Goal: Task Accomplishment & Management: Use online tool/utility

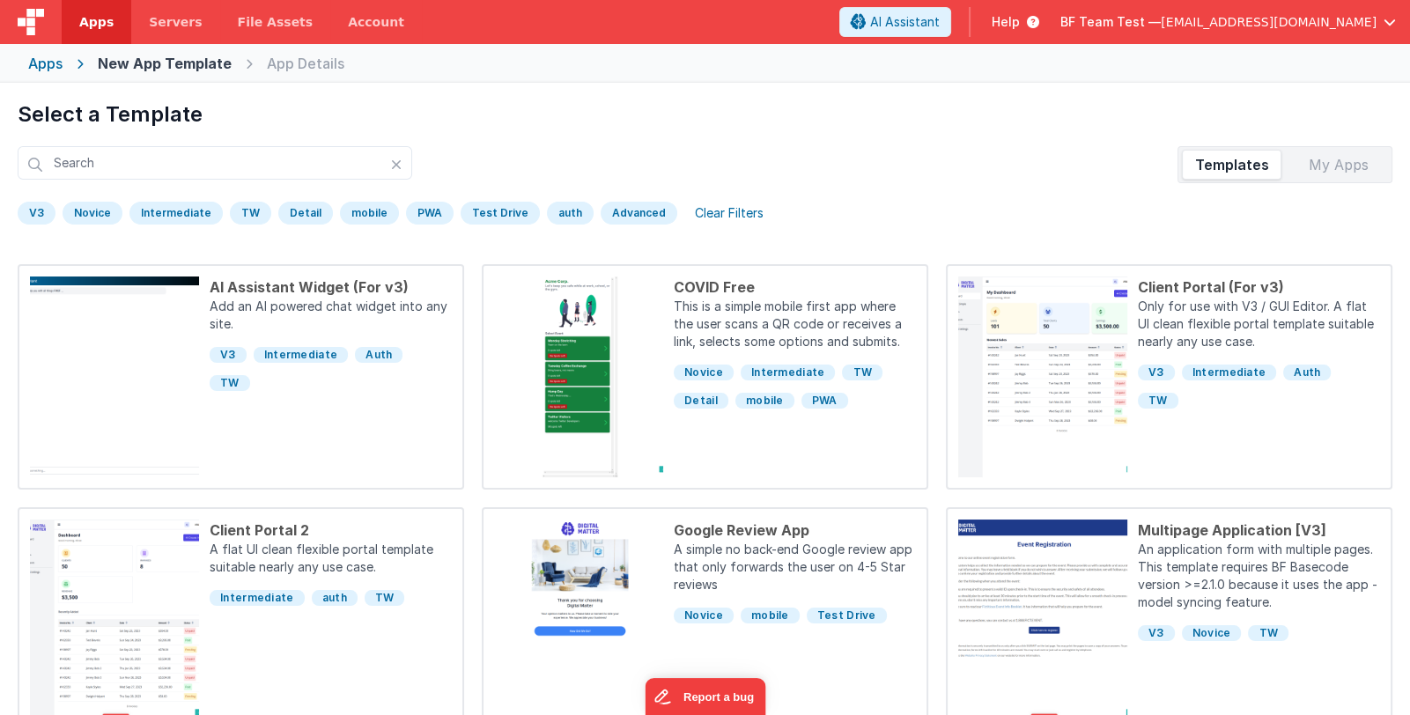
click at [1160, 24] on span "BF Team Test —" at bounding box center [1110, 22] width 100 height 18
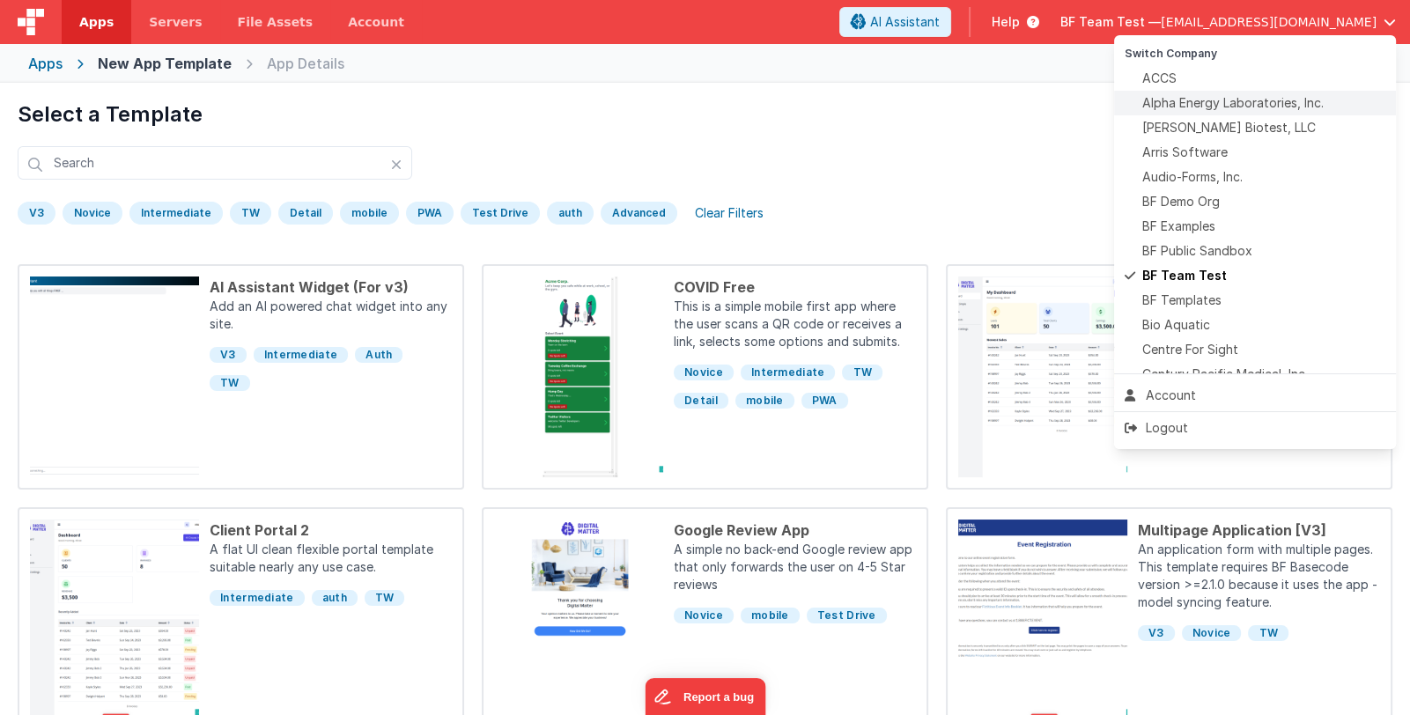
click at [1261, 97] on span "Alpha Energy Laboratories, Inc." at bounding box center [1232, 103] width 181 height 18
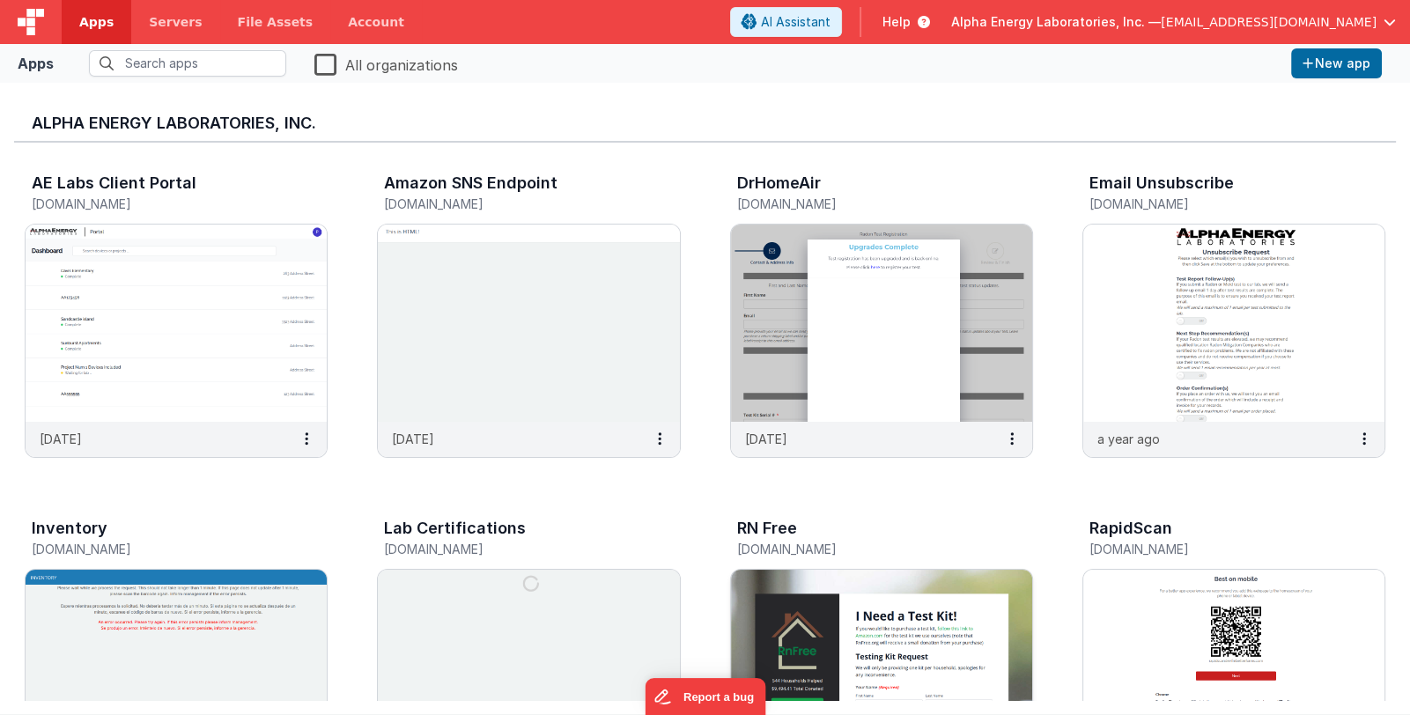
click at [975, 674] on img at bounding box center [881, 668] width 301 height 197
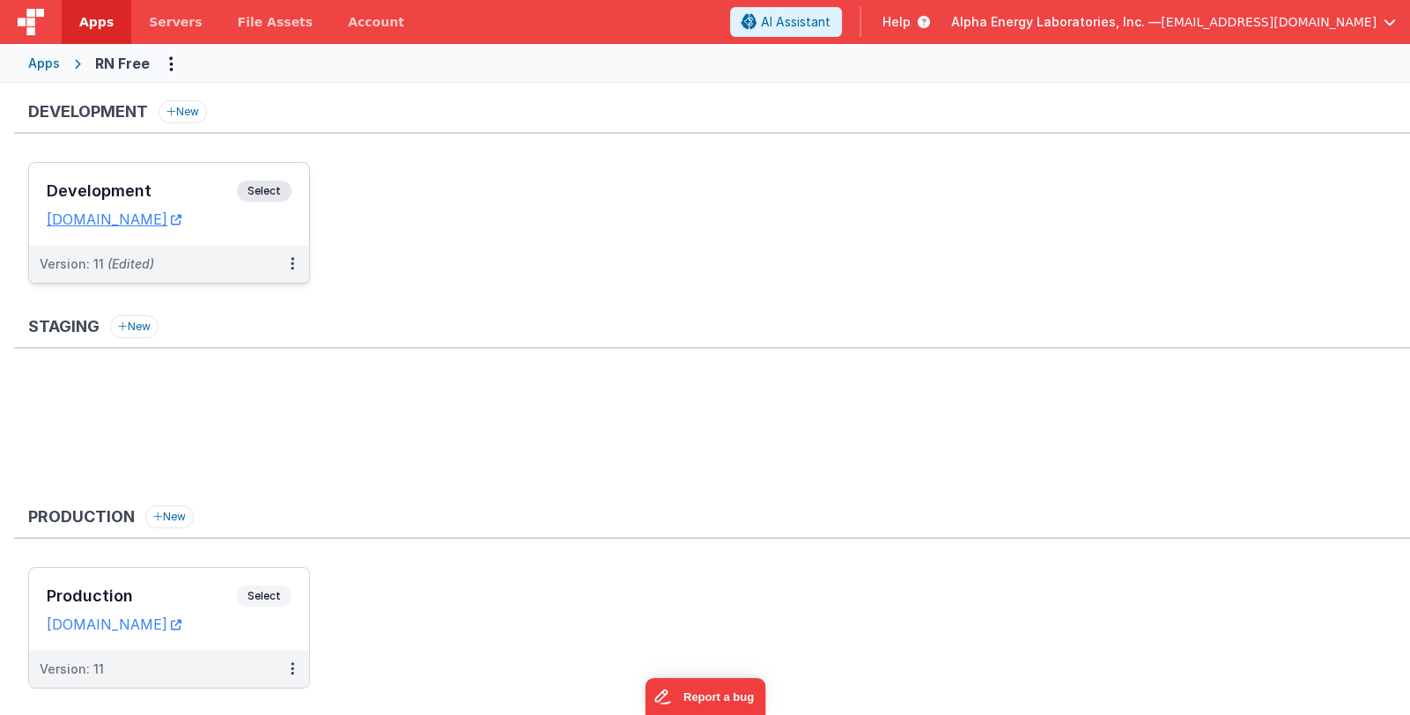
click at [113, 179] on div "Development Select URLs rnfree.fmbetterforms.com" at bounding box center [169, 204] width 280 height 83
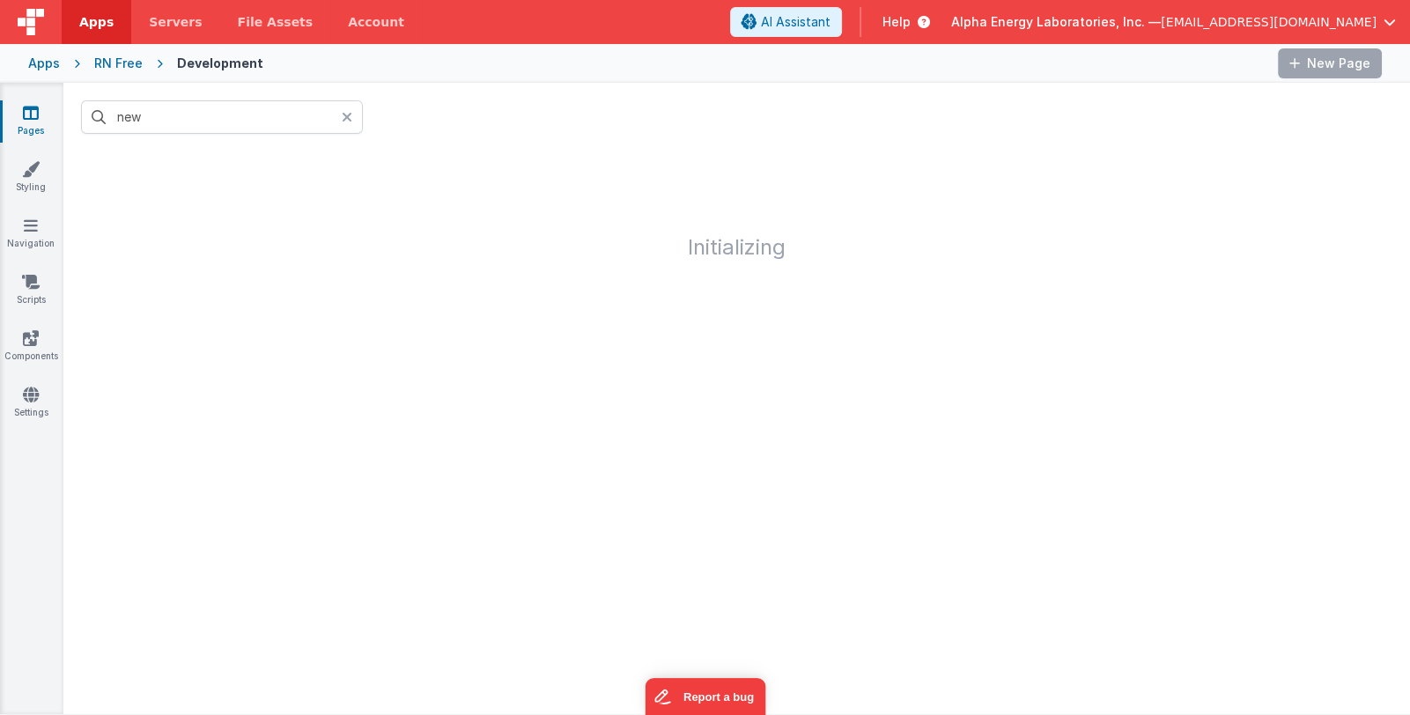
click at [350, 114] on icon at bounding box center [347, 117] width 11 height 14
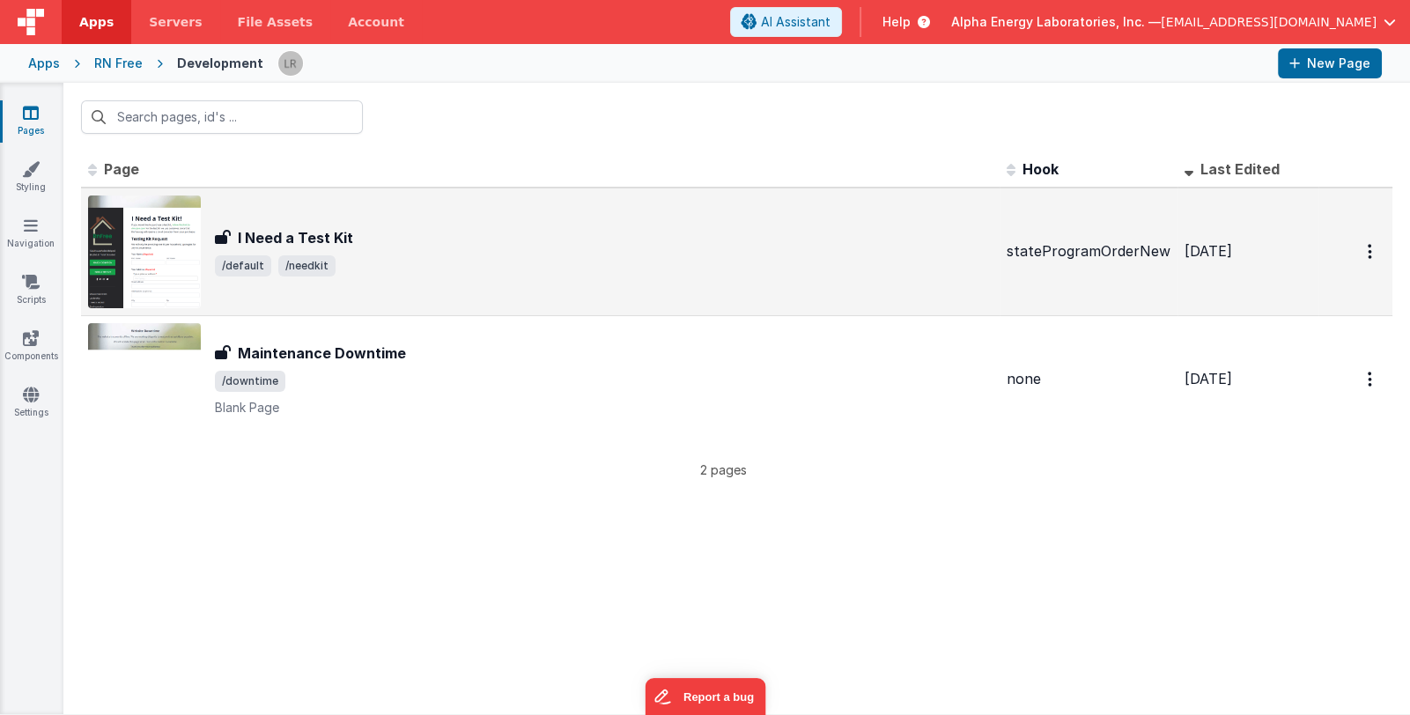
click at [563, 249] on div "I Need a Test Kit I Need a Test Kit /default /needkit" at bounding box center [603, 251] width 777 height 49
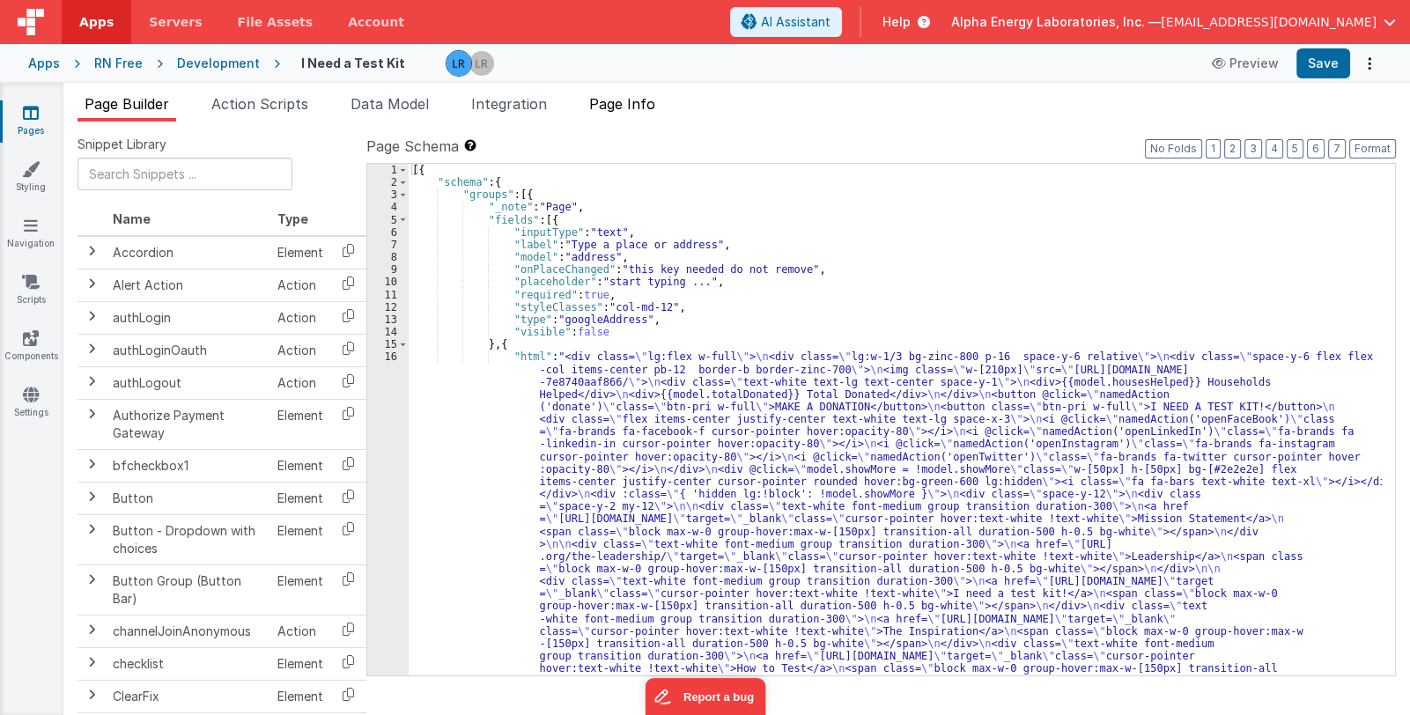
click at [634, 99] on span "Page Info" at bounding box center [622, 104] width 66 height 18
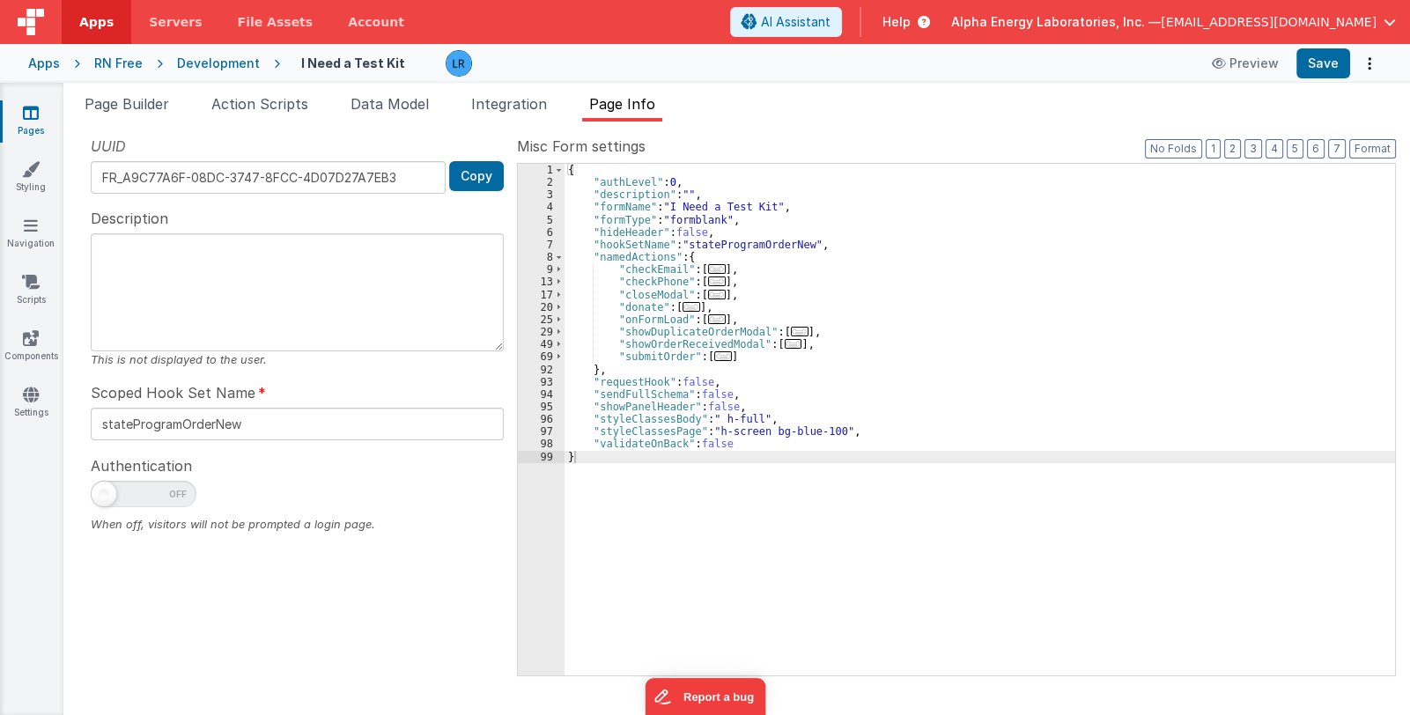
click at [709, 320] on span "..." at bounding box center [717, 319] width 18 height 10
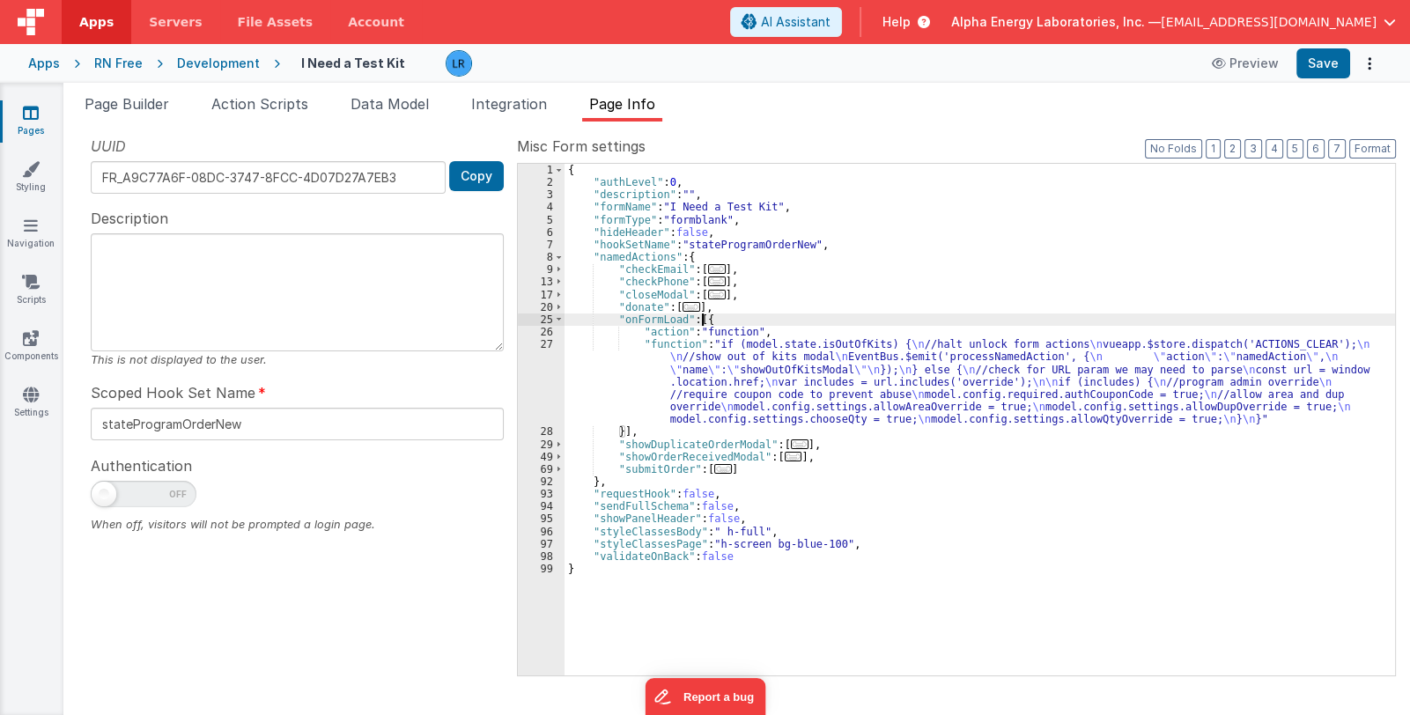
click at [750, 390] on div "{ "authLevel" : 0 , "description" : "" , "formName" : "I Need a Test Kit" , "fo…" at bounding box center [979, 432] width 830 height 537
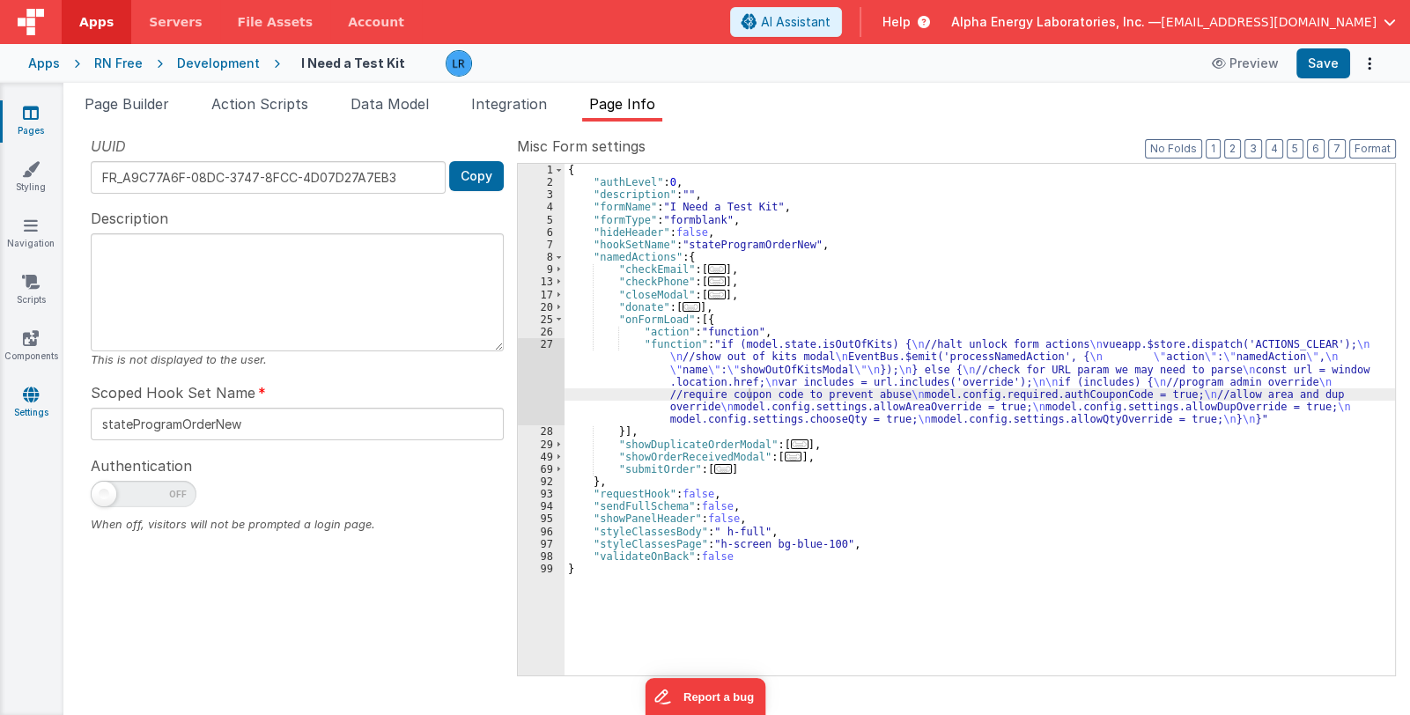
click at [23, 393] on icon at bounding box center [31, 395] width 16 height 18
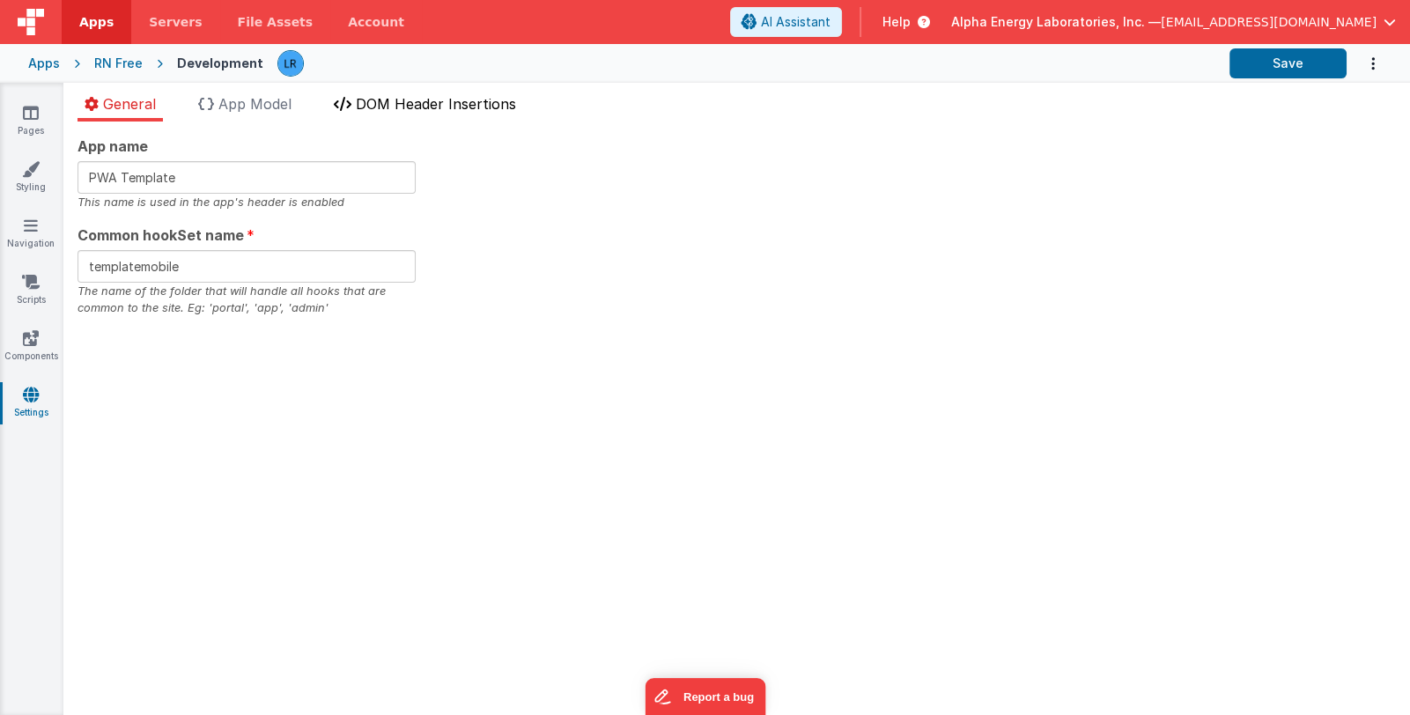
click at [488, 108] on span "DOM Header Insertions" at bounding box center [436, 104] width 160 height 18
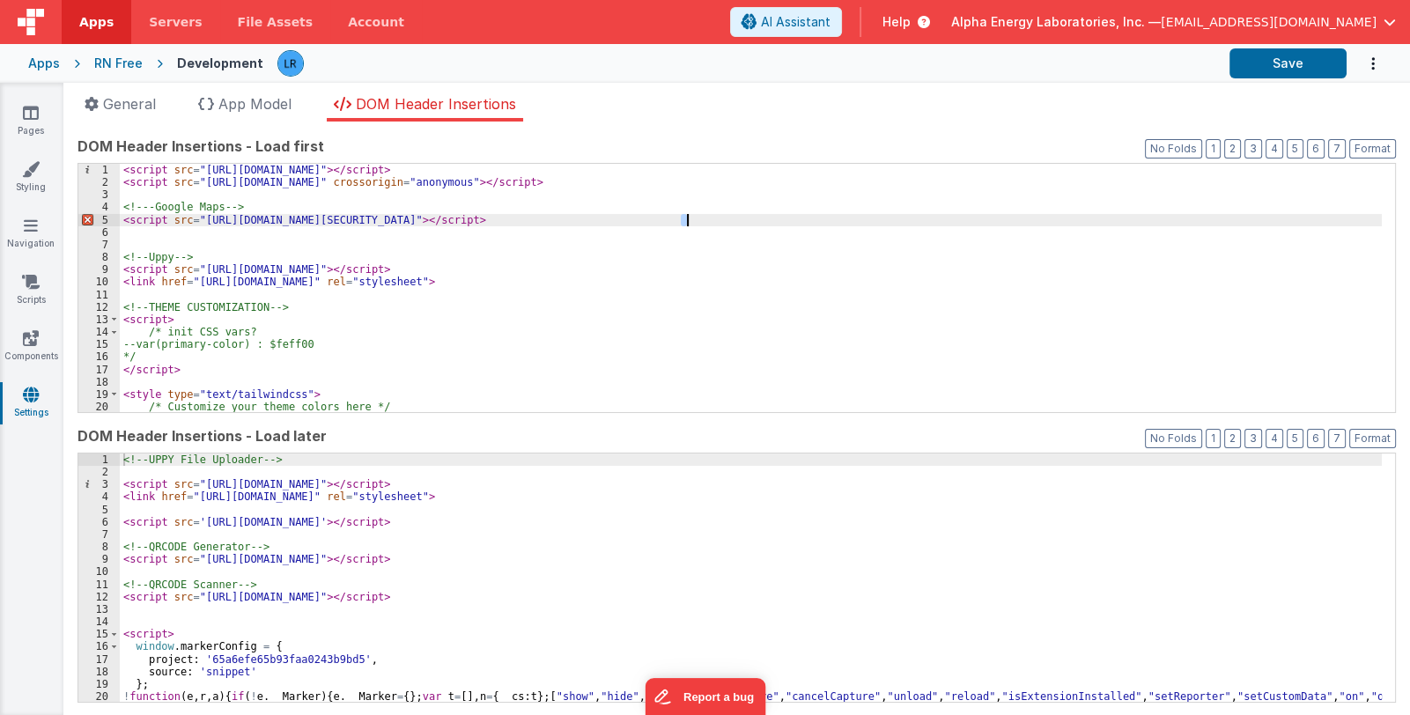
click at [685, 217] on div "< script src = "https://cdn.tailwindcss.com?plugins=forms,typography,aspect-rat…" at bounding box center [751, 301] width 1262 height 274
click at [1298, 56] on button "Save" at bounding box center [1287, 63] width 117 height 30
drag, startPoint x: 803, startPoint y: 220, endPoint x: 813, endPoint y: 223, distance: 10.0
click at [803, 220] on div "< script src = "https://cdn.tailwindcss.com?plugins=forms,typography,aspect-rat…" at bounding box center [751, 301] width 1262 height 274
click at [704, 219] on div "< script src = "https://cdn.tailwindcss.com?plugins=forms,typography,aspect-rat…" at bounding box center [751, 301] width 1262 height 274
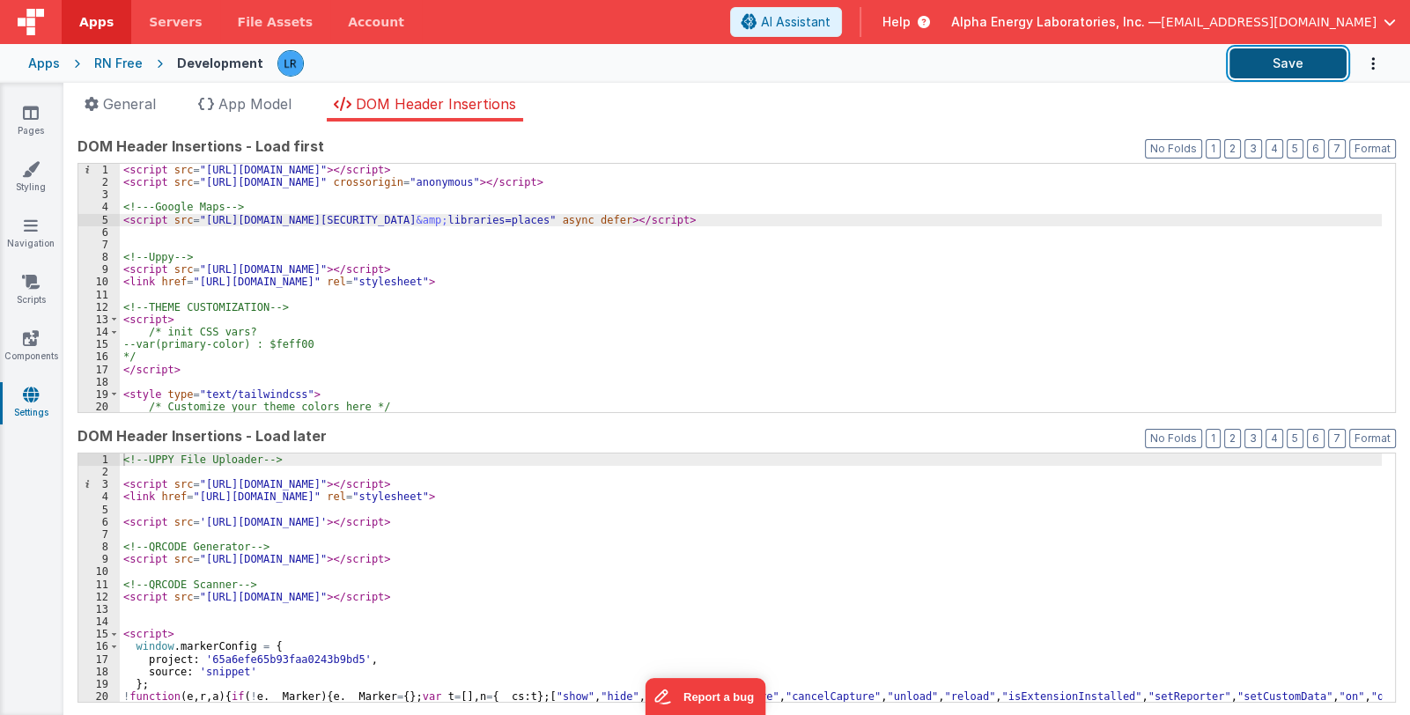
click at [1277, 64] on button "Save" at bounding box center [1287, 63] width 117 height 30
click at [33, 111] on icon at bounding box center [31, 113] width 16 height 18
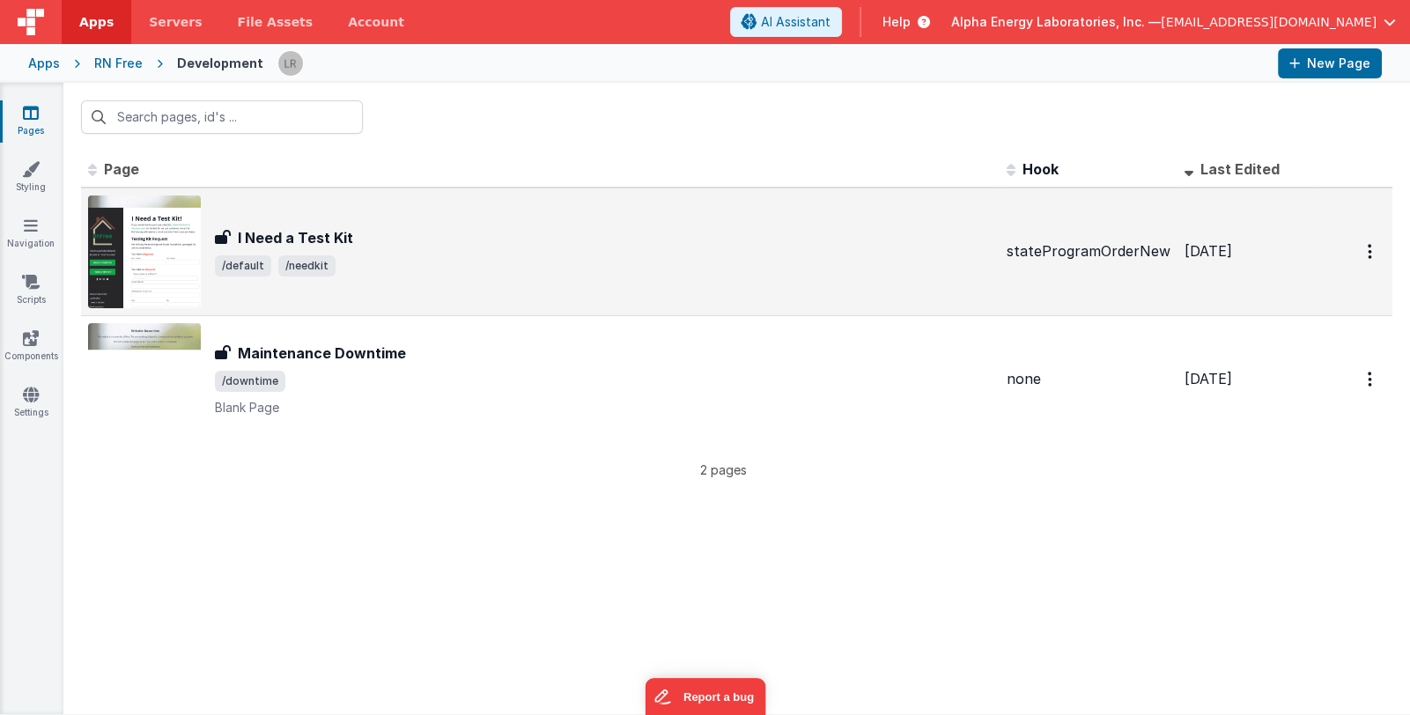
click at [478, 243] on div "I Need a Test Kit" at bounding box center [603, 237] width 777 height 21
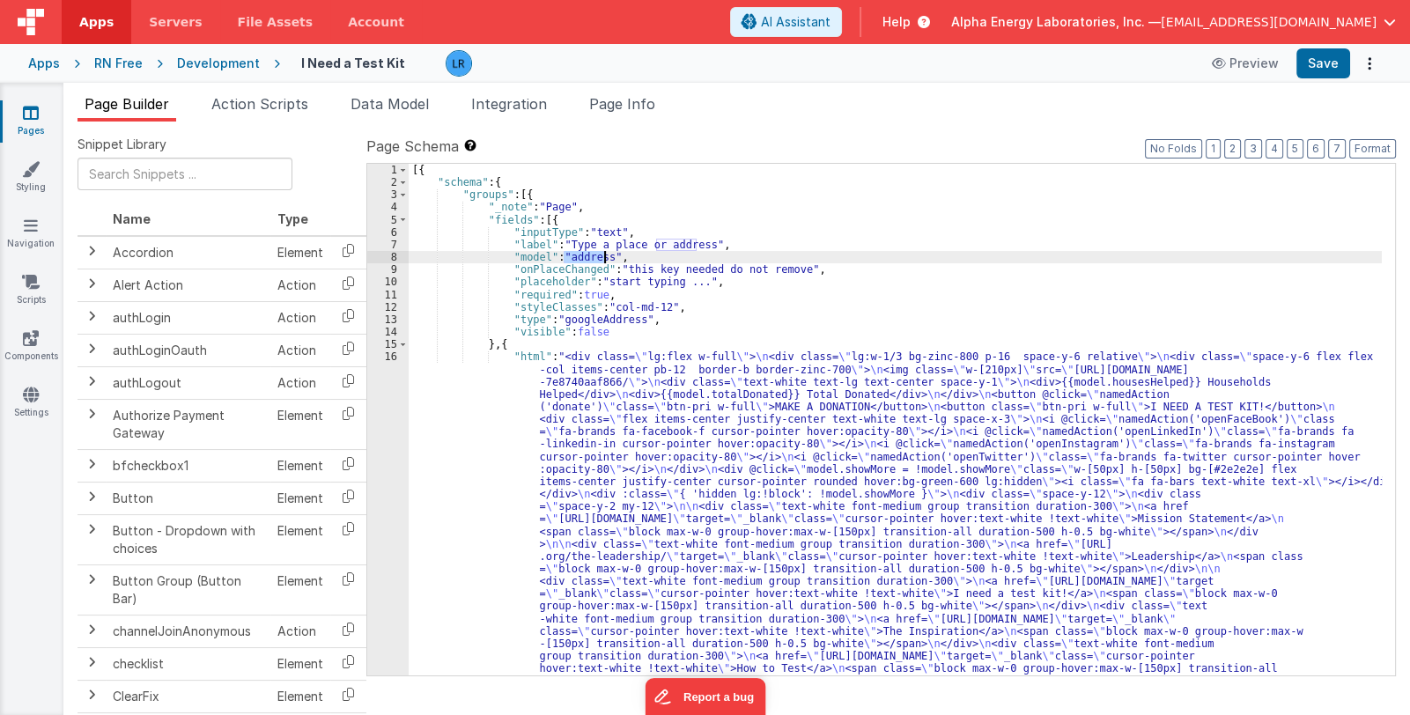
drag, startPoint x: 561, startPoint y: 255, endPoint x: 602, endPoint y: 254, distance: 41.4
click at [398, 99] on span "Data Model" at bounding box center [389, 104] width 78 height 18
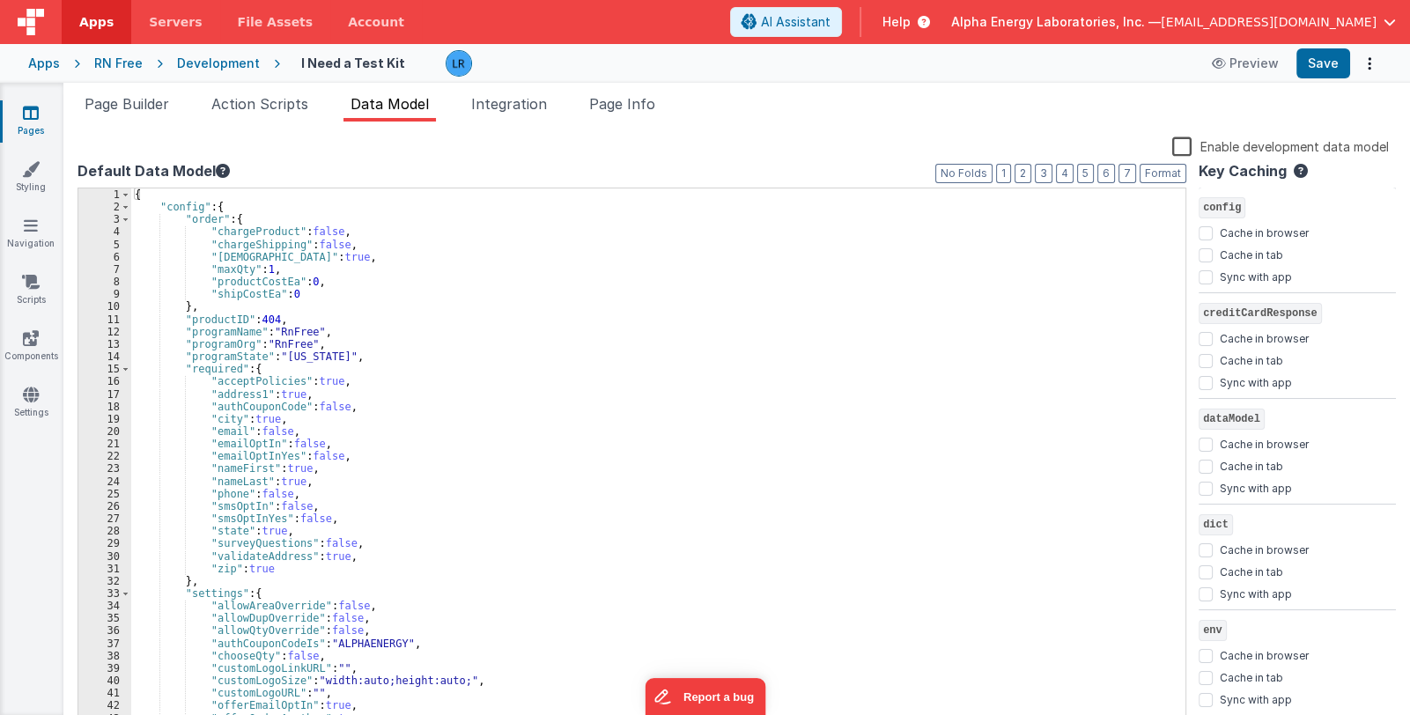
click at [390, 275] on div "{ "config" : { "order" : { "chargeProduct" : false , "chargeShipping" : false ,…" at bounding box center [651, 471] width 1041 height 567
type input "addres"
click at [1027, 169] on button "2" at bounding box center [1022, 173] width 17 height 19
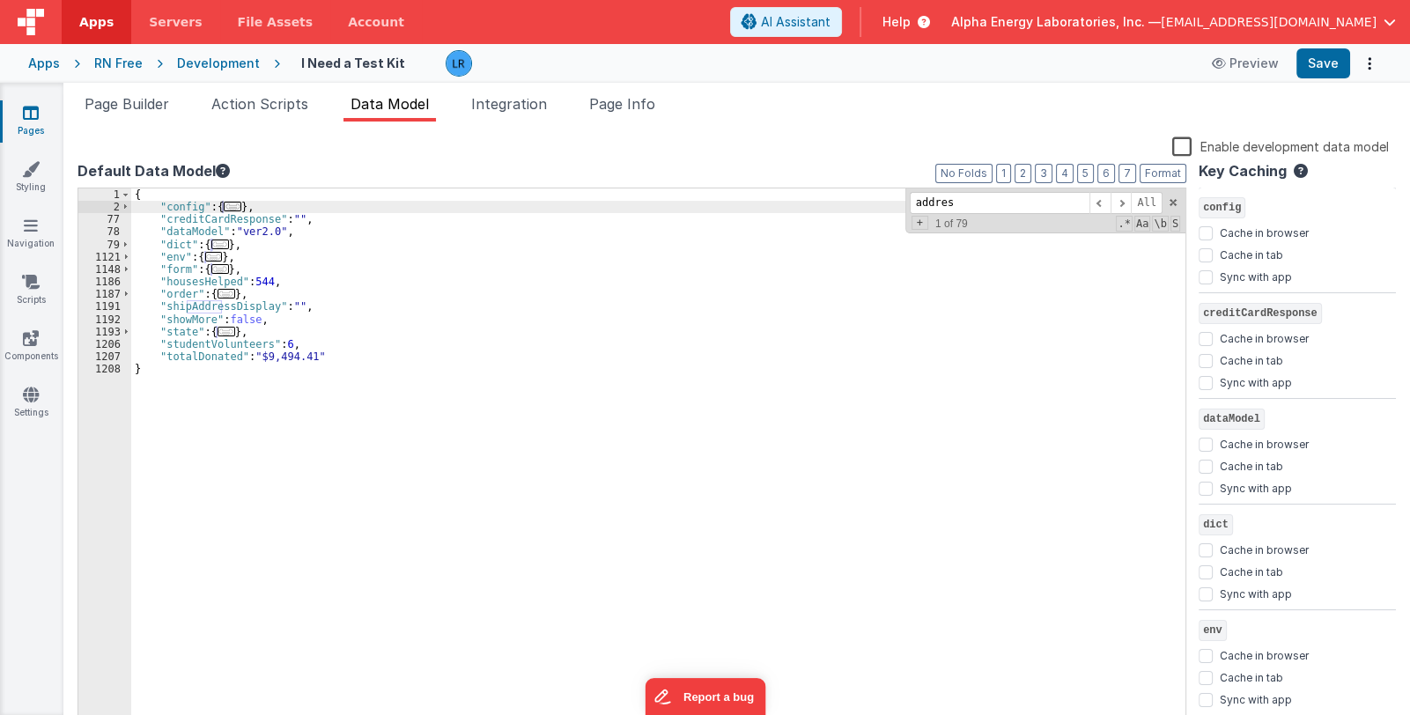
click at [253, 335] on div "{ "config" : { ... } , "creditCardResponse" : "" , "dataModel" : "ver2.0" , "di…" at bounding box center [658, 471] width 1054 height 567
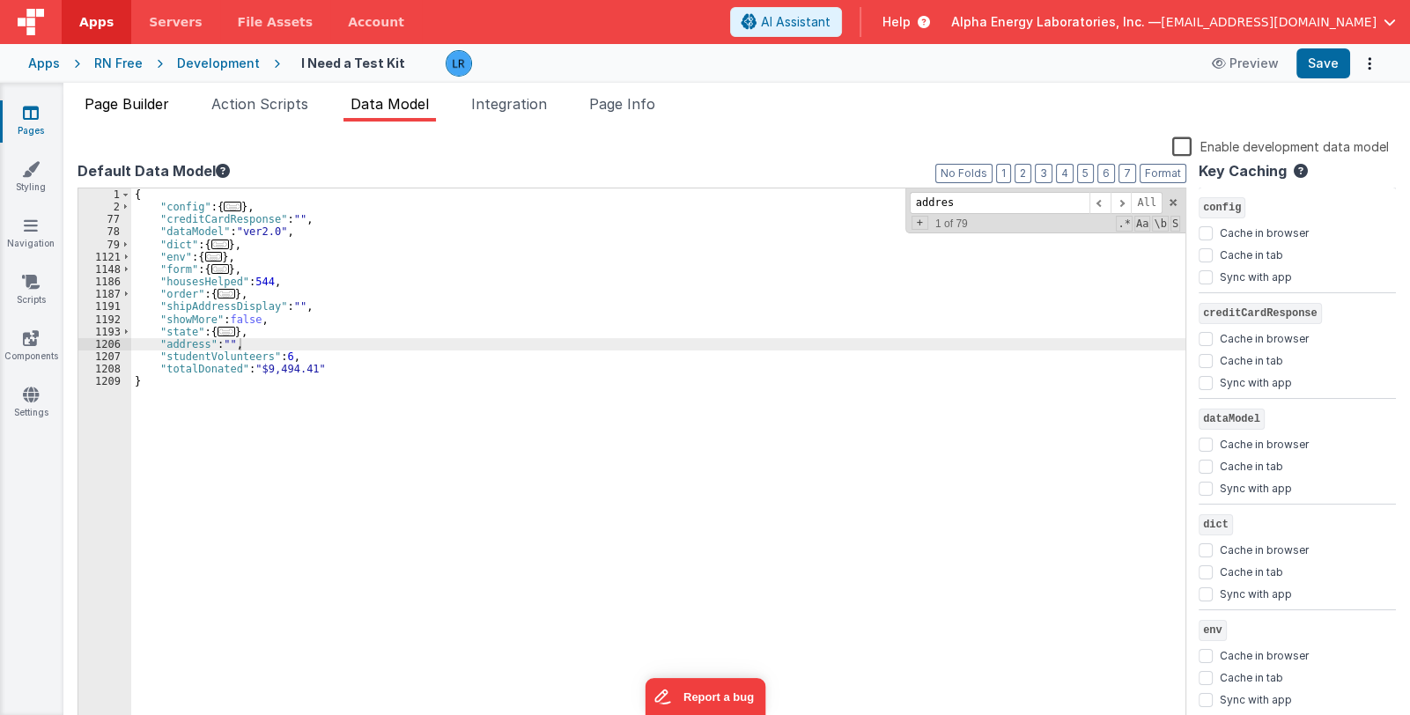
click at [132, 101] on span "Page Builder" at bounding box center [127, 104] width 85 height 18
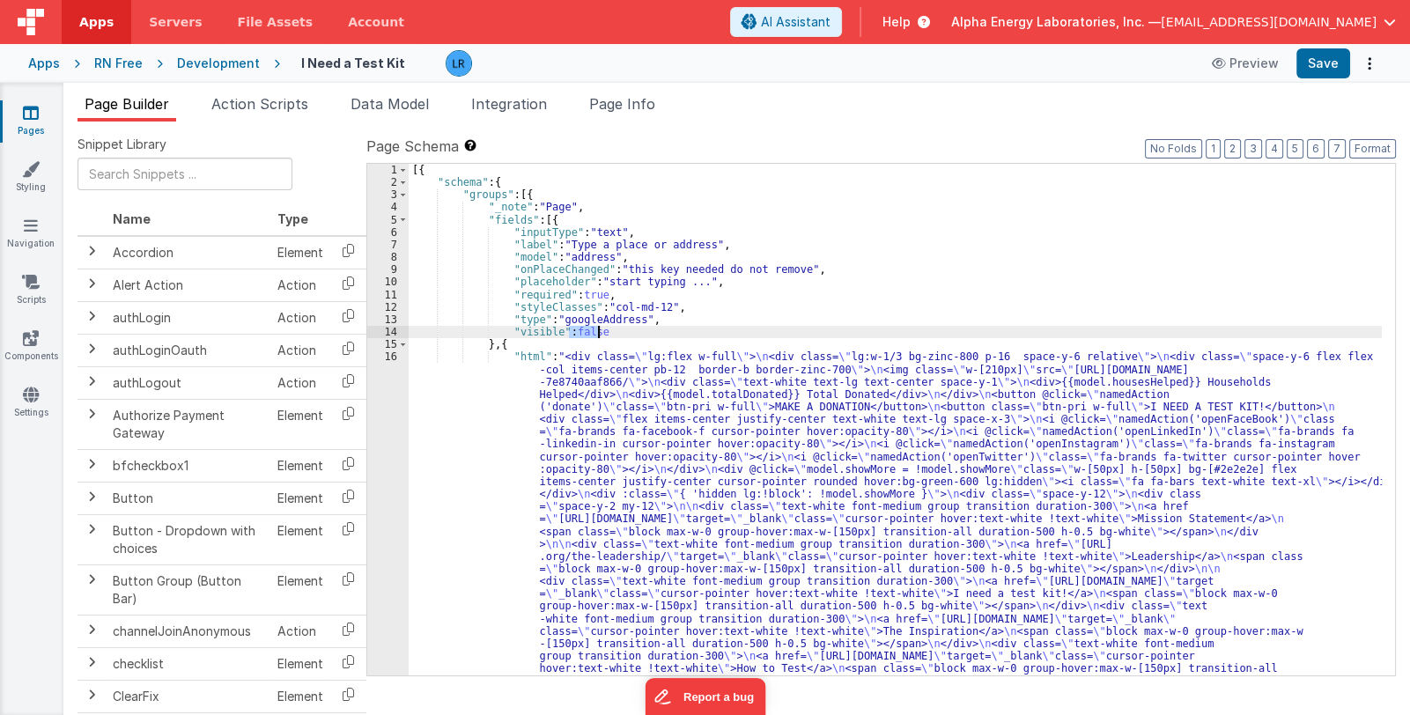
drag, startPoint x: 568, startPoint y: 330, endPoint x: 599, endPoint y: 332, distance: 30.9
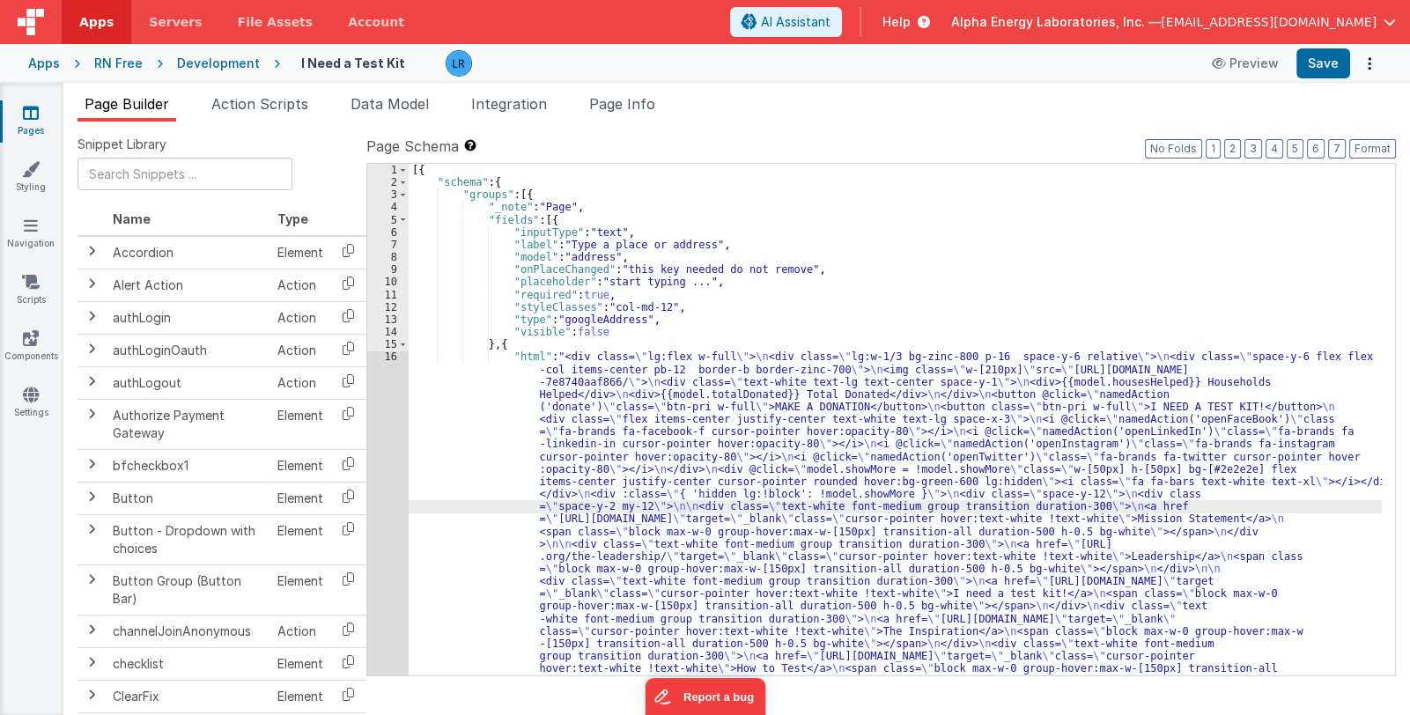
scroll to position [1146, 0]
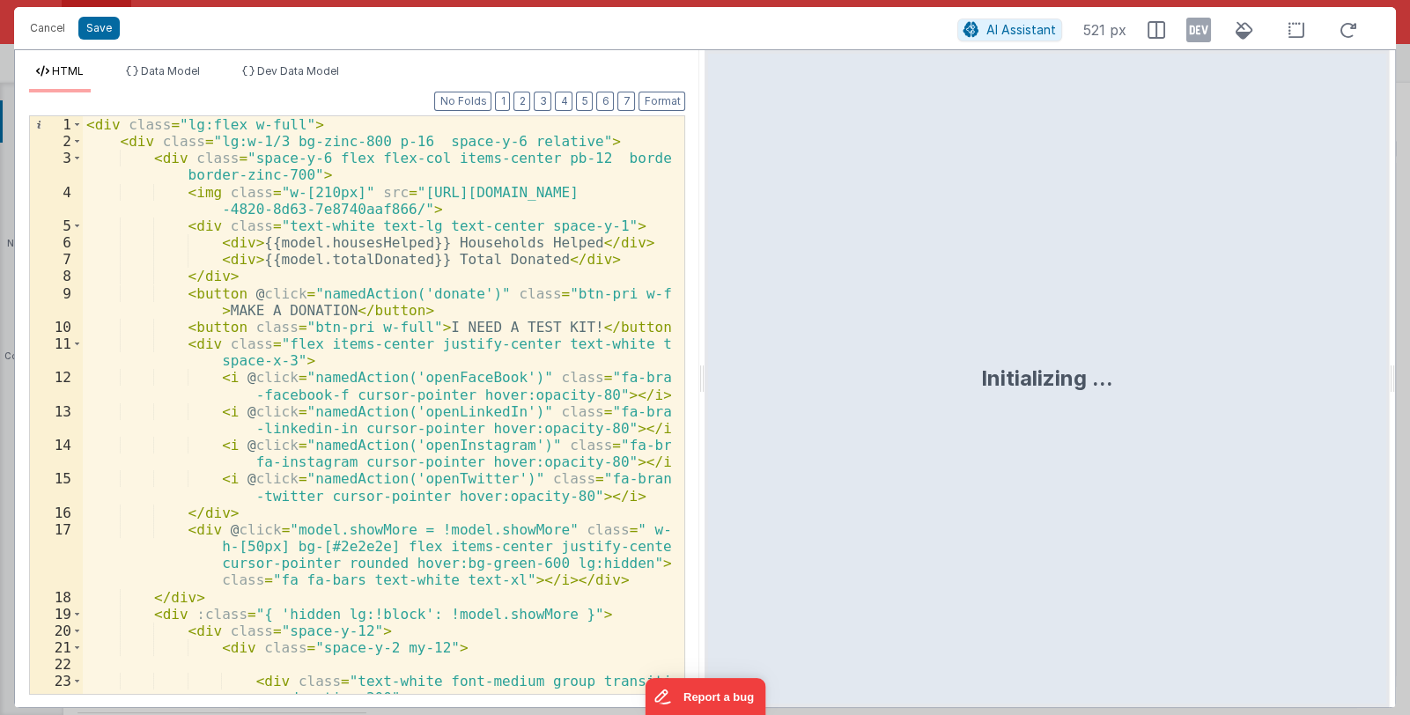
click at [411, 406] on div "< div class = "lg:flex w-full" > < div class = "lg:w-1/3 bg-zinc-800 p-16 space…" at bounding box center [377, 438] width 589 height 645
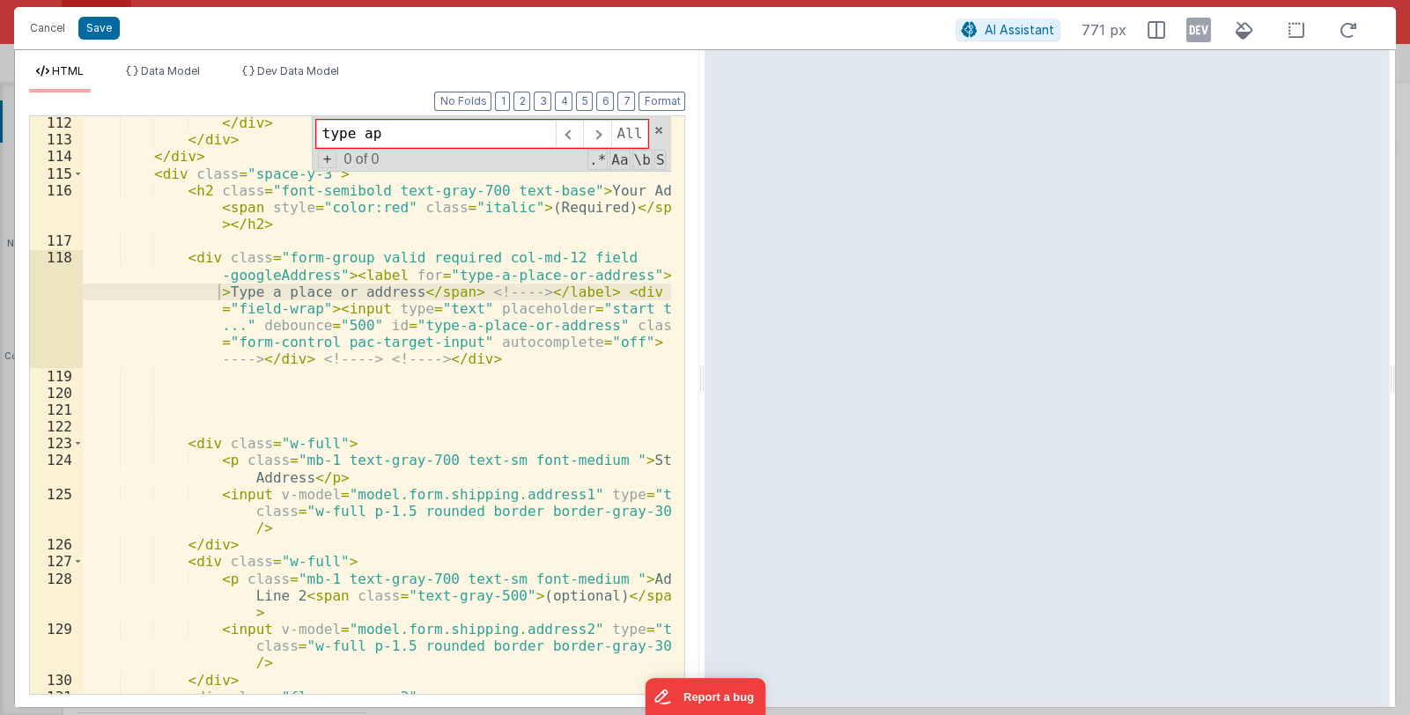
scroll to position [3257, 0]
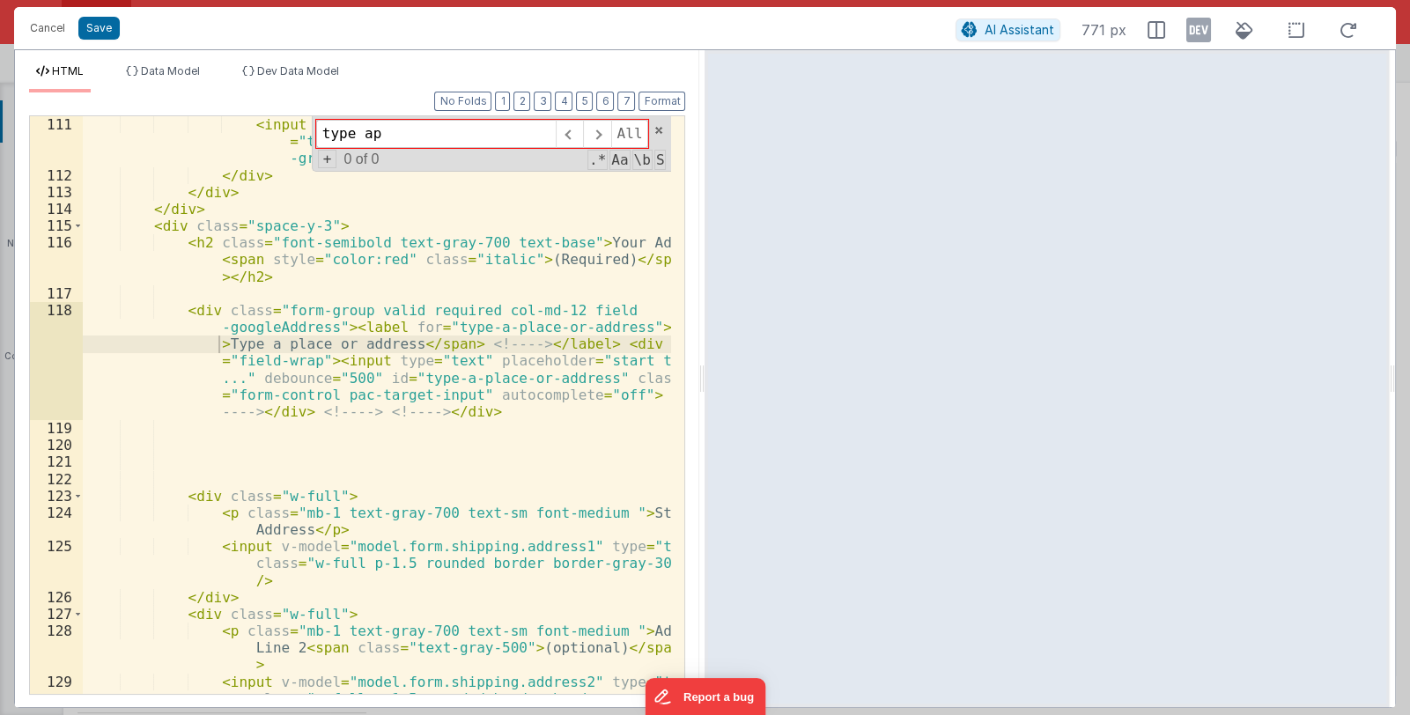
type input "type ap"
click at [485, 410] on div "< p class = "mb-1 text-gray-700 text-sm font-medium " > Last Name </ p > < inpu…" at bounding box center [377, 414] width 589 height 662
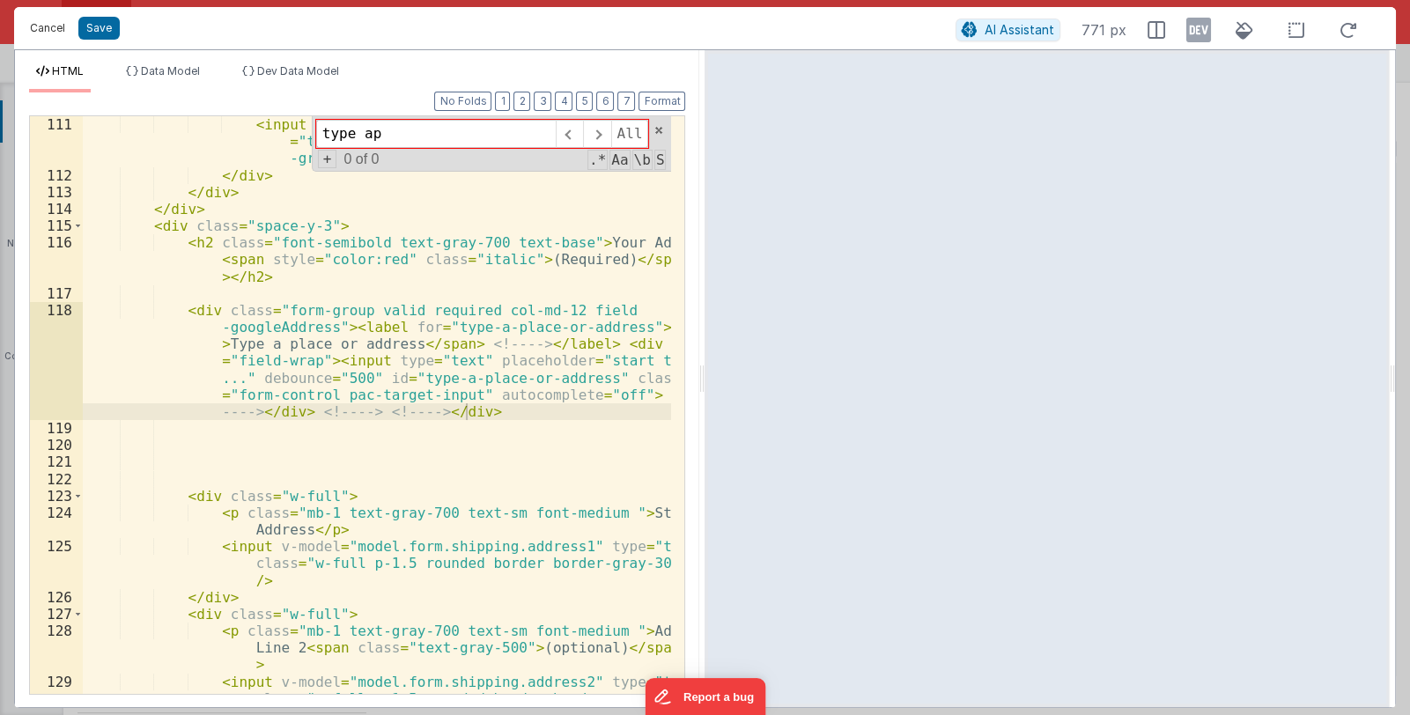
click at [47, 26] on button "Cancel" at bounding box center [47, 28] width 53 height 25
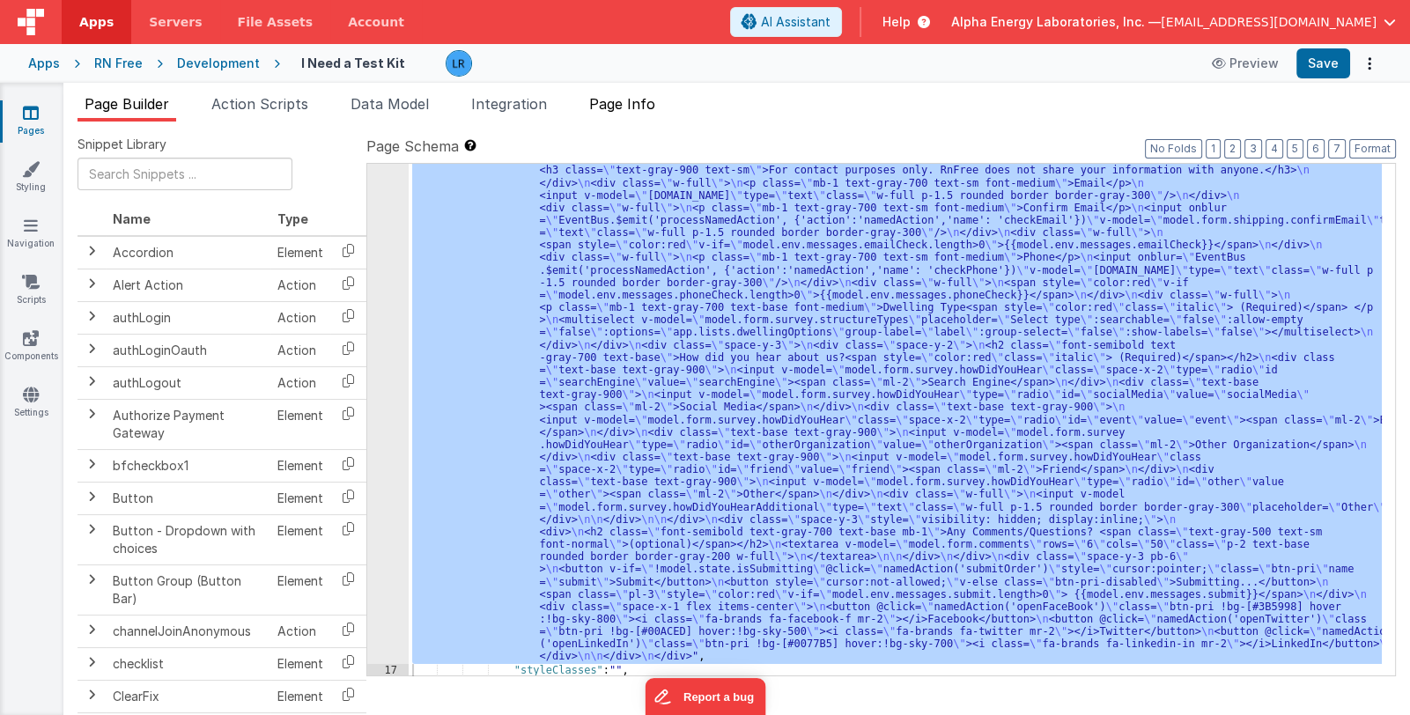
click at [651, 104] on span "Page Info" at bounding box center [622, 104] width 66 height 18
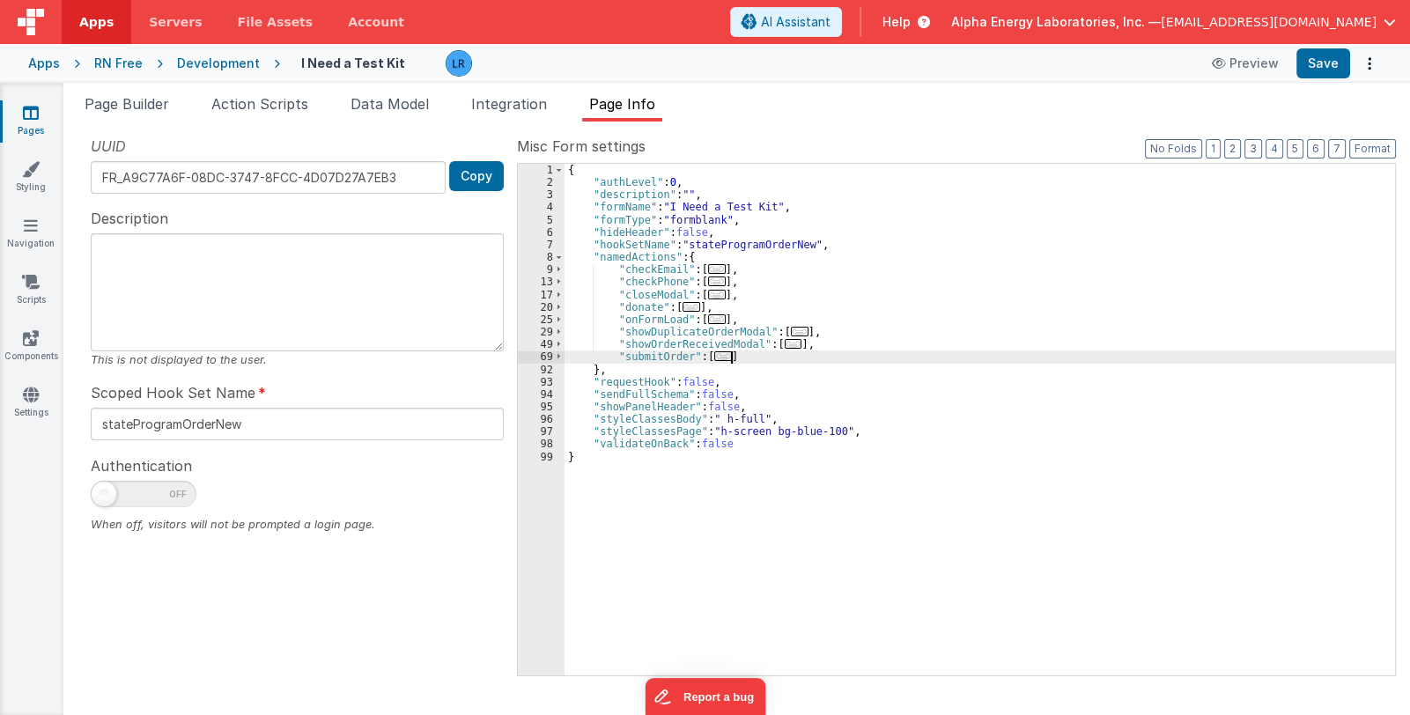
click at [745, 356] on div "{ "authLevel" : 0 , "description" : "" , "formName" : "I Need a Test Kit" , "fo…" at bounding box center [979, 432] width 830 height 537
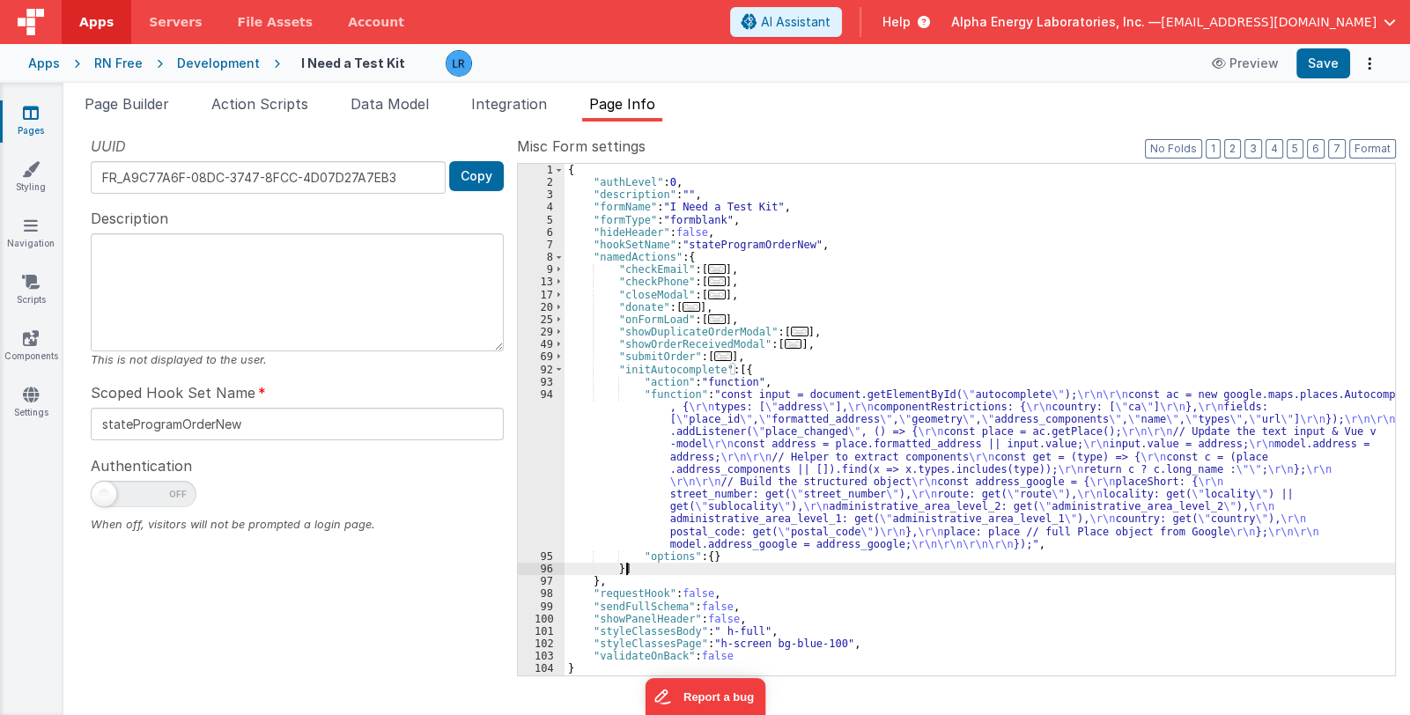
click at [741, 452] on div "{ "authLevel" : 0 , "description" : "" , "formName" : "I Need a Test Kit" , "fo…" at bounding box center [979, 432] width 830 height 537
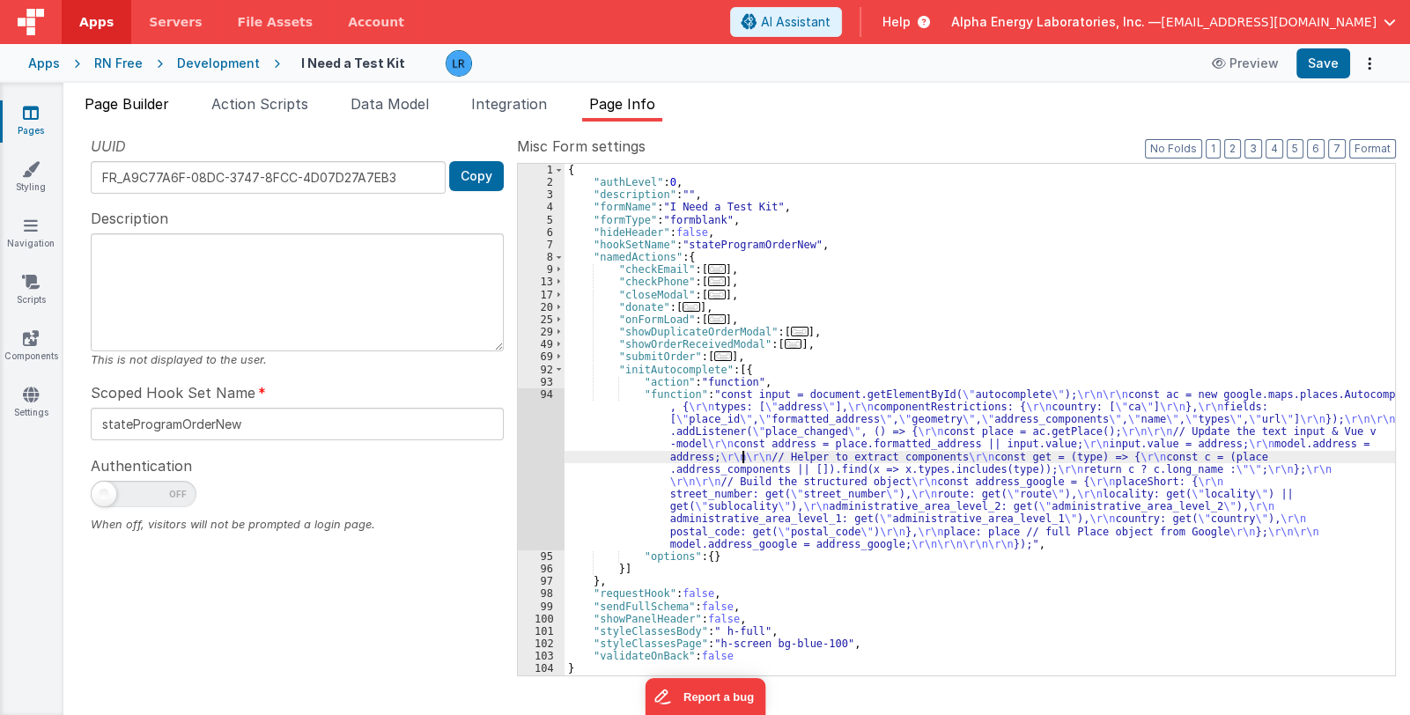
click at [126, 101] on span "Page Builder" at bounding box center [127, 104] width 85 height 18
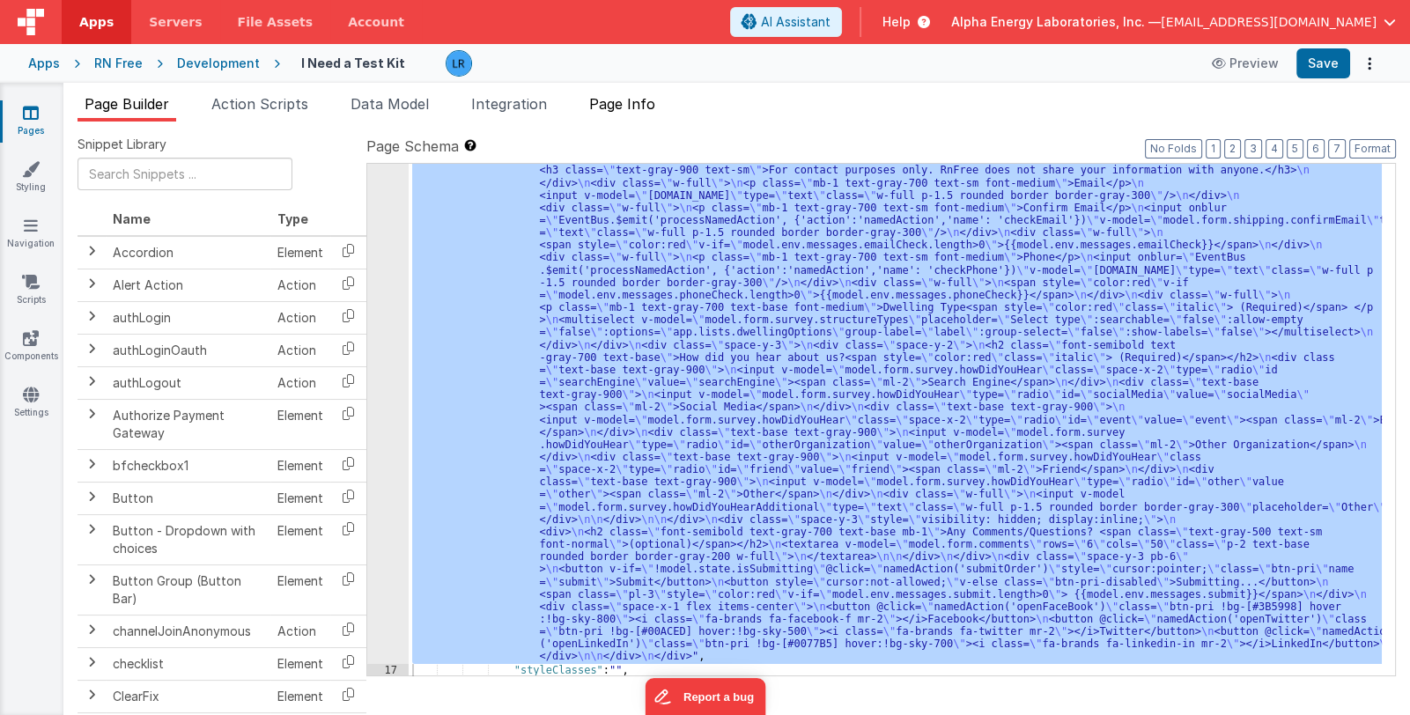
click at [616, 99] on span "Page Info" at bounding box center [622, 104] width 66 height 18
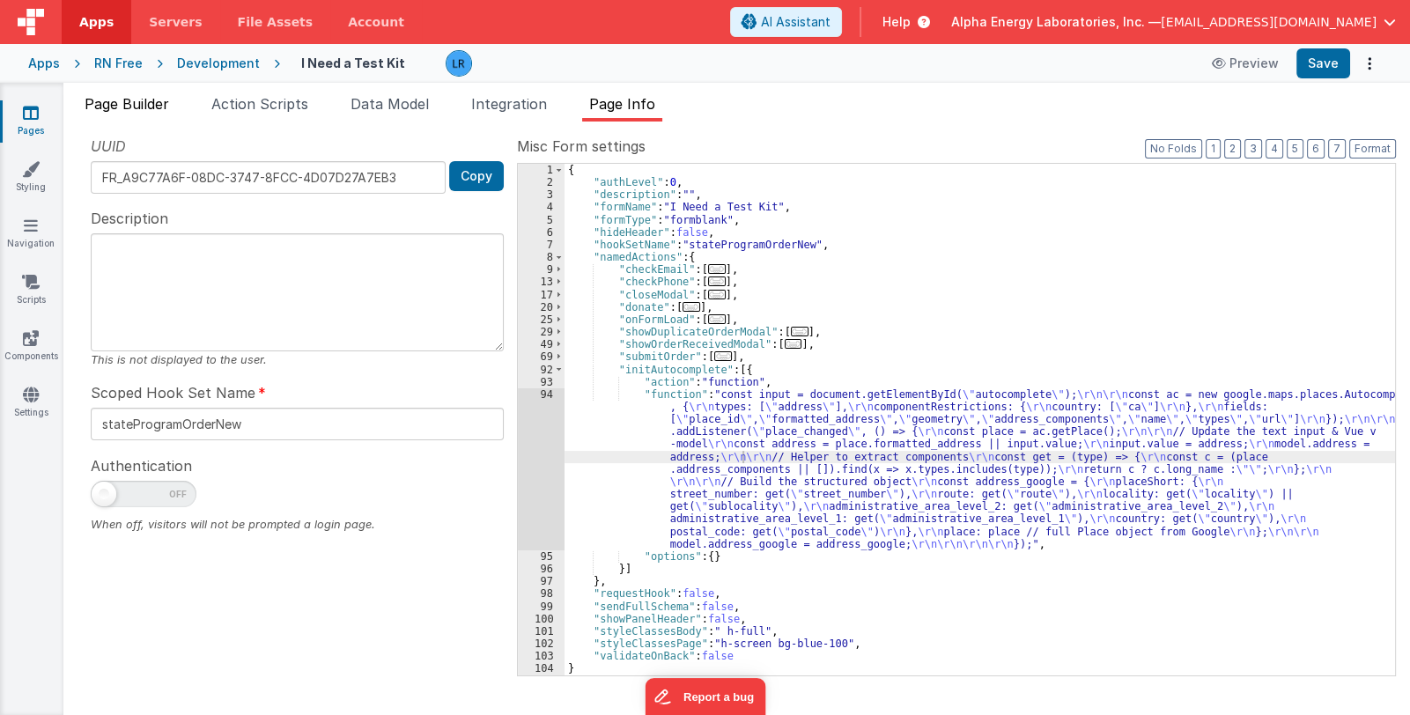
click at [136, 103] on span "Page Builder" at bounding box center [127, 104] width 85 height 18
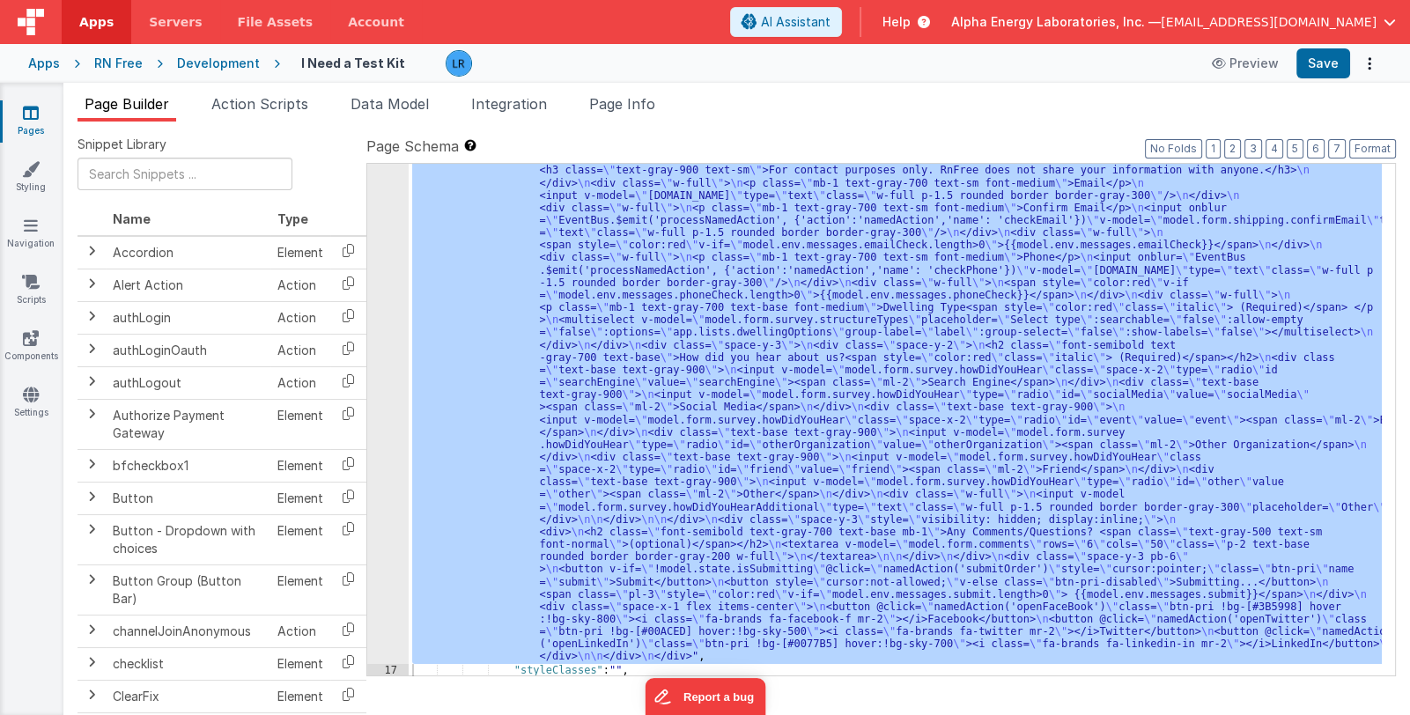
click at [641, 422] on div ""html" : "<div class= \" lg:flex w-full \" > \n <div class= \" lg:w-1/3 bg-zinc…" at bounding box center [894, 420] width 973 height 512
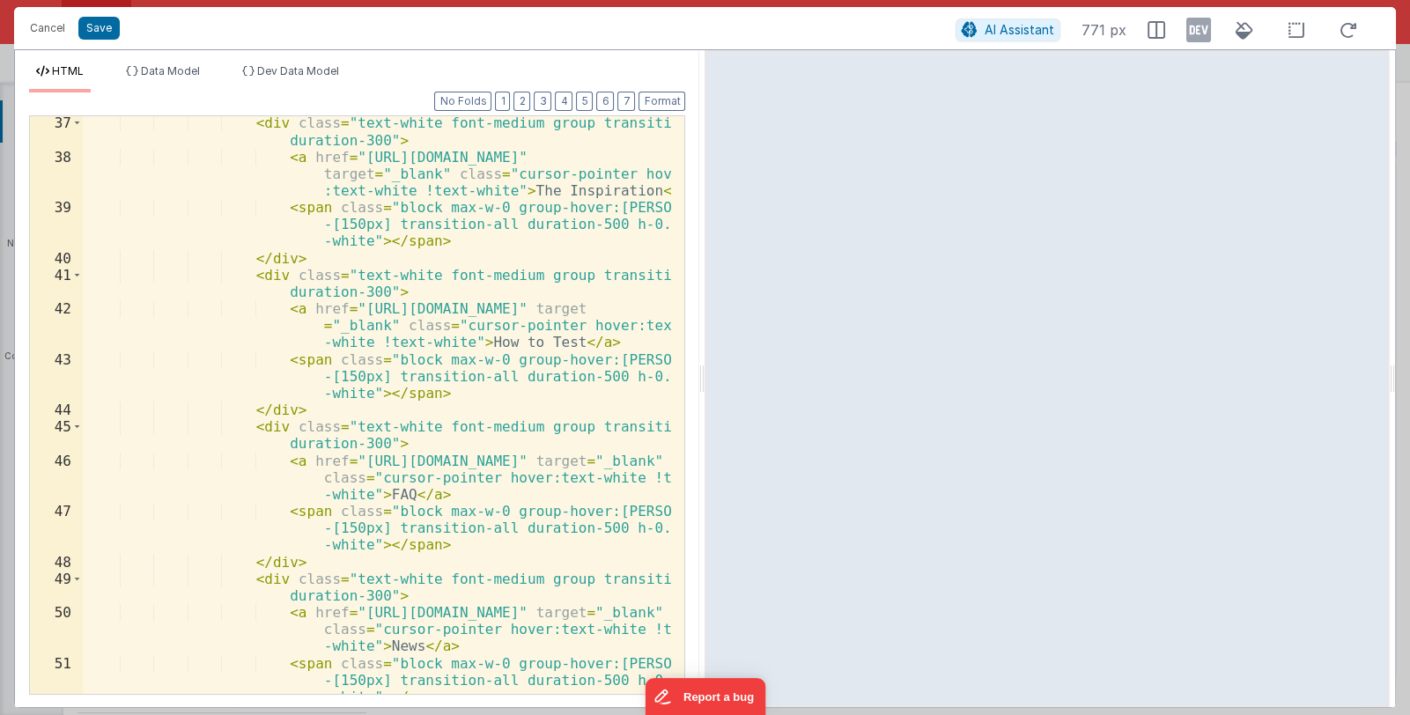
scroll to position [1048, 0]
click at [485, 553] on div "< div class = "text-white font-medium group transition duration-300" > < a href…" at bounding box center [377, 428] width 589 height 629
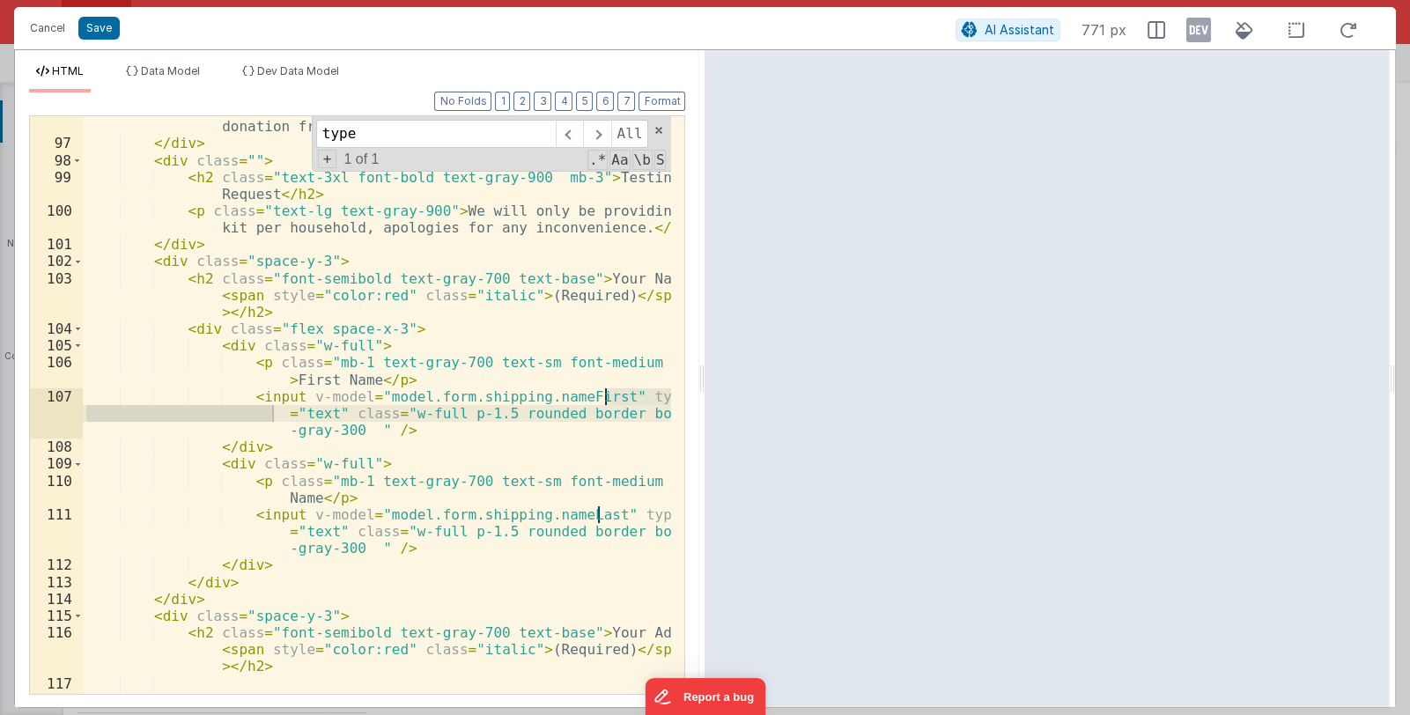
scroll to position [3204, 0]
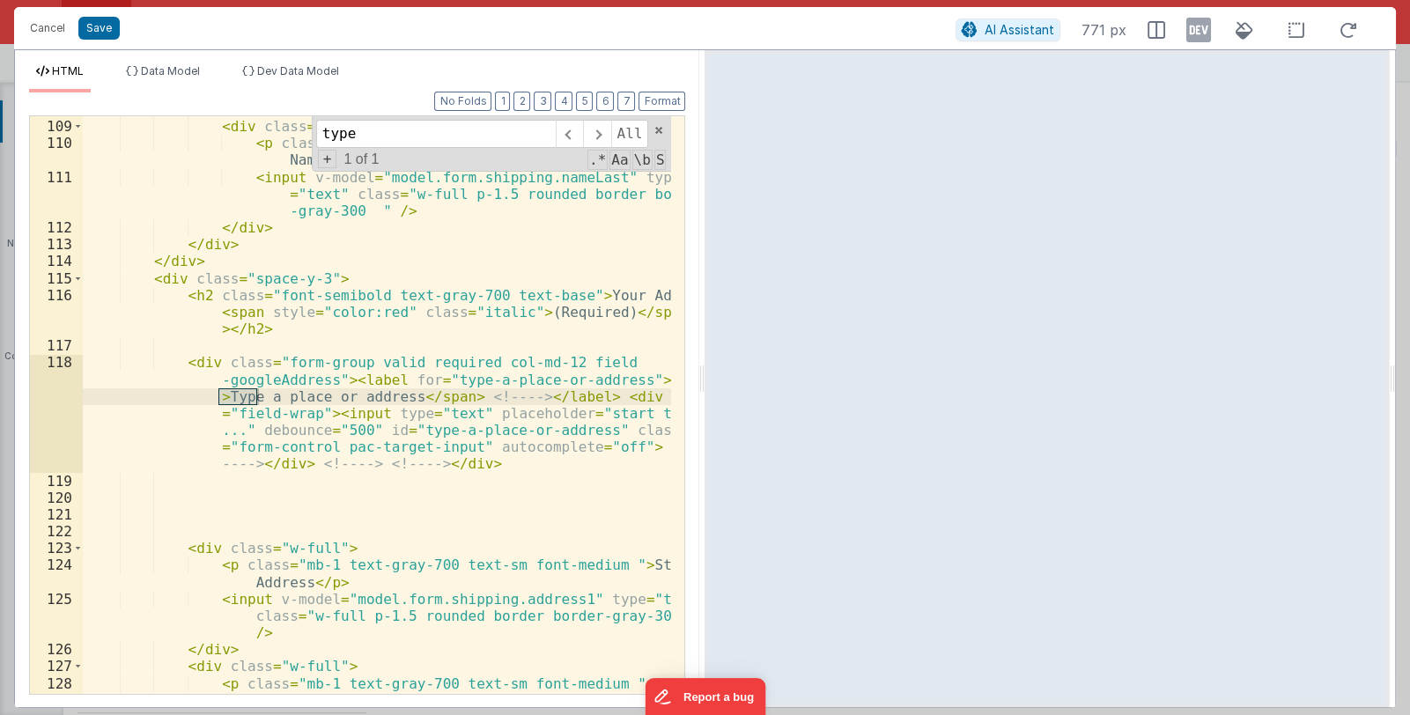
type input "type"
click at [463, 411] on div "</ div > < div class = "w-full" > < p class = "mb-1 text-gray-700 text-sm font-…" at bounding box center [377, 423] width 589 height 645
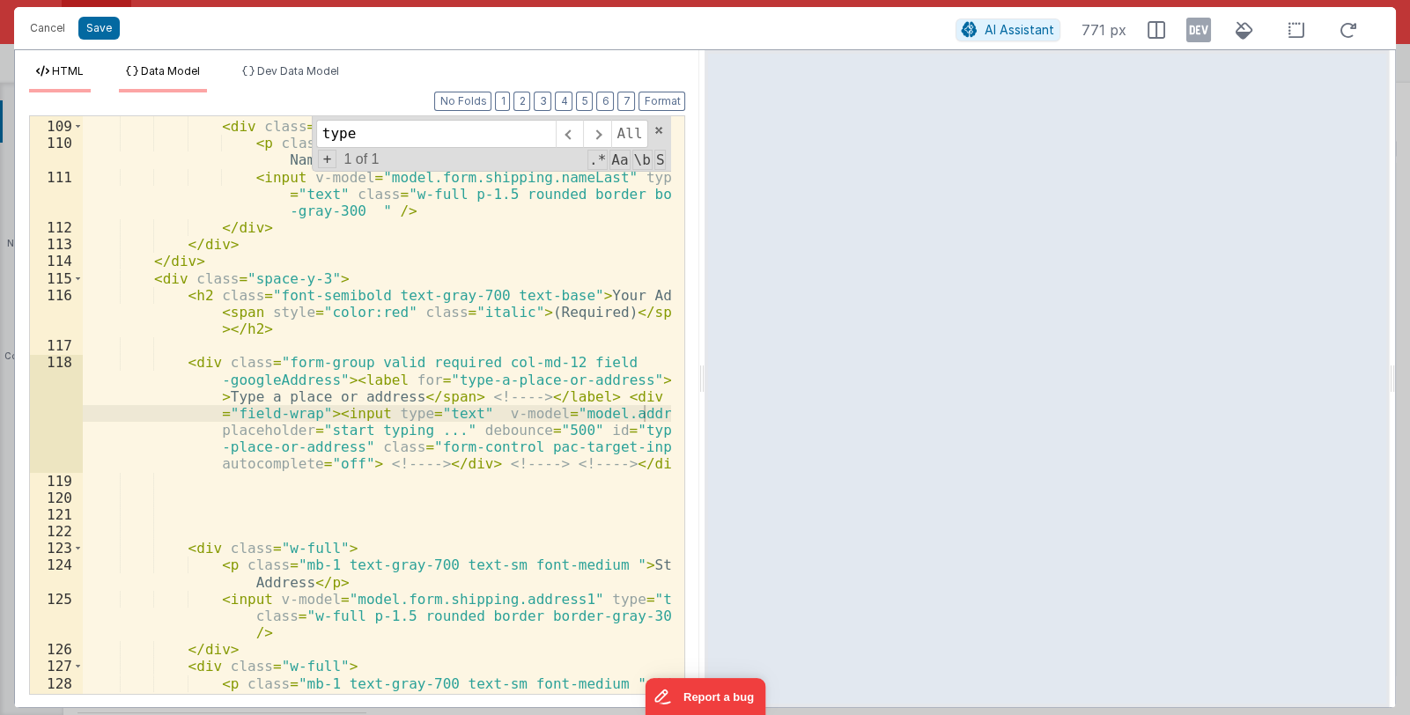
click at [153, 66] on span "Data Model" at bounding box center [170, 70] width 59 height 13
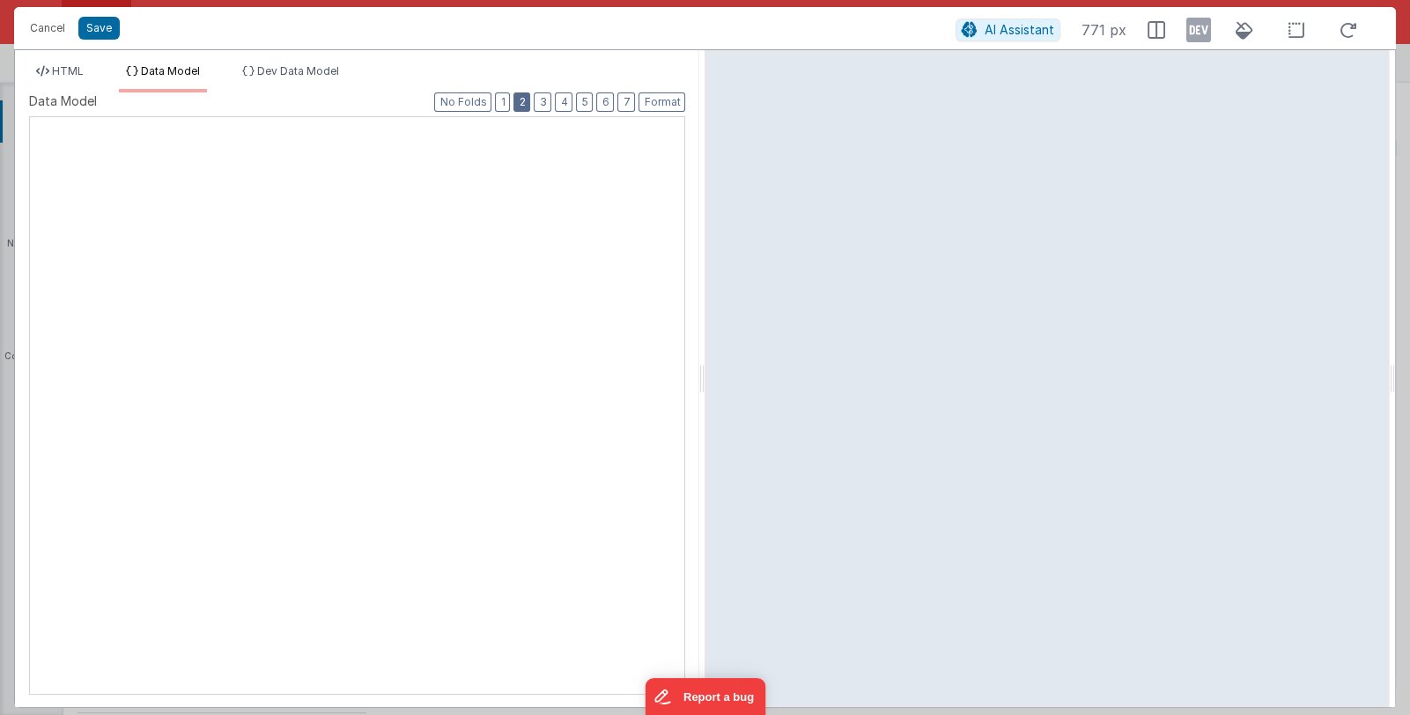
click at [530, 101] on button "2" at bounding box center [521, 101] width 17 height 19
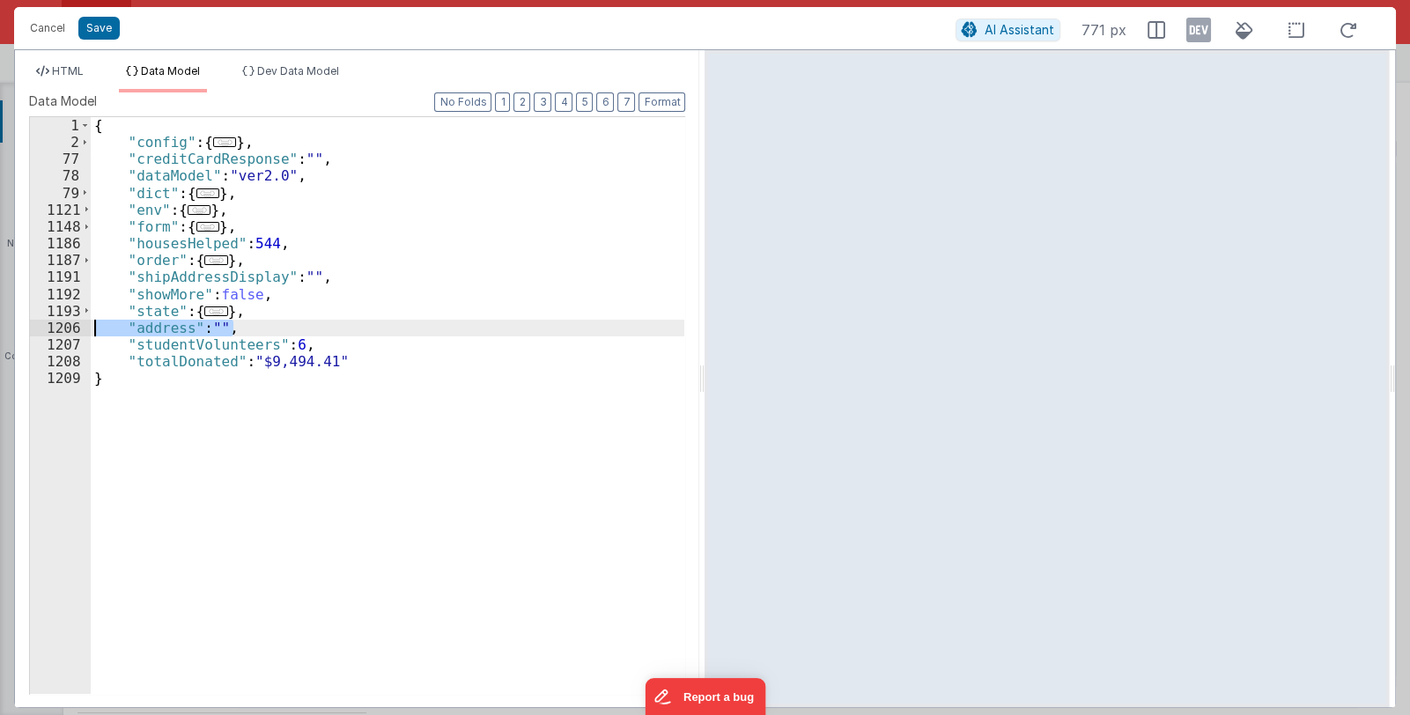
drag, startPoint x: 242, startPoint y: 326, endPoint x: 81, endPoint y: 326, distance: 161.1
click at [81, 326] on div "1 2 77 78 79 1121 1148 1186 1187 1191 1192 1193 1206 1207 1208 1209 { "config" …" at bounding box center [357, 405] width 656 height 578
paste textarea
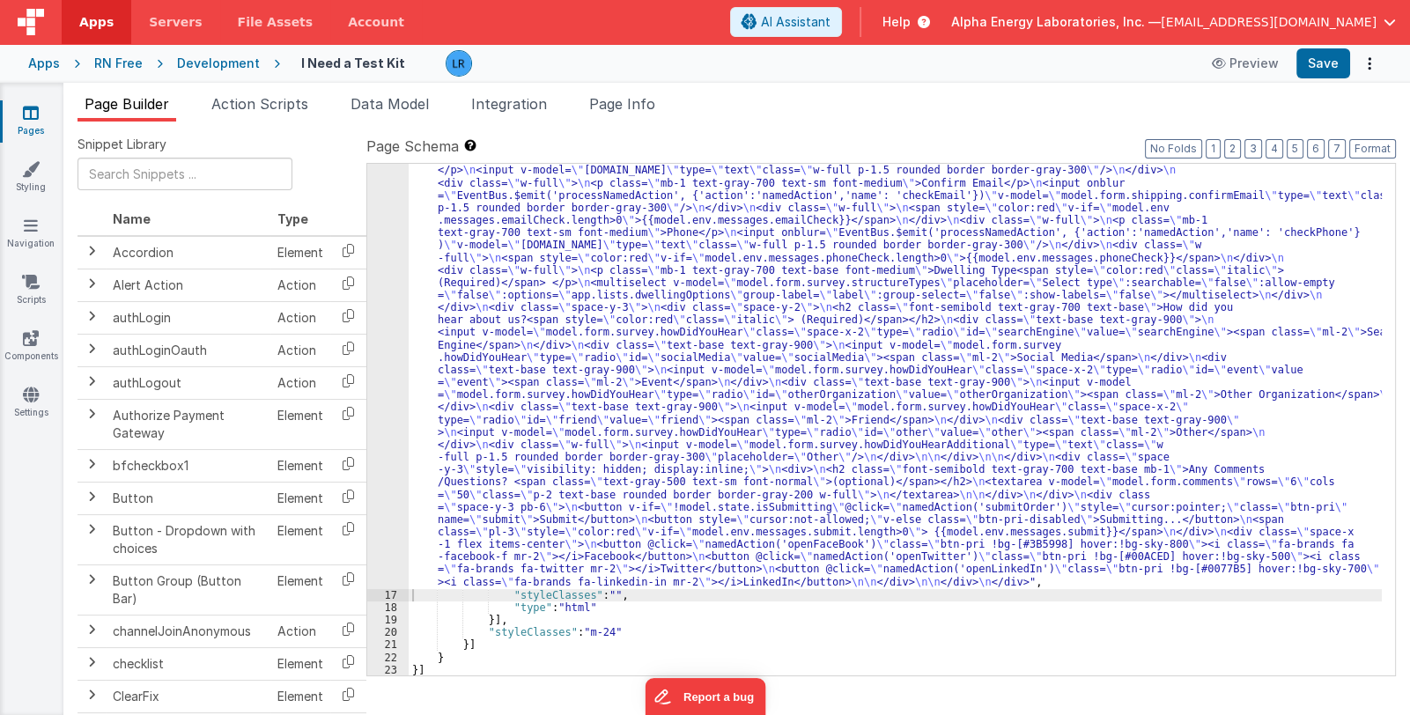
scroll to position [1071, 0]
click at [370, 101] on span "Data Model" at bounding box center [389, 104] width 78 height 18
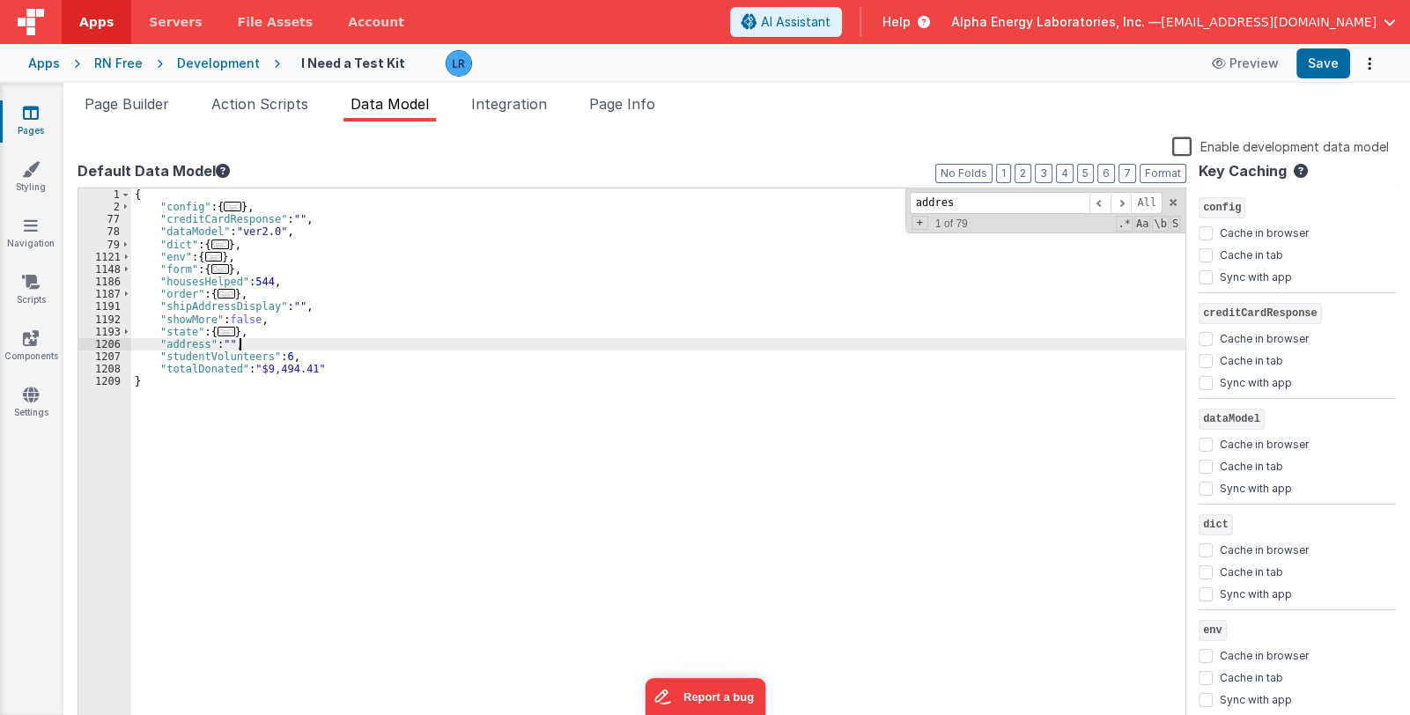
click at [260, 343] on div "{ "config" : { ... } , "creditCardResponse" : "" , "dataModel" : "ver2.0" , "di…" at bounding box center [658, 471] width 1054 height 567
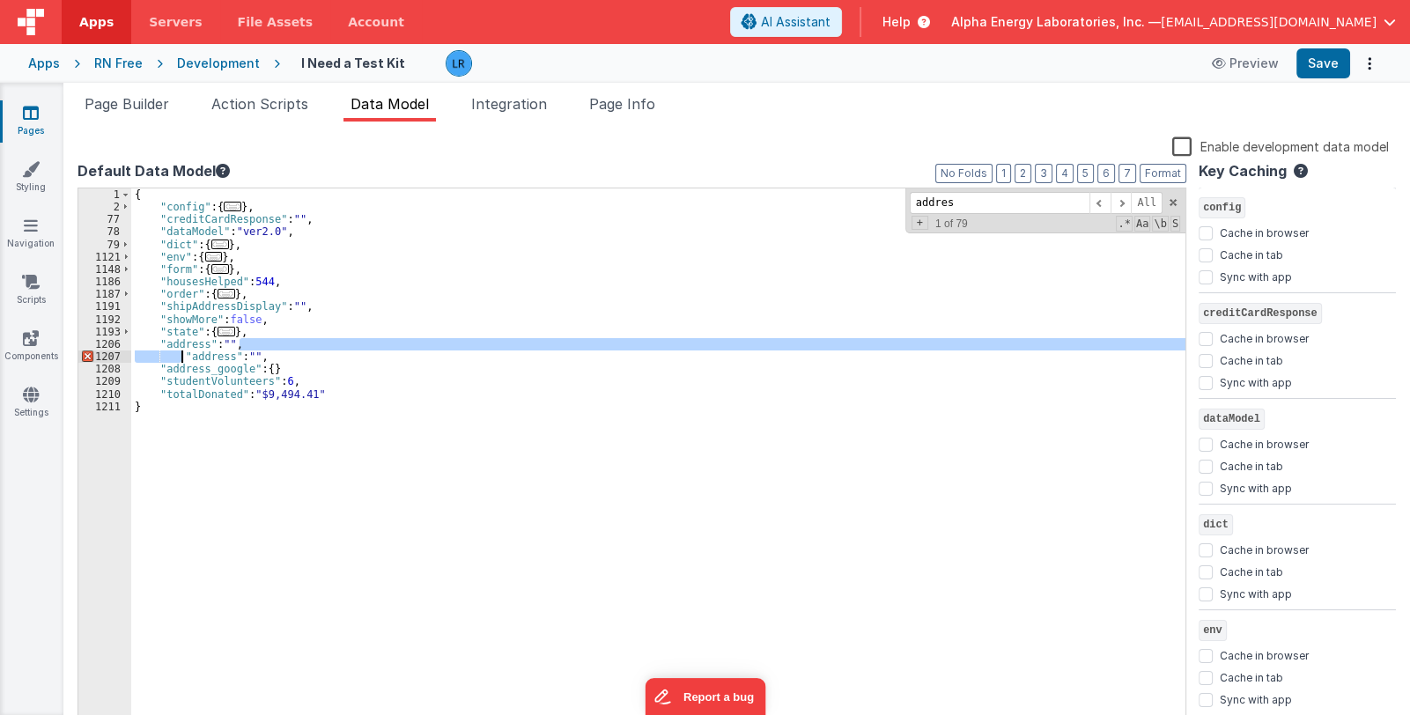
drag, startPoint x: 277, startPoint y: 349, endPoint x: 194, endPoint y: 353, distance: 83.8
click at [187, 353] on div "{ "config" : { ... } , "creditCardResponse" : "" , "dataModel" : "ver2.0" , "di…" at bounding box center [658, 471] width 1054 height 567
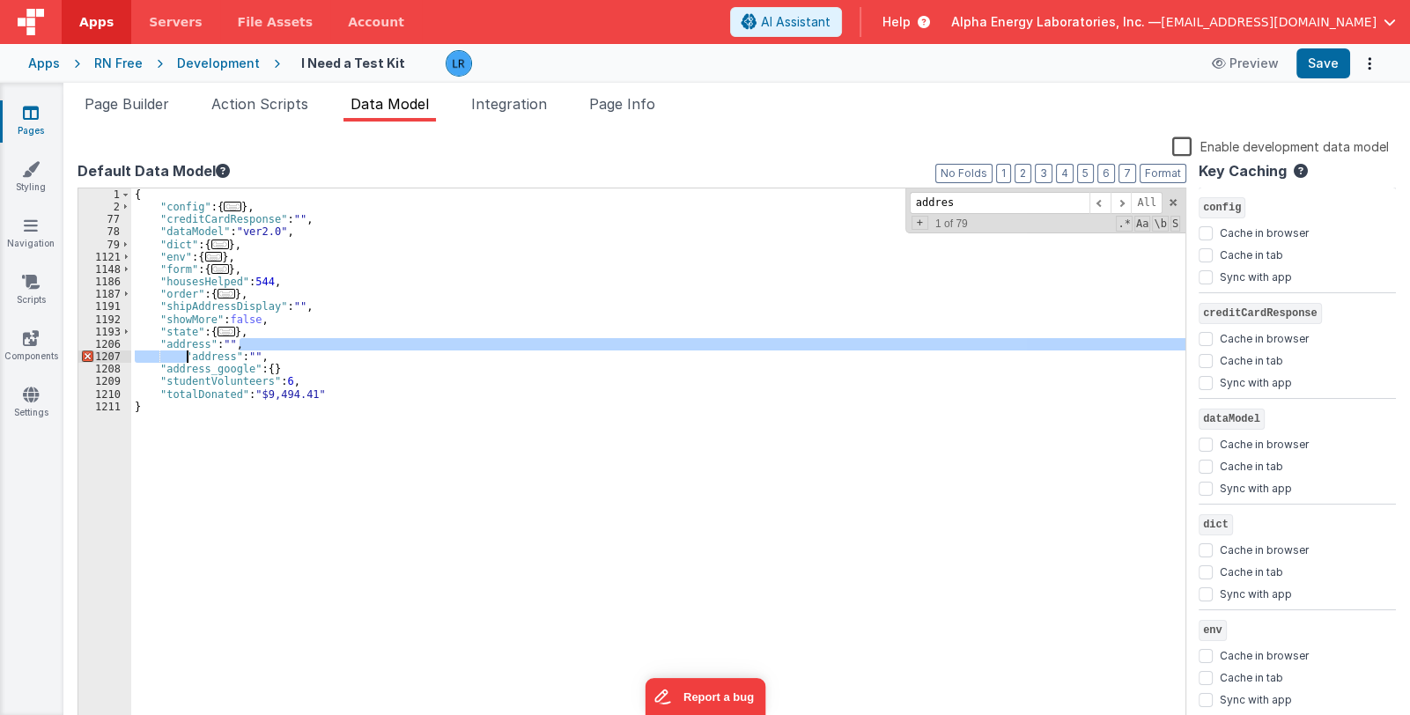
click at [292, 349] on div "{ "config" : { ... } , "creditCardResponse" : "" , "dataModel" : "ver2.0" , "di…" at bounding box center [658, 458] width 1054 height 541
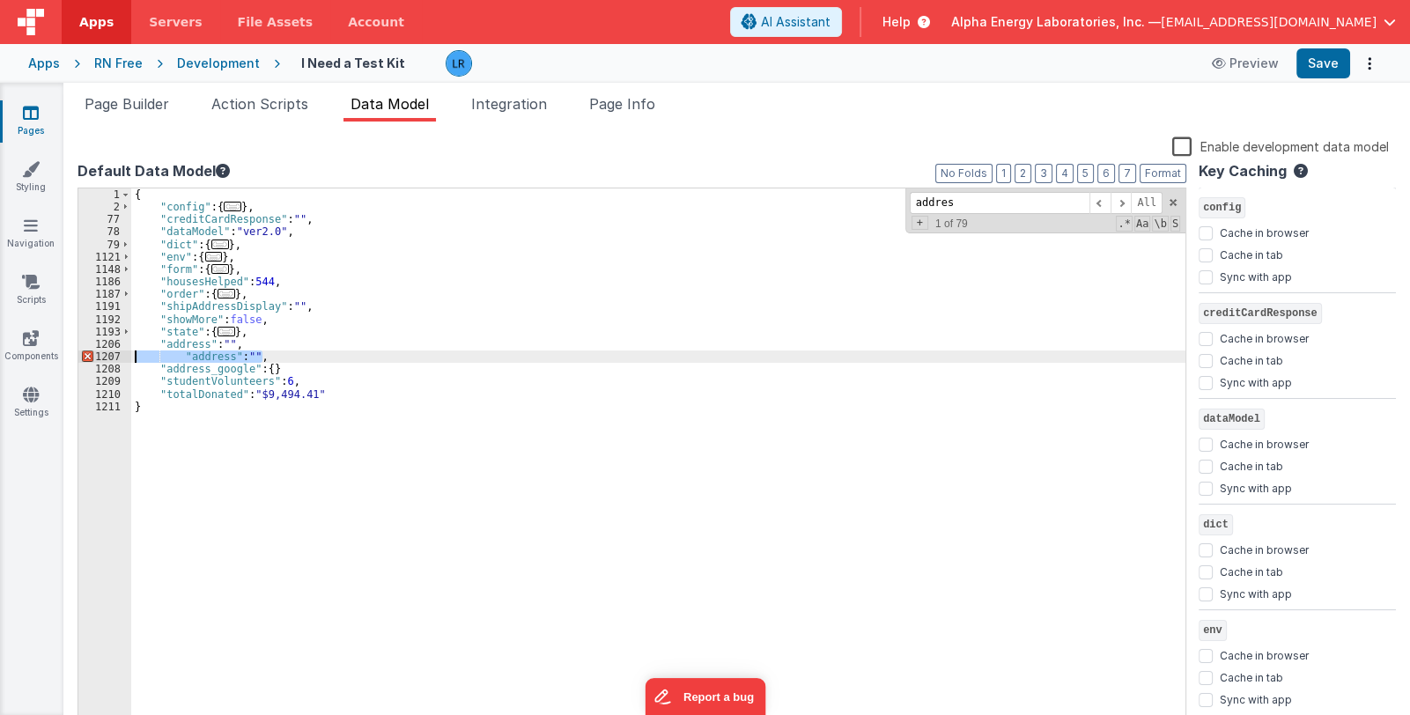
drag, startPoint x: 279, startPoint y: 357, endPoint x: 100, endPoint y: 353, distance: 178.8
click at [100, 353] on div "1 2 77 78 79 1121 1148 1186 1187 1191 1192 1193 1206 1207 1208 1209 1210 1211 {…" at bounding box center [631, 459] width 1108 height 543
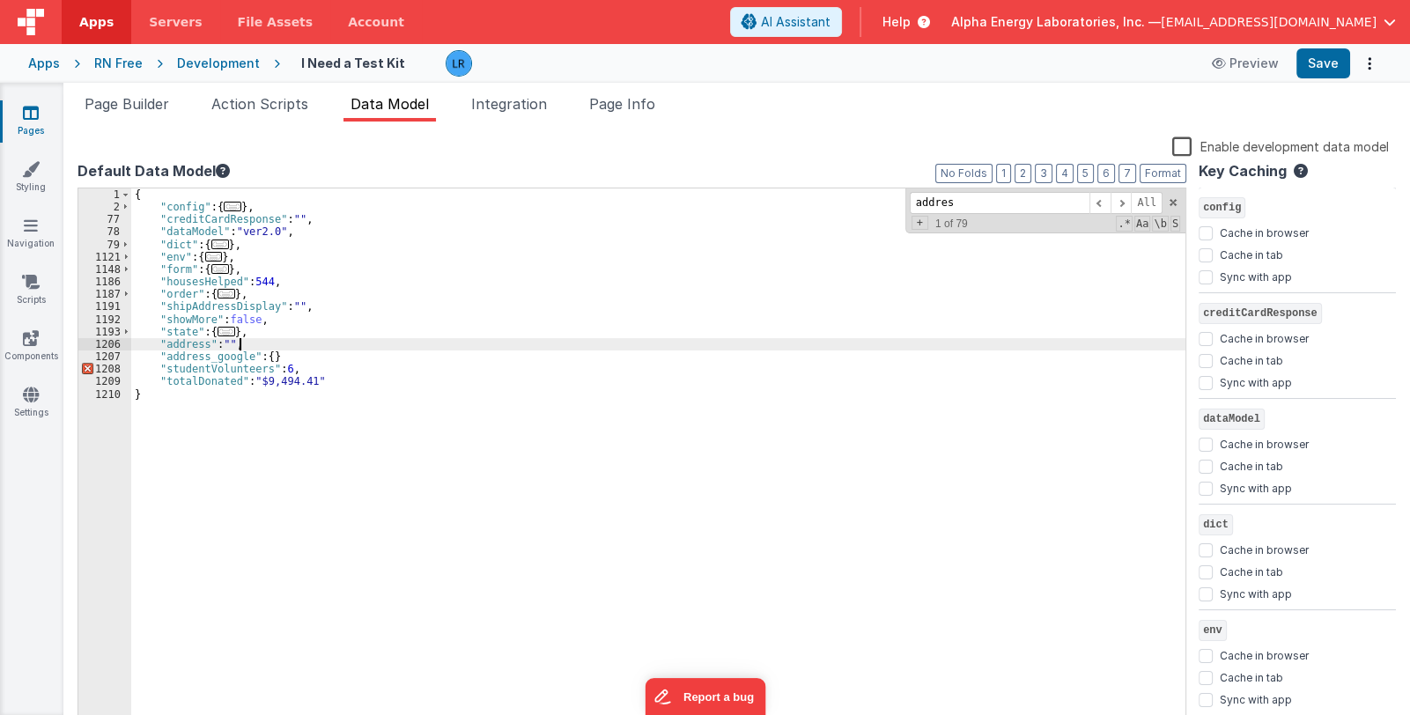
click at [321, 355] on div "{ "config" : { ... } , "creditCardResponse" : "" , "dataModel" : "ver2.0" , "di…" at bounding box center [658, 471] width 1054 height 567
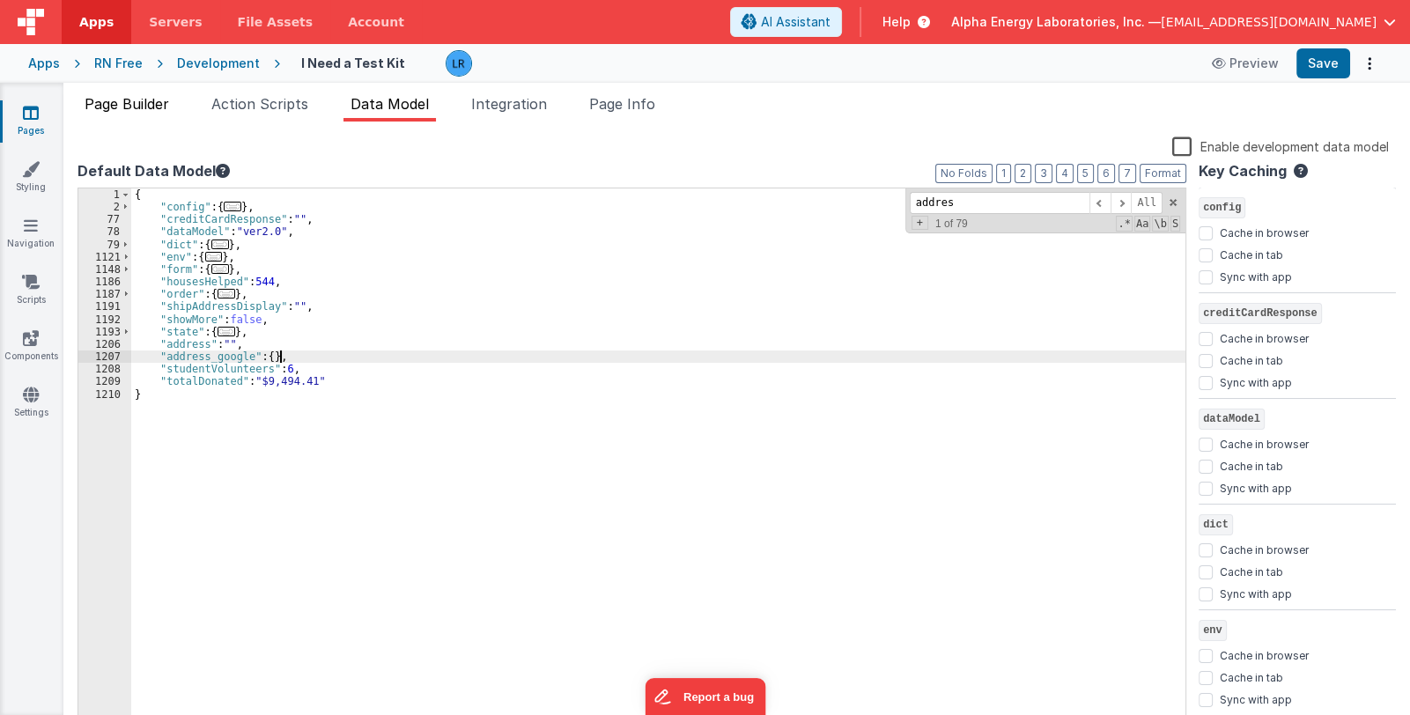
click at [140, 100] on span "Page Builder" at bounding box center [127, 104] width 85 height 18
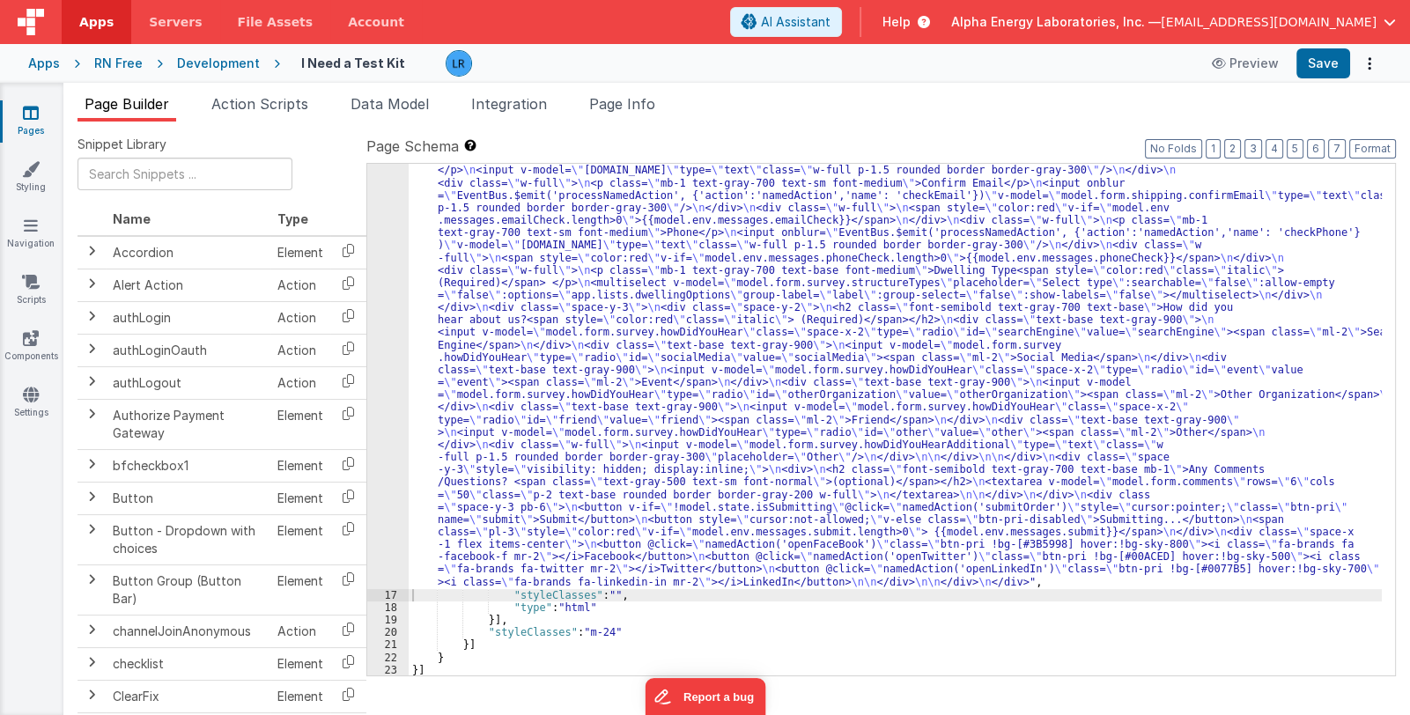
click at [690, 447] on div ""html" : "<div class= \" lg:flex w-full \" > \n <div class= \" lg:w-1/3 bg-zinc…" at bounding box center [894, 196] width 973 height 1835
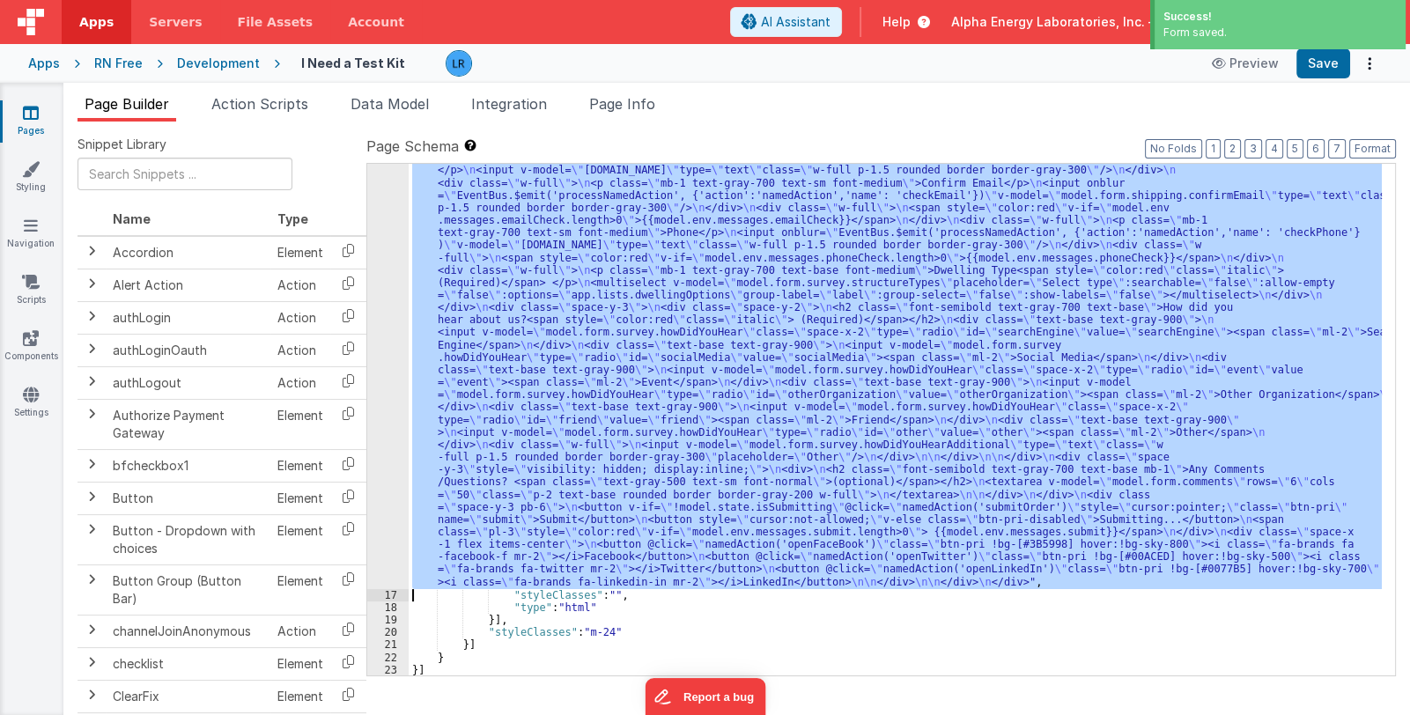
click at [567, 421] on div ""html" : "<div class= \" lg:flex w-full \" > \n <div class= \" lg:w-1/3 bg-zinc…" at bounding box center [894, 420] width 973 height 512
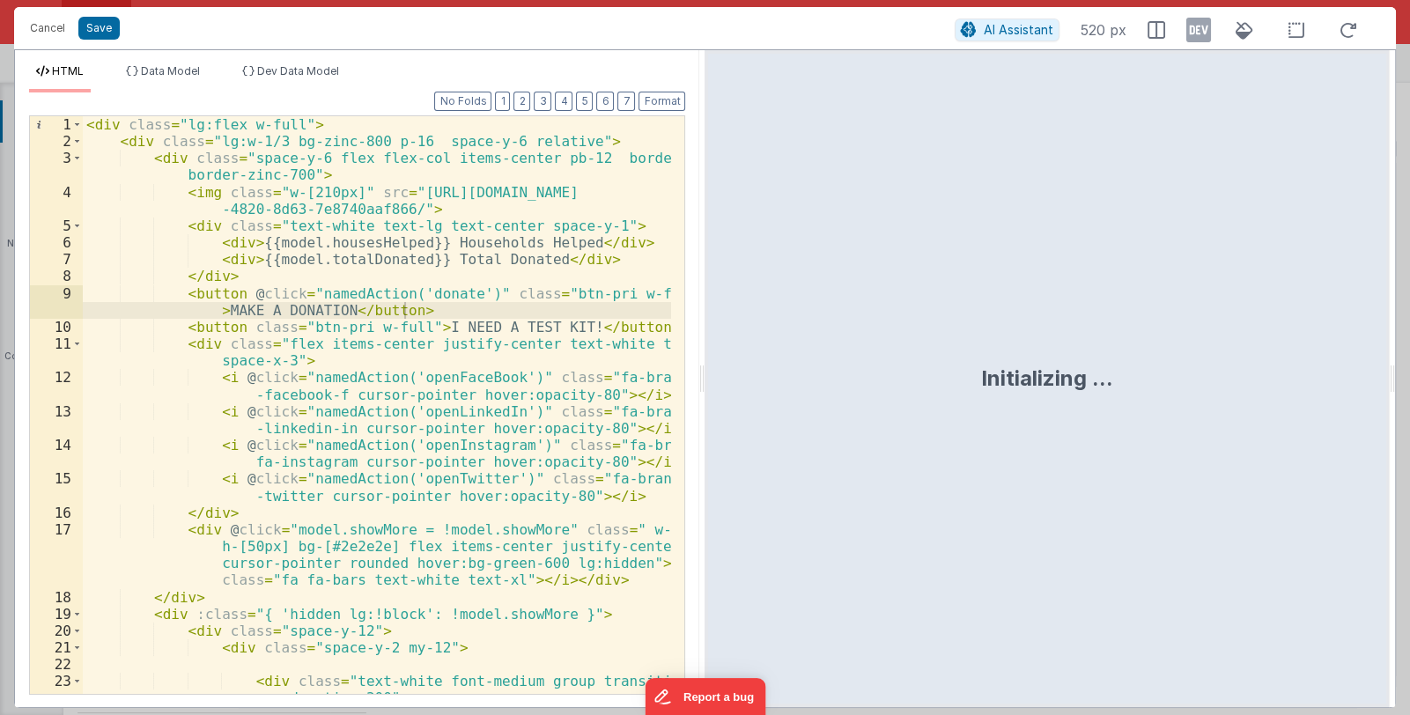
click at [391, 453] on div "< div class = "lg:flex w-full" > < div class = "lg:w-1/3 bg-zinc-800 p-16 space…" at bounding box center [377, 438] width 589 height 645
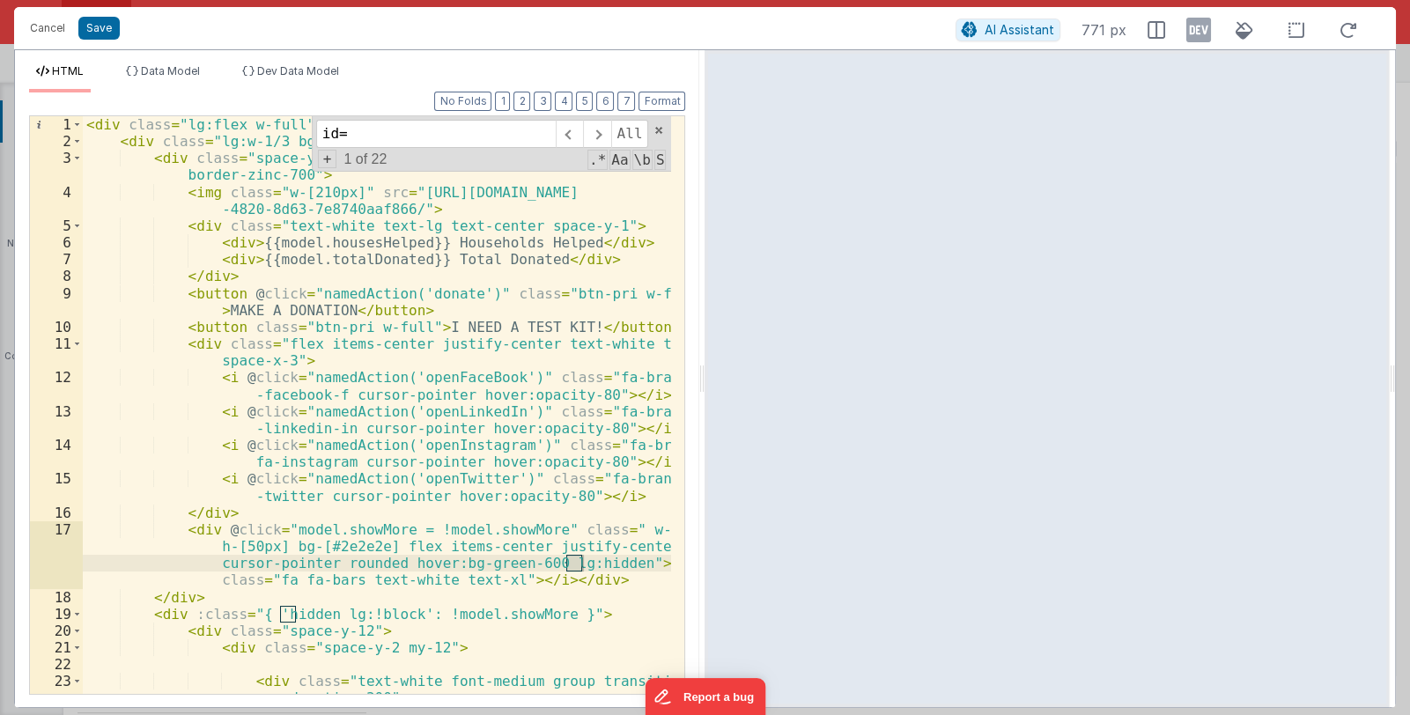
scroll to position [3237, 0]
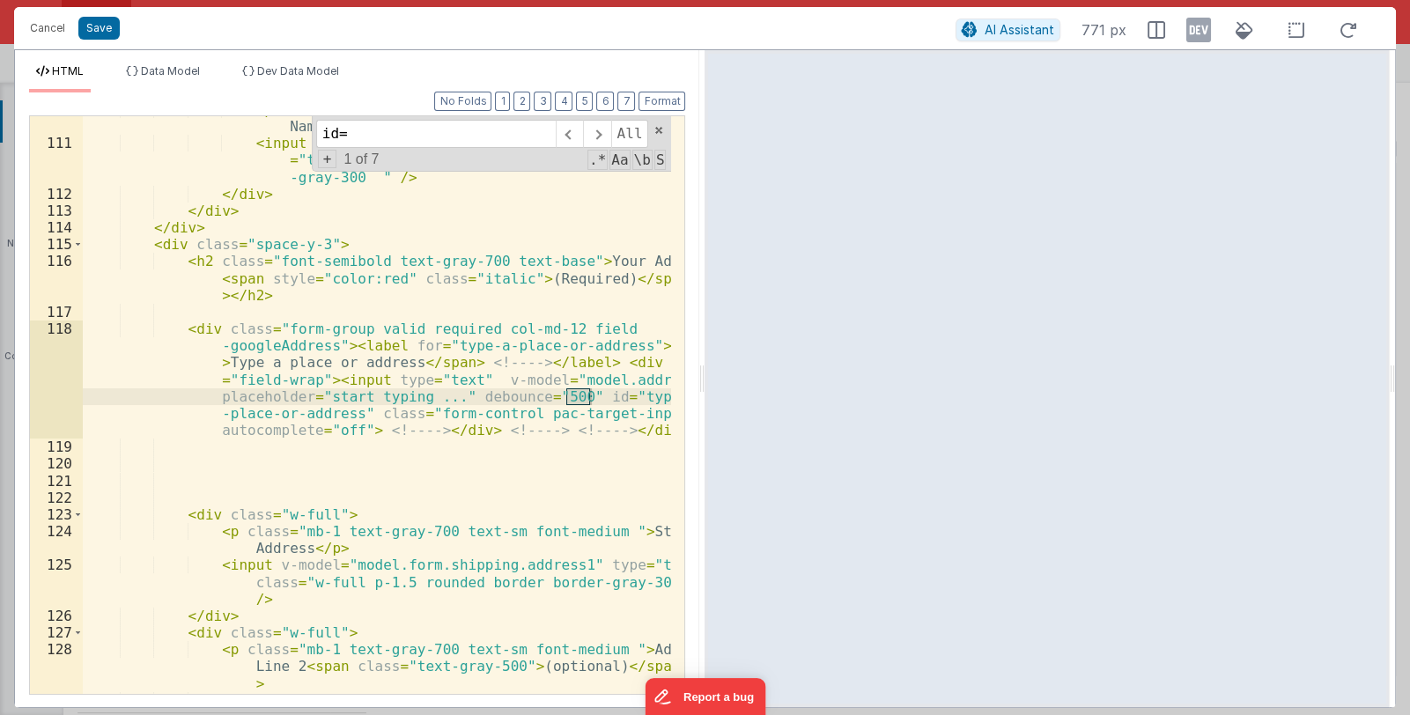
type input "id="
click at [599, 399] on div "< p class = "mb-1 text-gray-700 text-sm font-medium " > Last Name </ p > < inpu…" at bounding box center [377, 432] width 589 height 662
drag, startPoint x: 599, startPoint y: 394, endPoint x: 341, endPoint y: 416, distance: 258.8
click at [341, 416] on div "< p class = "mb-1 text-gray-700 text-sm font-medium " > Last Name </ p > < inpu…" at bounding box center [377, 432] width 589 height 662
click at [40, 26] on button "Cancel" at bounding box center [47, 28] width 53 height 25
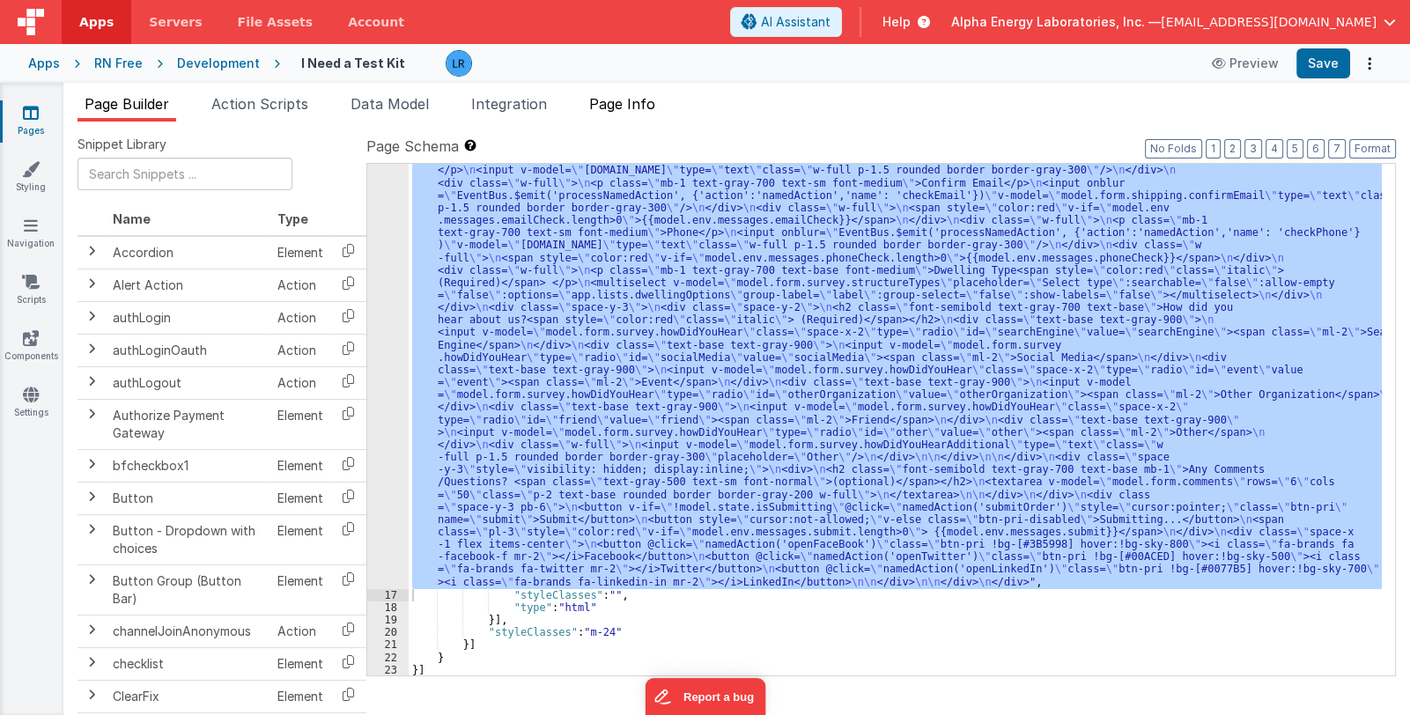
click at [612, 101] on span "Page Info" at bounding box center [622, 104] width 66 height 18
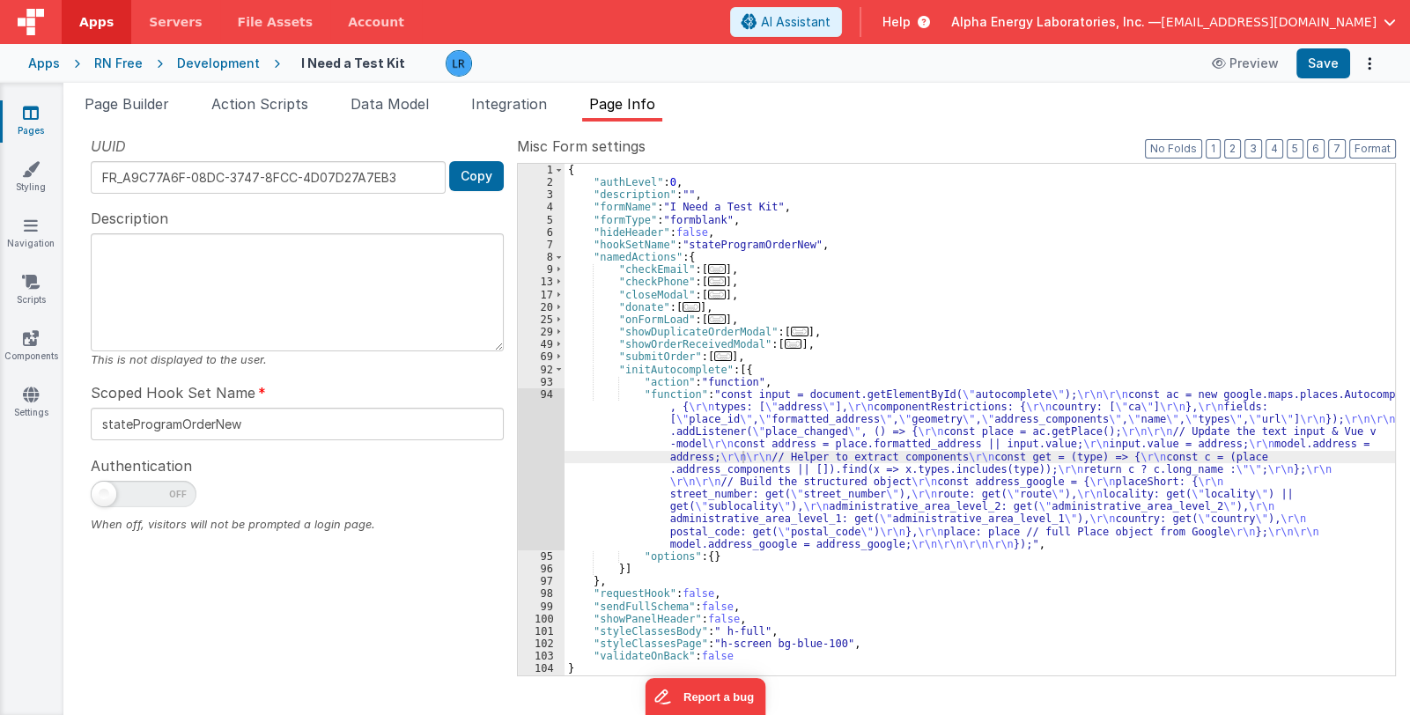
click at [726, 482] on div "{ "authLevel" : 0 , "description" : "" , "formName" : "I Need a Test Kit" , "fo…" at bounding box center [979, 432] width 830 height 537
click at [553, 474] on div "94" at bounding box center [541, 469] width 47 height 162
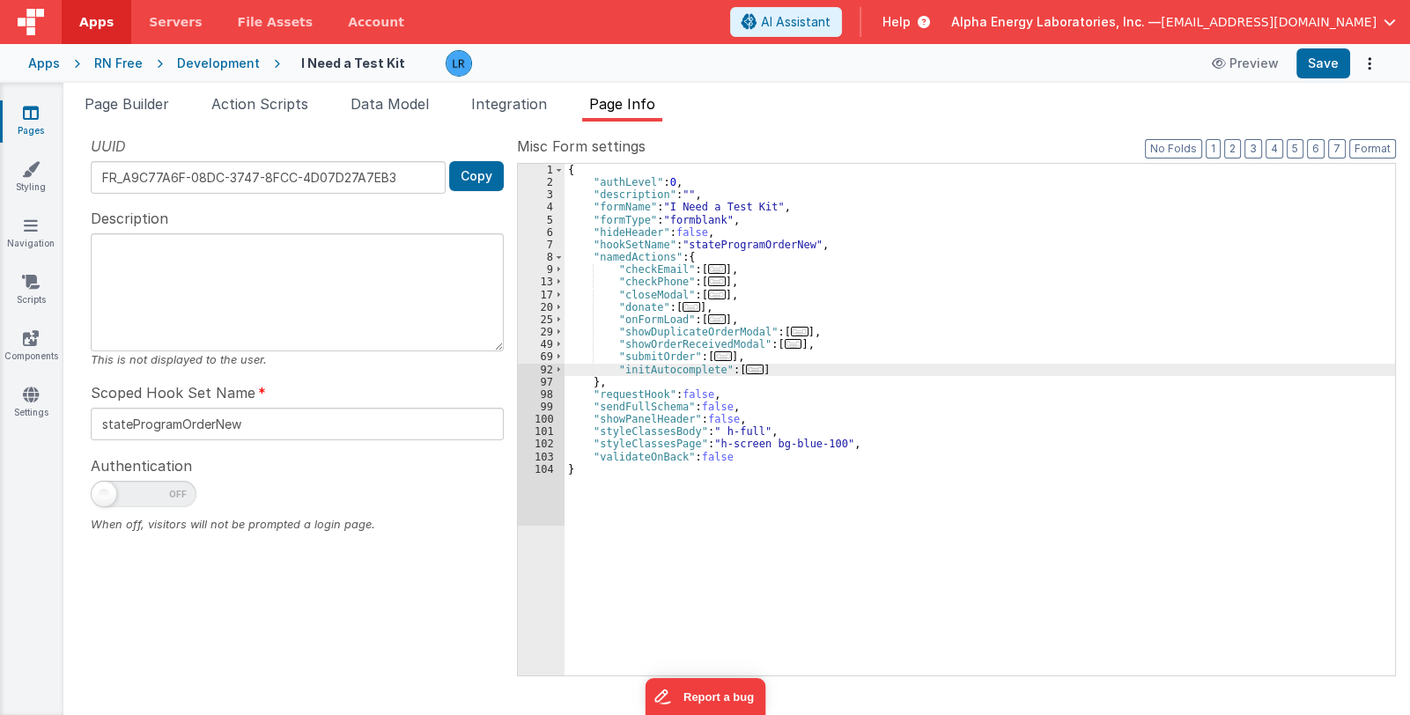
click at [746, 364] on span "..." at bounding box center [755, 369] width 18 height 10
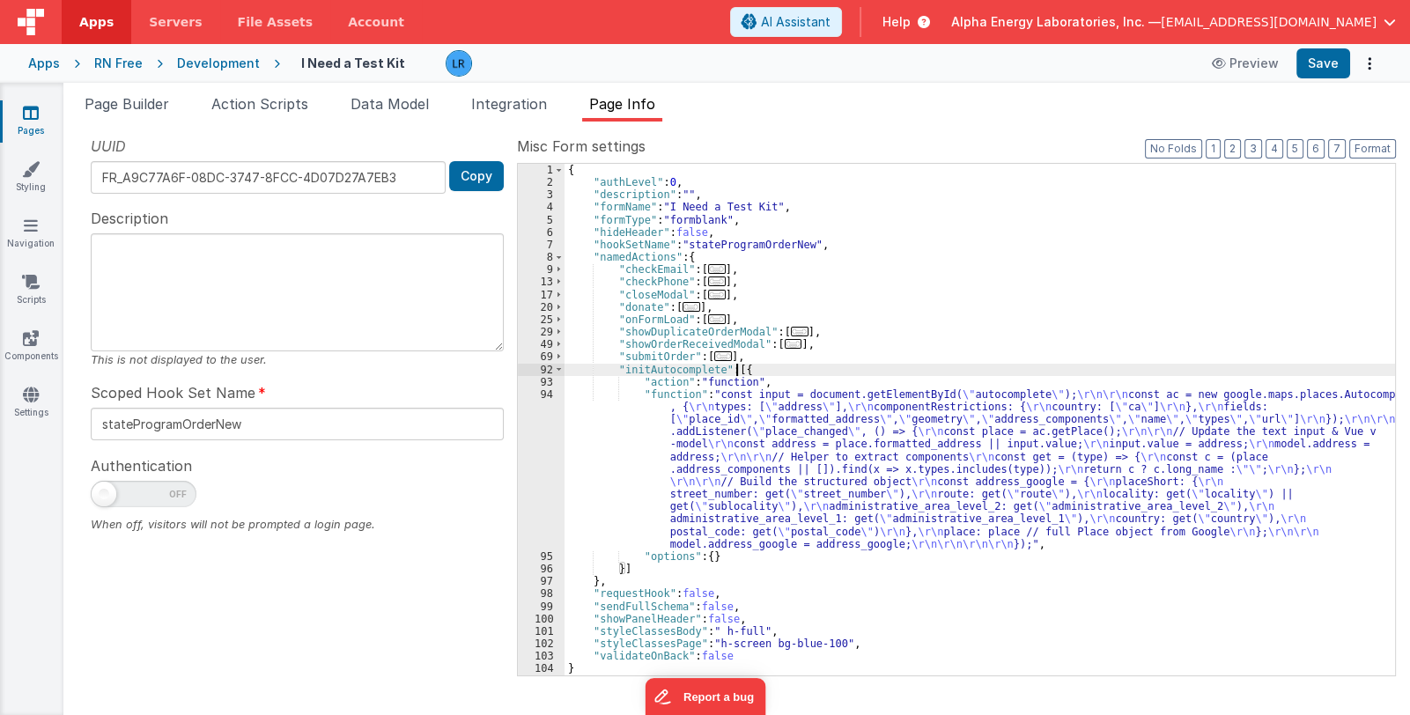
click at [689, 468] on div "{ "authLevel" : 0 , "description" : "" , "formName" : "I Need a Test Kit" , "fo…" at bounding box center [979, 432] width 830 height 537
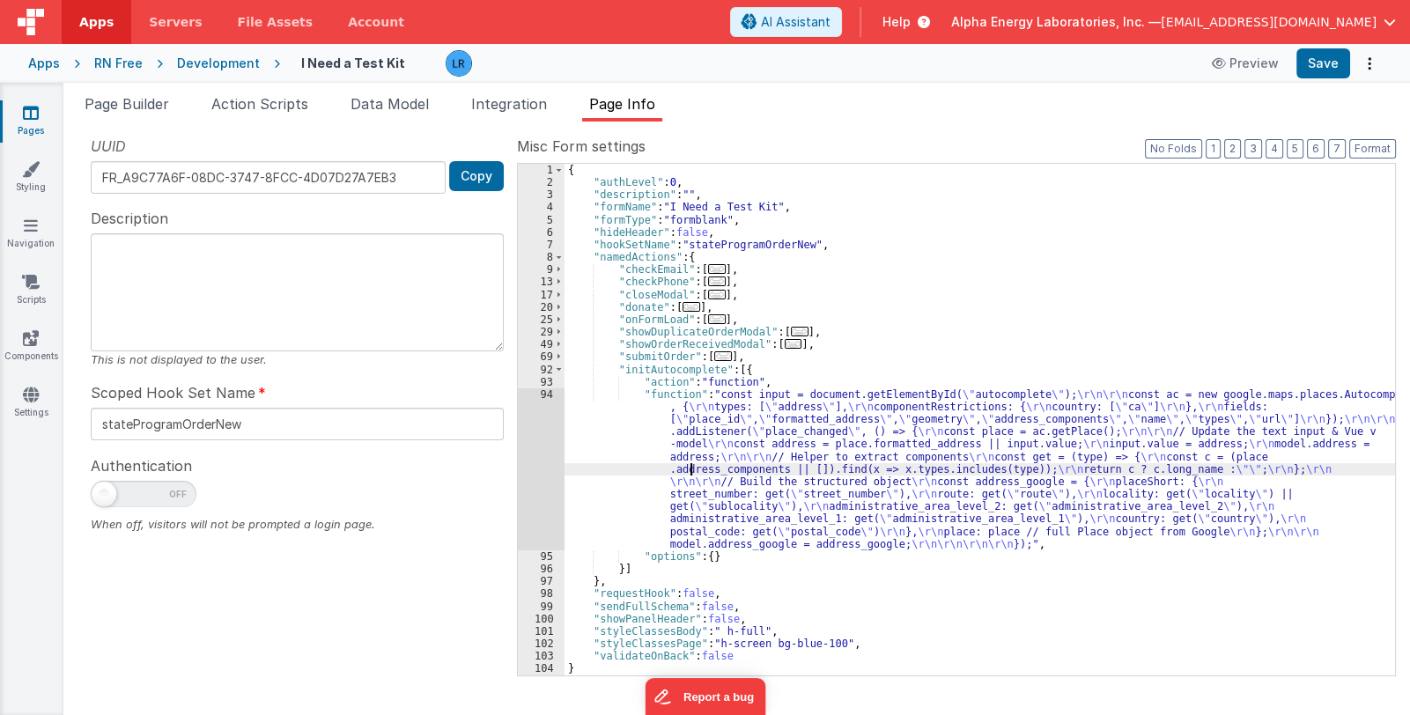
click at [533, 481] on div "94" at bounding box center [541, 469] width 47 height 162
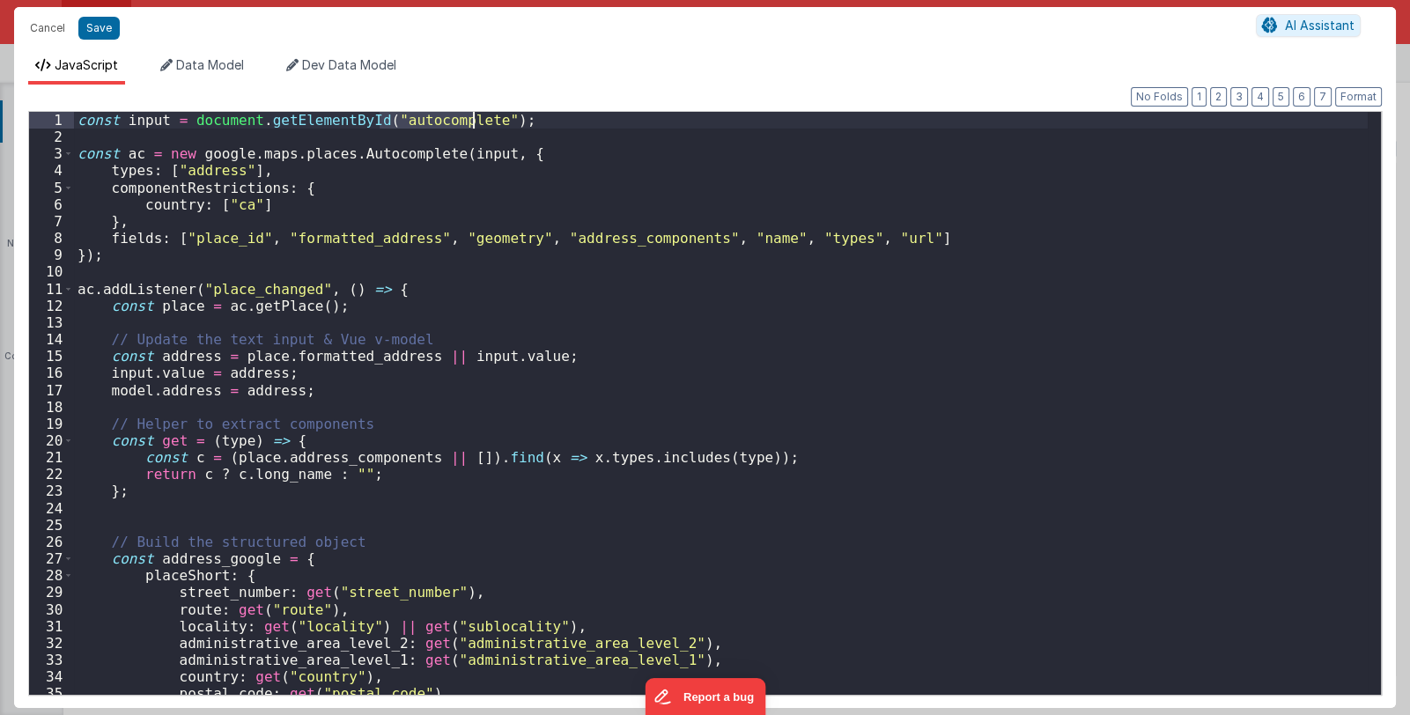
drag, startPoint x: 379, startPoint y: 115, endPoint x: 474, endPoint y: 120, distance: 95.2
click at [474, 120] on div "const input = document . getElementById ( "autocomplete" ) ; const ac = new goo…" at bounding box center [720, 420] width 1293 height 616
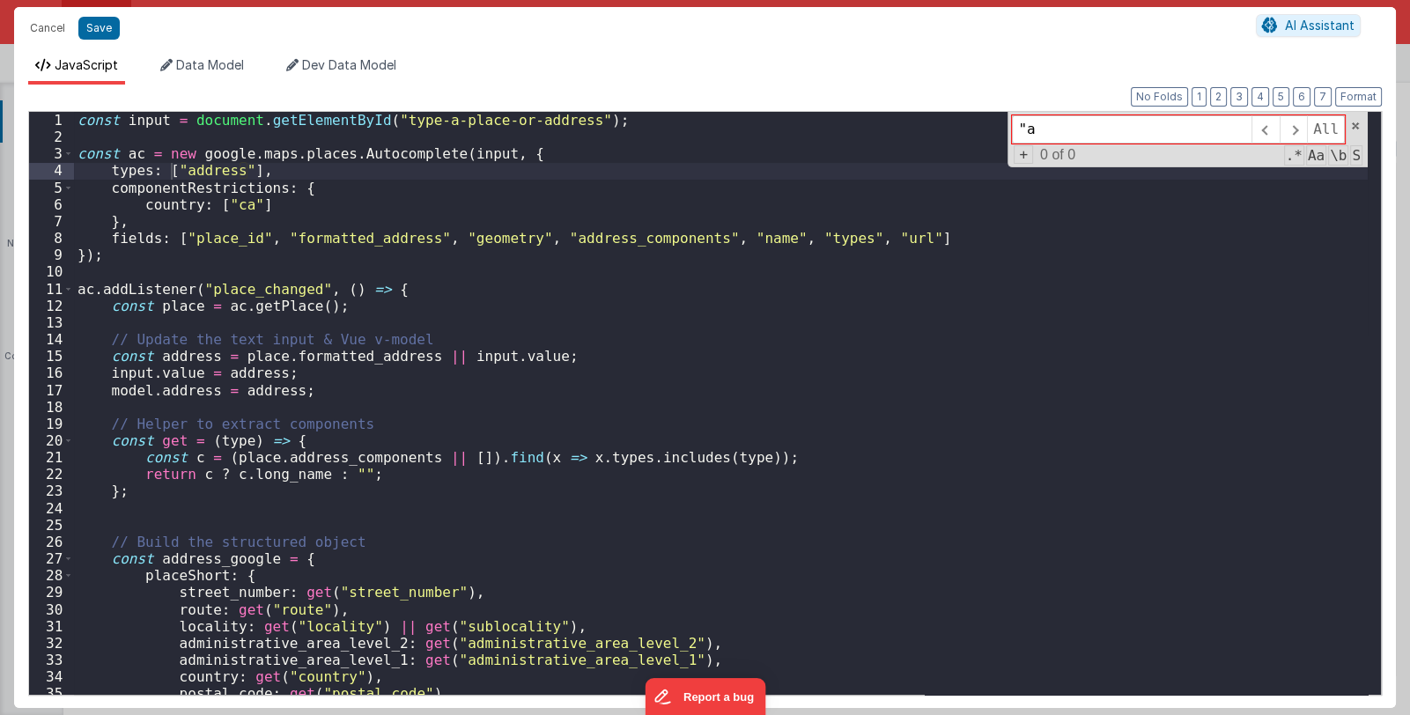
type input """
click at [1360, 123] on span at bounding box center [1355, 126] width 12 height 12
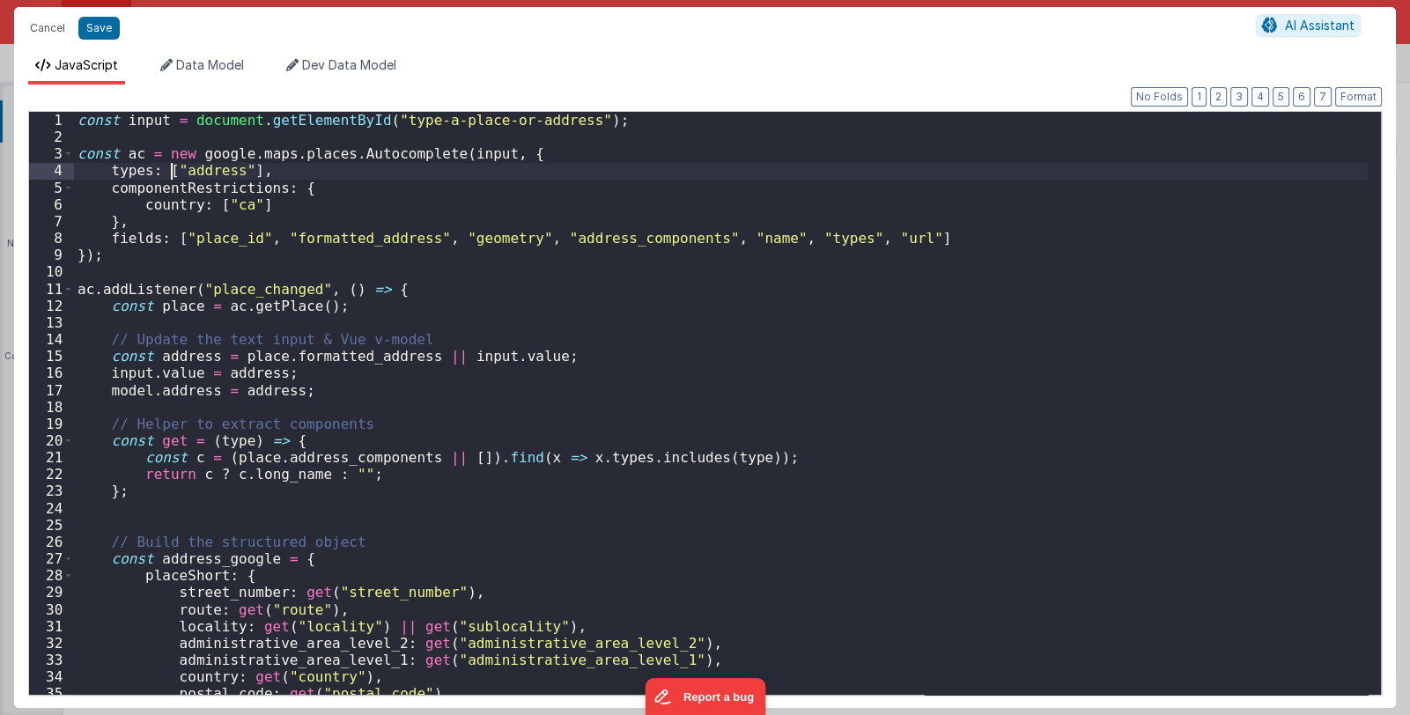
click at [908, 344] on div "const input = document . getElementById ( "type-a-place-or-address" ) ; const a…" at bounding box center [720, 420] width 1293 height 616
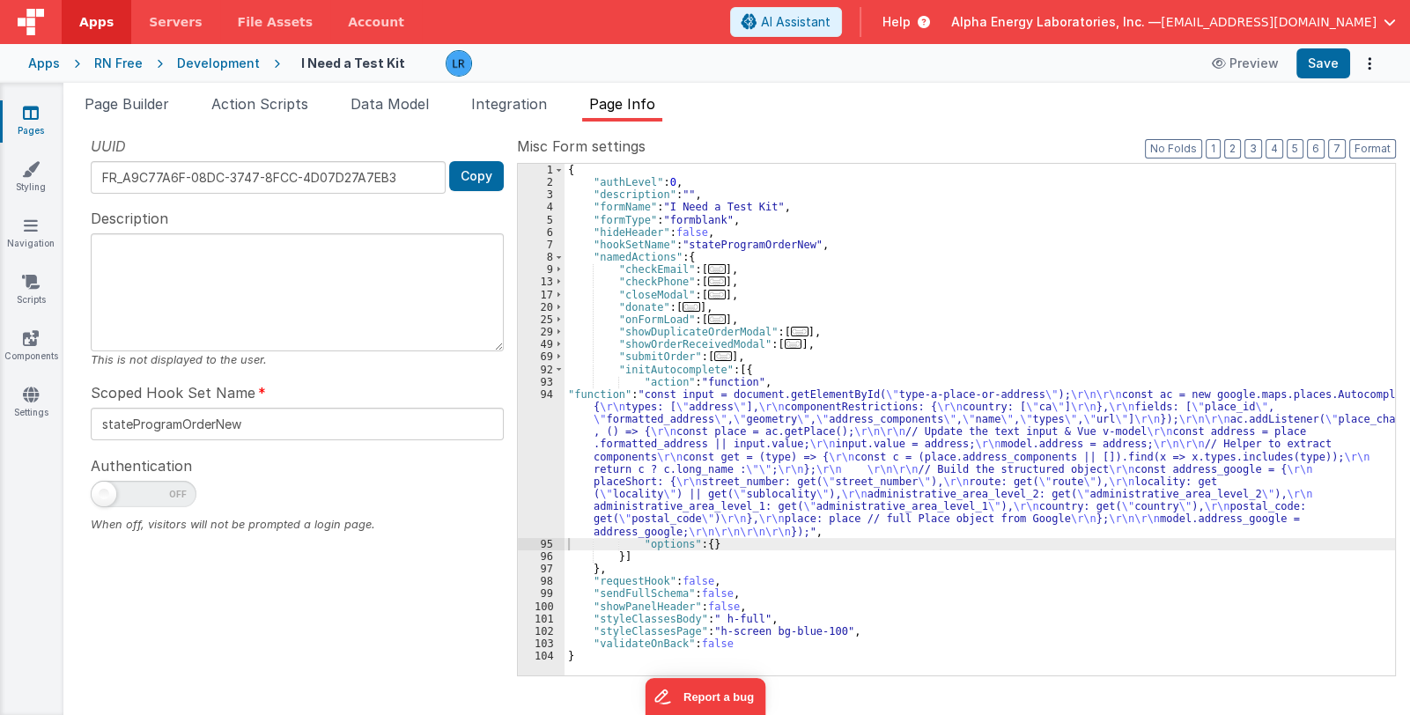
click at [617, 477] on div "{ "authLevel" : 0 , "description" : "" , "formName" : "I Need a Test Kit" , "fo…" at bounding box center [979, 432] width 830 height 537
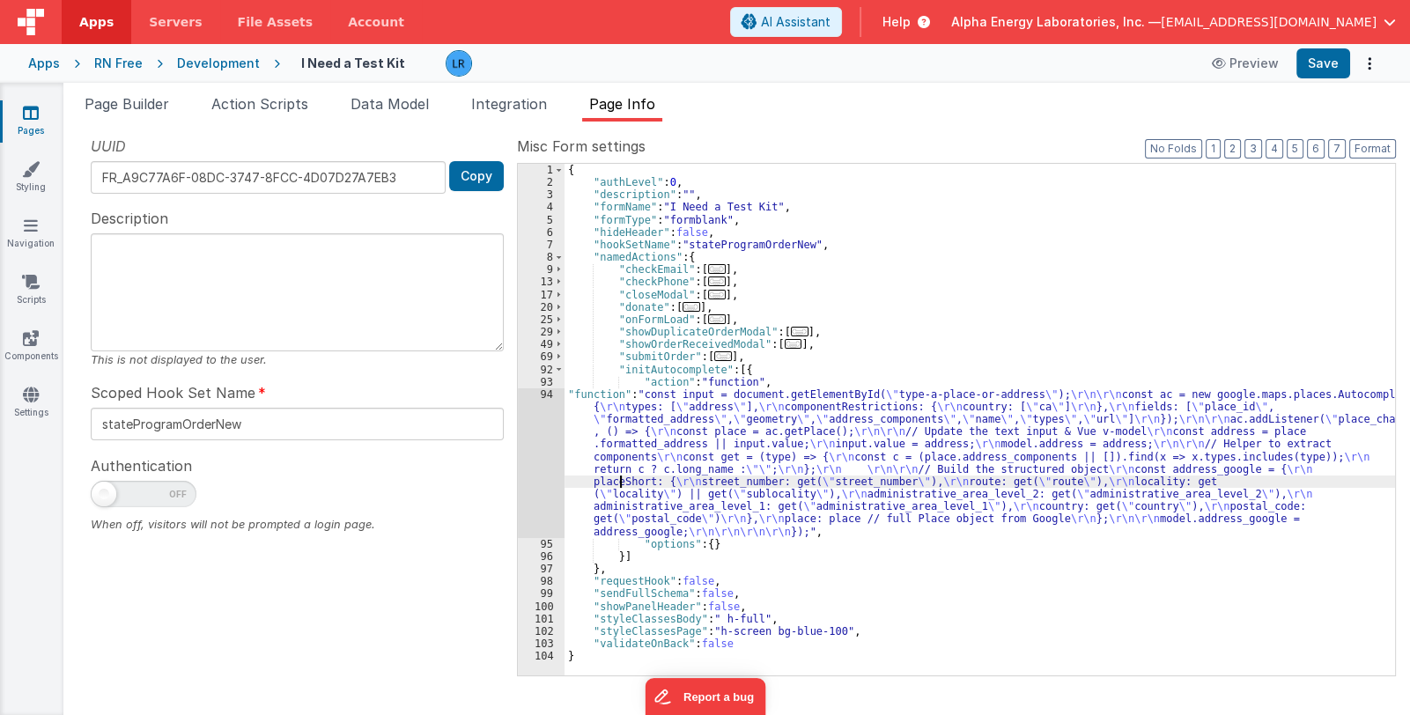
click at [538, 491] on div "94" at bounding box center [541, 463] width 47 height 150
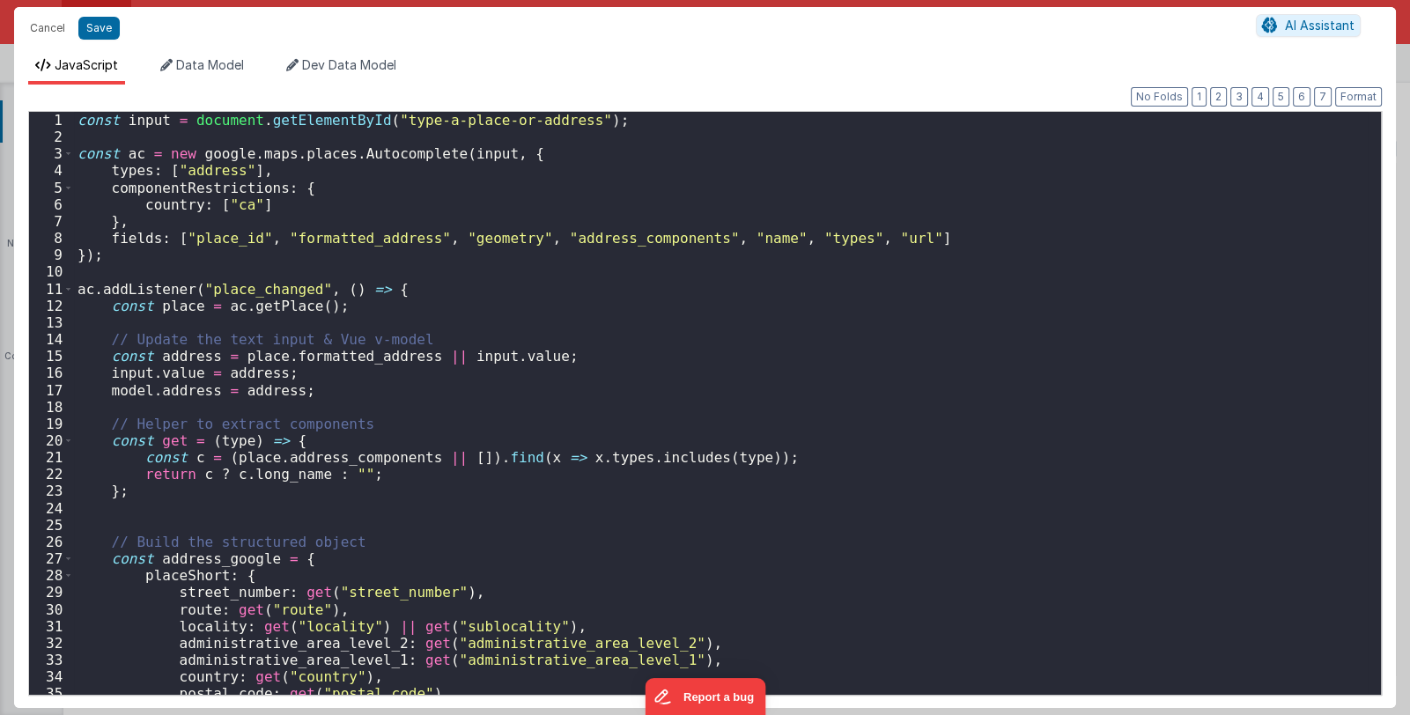
click at [538, 491] on div "Cancel Save AI Assistant JavaScript Data Model Dev Data Model Format 7 6 5 4 3 …" at bounding box center [705, 357] width 1410 height 715
click at [48, 31] on button "Cancel" at bounding box center [47, 28] width 53 height 25
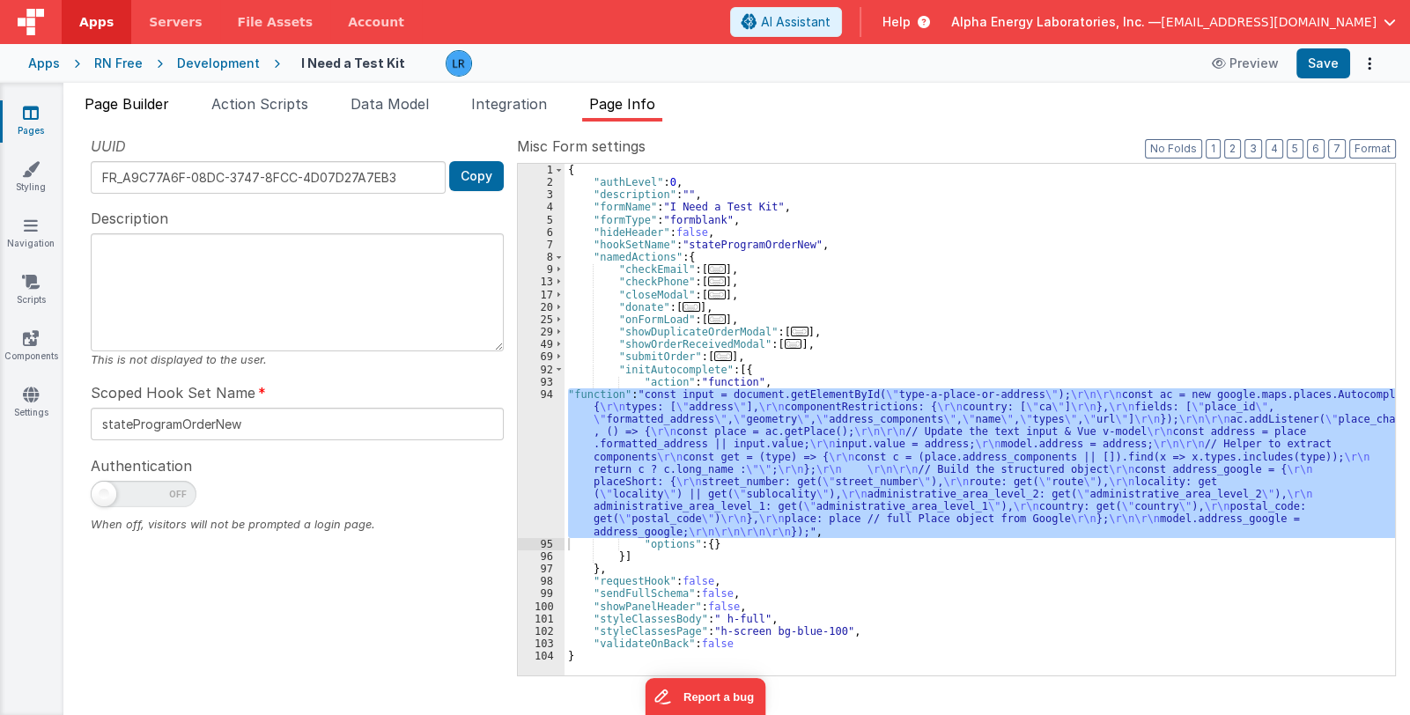
click at [136, 100] on span "Page Builder" at bounding box center [127, 104] width 85 height 18
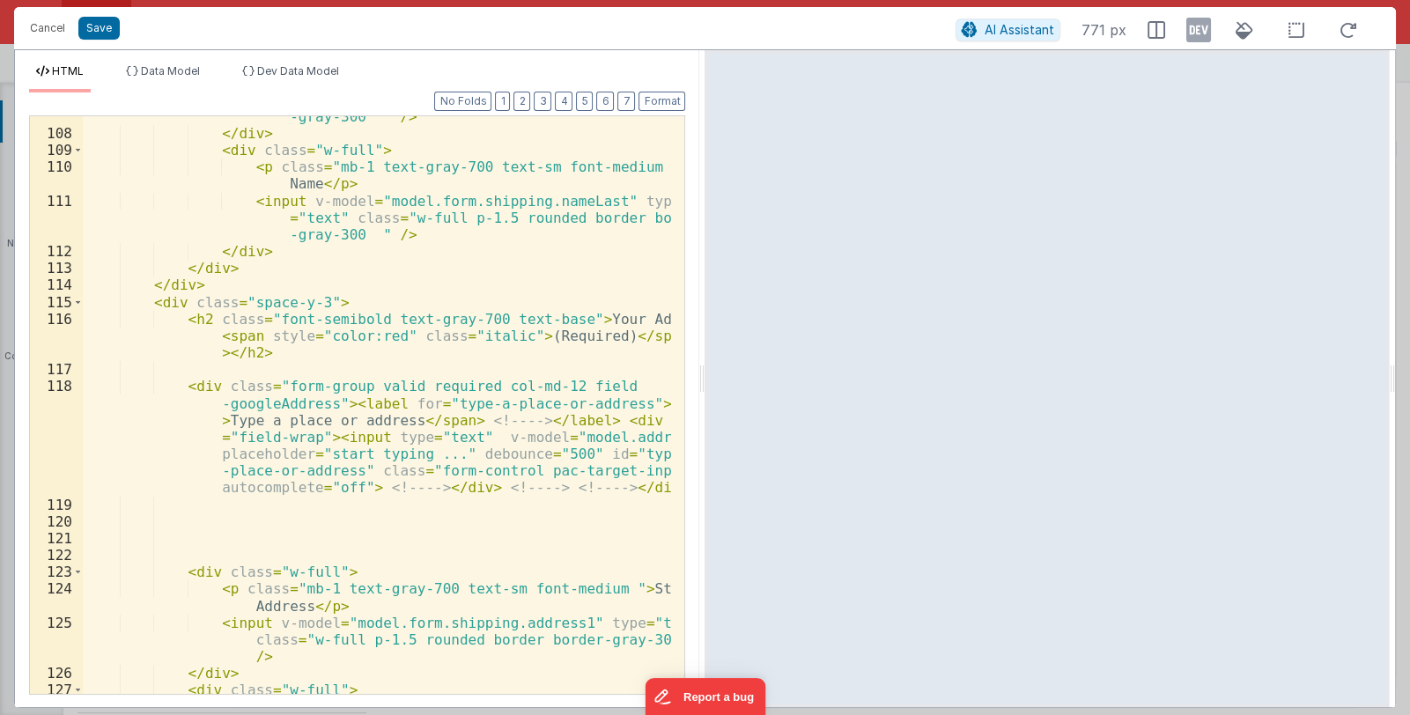
scroll to position [3094, 0]
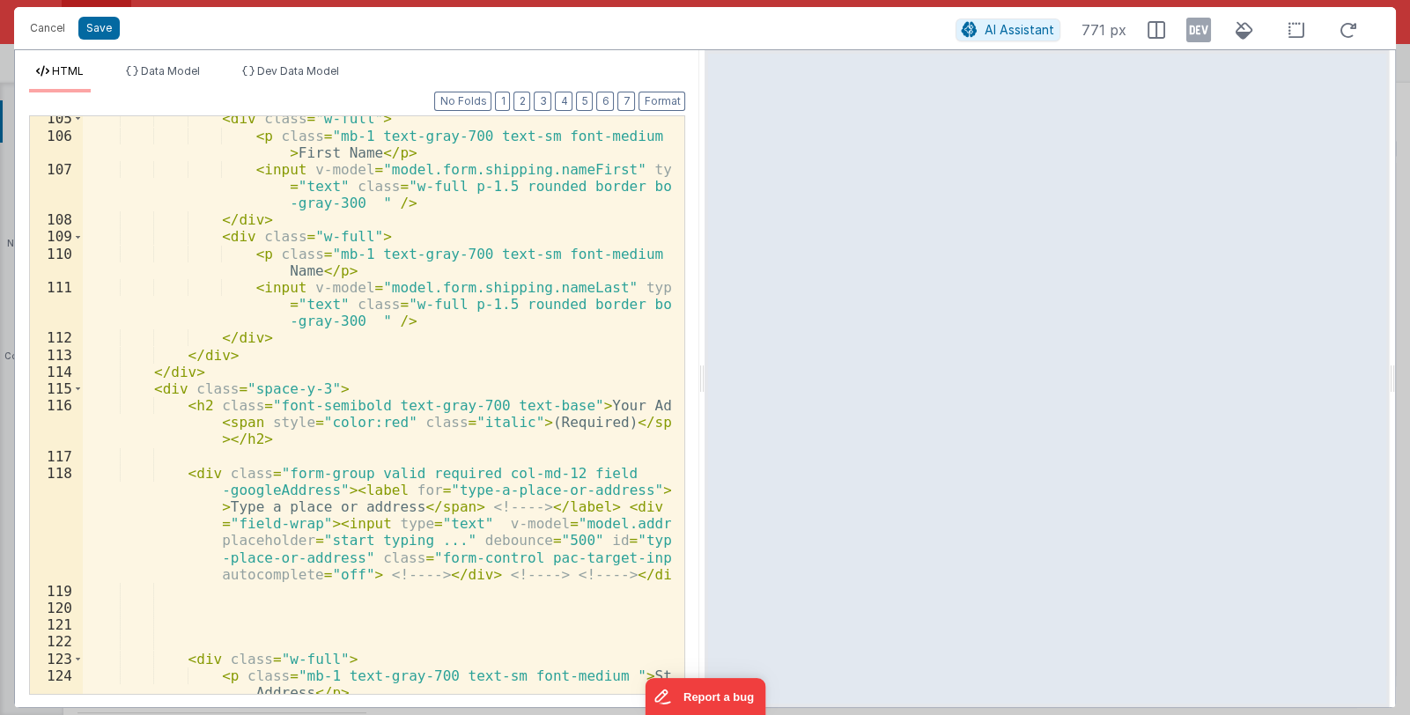
click at [431, 490] on div "< div class = "w-full" > < p class = "mb-1 text-gray-700 text-sm font-medium " …" at bounding box center [377, 432] width 589 height 645
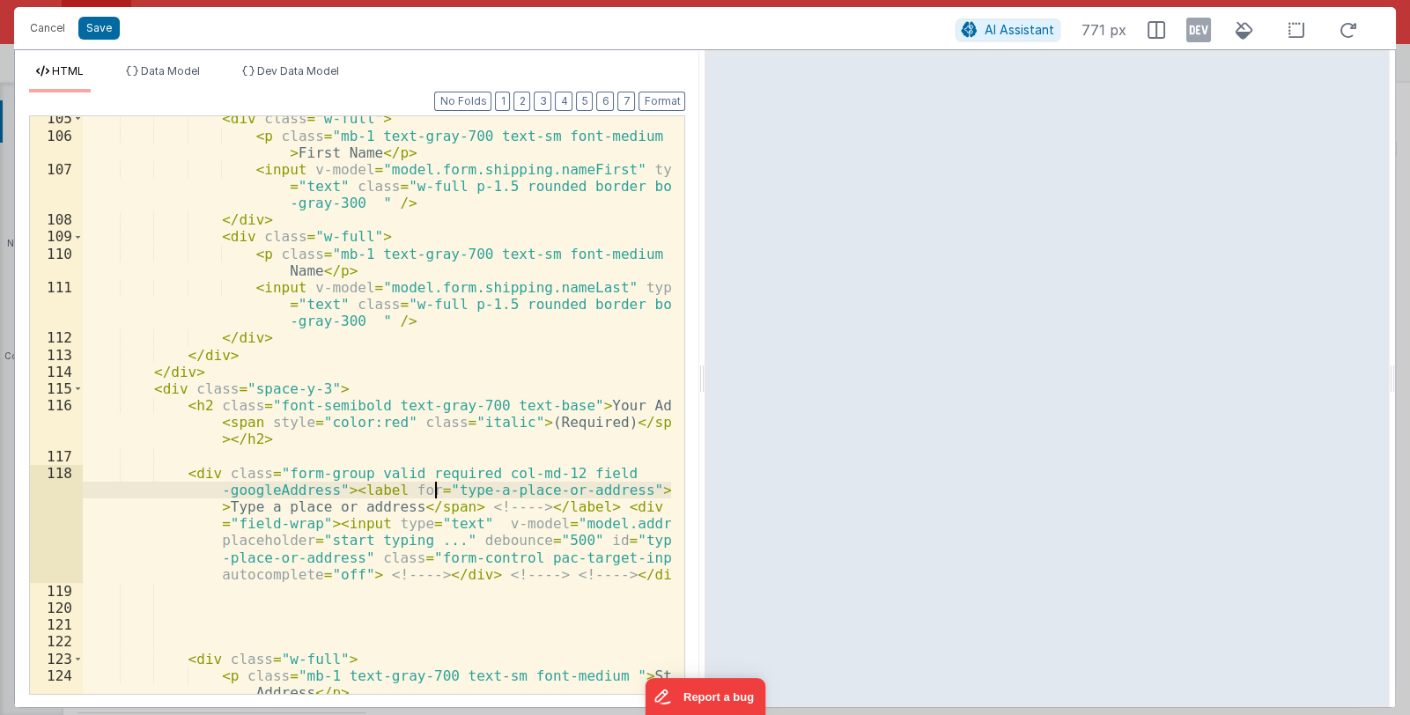
click at [431, 490] on div "< div class = "w-full" > < p class = "mb-1 text-gray-700 text-sm font-medium " …" at bounding box center [377, 432] width 589 height 645
click at [438, 490] on div "< div class = "w-full" > < p class = "mb-1 text-gray-700 text-sm font-medium " …" at bounding box center [377, 405] width 588 height 578
drag, startPoint x: 427, startPoint y: 489, endPoint x: 607, endPoint y: 486, distance: 179.6
click at [607, 486] on div "< div class = "w-full" > < p class = "mb-1 text-gray-700 text-sm font-medium " …" at bounding box center [377, 432] width 589 height 645
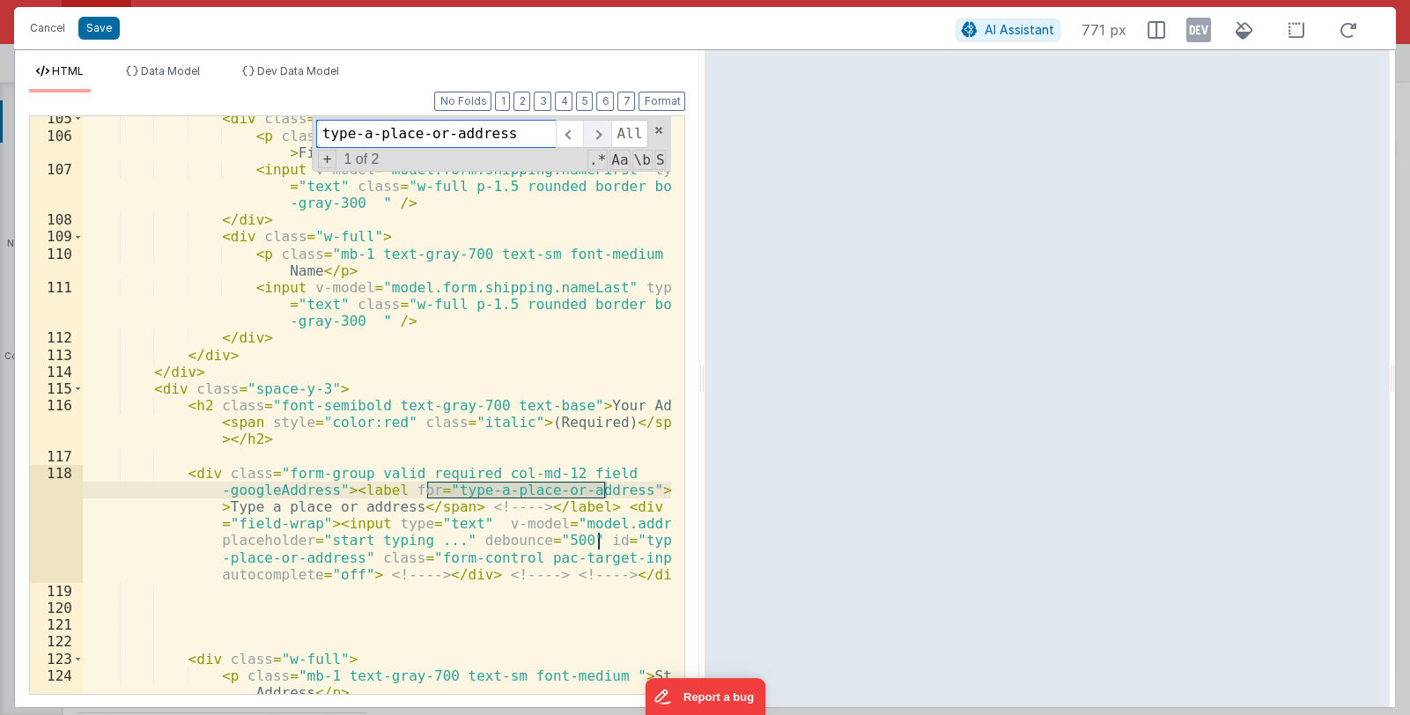
click at [603, 129] on span at bounding box center [596, 134] width 27 height 28
click at [334, 492] on div "< div class = "w-full" > < p class = "mb-1 text-gray-700 text-sm font-medium " …" at bounding box center [377, 432] width 589 height 645
click at [573, 503] on div "< div class = "w-full" > < p class = "mb-1 text-gray-700 text-sm font-medium " …" at bounding box center [377, 432] width 589 height 645
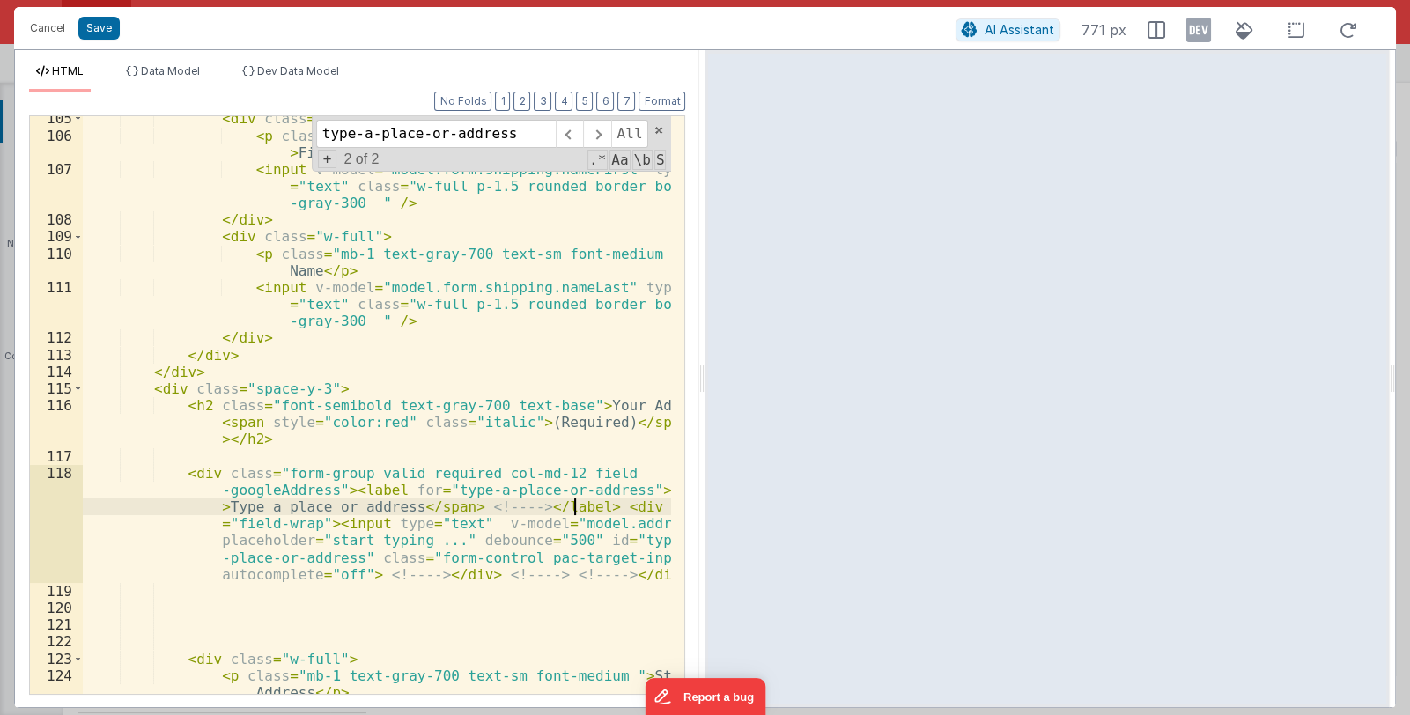
click at [361, 522] on div "< div class = "w-full" > < p class = "mb-1 text-gray-700 text-sm font-medium " …" at bounding box center [377, 432] width 589 height 645
click at [48, 22] on button "Cancel" at bounding box center [47, 28] width 53 height 25
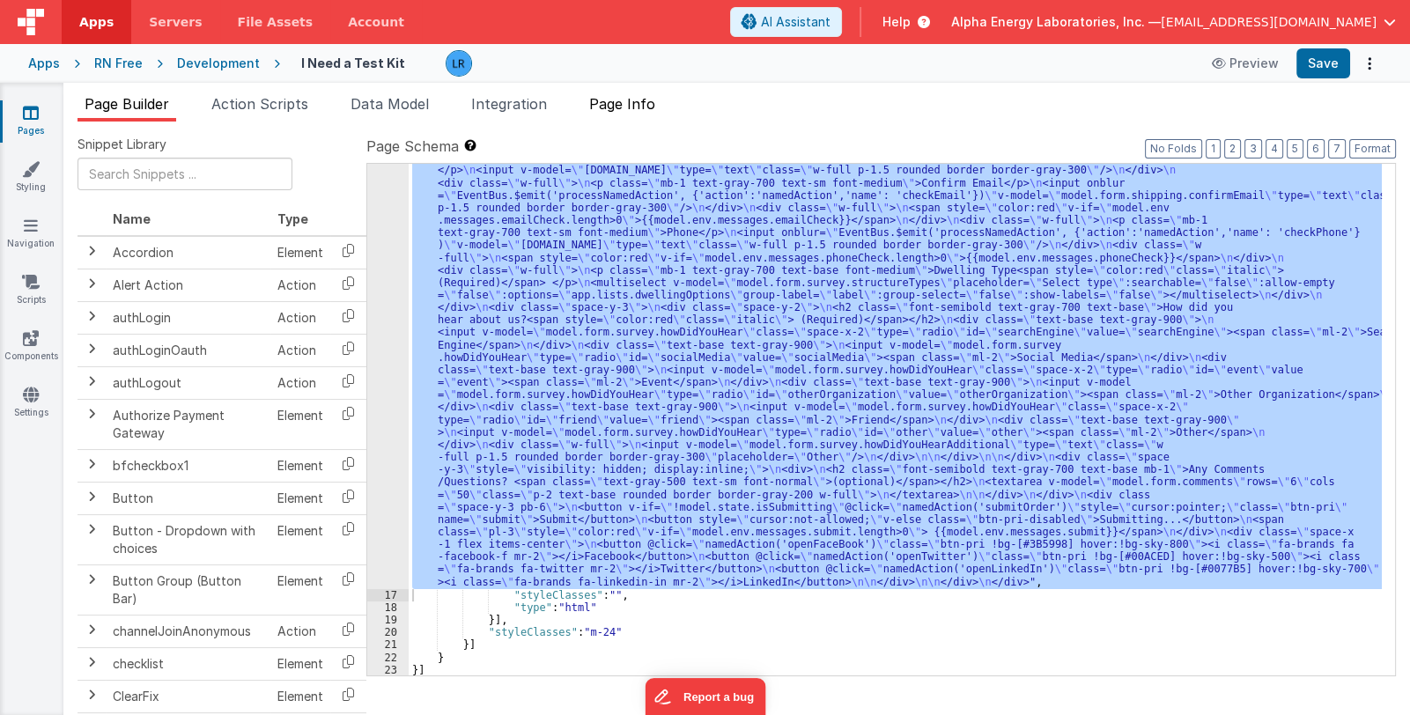
click at [628, 104] on span "Page Info" at bounding box center [622, 104] width 66 height 18
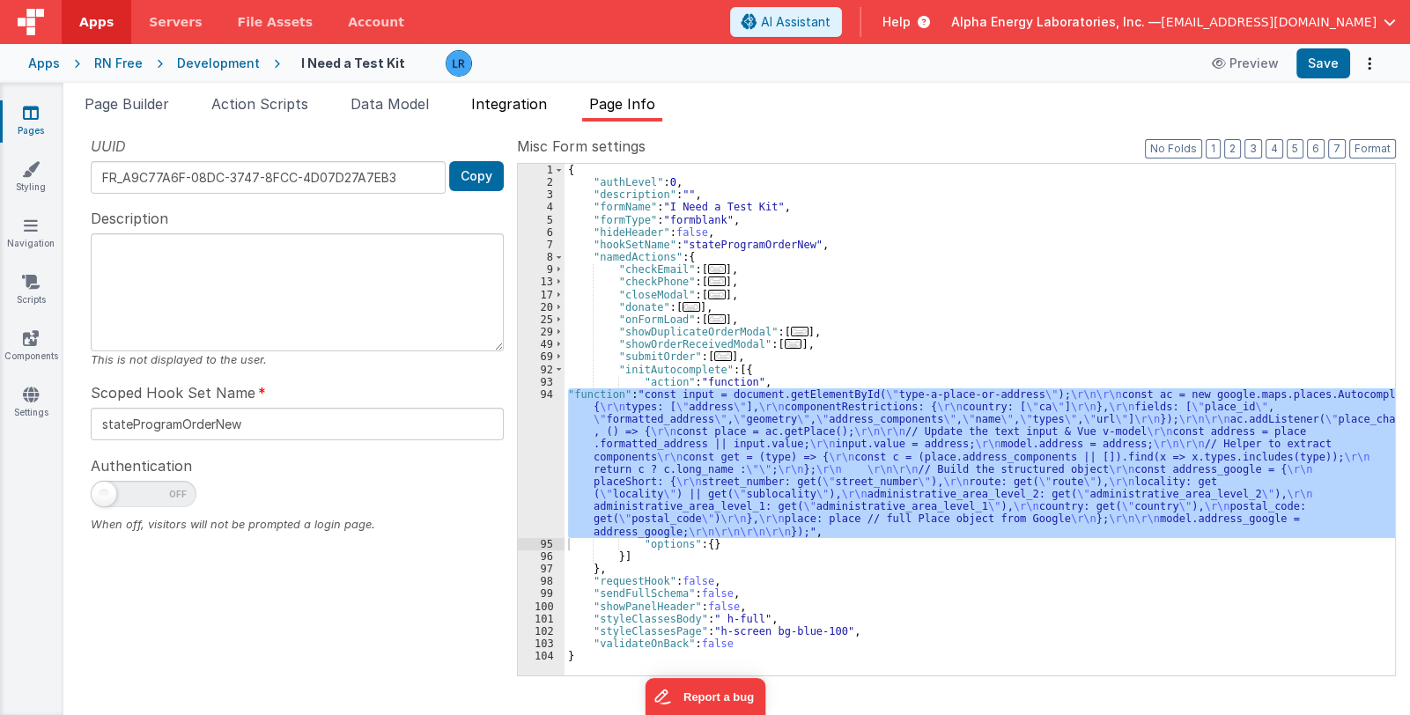
click at [520, 105] on span "Integration" at bounding box center [509, 104] width 76 height 18
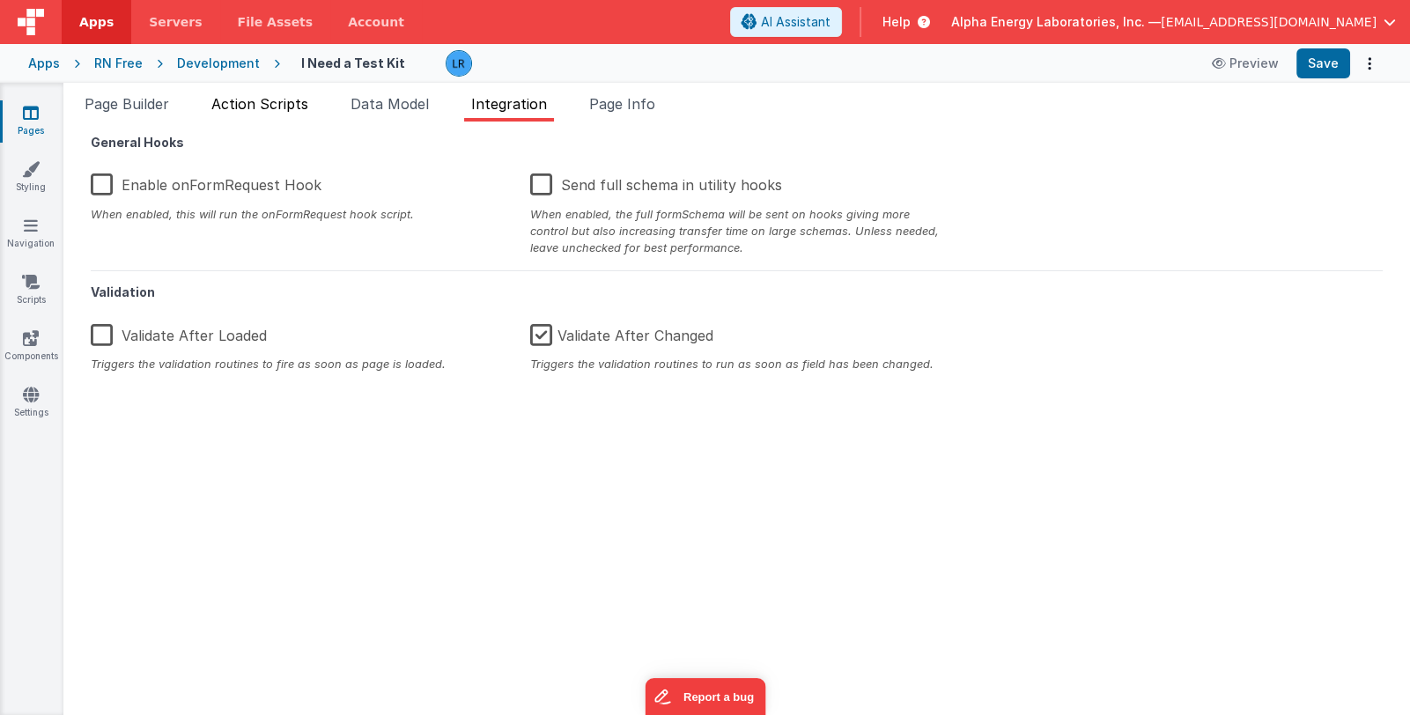
click at [289, 102] on span "Action Scripts" at bounding box center [259, 104] width 97 height 18
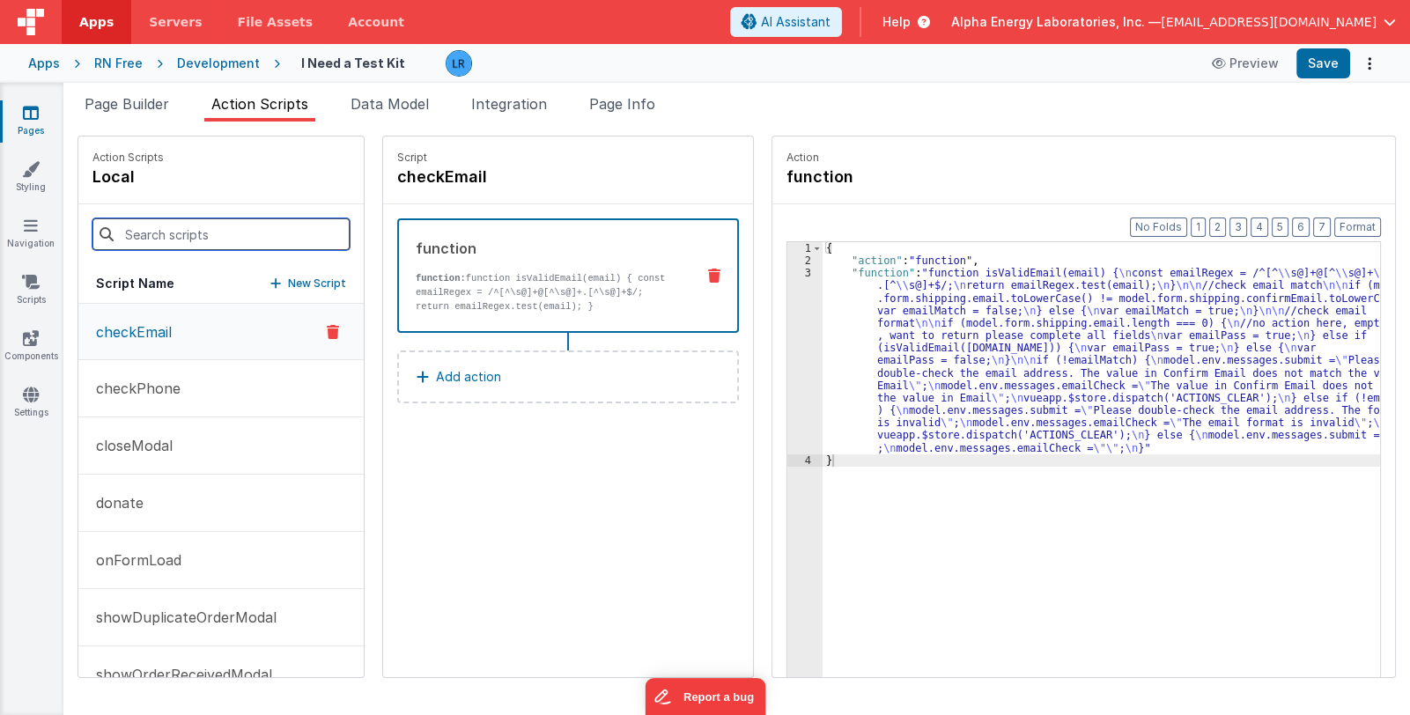
click at [207, 243] on input at bounding box center [220, 234] width 257 height 32
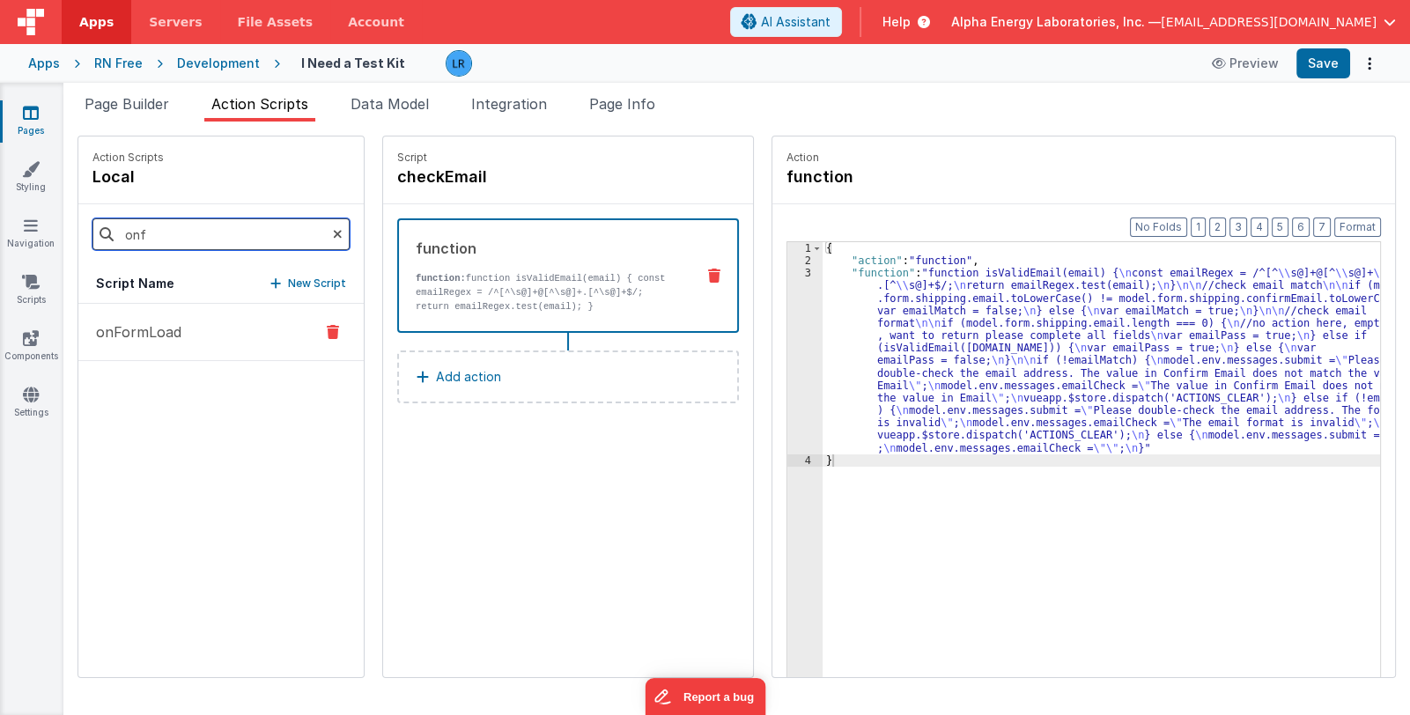
type input "onf"
click at [213, 327] on button "onFormLoad" at bounding box center [220, 332] width 285 height 57
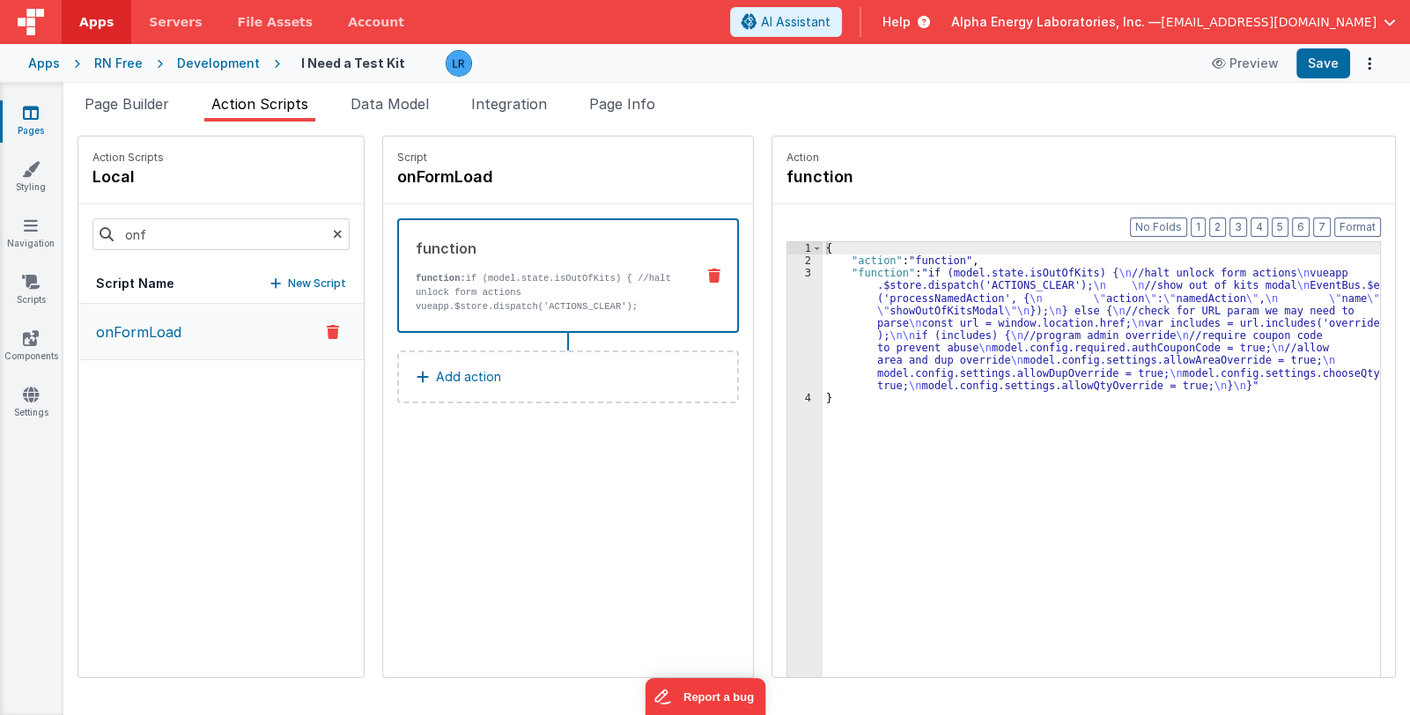
click at [436, 372] on p "Add action" at bounding box center [468, 376] width 65 height 21
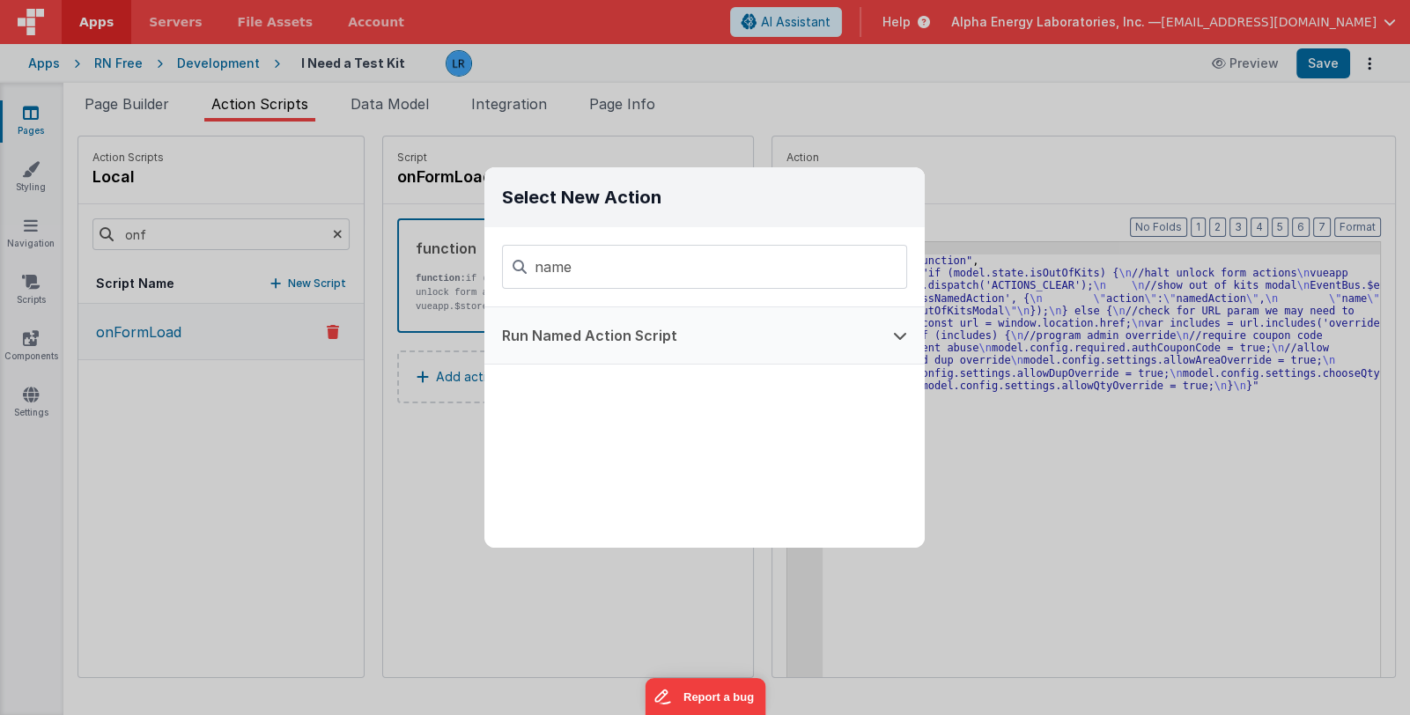
type input "name"
click at [599, 343] on button "Run Named Action Script" at bounding box center [679, 335] width 391 height 56
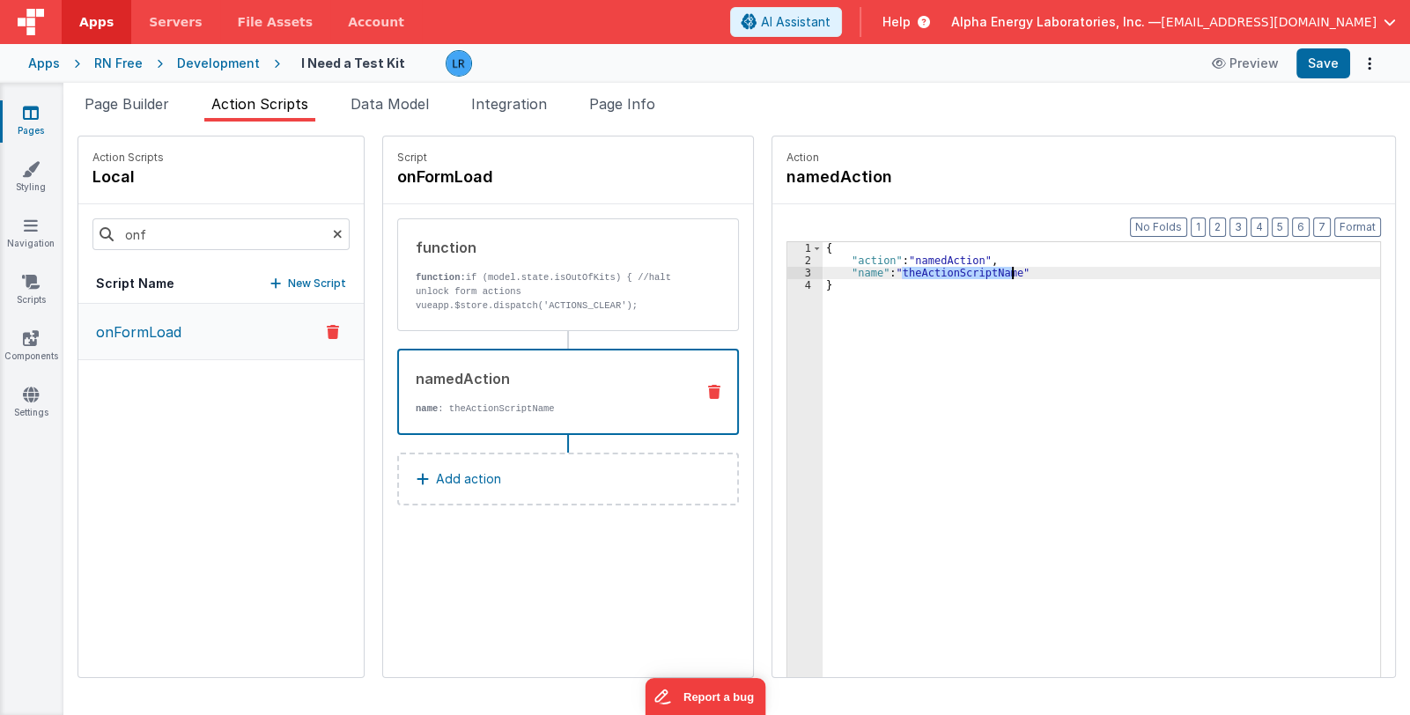
drag, startPoint x: 879, startPoint y: 275, endPoint x: 987, endPoint y: 276, distance: 108.3
click at [987, 276] on div "{ "action" : "namedAction" , "name" : "theActionScriptName" }" at bounding box center [1112, 499] width 581 height 515
click at [1326, 57] on button "Save" at bounding box center [1323, 63] width 54 height 30
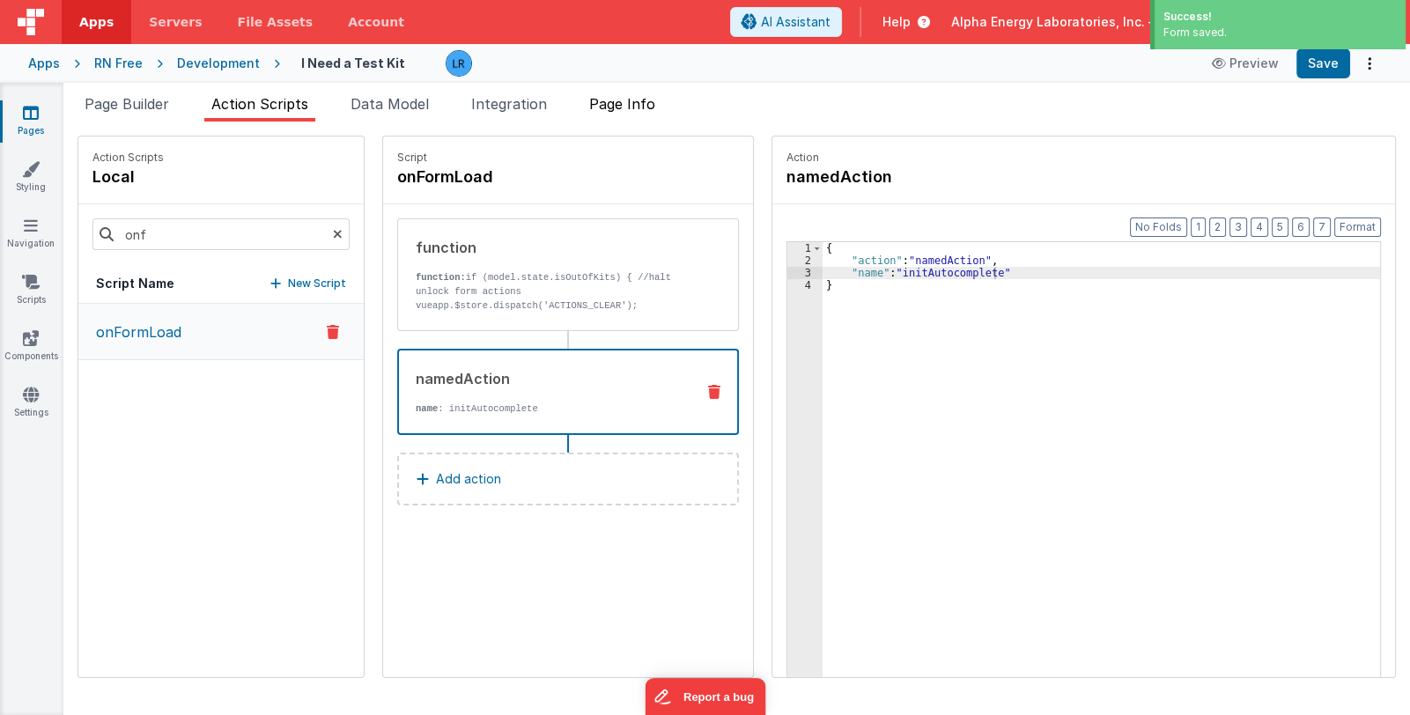
click at [632, 100] on span "Page Info" at bounding box center [622, 104] width 66 height 18
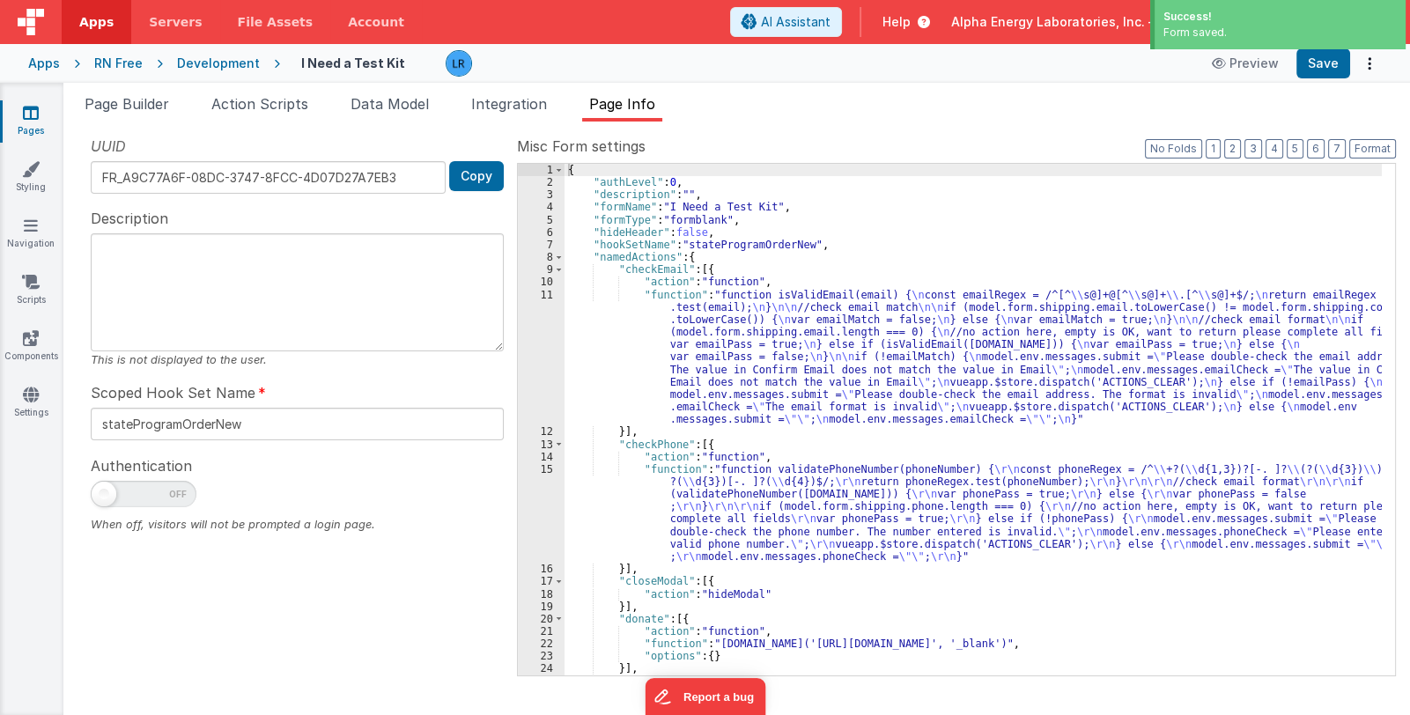
click at [696, 520] on div "{ "authLevel" : 0 , "description" : "" , "formName" : "I Need a Test Kit" , "fo…" at bounding box center [972, 432] width 817 height 537
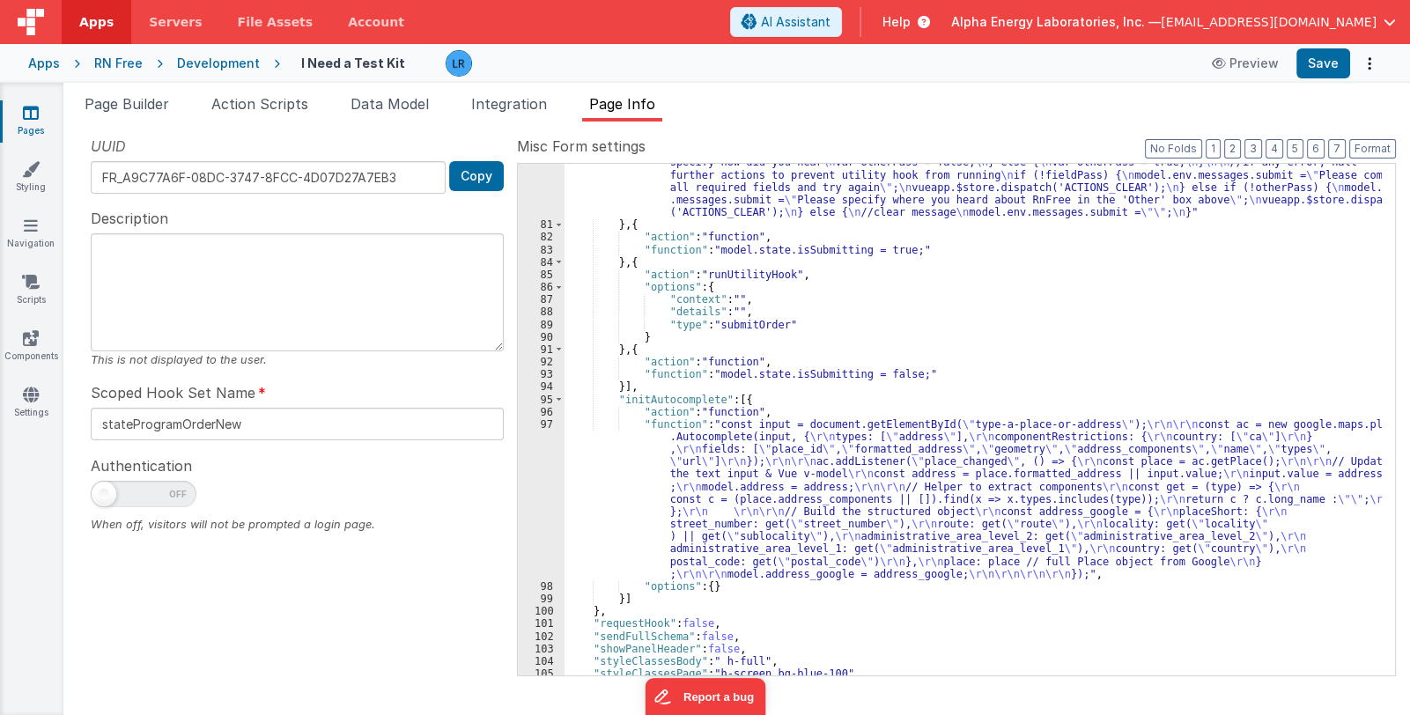
scroll to position [2020, 0]
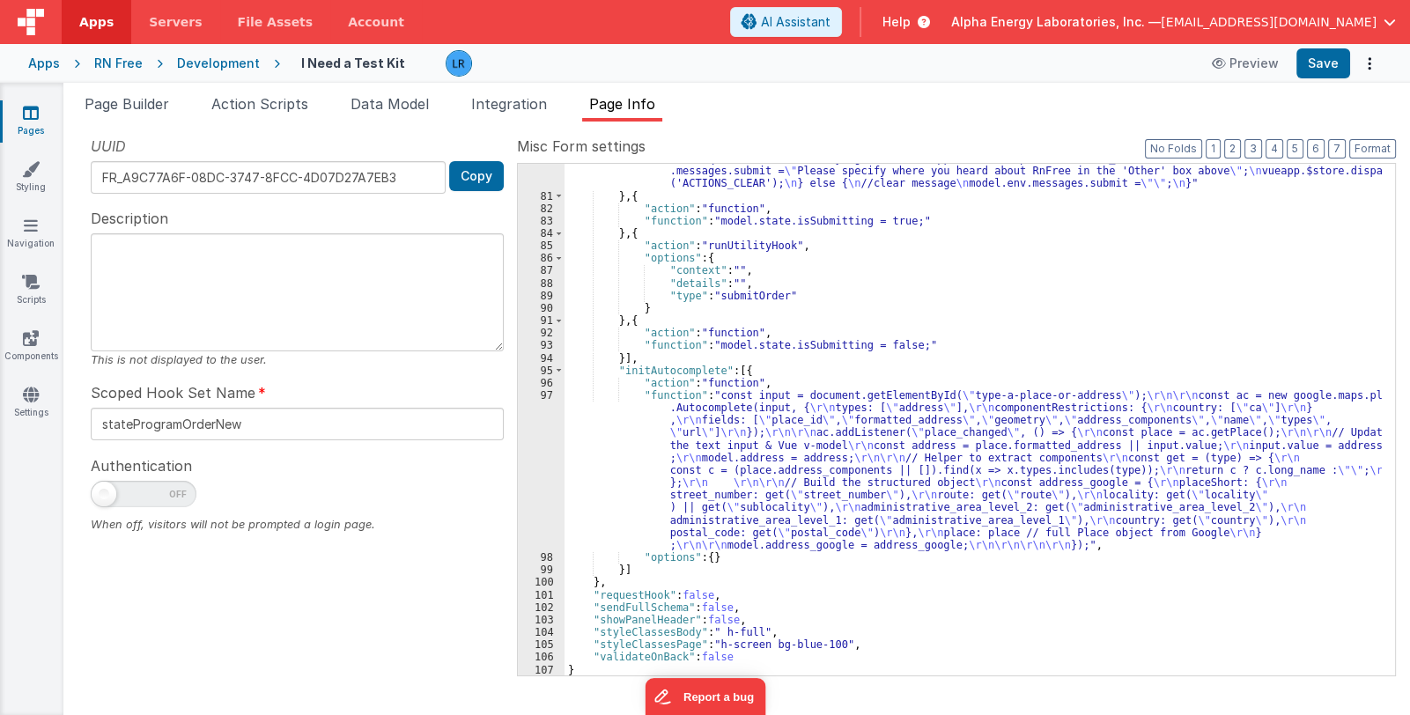
drag, startPoint x: 769, startPoint y: 461, endPoint x: 725, endPoint y: 460, distance: 43.1
click at [768, 461] on div ""function" : "//check for required fields completed \n\n debugger; \n\n if (mod…" at bounding box center [972, 384] width 817 height 662
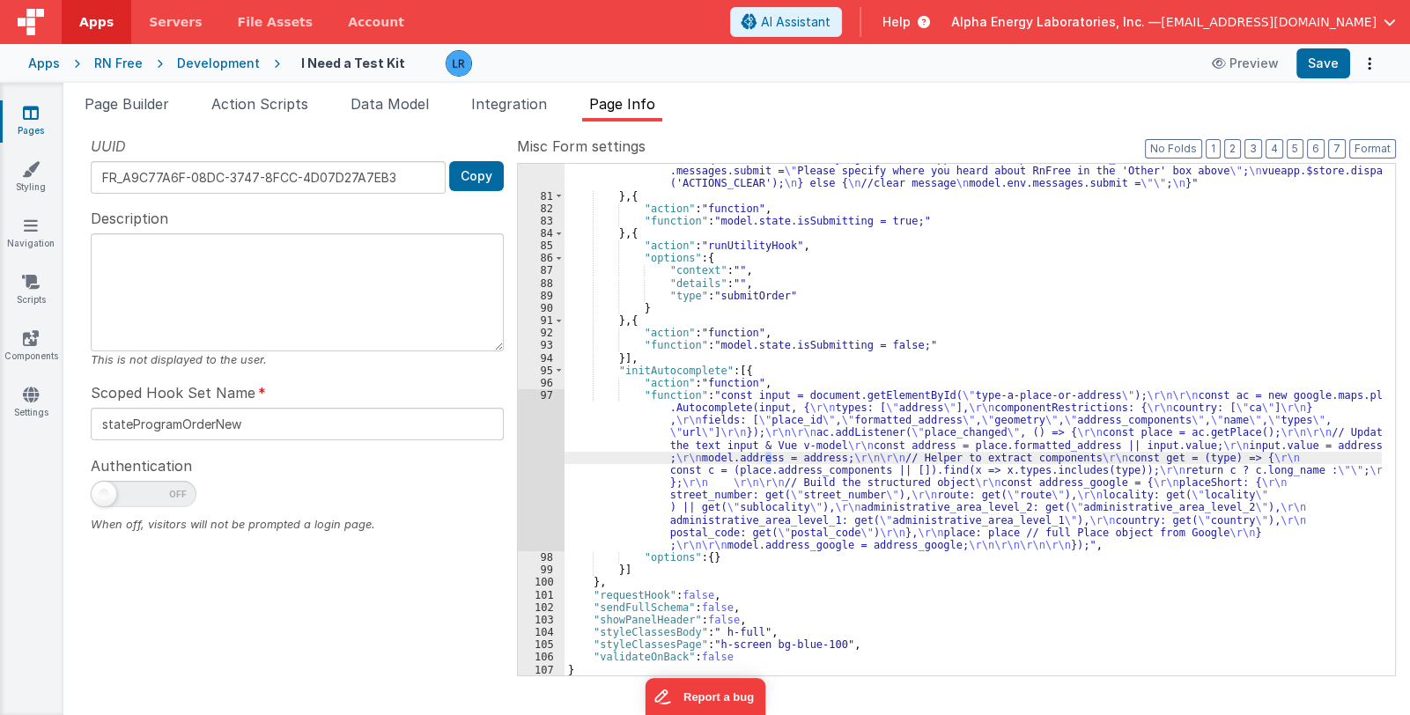
click at [526, 489] on div "97" at bounding box center [541, 470] width 47 height 162
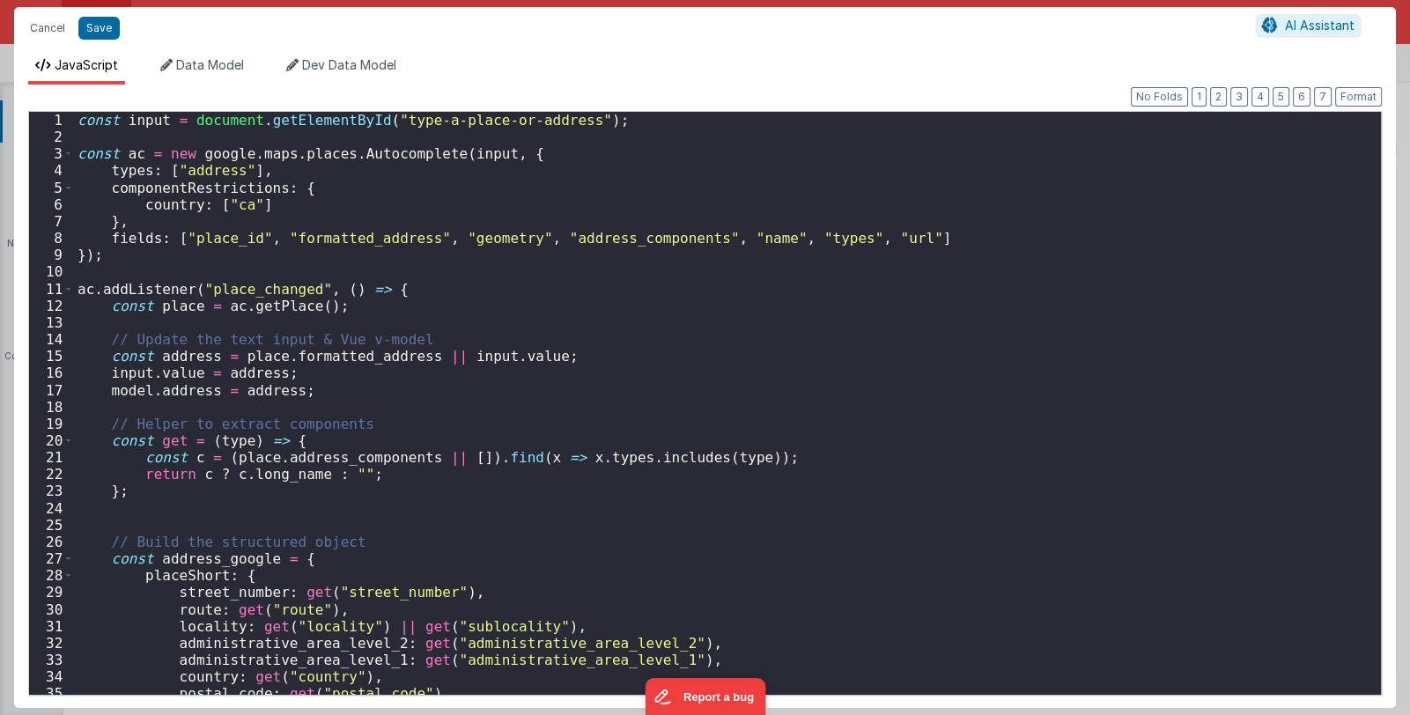
click at [526, 489] on div "Cancel Save AI Assistant JavaScript Data Model Dev Data Model Format 7 6 5 4 3 …" at bounding box center [705, 357] width 1410 height 715
click at [550, 467] on div "const input = document . getElementById ( "type-a-place-or-address" ) ; const a…" at bounding box center [720, 420] width 1293 height 616
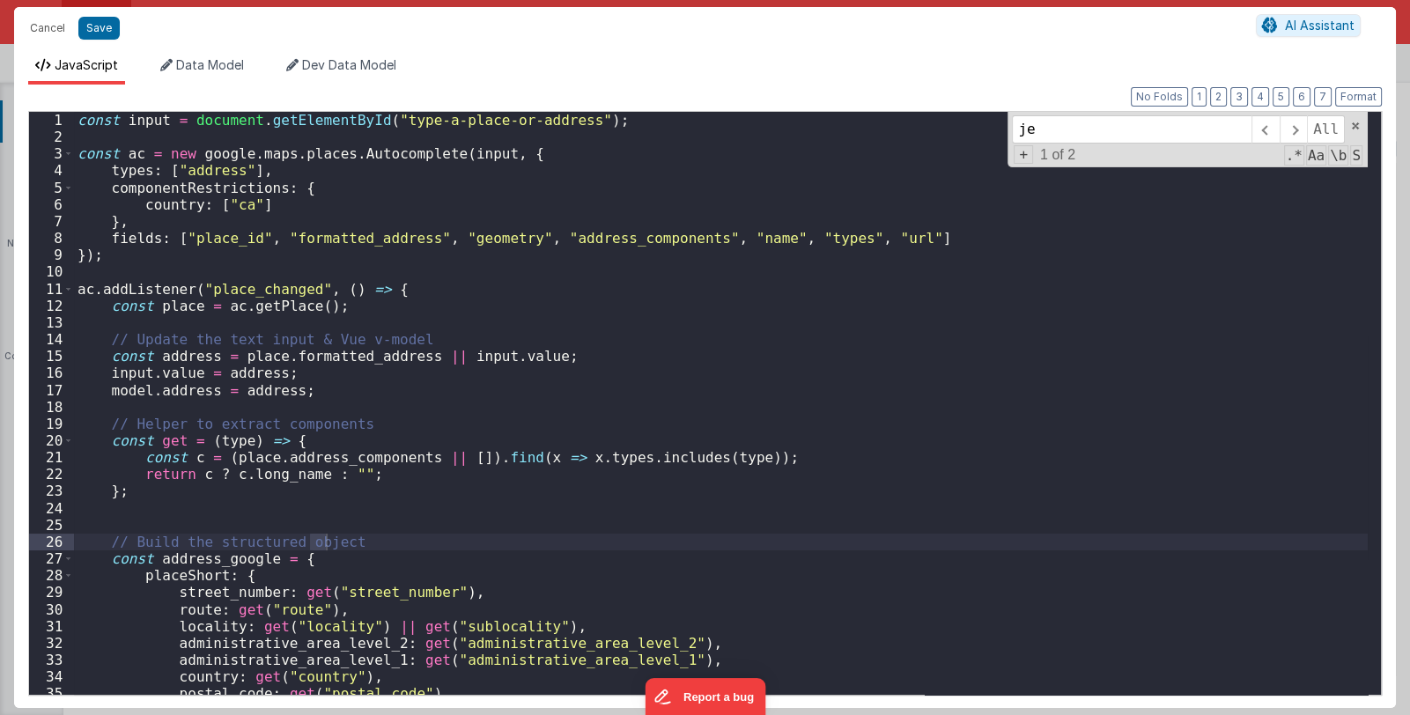
type input "j"
type input "k"
click at [35, 25] on button "Cancel" at bounding box center [47, 28] width 53 height 25
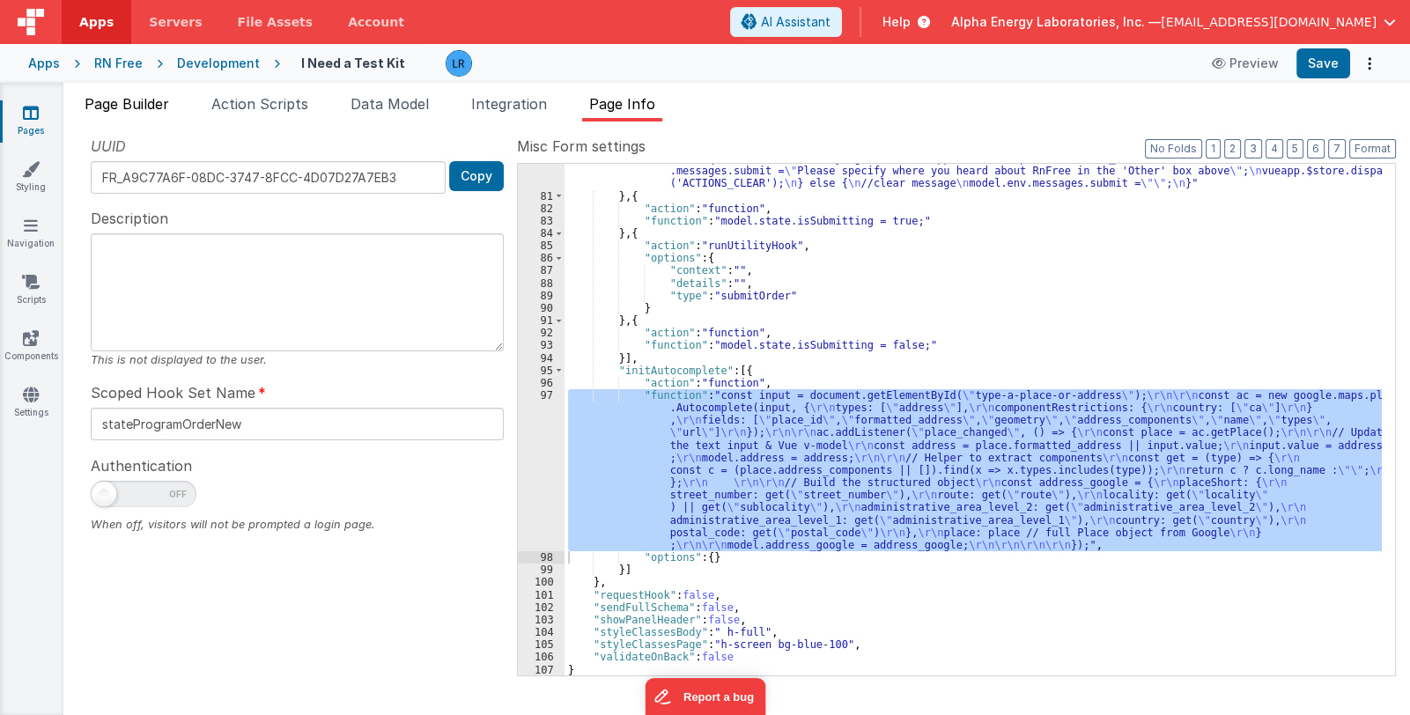
click at [147, 102] on span "Page Builder" at bounding box center [127, 104] width 85 height 18
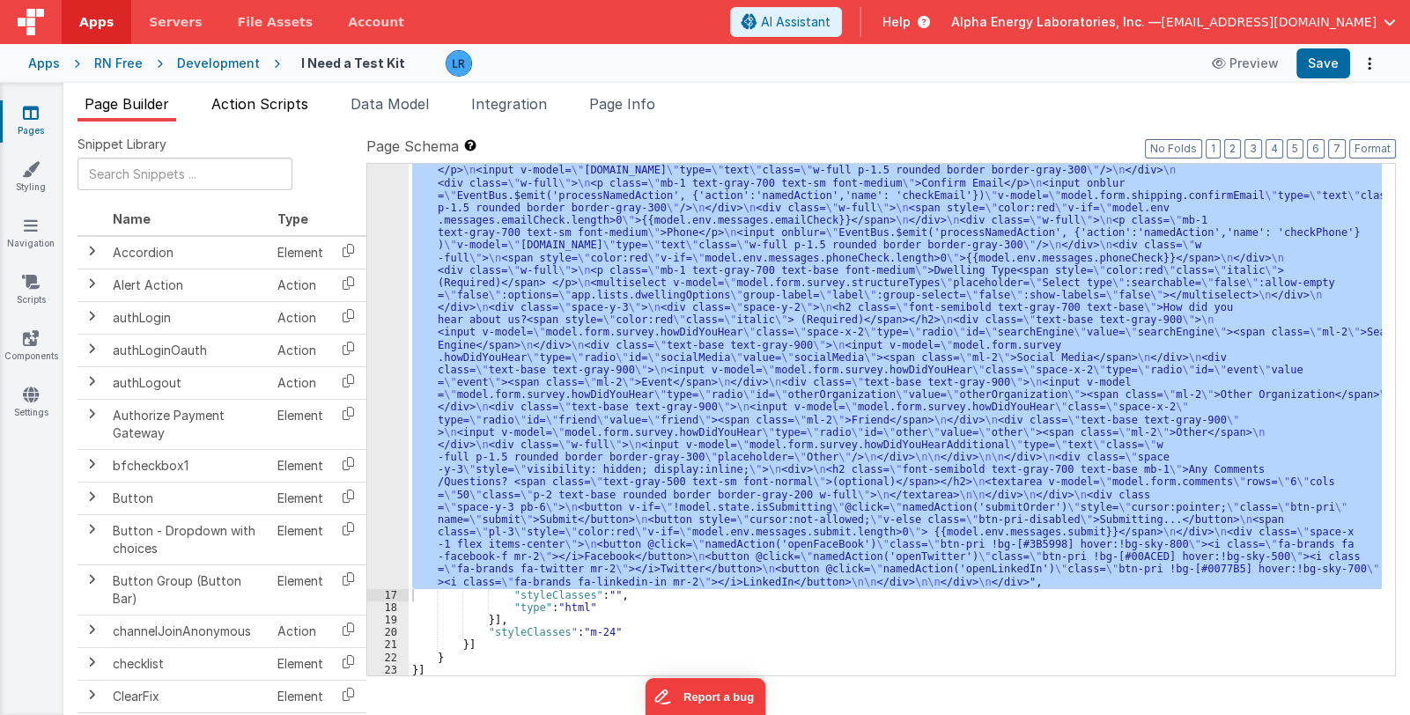
click at [250, 102] on span "Action Scripts" at bounding box center [259, 104] width 97 height 18
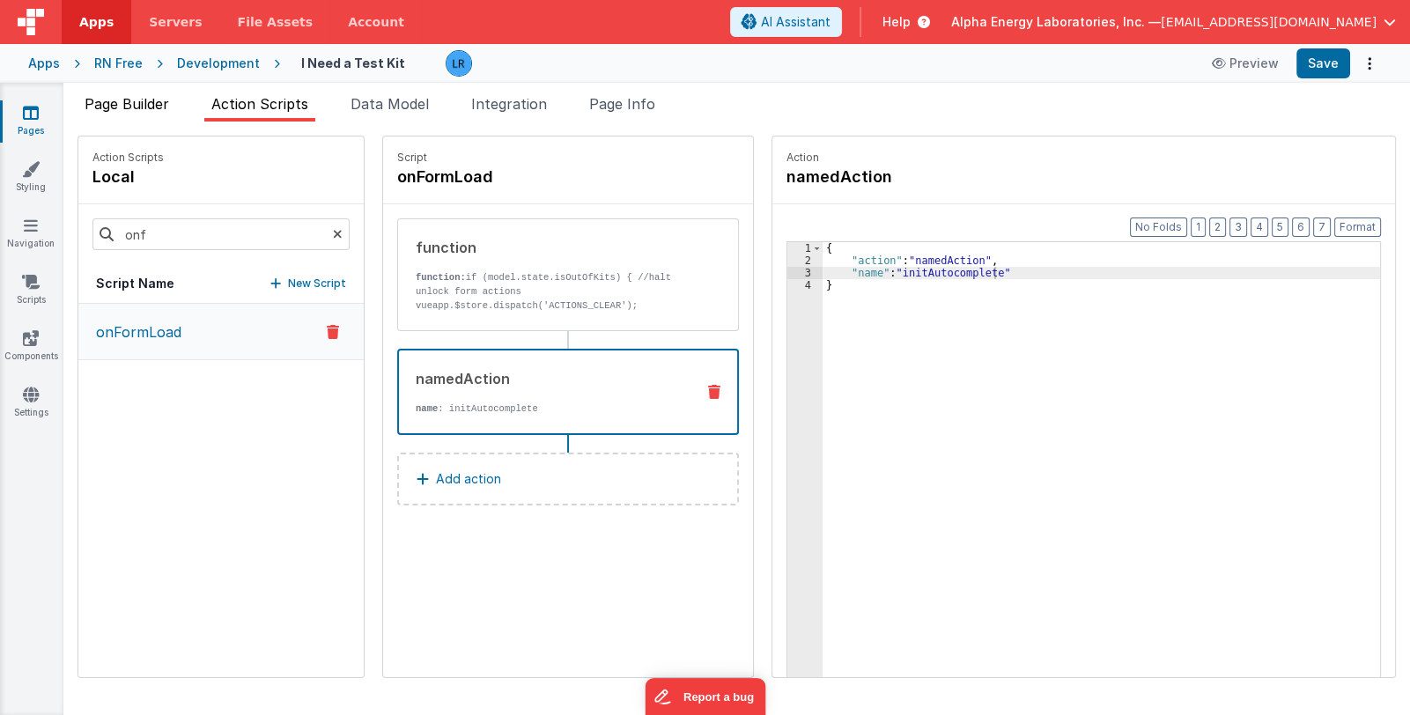
click at [135, 114] on li "Page Builder" at bounding box center [126, 107] width 99 height 28
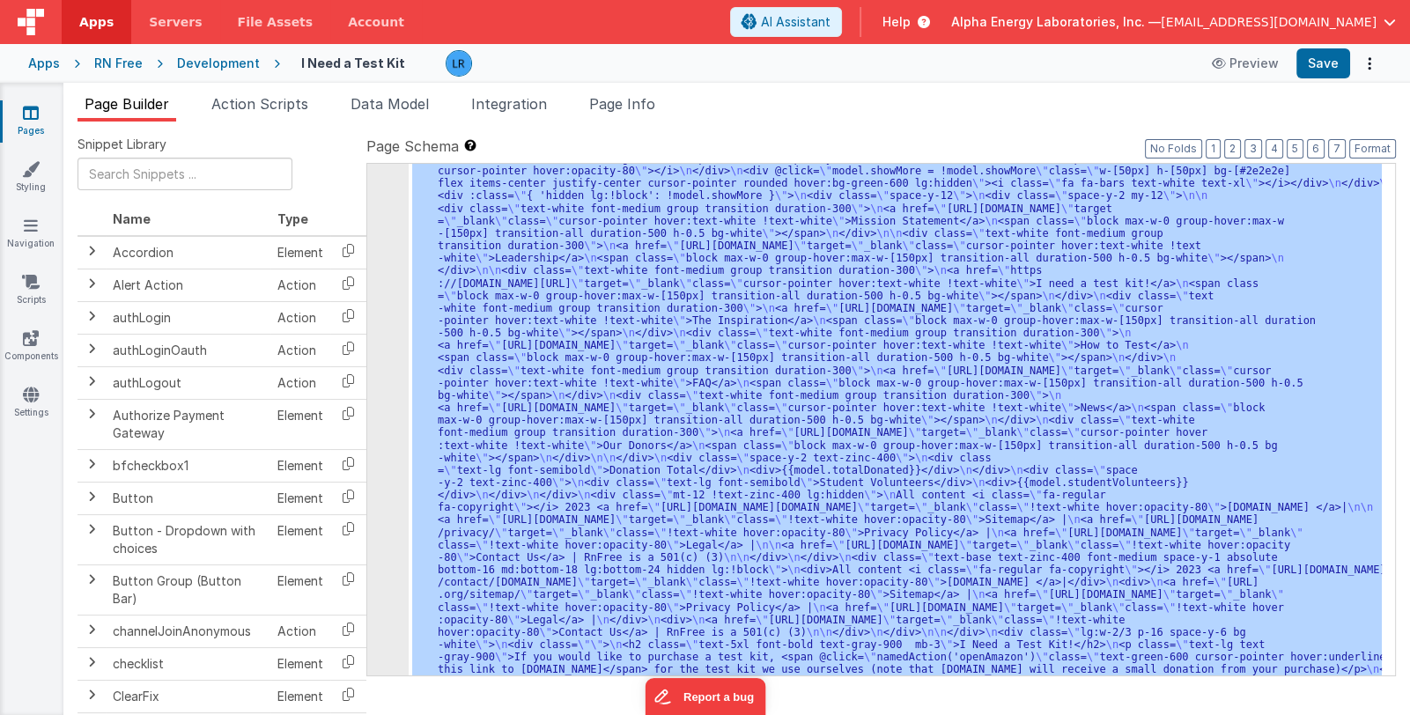
scroll to position [0, 0]
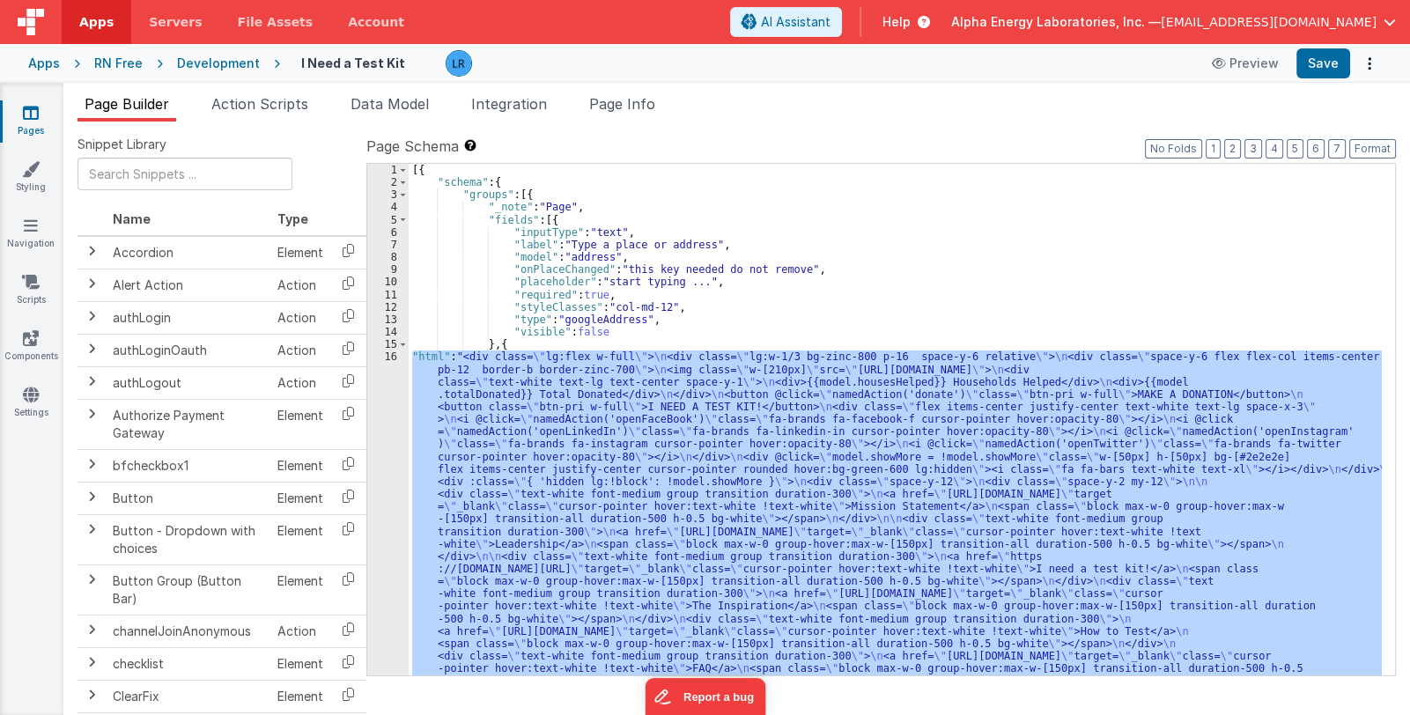
click at [569, 544] on div "[{ "schema" : { "groups" : [{ "_note" : "Page" , "fields" : [{ "inputType" : "t…" at bounding box center [894, 420] width 973 height 512
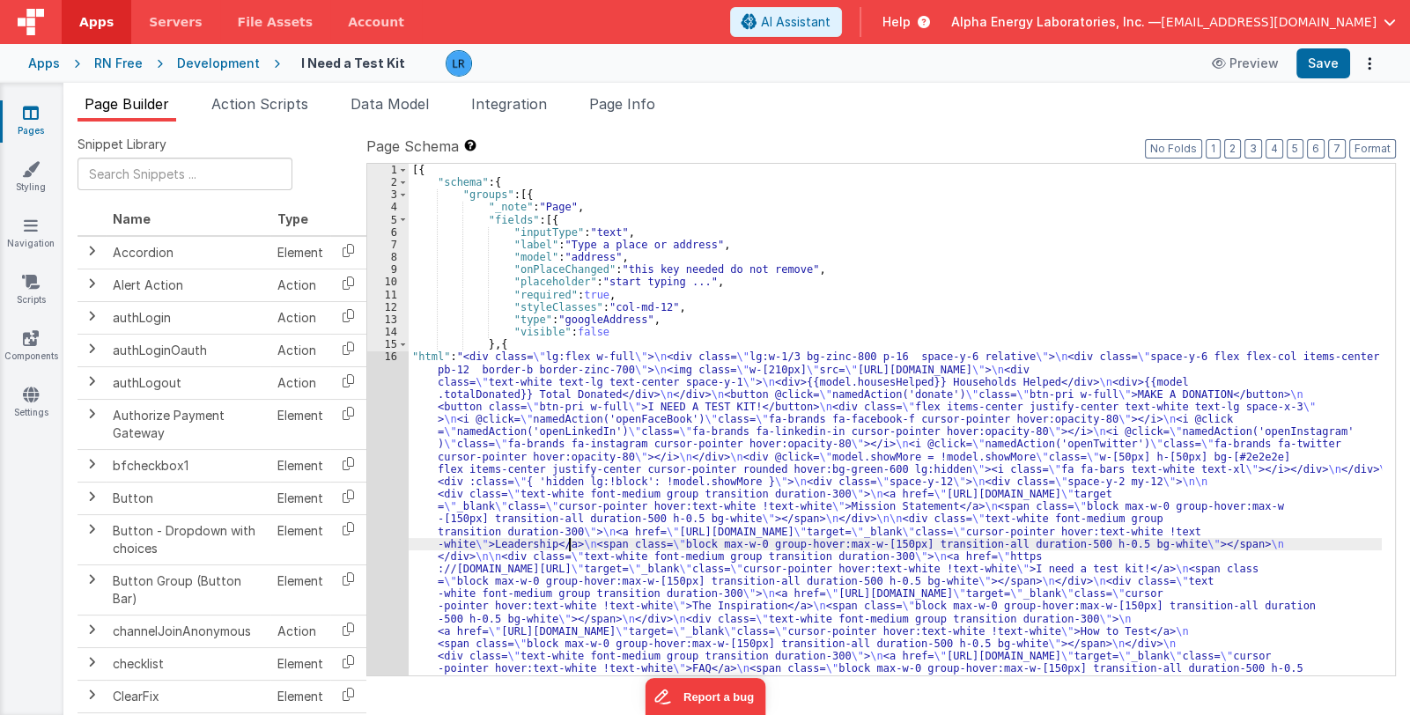
scroll to position [997, 0]
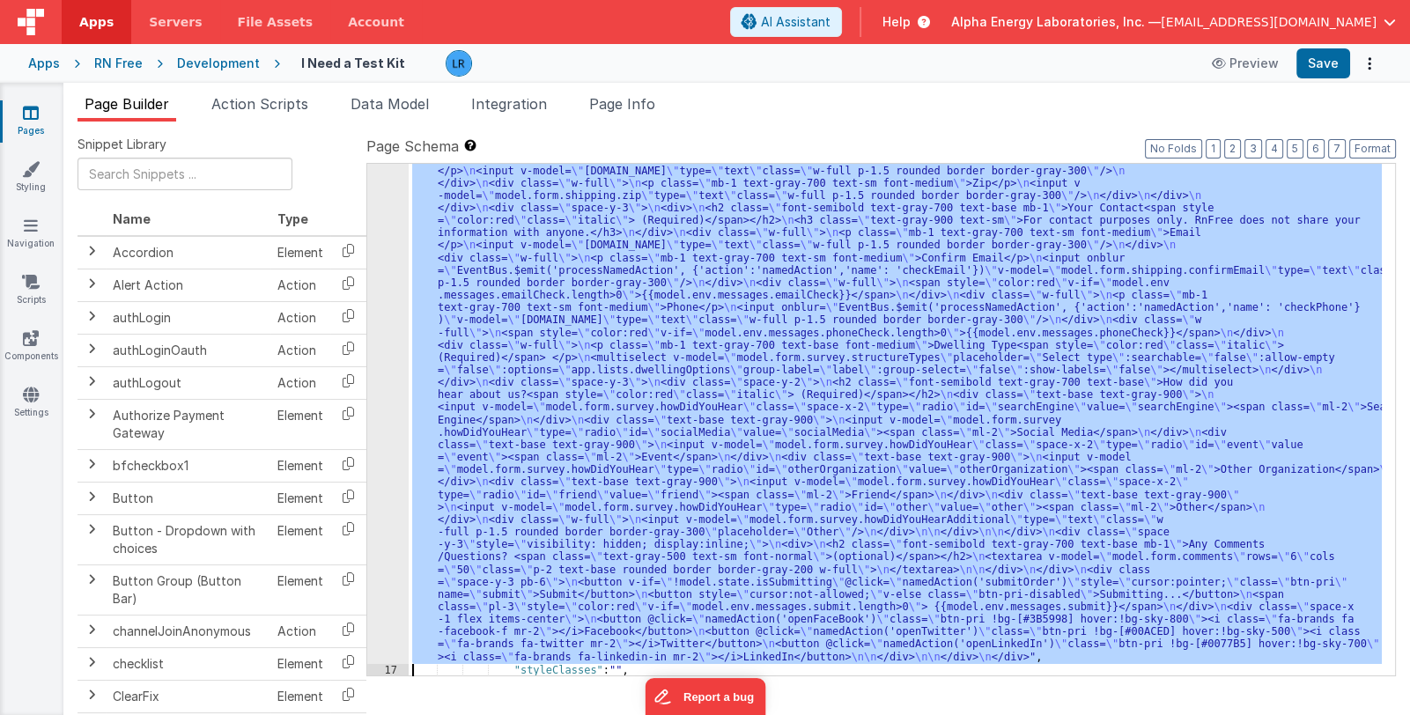
click at [387, 553] on div "16" at bounding box center [387, 9] width 41 height 1310
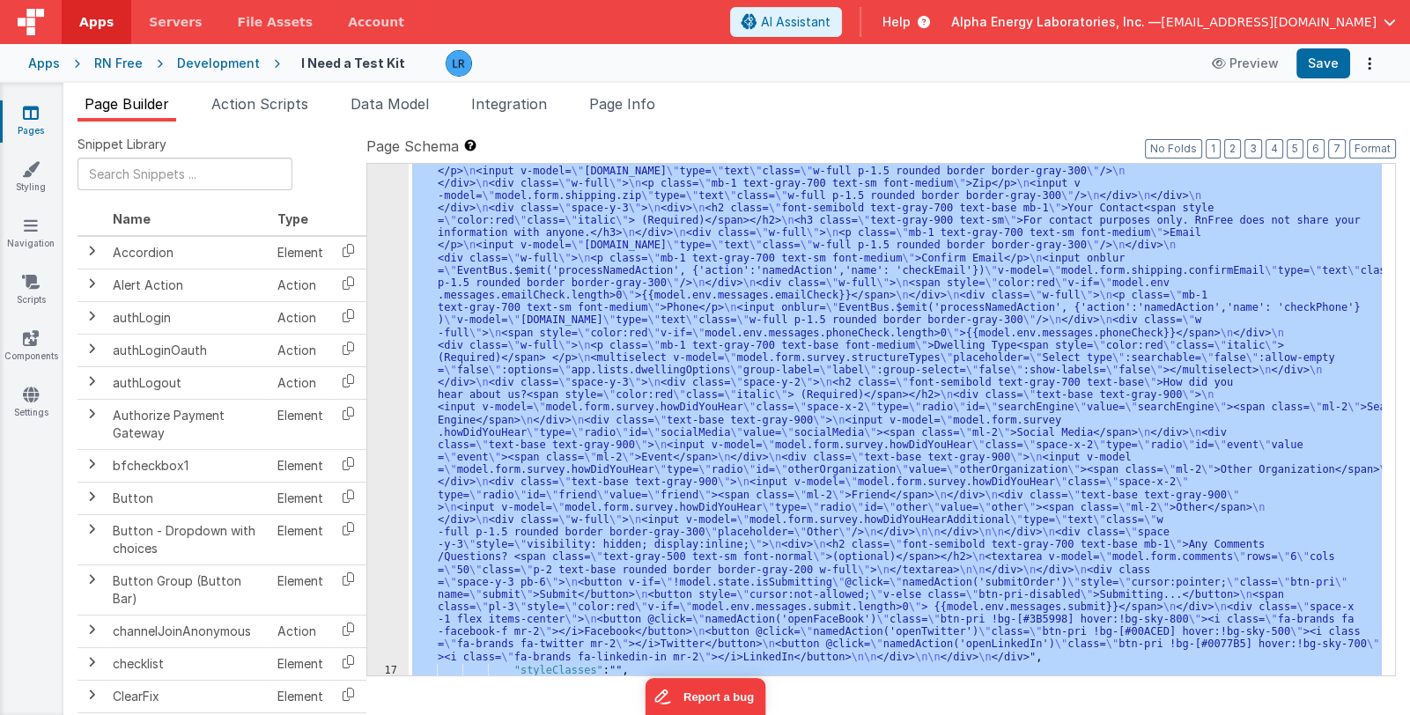
click at [486, 526] on div ""html" : "<div class= \" lg:flex w-full \" > \n <div class= \" lg:w-1/3 bg-zinc…" at bounding box center [894, 420] width 973 height 512
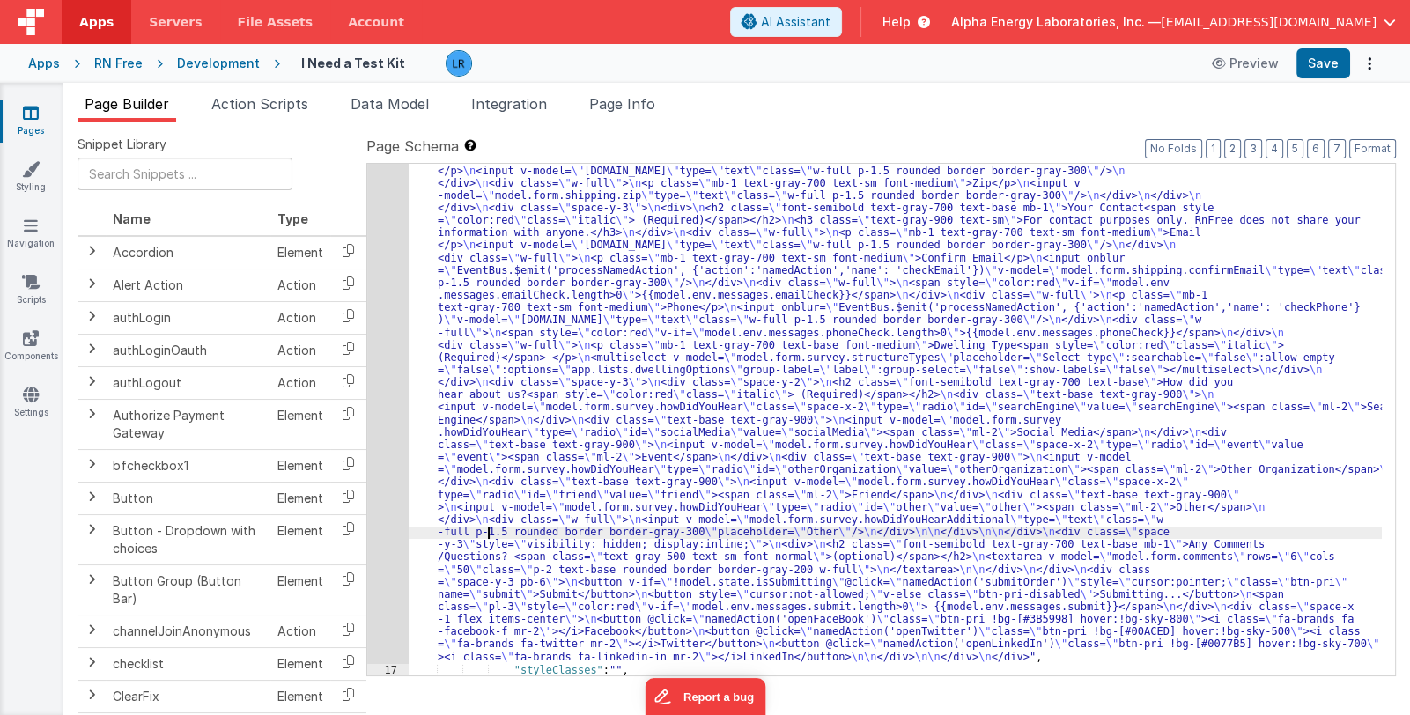
click at [389, 523] on div "16" at bounding box center [387, 9] width 41 height 1310
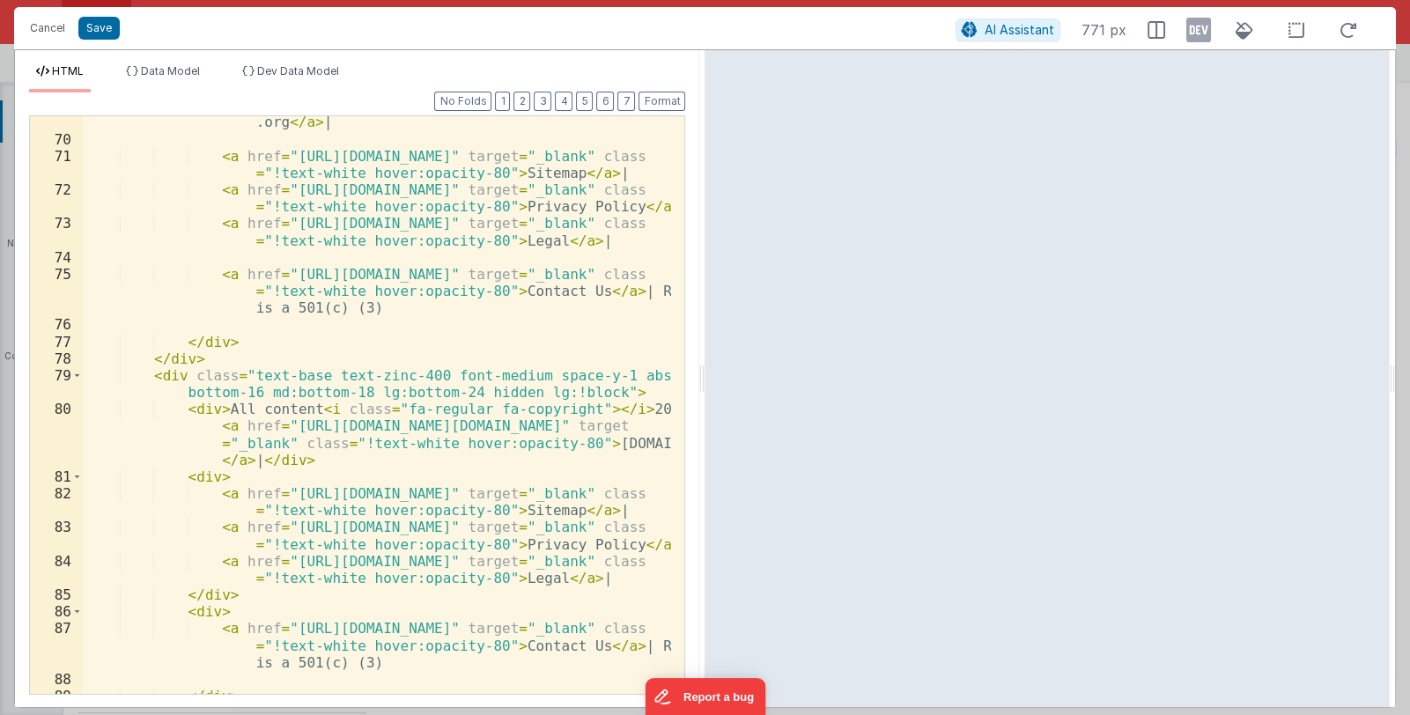
scroll to position [2856, 0]
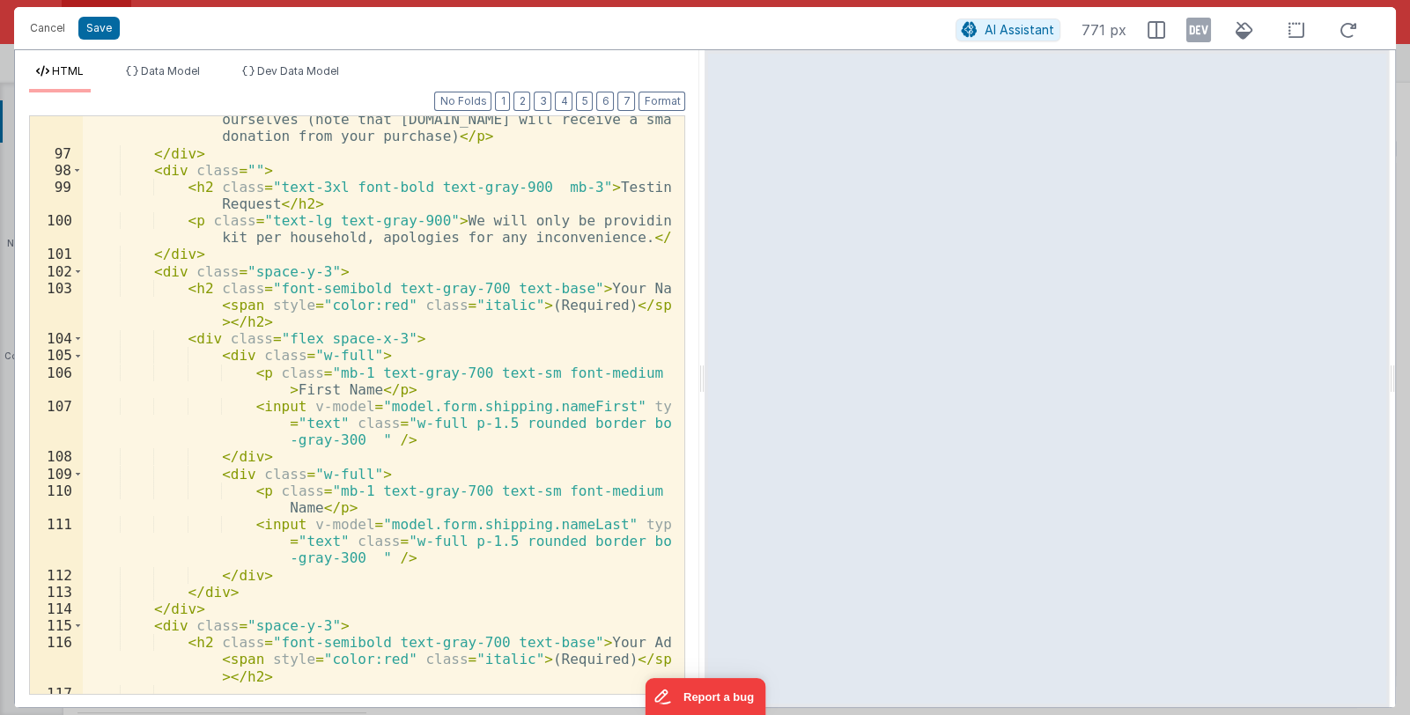
click at [530, 395] on div "< p class = "text-lg text-gray-900" > If you would like to purchase a test kit,…" at bounding box center [377, 442] width 589 height 797
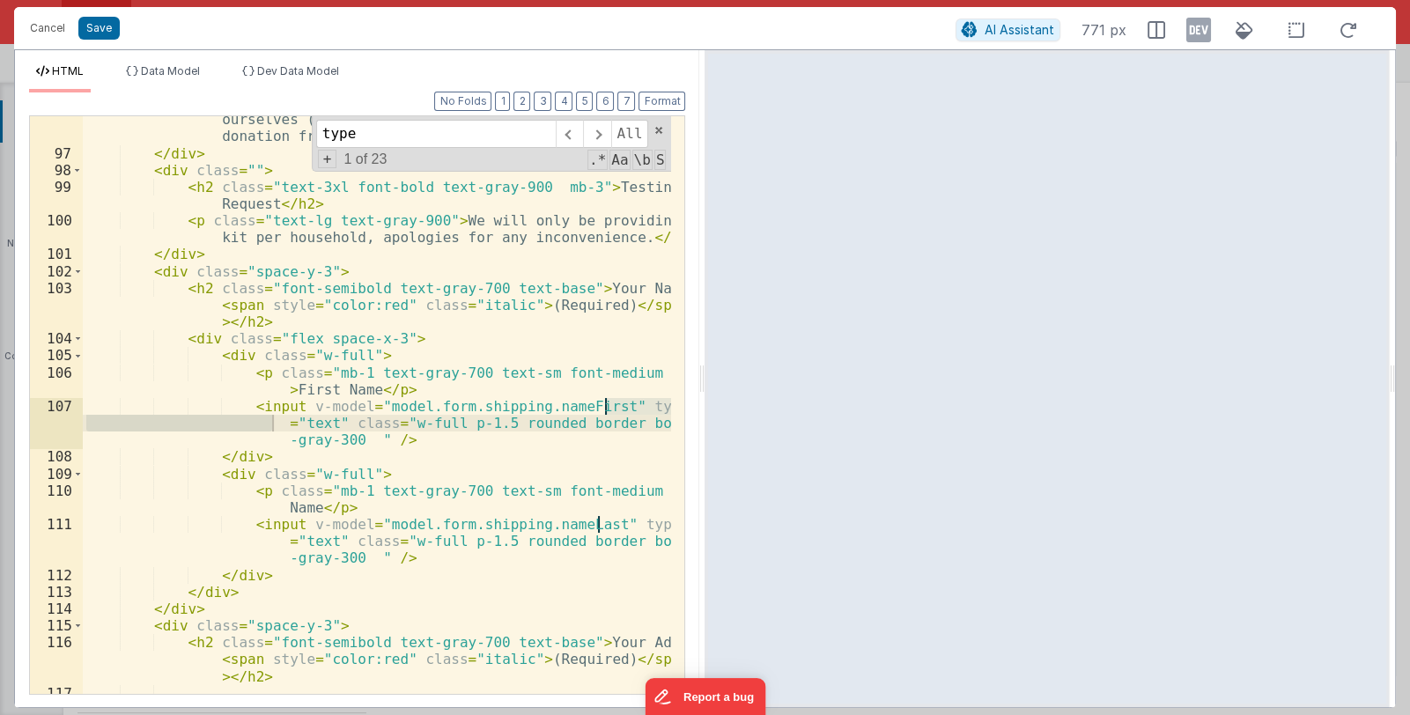
scroll to position [3204, 0]
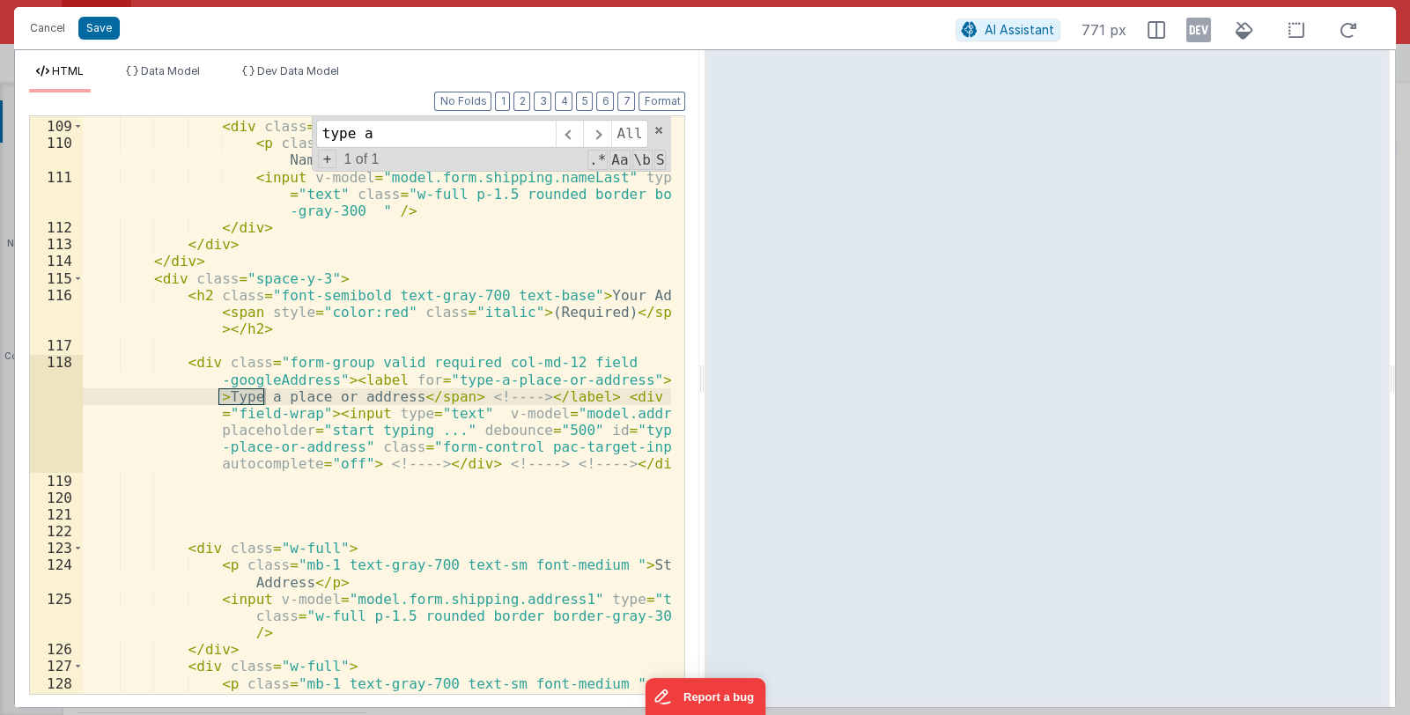
type input "type a"
click at [318, 379] on div "</ div > < div class = "w-full" > < p class = "mb-1 text-gray-700 text-sm font-…" at bounding box center [377, 423] width 589 height 645
click at [26, 33] on button "Cancel" at bounding box center [47, 28] width 53 height 25
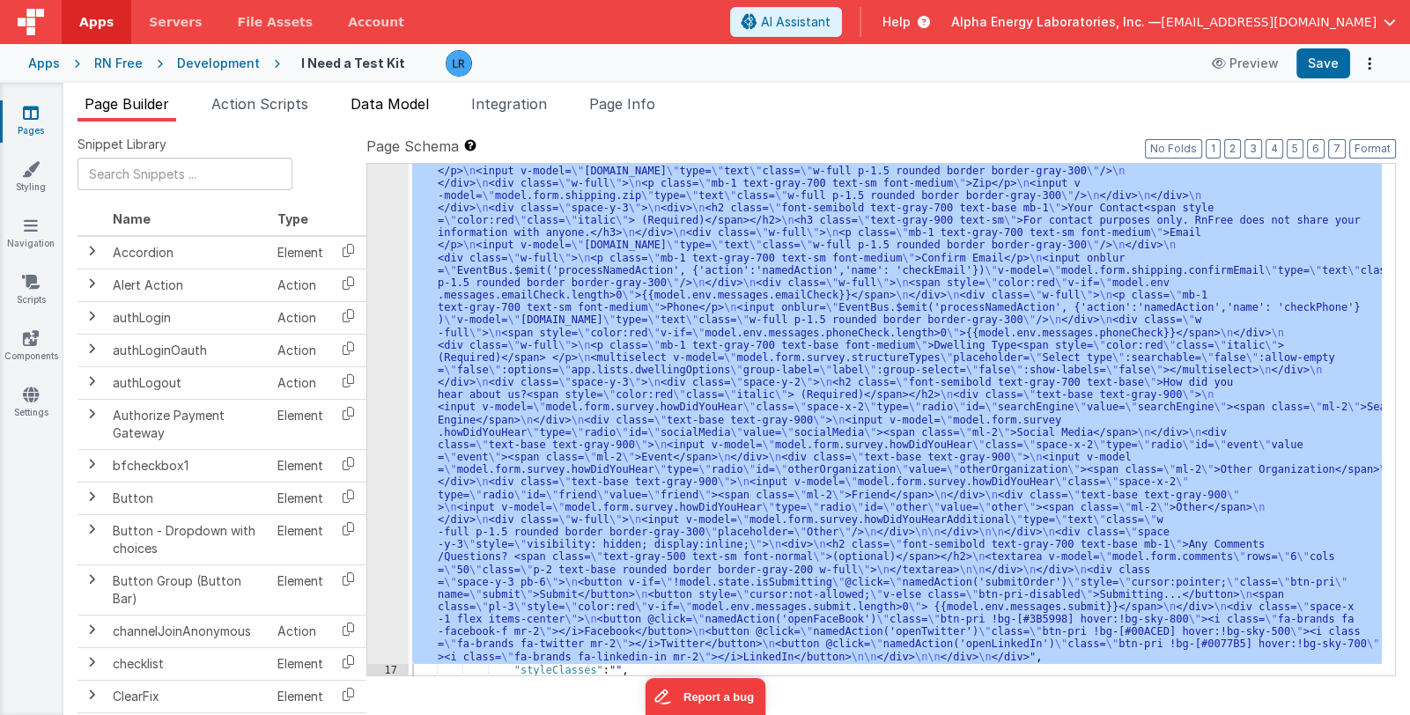
click at [369, 102] on span "Data Model" at bounding box center [389, 104] width 78 height 18
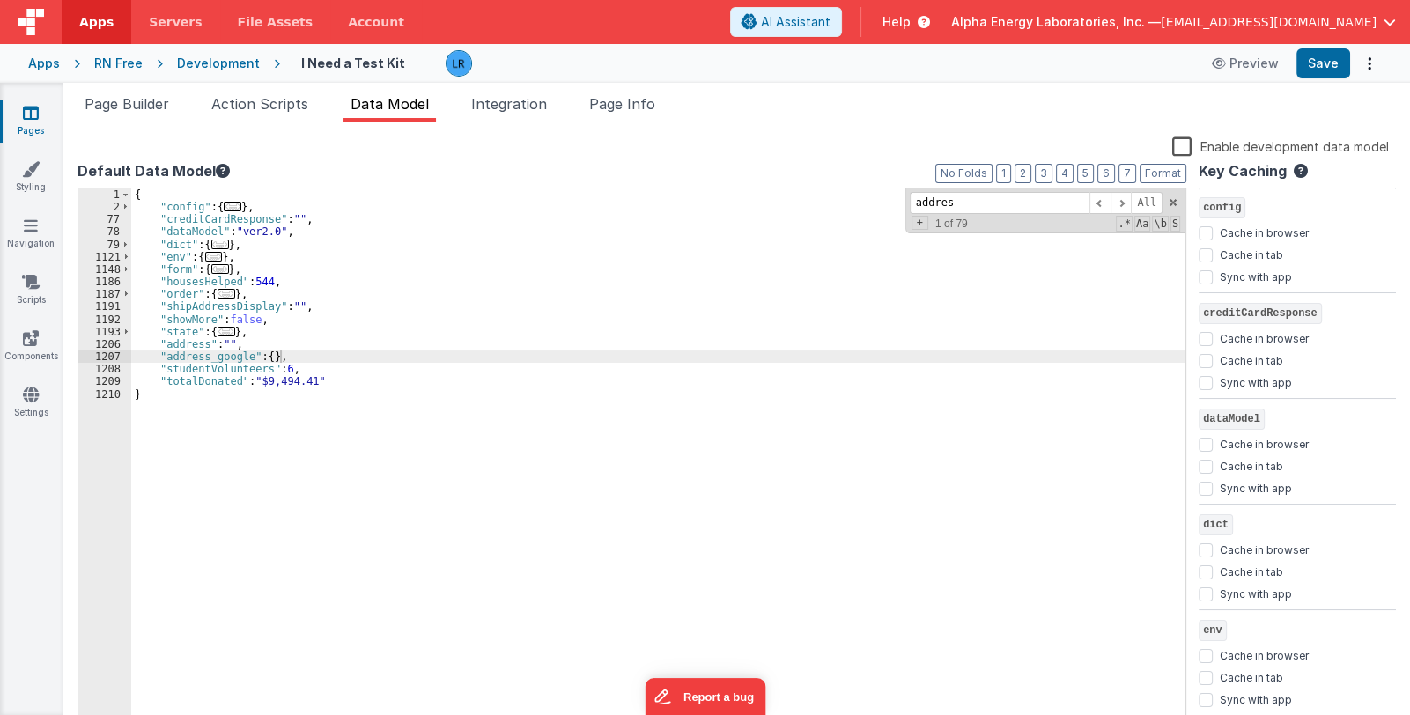
click at [217, 293] on span "..." at bounding box center [226, 294] width 18 height 10
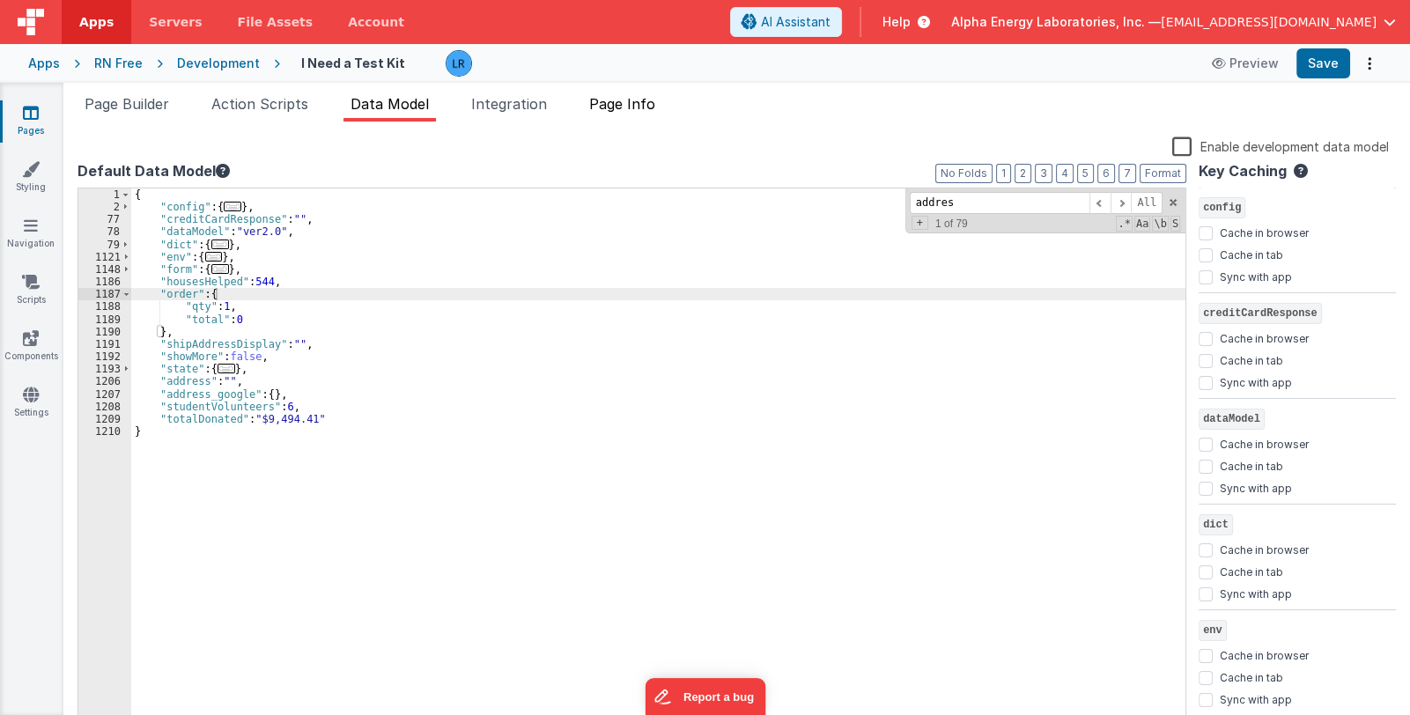
click at [628, 101] on span "Page Info" at bounding box center [622, 104] width 66 height 18
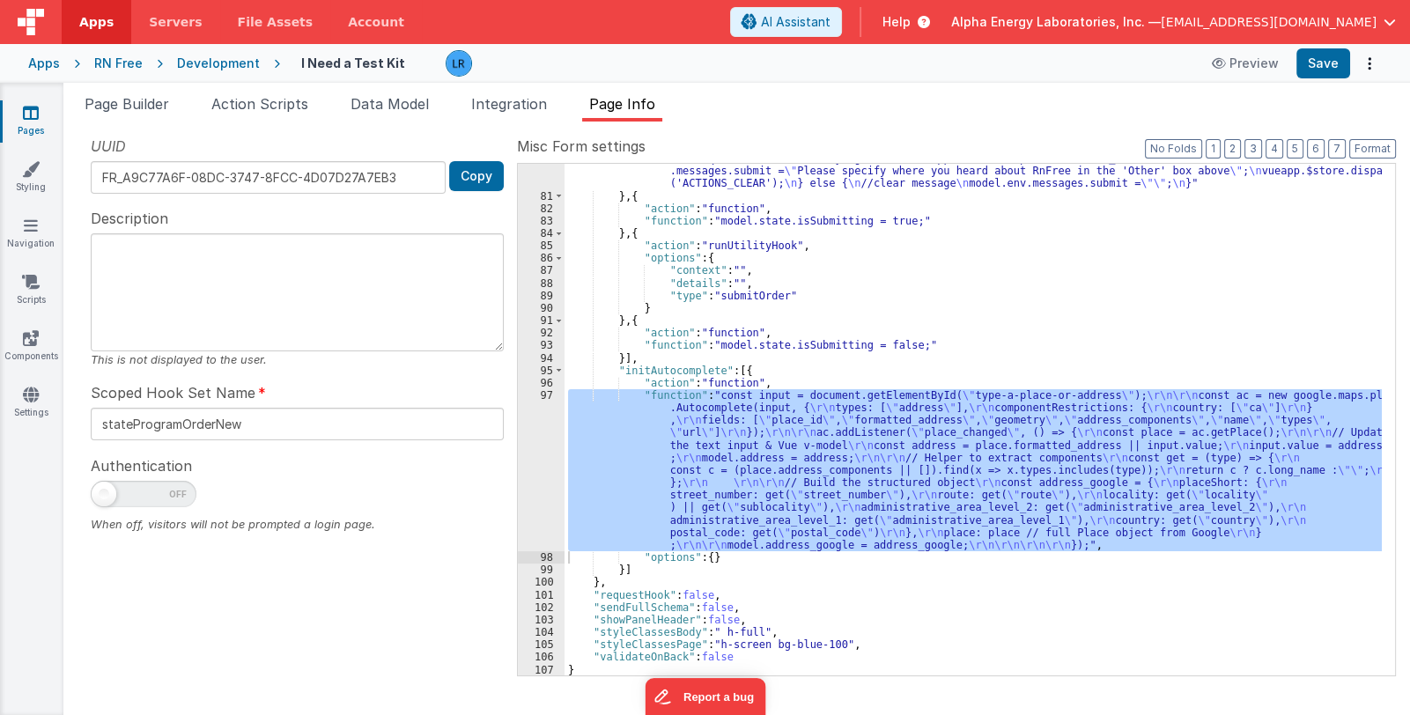
click at [681, 513] on div ""function" : "//check for required fields completed \n\n debugger; \n\n if (mod…" at bounding box center [972, 420] width 817 height 512
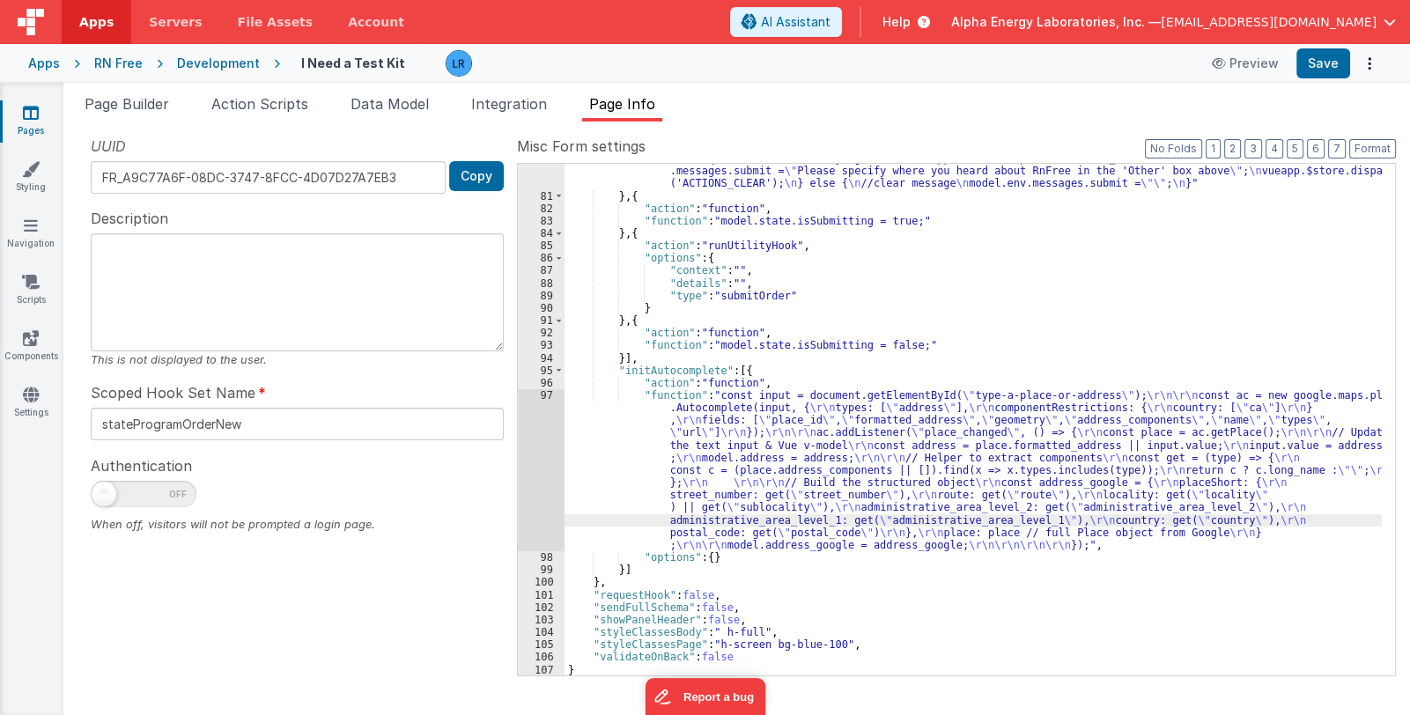
click at [540, 479] on div "97" at bounding box center [541, 470] width 47 height 162
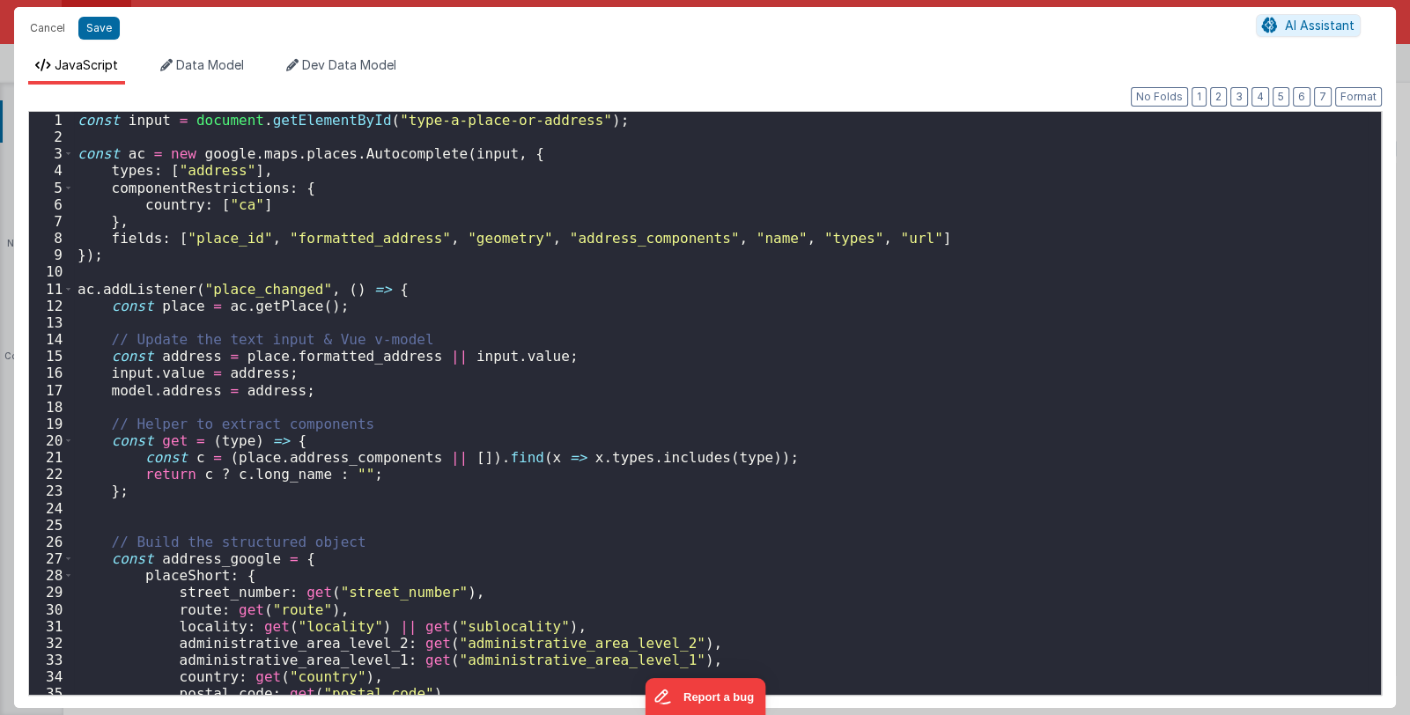
click at [119, 259] on div "const input = document . getElementById ( "type-a-place-or-address" ) ; const a…" at bounding box center [720, 420] width 1293 height 616
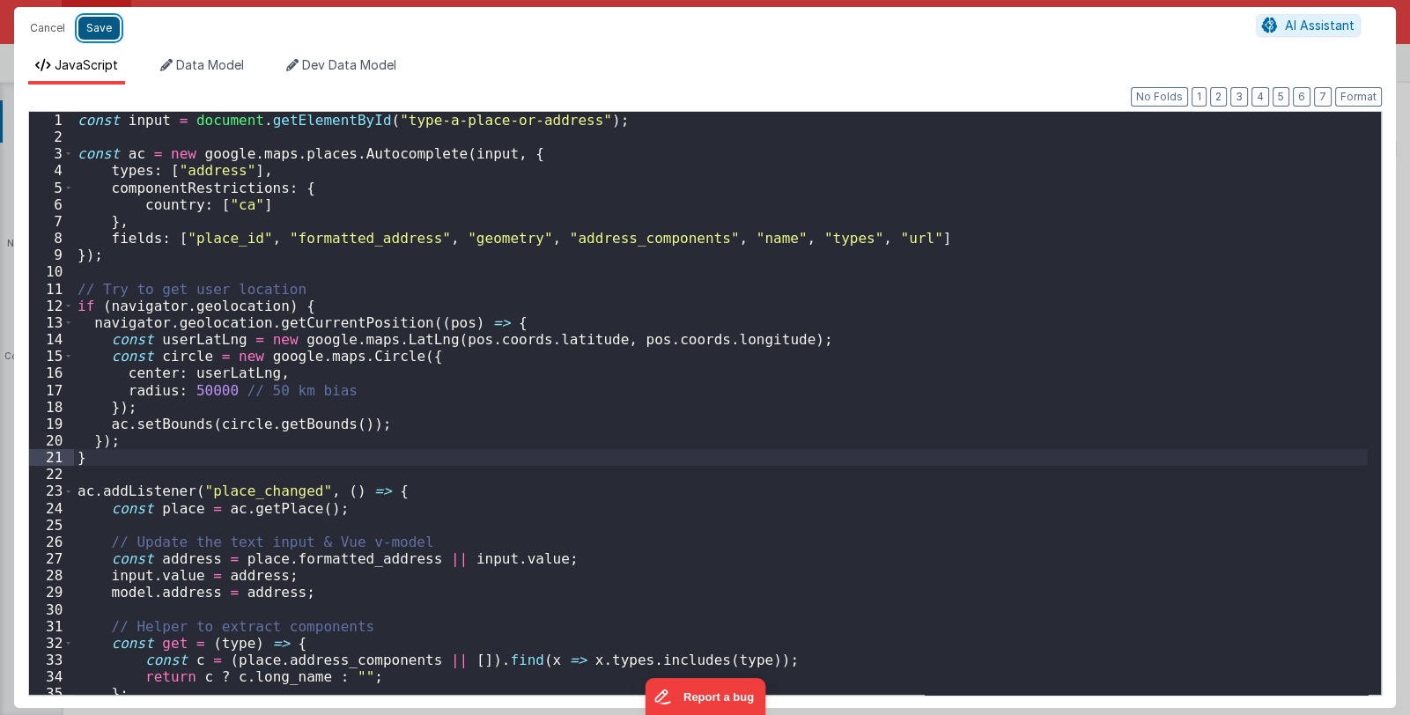
click at [100, 27] on button "Save" at bounding box center [98, 28] width 41 height 23
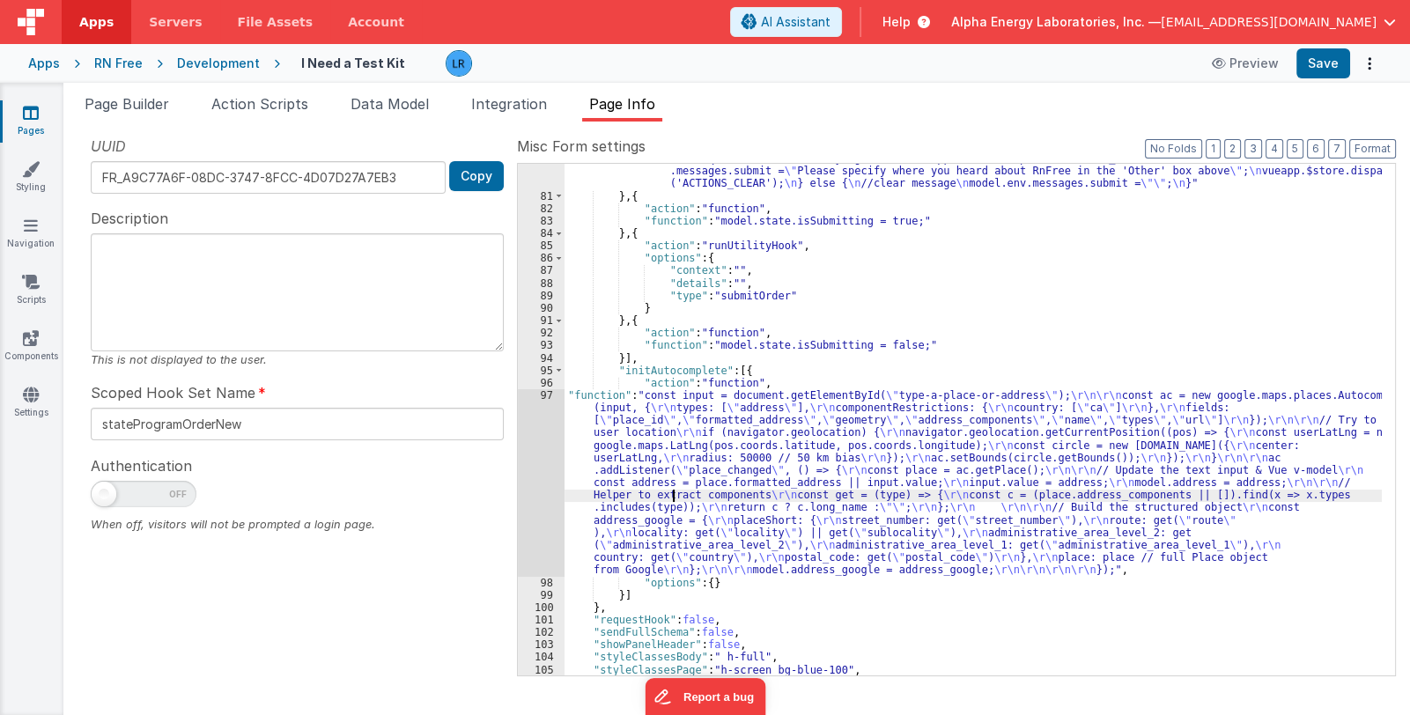
click at [673, 495] on div ""function" : "//check for required fields completed \n\n debugger; \n\n if (mod…" at bounding box center [972, 384] width 817 height 662
click at [533, 509] on div "97" at bounding box center [541, 483] width 47 height 188
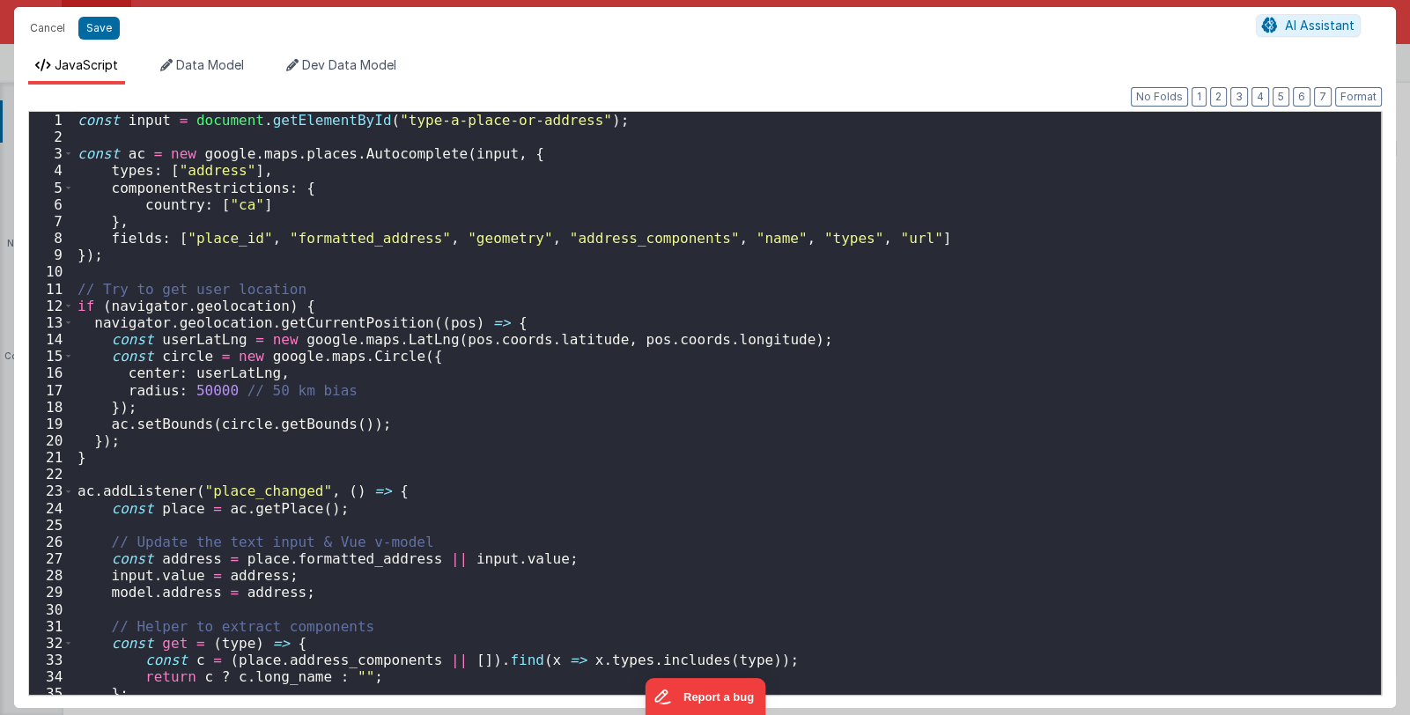
click at [533, 509] on div "Cancel Save AI Assistant JavaScript Data Model Dev Data Model Format 7 6 5 4 3 …" at bounding box center [705, 357] width 1410 height 715
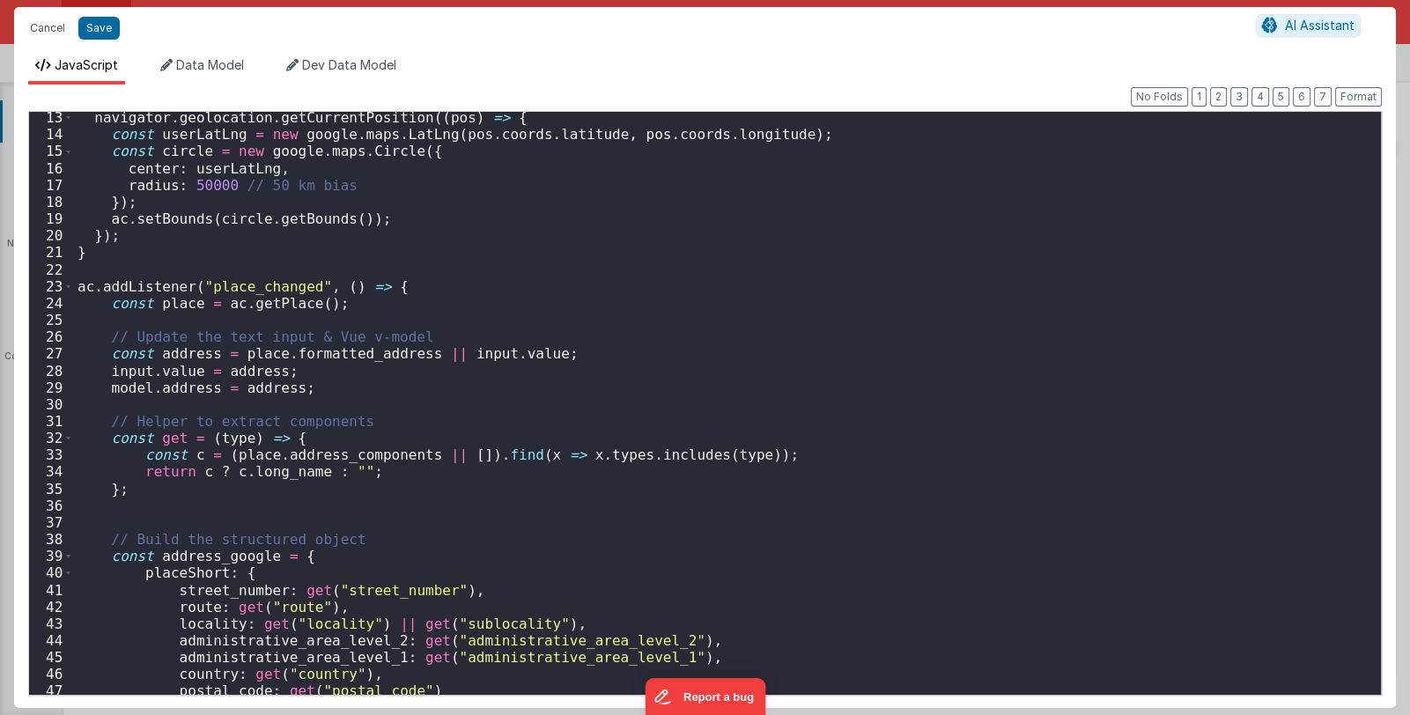
scroll to position [0, 0]
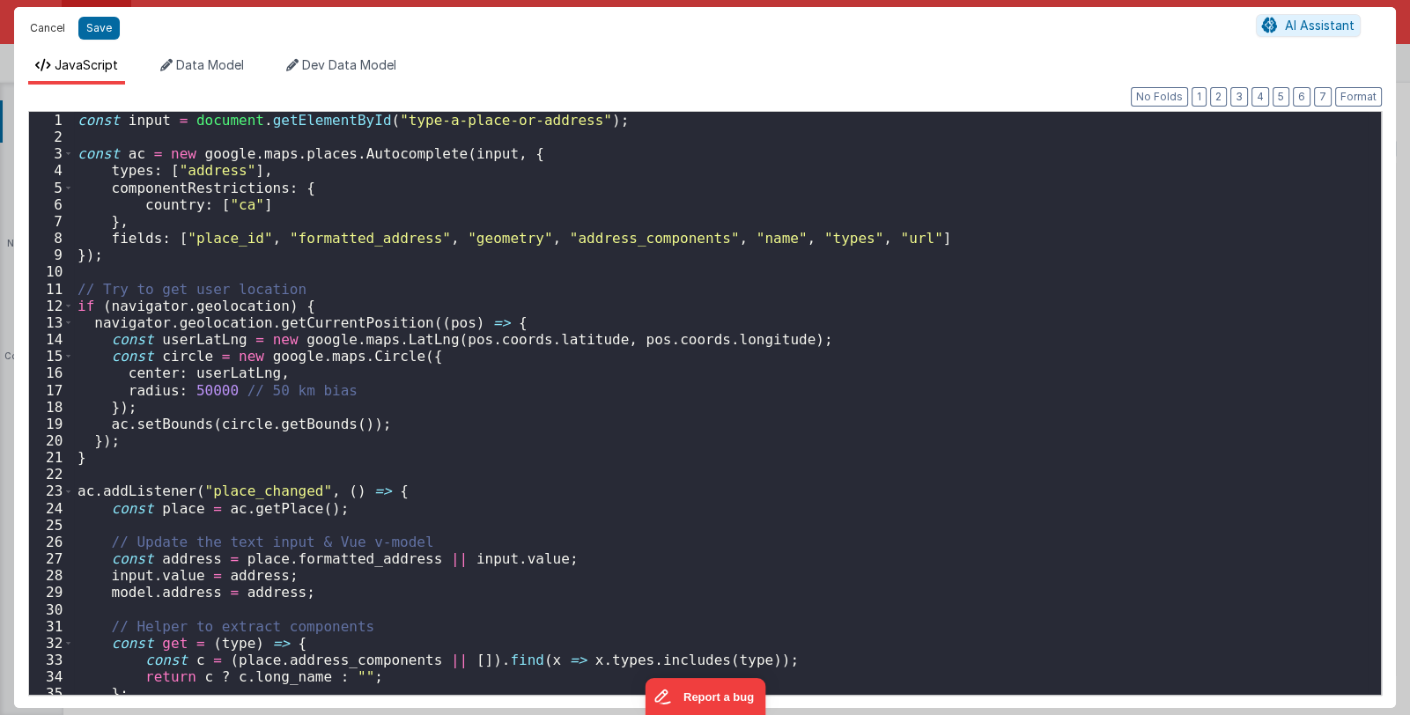
click at [26, 24] on button "Cancel" at bounding box center [47, 28] width 53 height 25
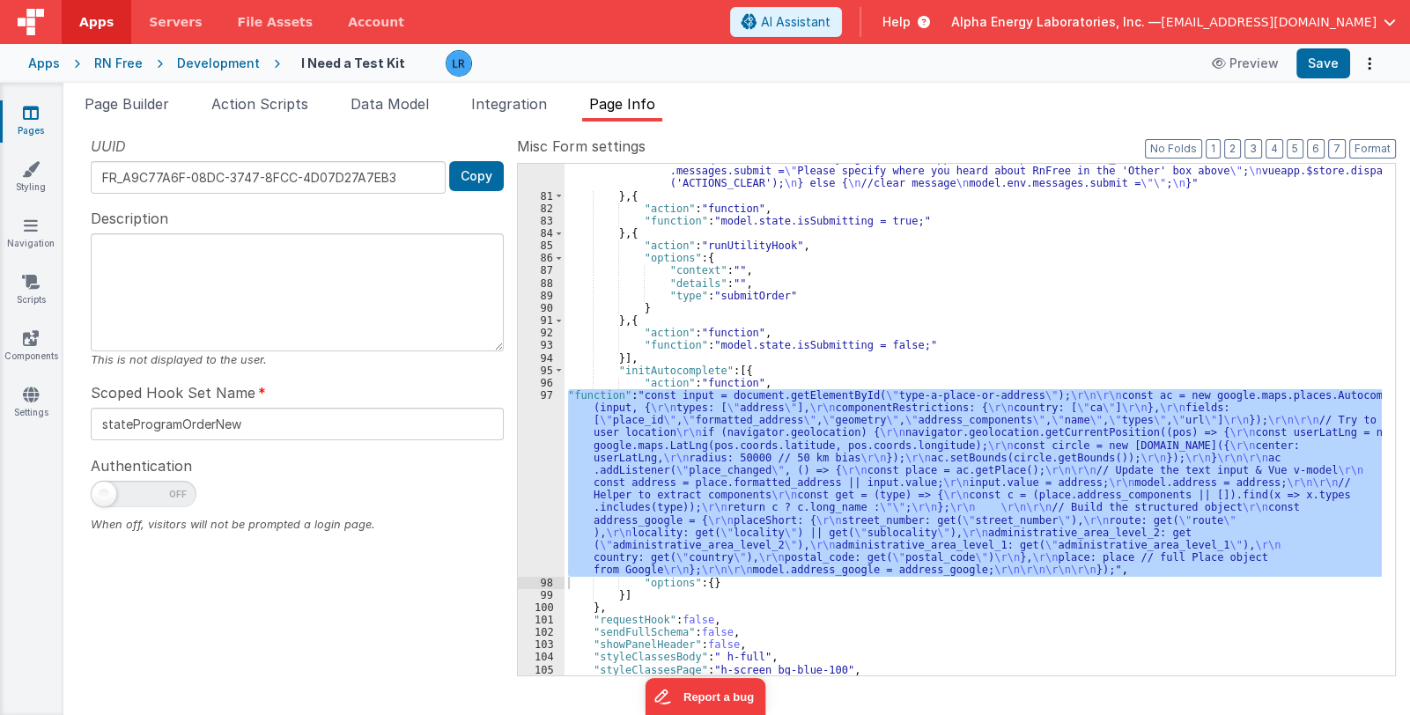
click at [35, 60] on div "Apps" at bounding box center [44, 64] width 32 height 18
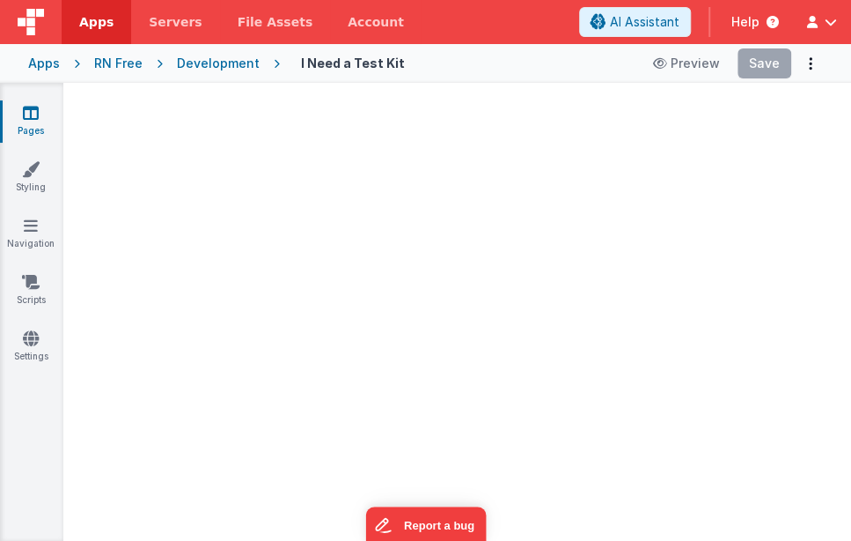
click at [829, 21] on span "button" at bounding box center [831, 22] width 12 height 12
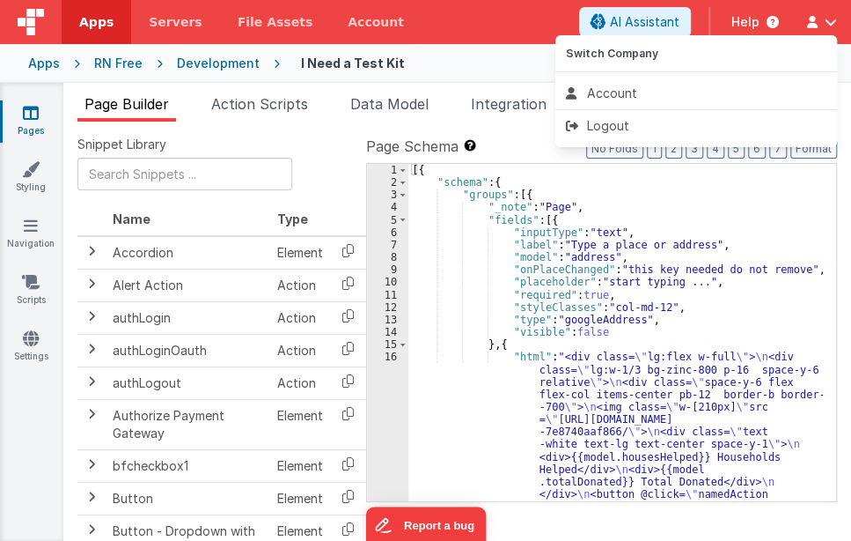
click at [829, 21] on button at bounding box center [425, 270] width 851 height 541
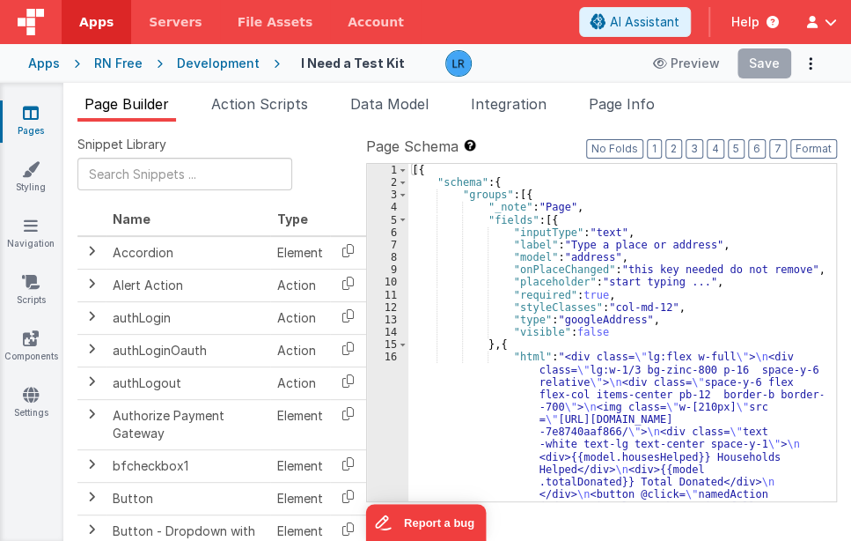
click at [828, 24] on span "button" at bounding box center [831, 22] width 12 height 12
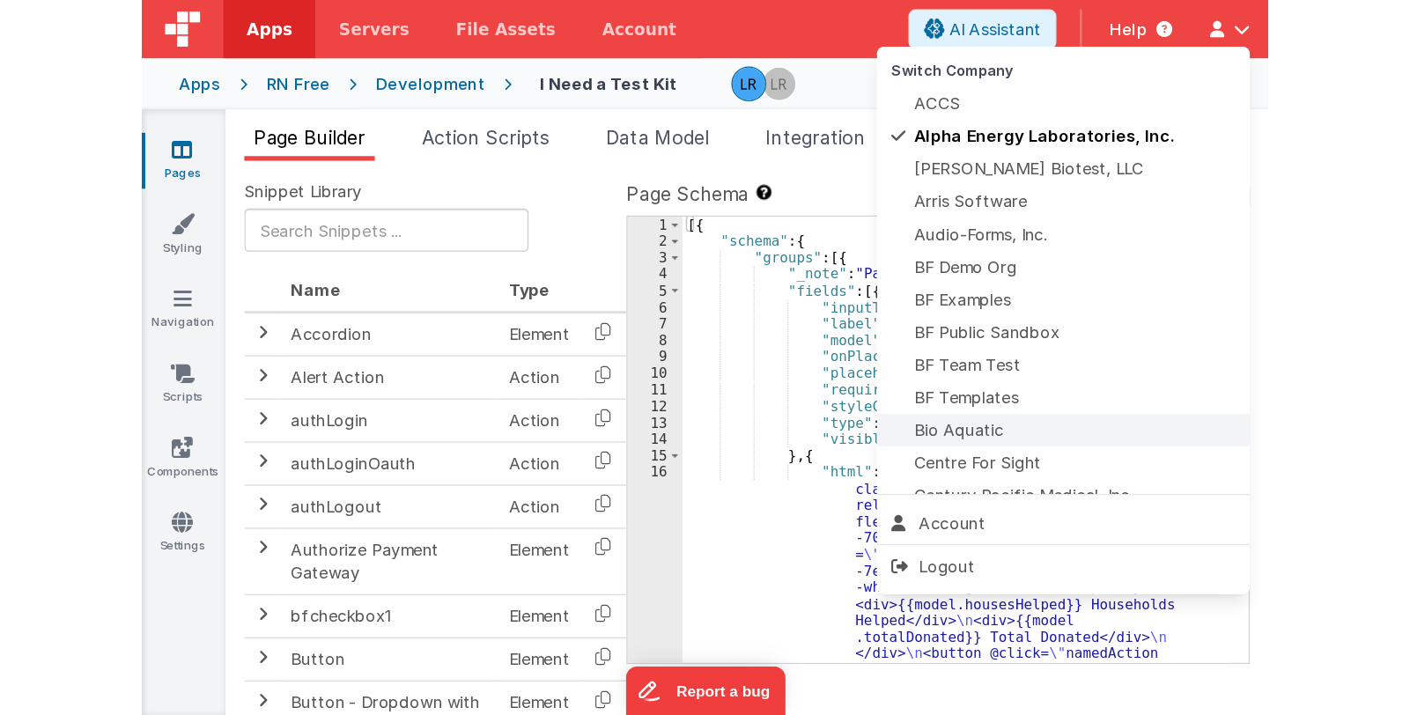
scroll to position [87, 0]
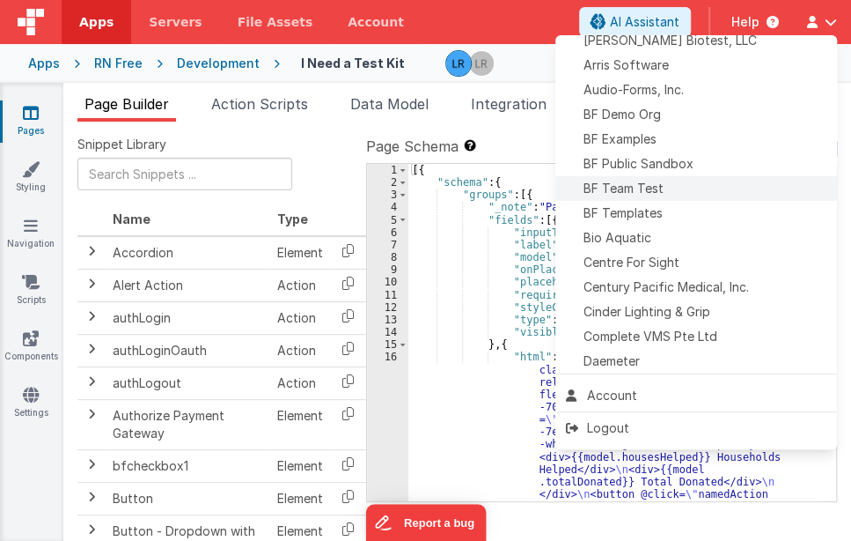
click at [697, 188] on div "BF Team Test" at bounding box center [696, 189] width 261 height 18
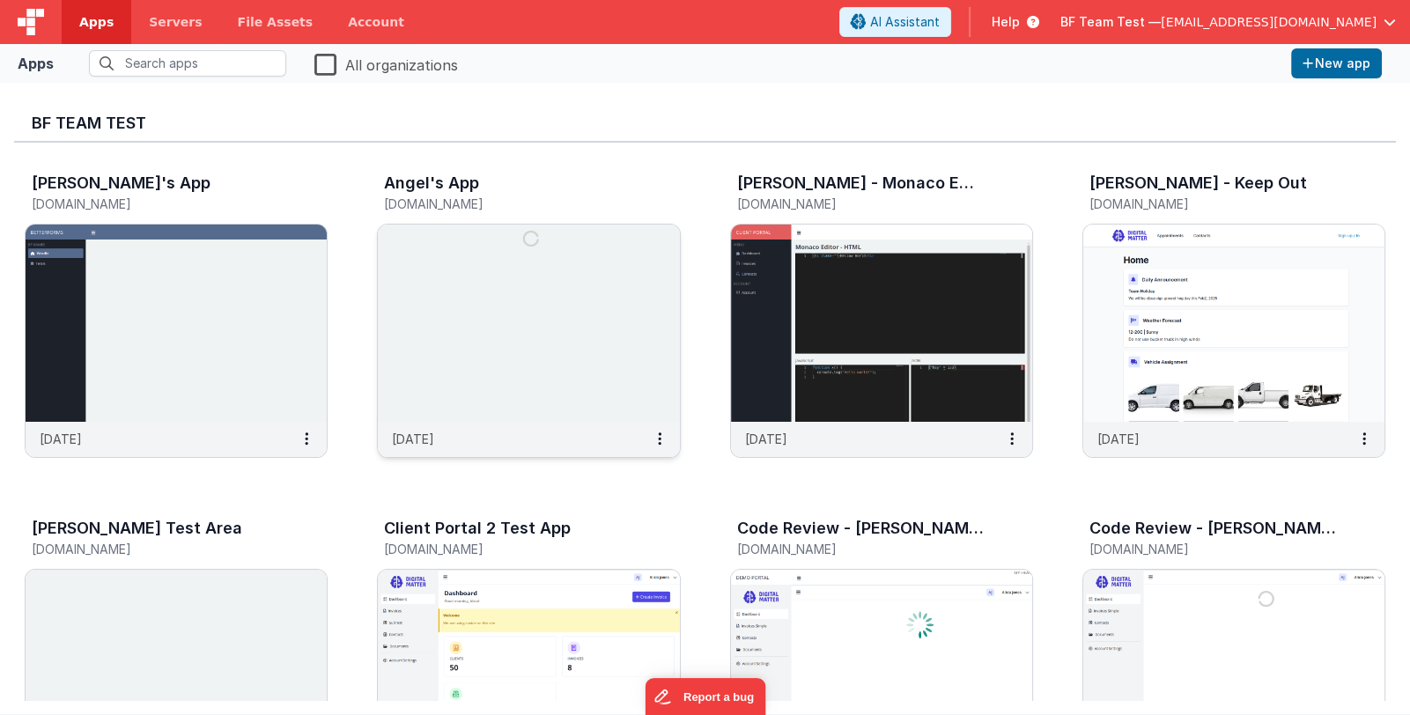
click at [462, 342] on img at bounding box center [528, 322] width 301 height 197
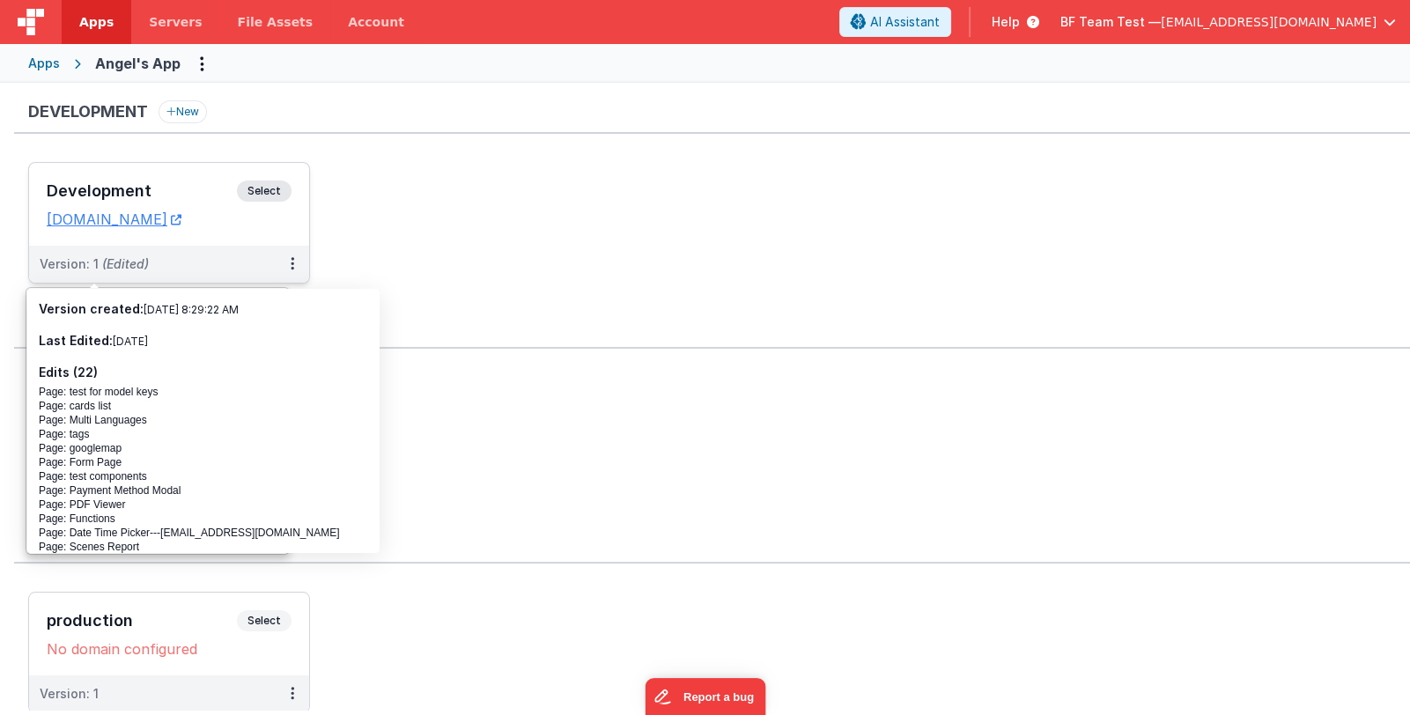
click at [104, 247] on div "Version: 1 (Edited)" at bounding box center [169, 264] width 280 height 37
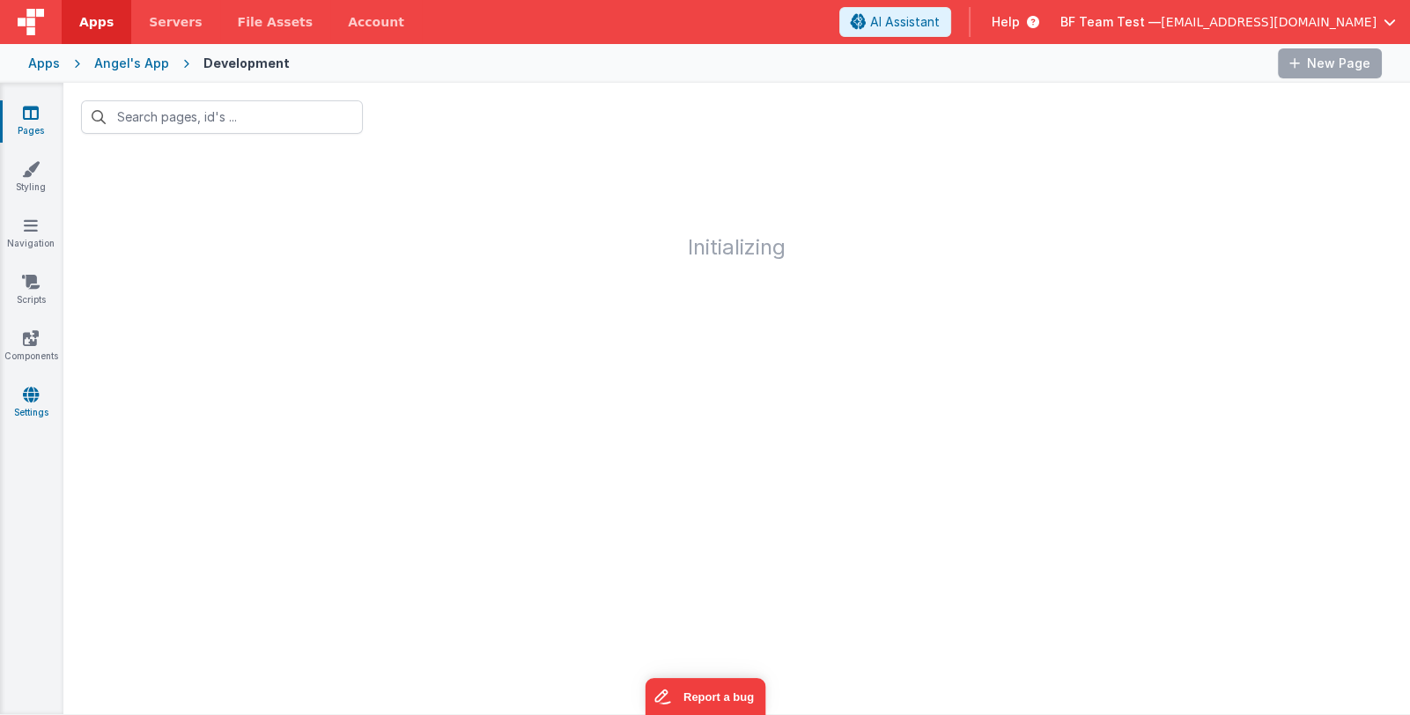
click at [19, 412] on link "Settings" at bounding box center [30, 403] width 63 height 35
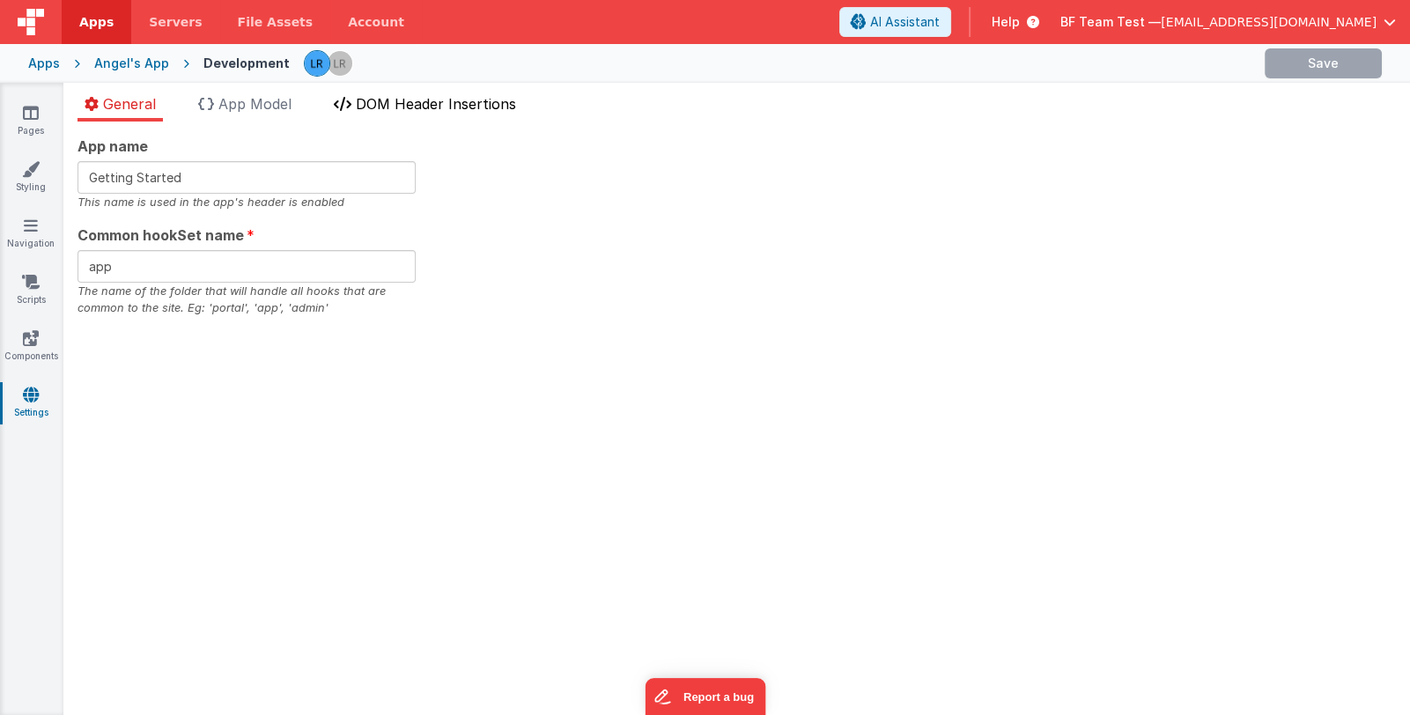
click at [410, 99] on span "DOM Header Insertions" at bounding box center [436, 104] width 160 height 18
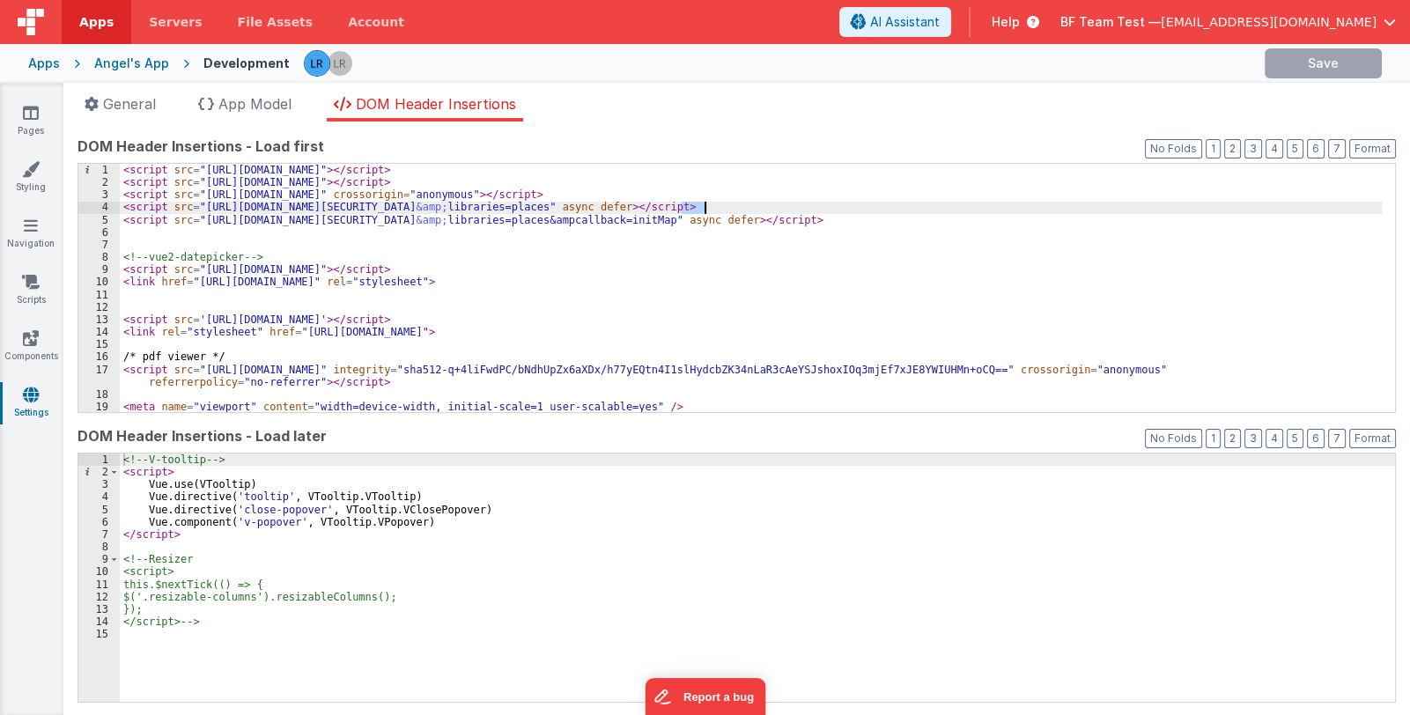
drag, startPoint x: 681, startPoint y: 205, endPoint x: 703, endPoint y: 205, distance: 22.0
click at [703, 205] on div "< script src = "[URL][DOMAIN_NAME]" > </ script > < script src = "[URL][DOMAIN_…" at bounding box center [751, 301] width 1262 height 274
drag, startPoint x: 814, startPoint y: 206, endPoint x: 876, endPoint y: 203, distance: 61.7
click at [876, 203] on div "< script src = "[URL][DOMAIN_NAME]" > </ script > < script src = "[URL][DOMAIN_…" at bounding box center [751, 301] width 1262 height 274
click at [31, 115] on icon at bounding box center [31, 113] width 16 height 18
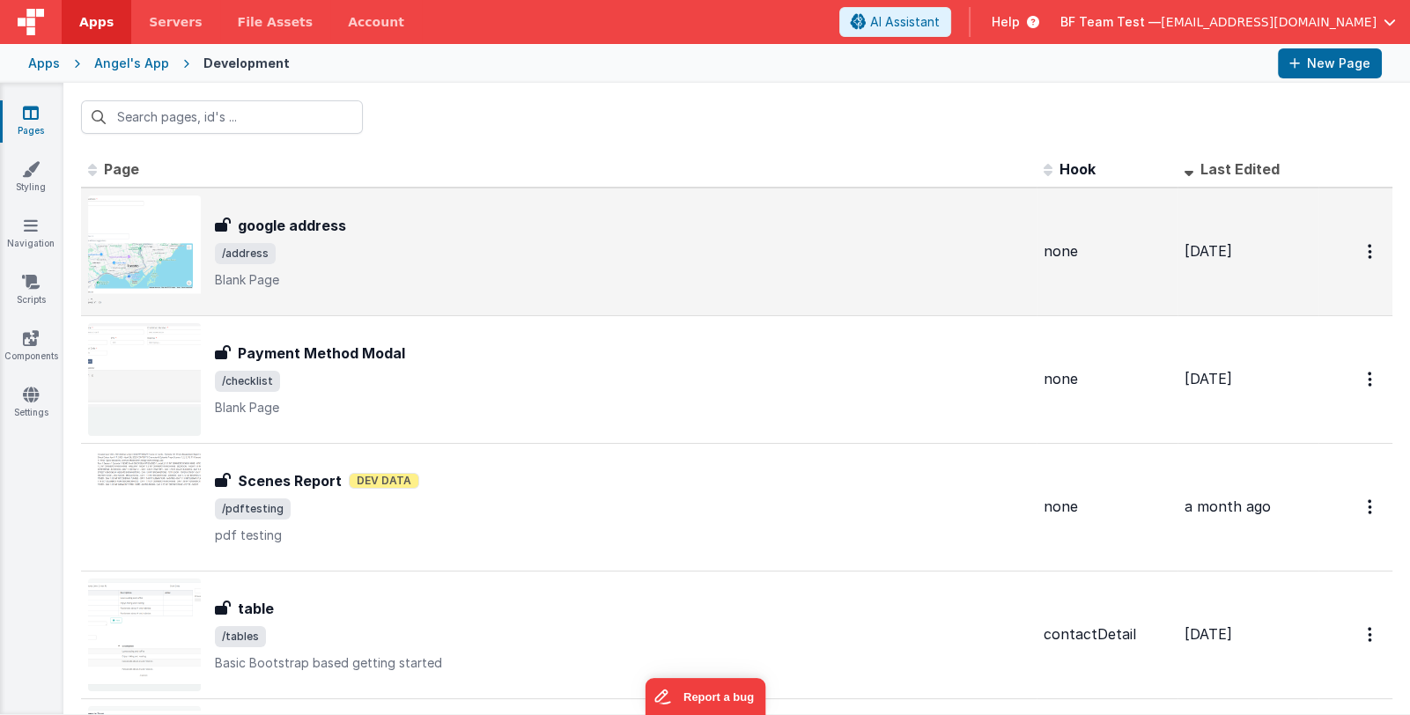
click at [481, 267] on div "google address google address /address Blank Page" at bounding box center [622, 252] width 814 height 74
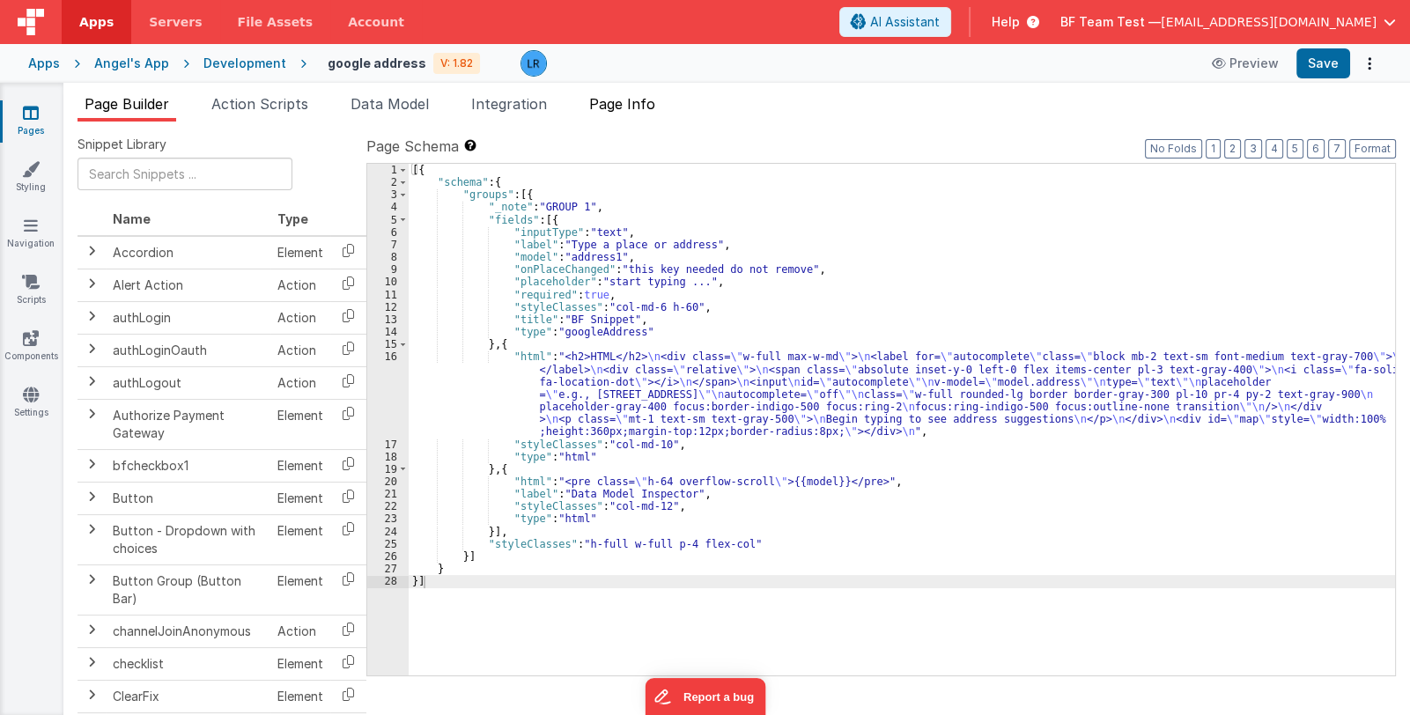
click at [655, 96] on span "Page Info" at bounding box center [622, 104] width 66 height 18
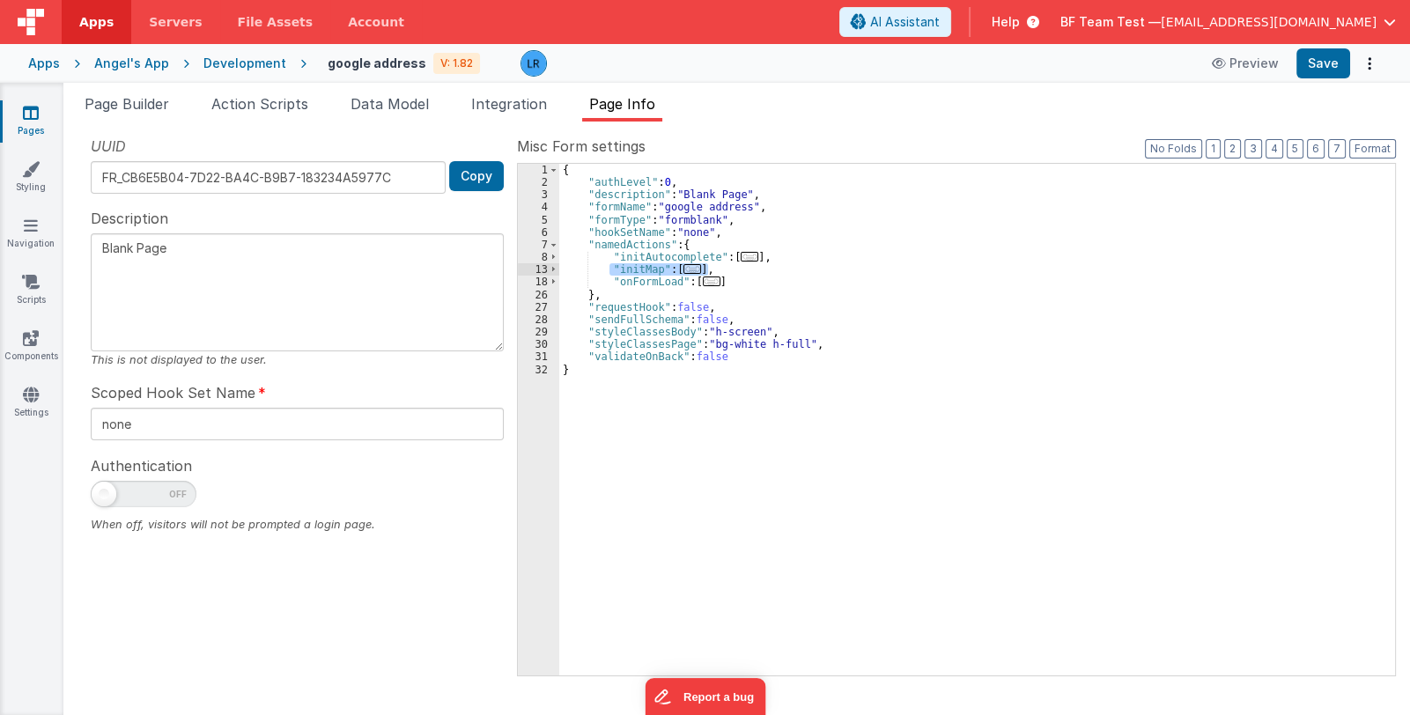
drag, startPoint x: 710, startPoint y: 267, endPoint x: 610, endPoint y: 267, distance: 100.4
click at [610, 267] on div "{ "authLevel" : 0 , "description" : "Blank Page" , "formName" : "google address…" at bounding box center [976, 432] width 835 height 537
click at [798, 262] on div "{ "authLevel" : 0 , "description" : "Blank Page" , "formName" : "google address…" at bounding box center [976, 432] width 835 height 537
drag, startPoint x: 783, startPoint y: 257, endPoint x: 607, endPoint y: 254, distance: 175.2
click at [607, 254] on div "{ "authLevel" : 0 , "description" : "Blank Page" , "formName" : "google address…" at bounding box center [976, 432] width 835 height 537
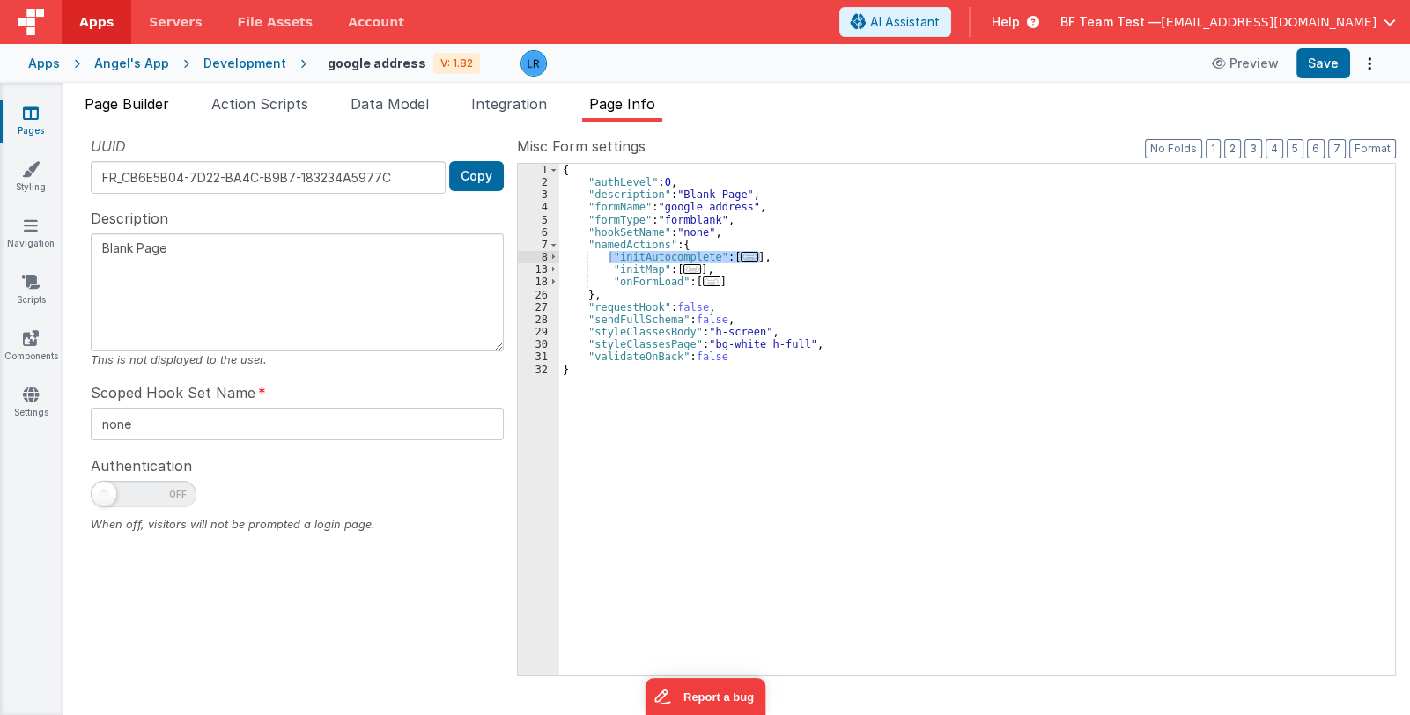
click at [142, 96] on span "Page Builder" at bounding box center [127, 104] width 85 height 18
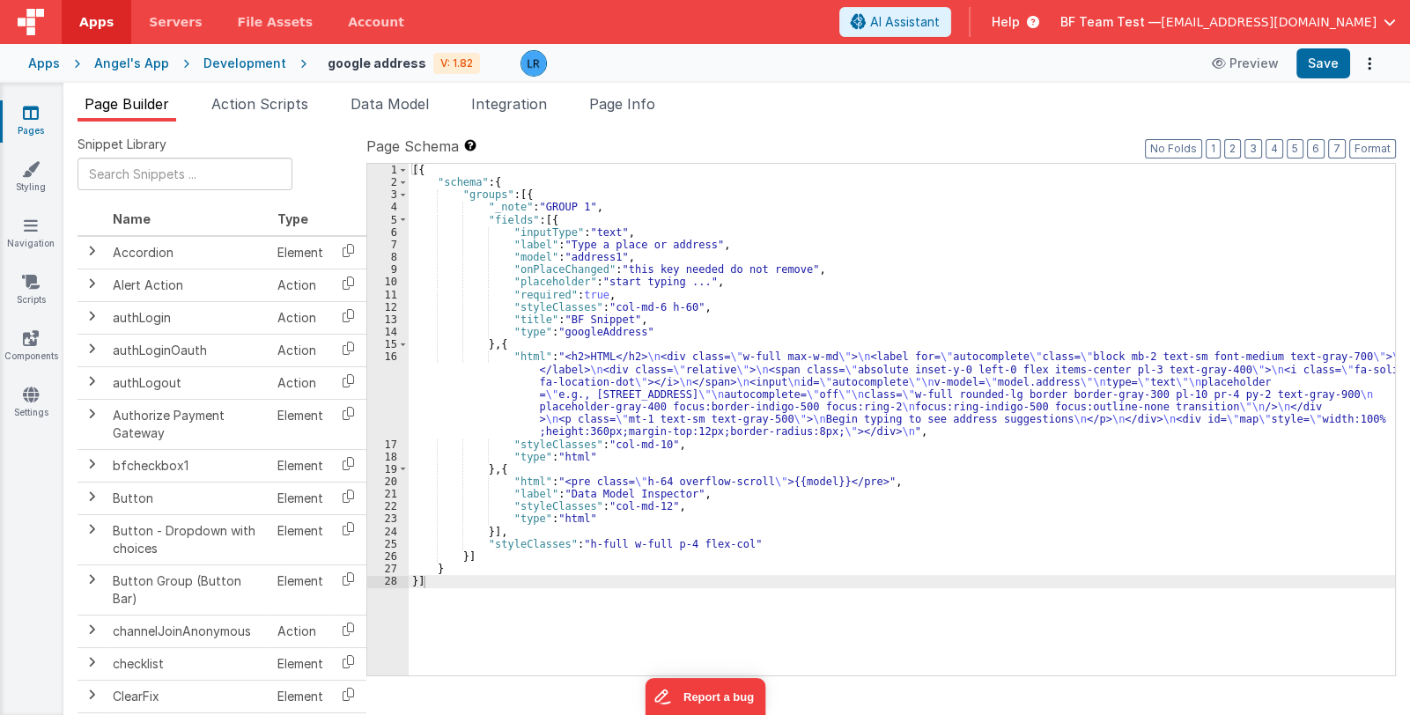
click at [593, 402] on div "[{ "schema" : { "groups" : [{ "_note" : "GROUP 1" , "fields" : [{ "inputType" :…" at bounding box center [901, 432] width 986 height 537
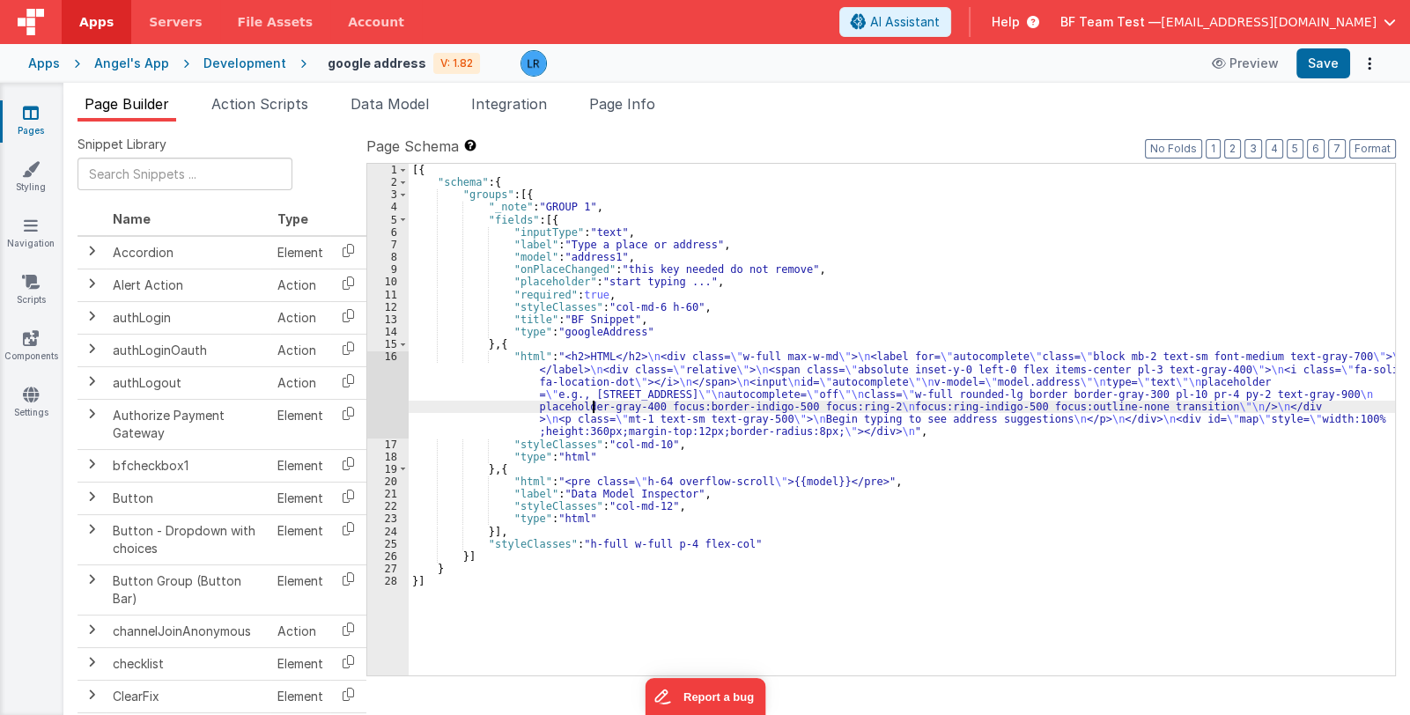
click at [385, 403] on div "16" at bounding box center [387, 393] width 41 height 87
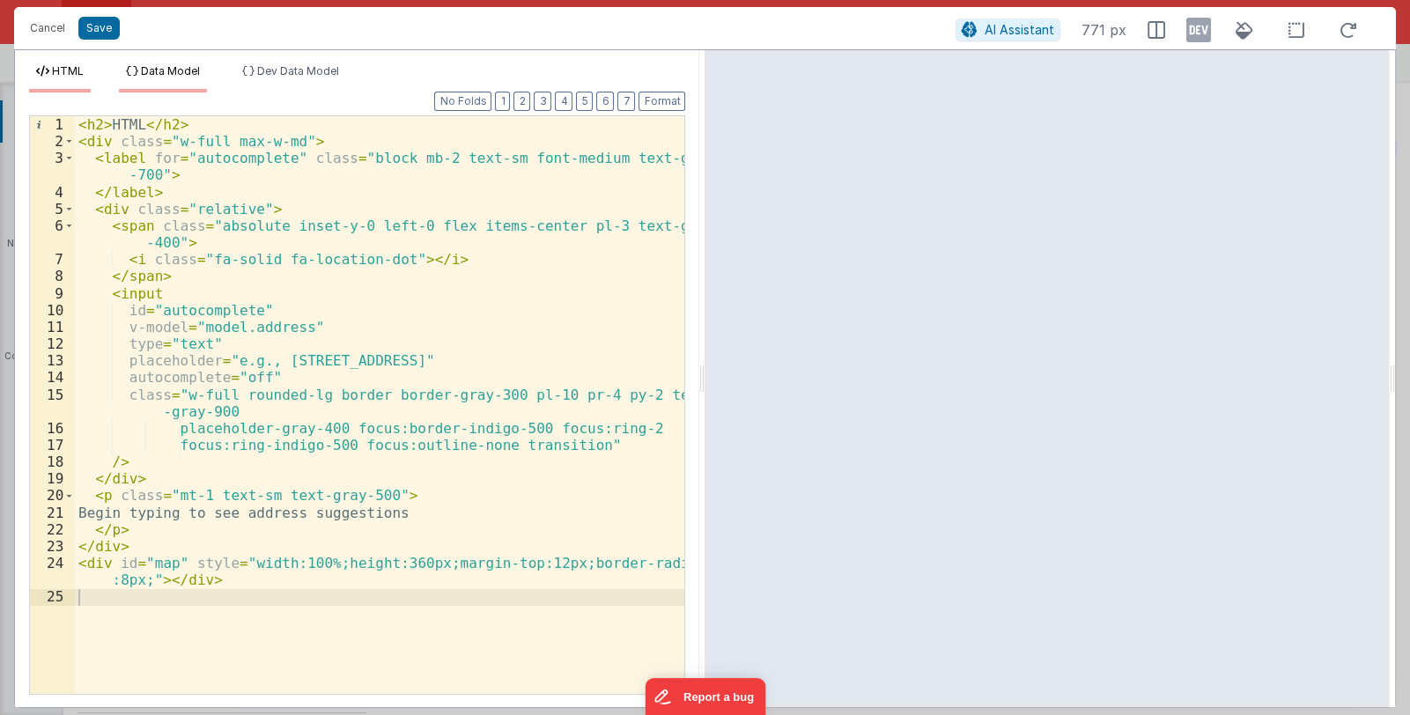
click at [176, 85] on li "Data Model" at bounding box center [163, 78] width 88 height 28
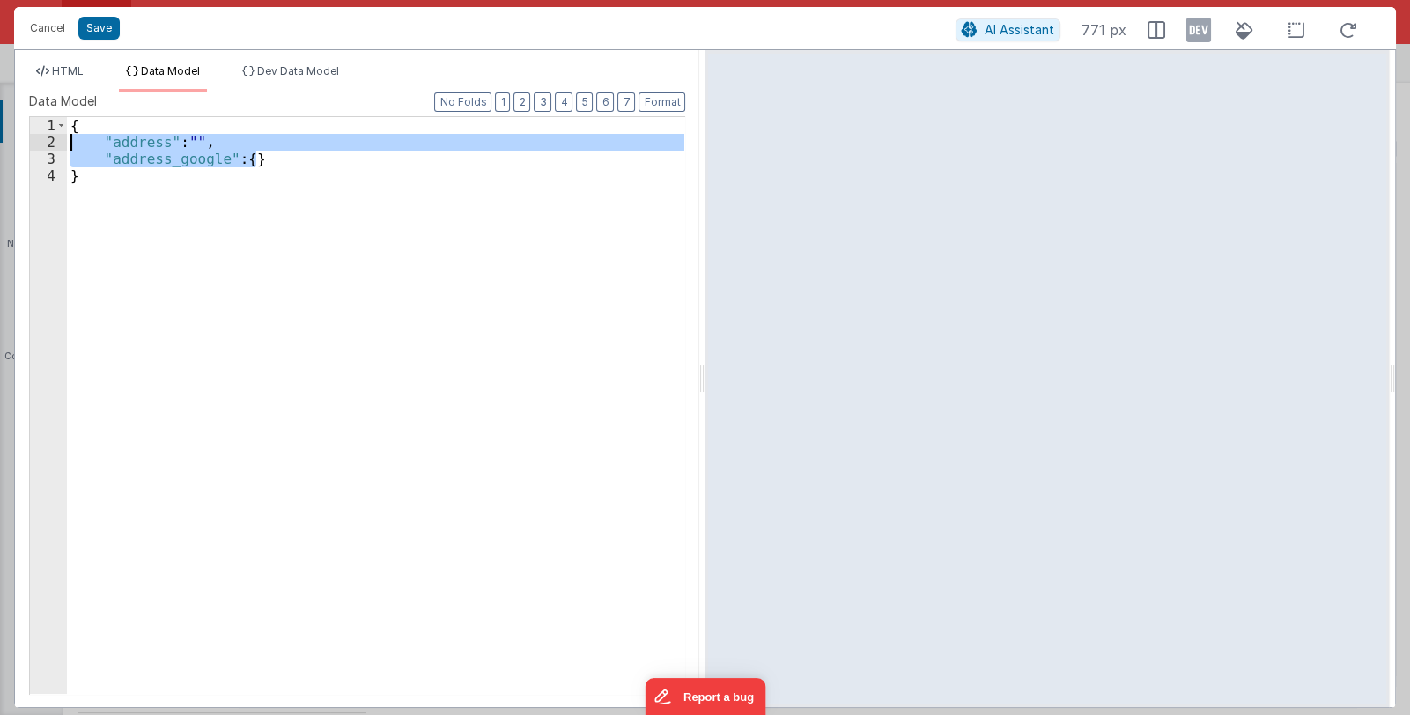
drag, startPoint x: 261, startPoint y: 158, endPoint x: 59, endPoint y: 144, distance: 202.1
click at [59, 144] on div "1 2 3 4 { "address" : "" , "address_google" : { } } XXXXXXXXXXXXXXXXXXXXXXXXXXX…" at bounding box center [357, 405] width 656 height 578
click at [59, 74] on span "HTML" at bounding box center [68, 70] width 32 height 13
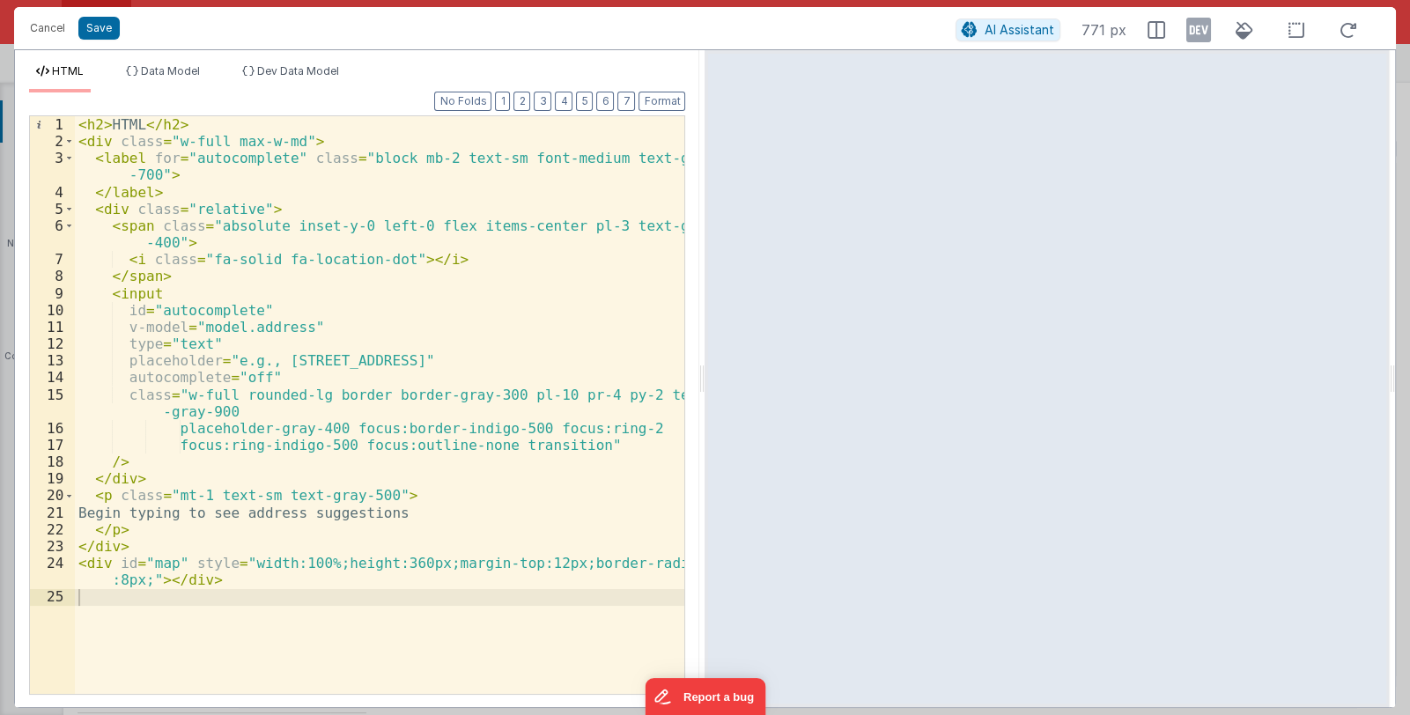
click at [537, 385] on div "< h2 > HTML </ h2 > < div class = "w-full max-w-md" > < label for = "autocomple…" at bounding box center [380, 421] width 610 height 611
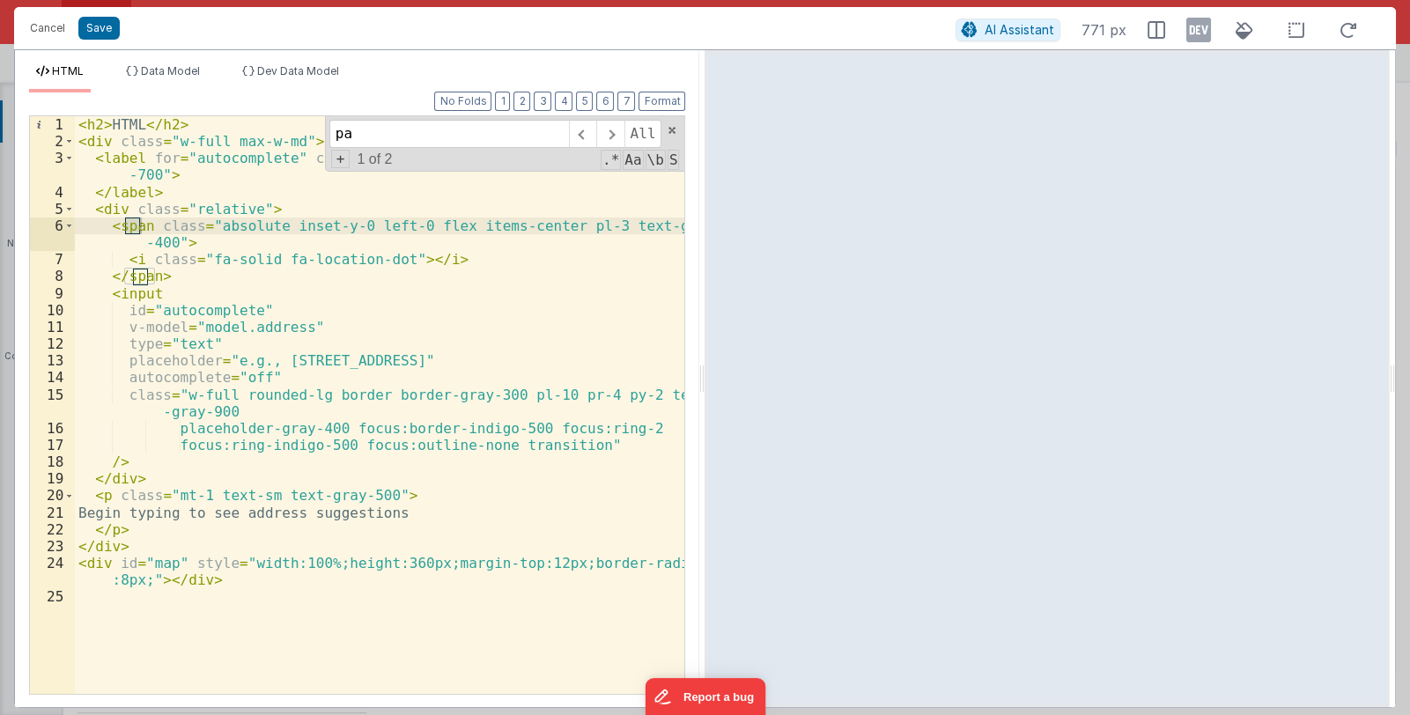
type input "p"
click at [32, 29] on button "Cancel" at bounding box center [47, 28] width 53 height 25
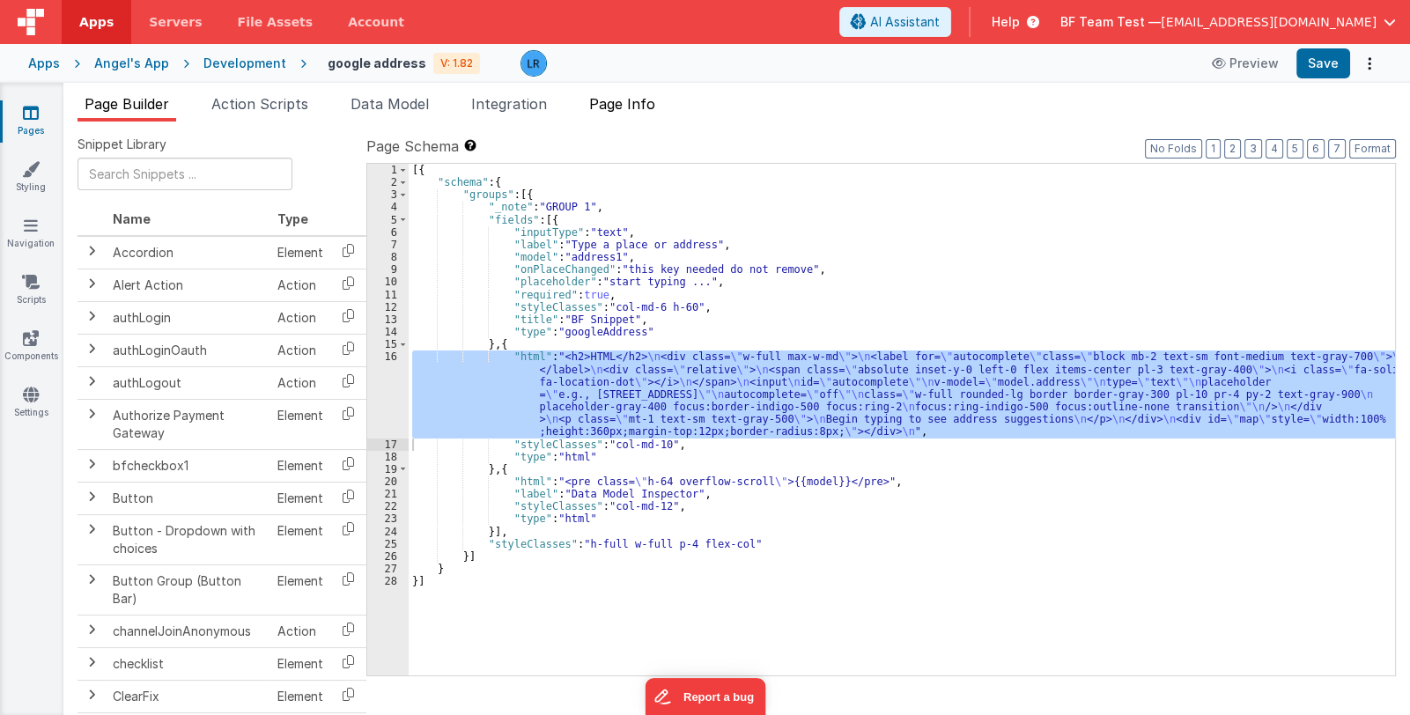
click at [648, 117] on li "Page Info" at bounding box center [622, 107] width 80 height 28
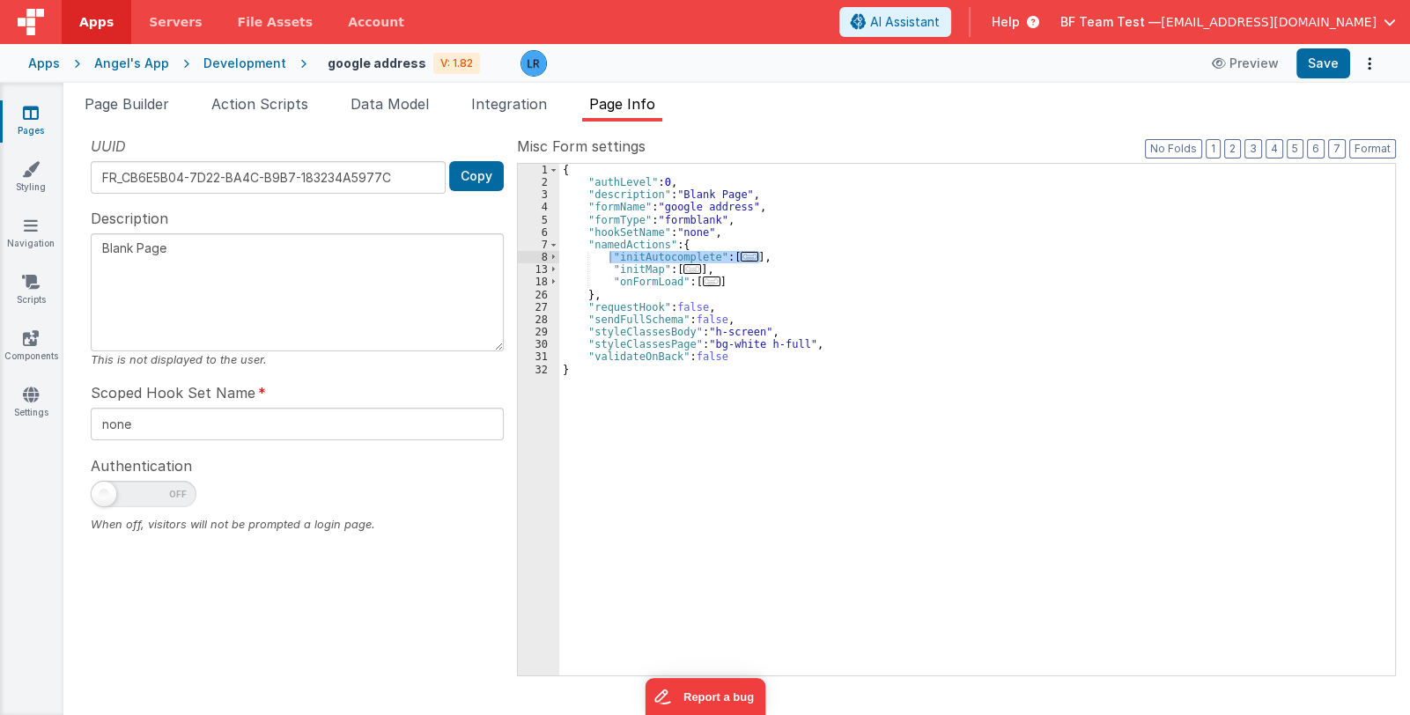
click at [32, 121] on link "Pages" at bounding box center [30, 121] width 63 height 35
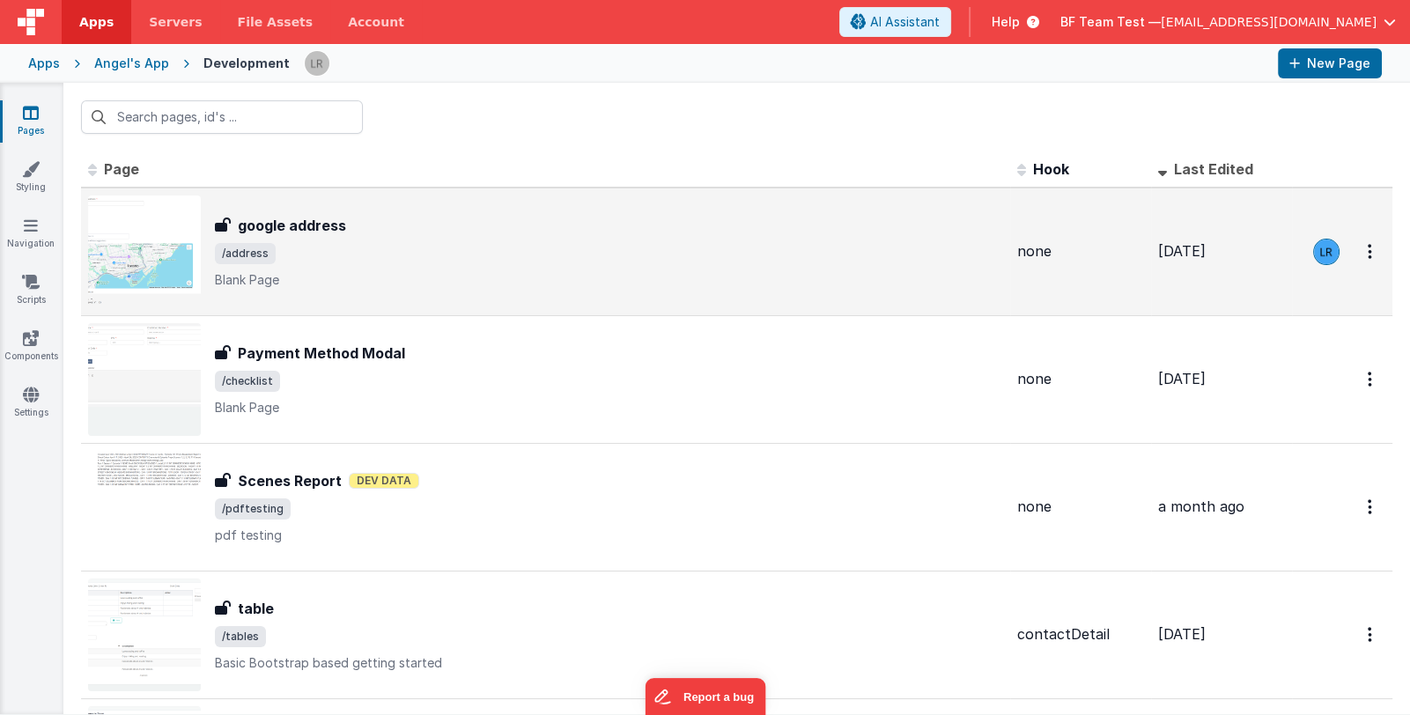
click at [488, 251] on span "/address" at bounding box center [609, 253] width 788 height 21
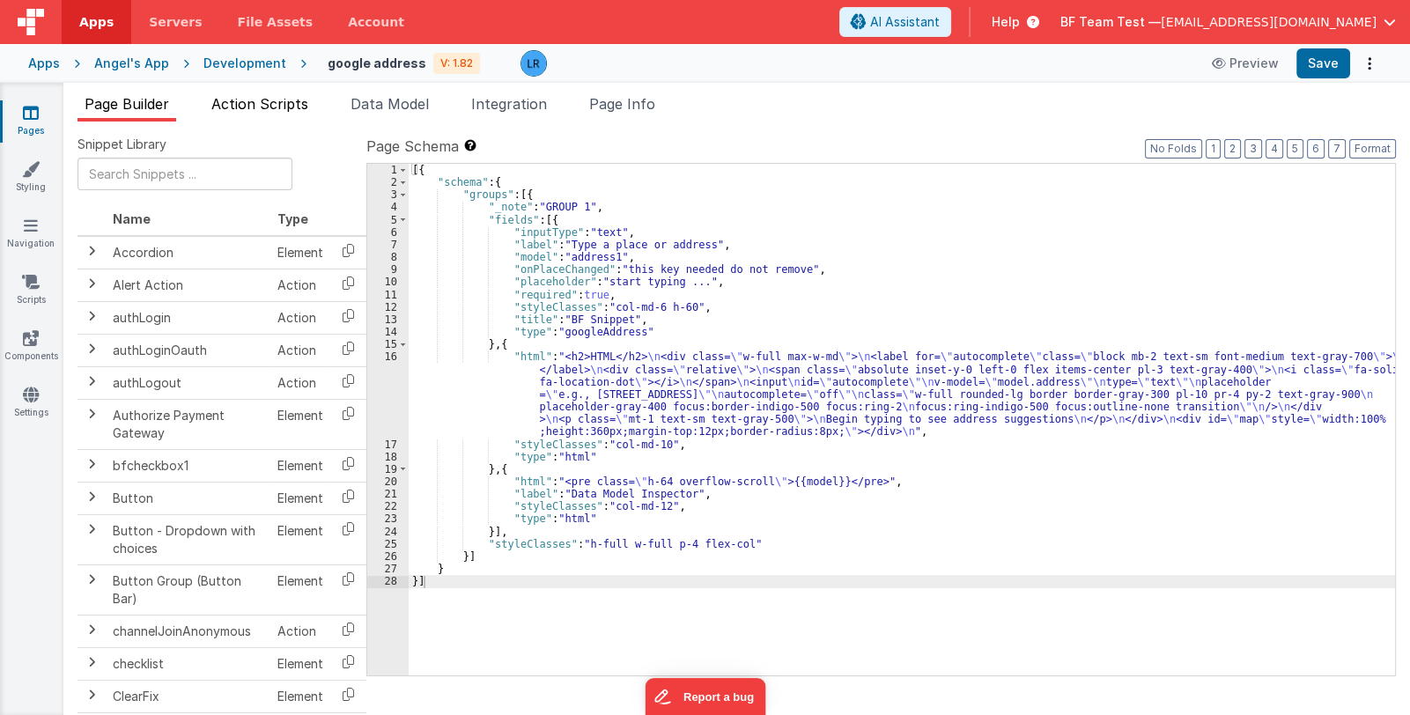
click at [277, 104] on span "Action Scripts" at bounding box center [259, 104] width 97 height 18
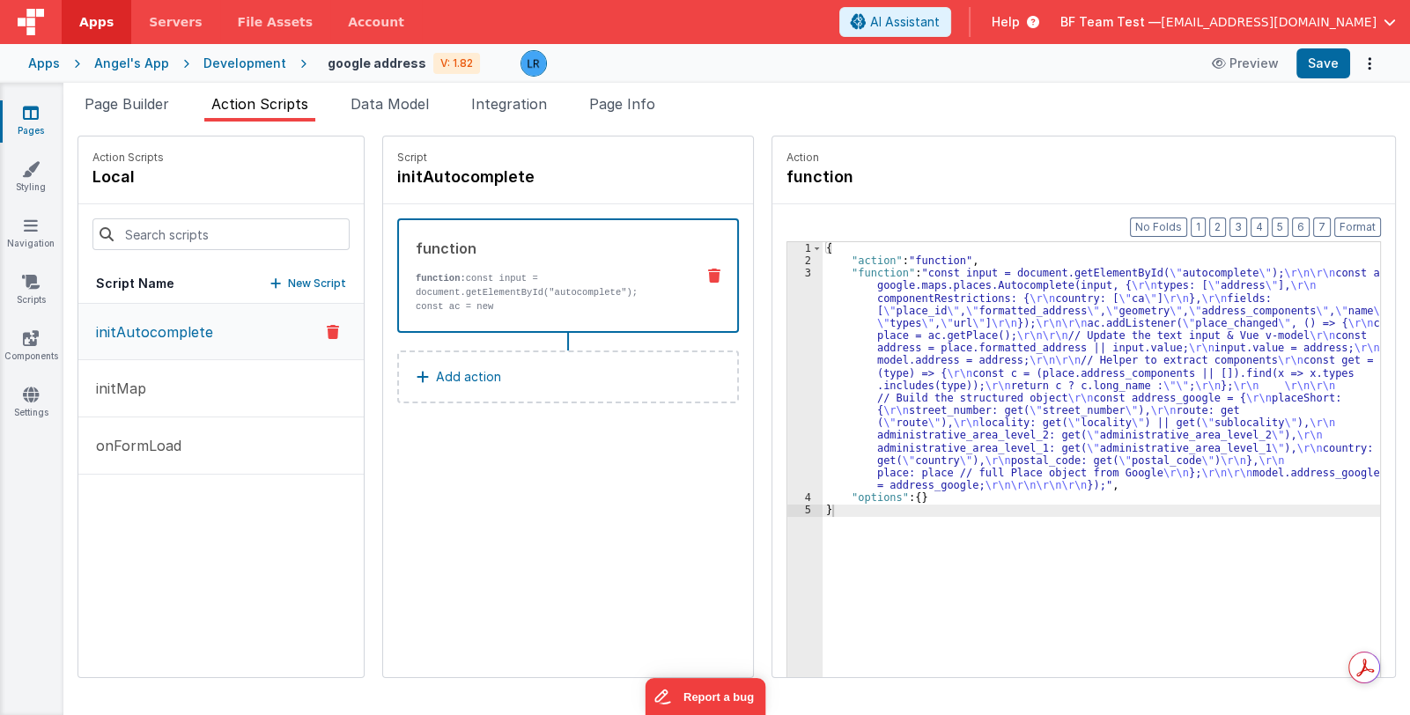
click at [958, 394] on div "{ "action" : "function" , "function" : "const input = document.getElementById( …" at bounding box center [1112, 499] width 581 height 515
click at [787, 392] on div "3" at bounding box center [804, 379] width 35 height 224
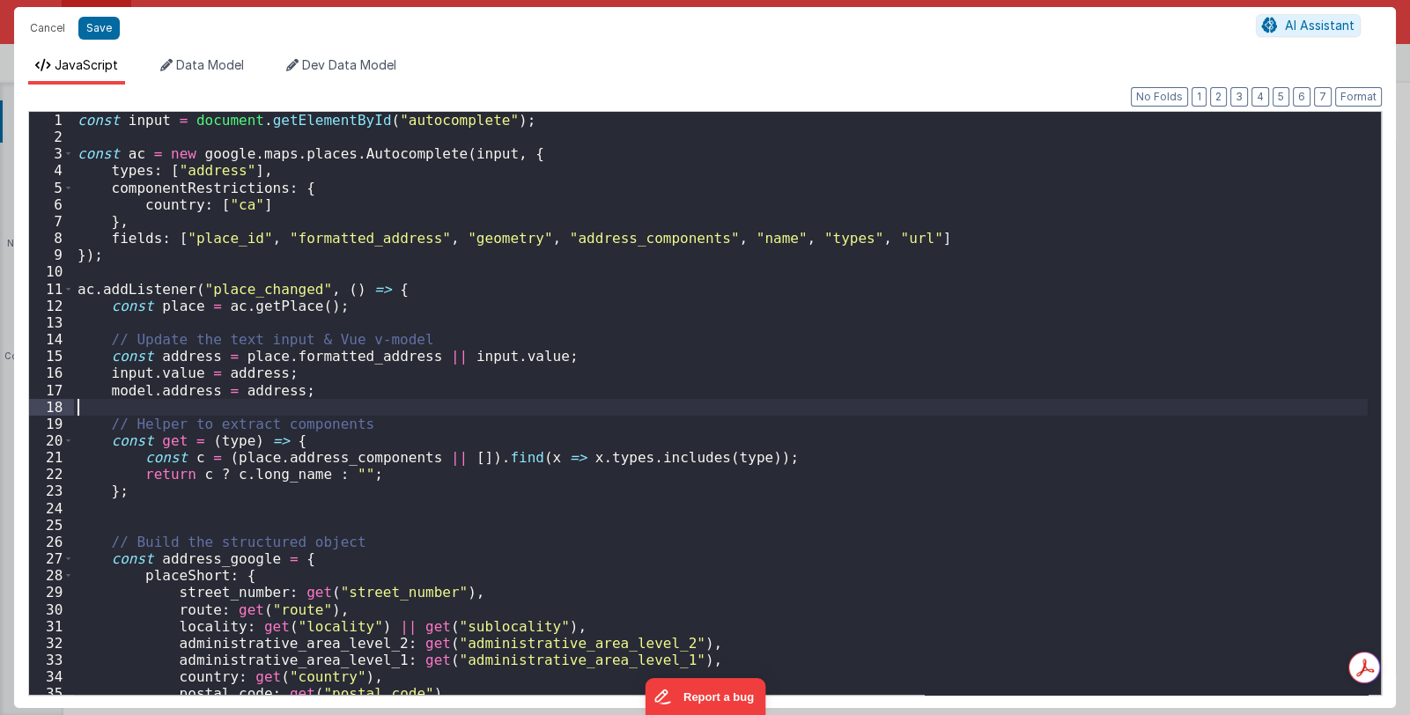
click at [634, 386] on div "const input = document . getElementById ( "autocomplete" ) ; const ac = new goo…" at bounding box center [720, 420] width 1293 height 616
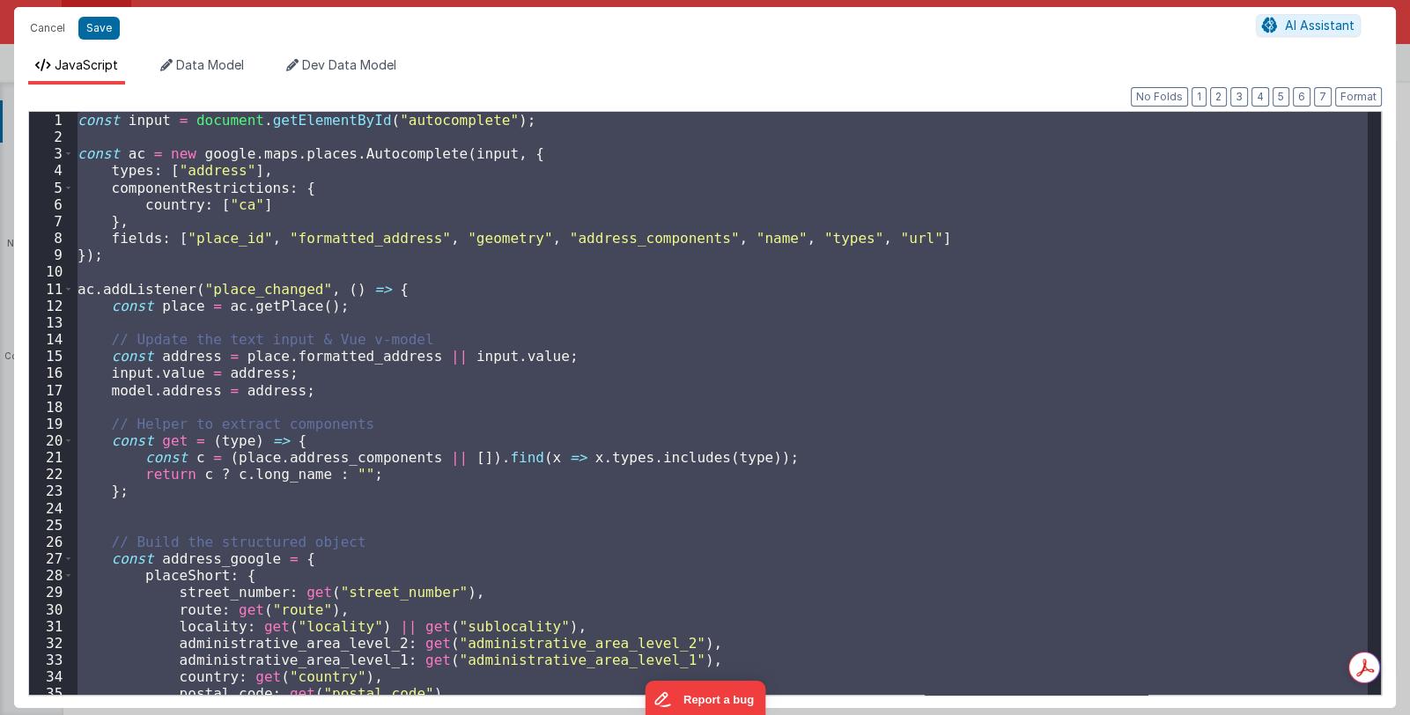
drag, startPoint x: 110, startPoint y: 254, endPoint x: 121, endPoint y: 256, distance: 11.7
click at [110, 254] on div "const input = document . getElementById ( "autocomplete" ) ; const ac = new goo…" at bounding box center [720, 403] width 1293 height 583
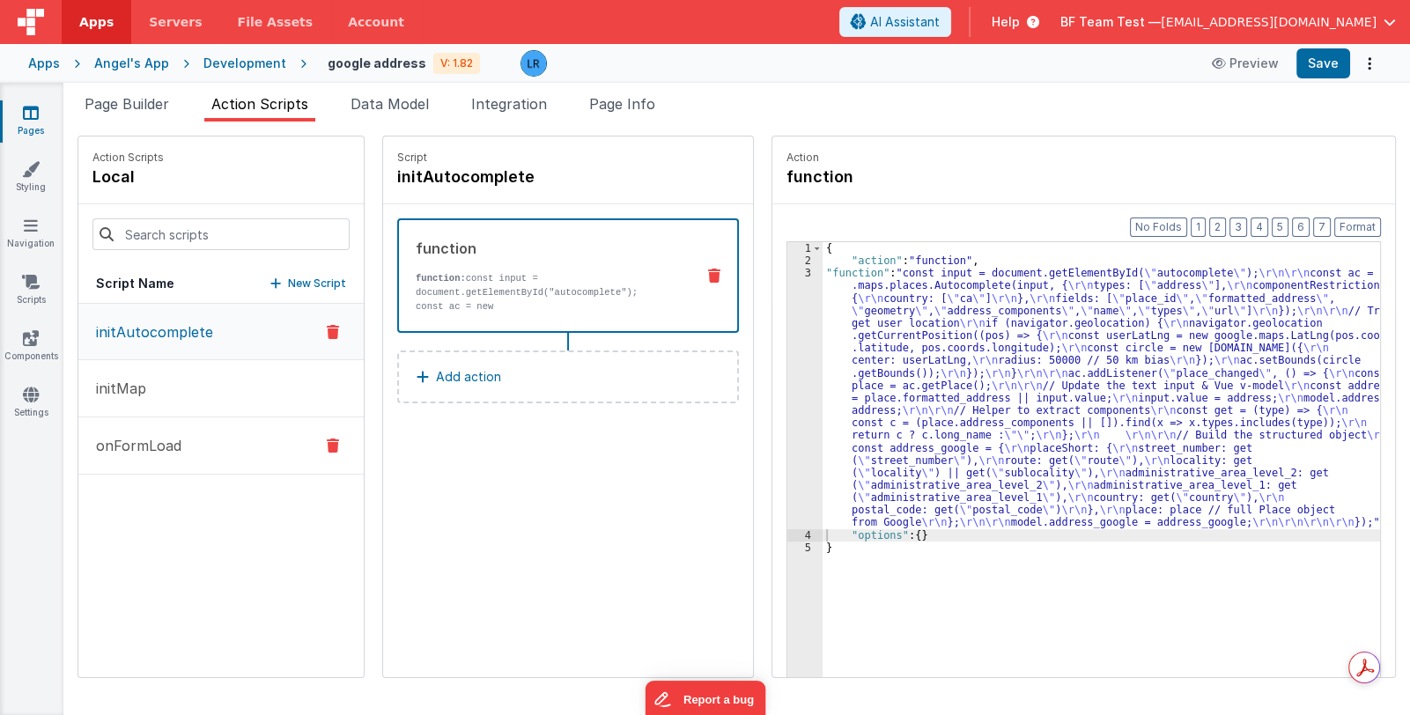
click at [144, 445] on p "onFormLoad" at bounding box center [133, 445] width 96 height 21
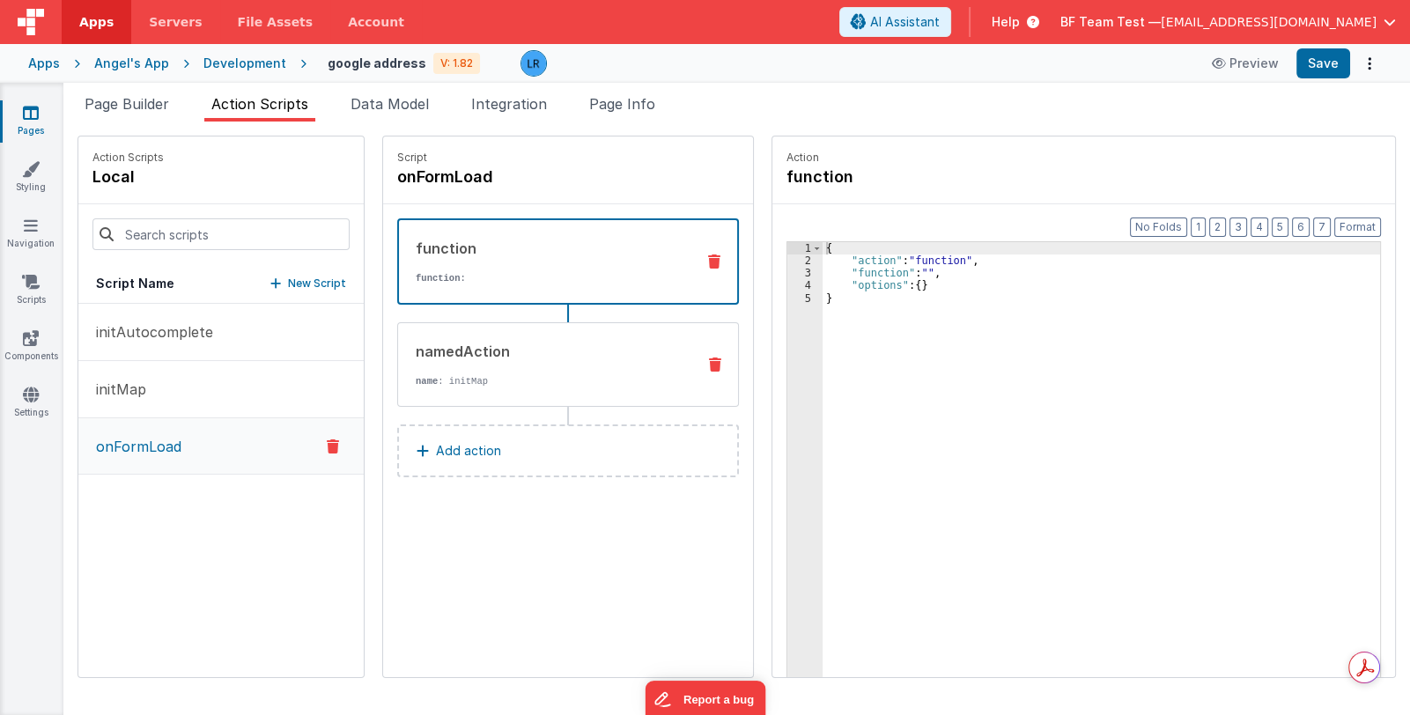
click at [496, 374] on p "name : initMap" at bounding box center [549, 381] width 266 height 14
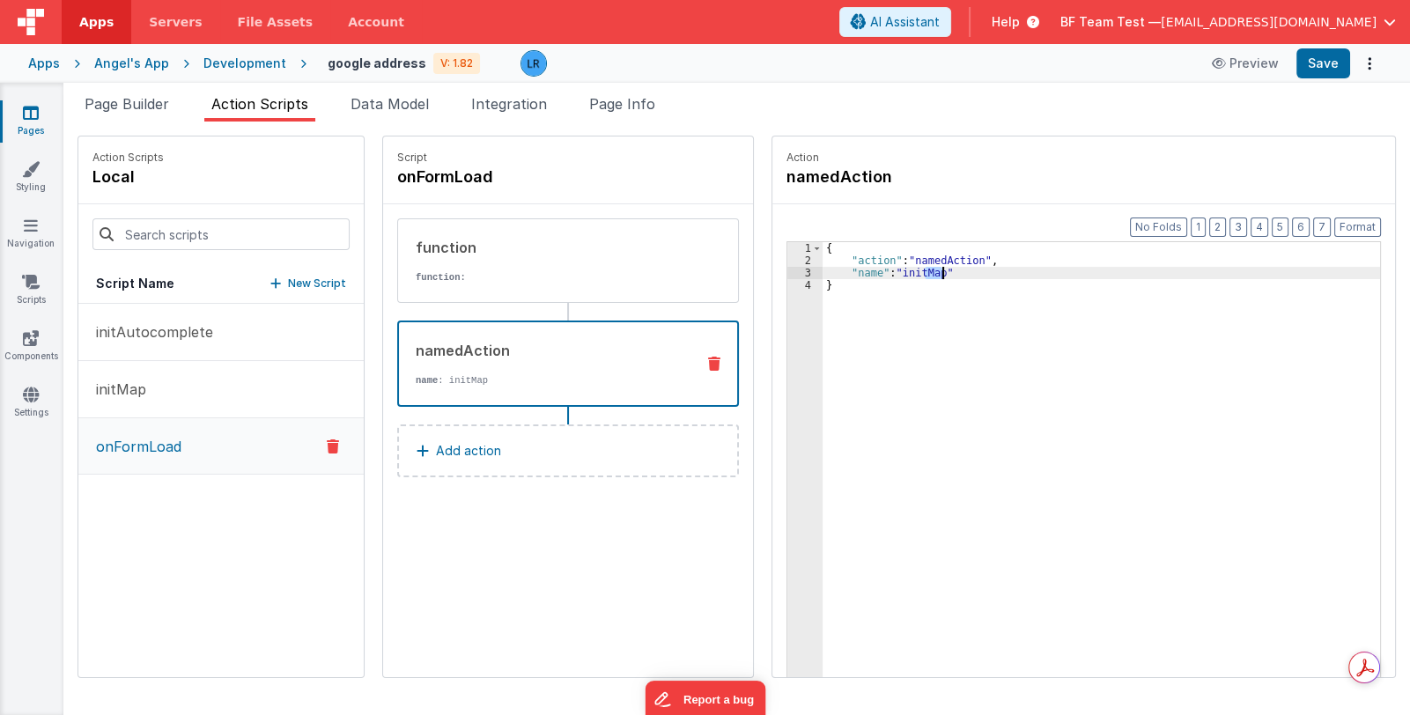
drag, startPoint x: 902, startPoint y: 273, endPoint x: 919, endPoint y: 273, distance: 16.7
click at [919, 273] on div "{ "action" : "namedAction" , "name" : "initMap" }" at bounding box center [1112, 499] width 581 height 515
click at [1321, 59] on button "Save" at bounding box center [1323, 63] width 54 height 30
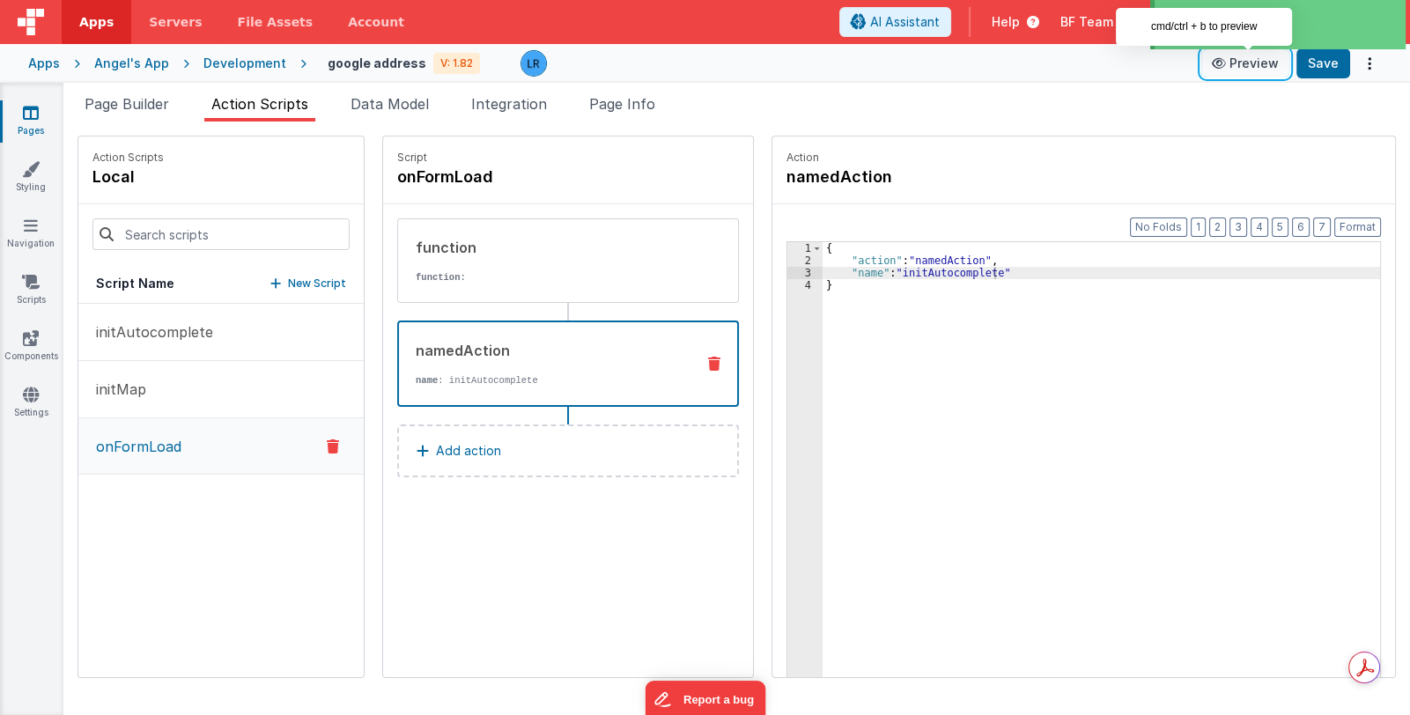
click at [1252, 65] on button "Preview" at bounding box center [1245, 63] width 88 height 28
